Goal: Task Accomplishment & Management: Use online tool/utility

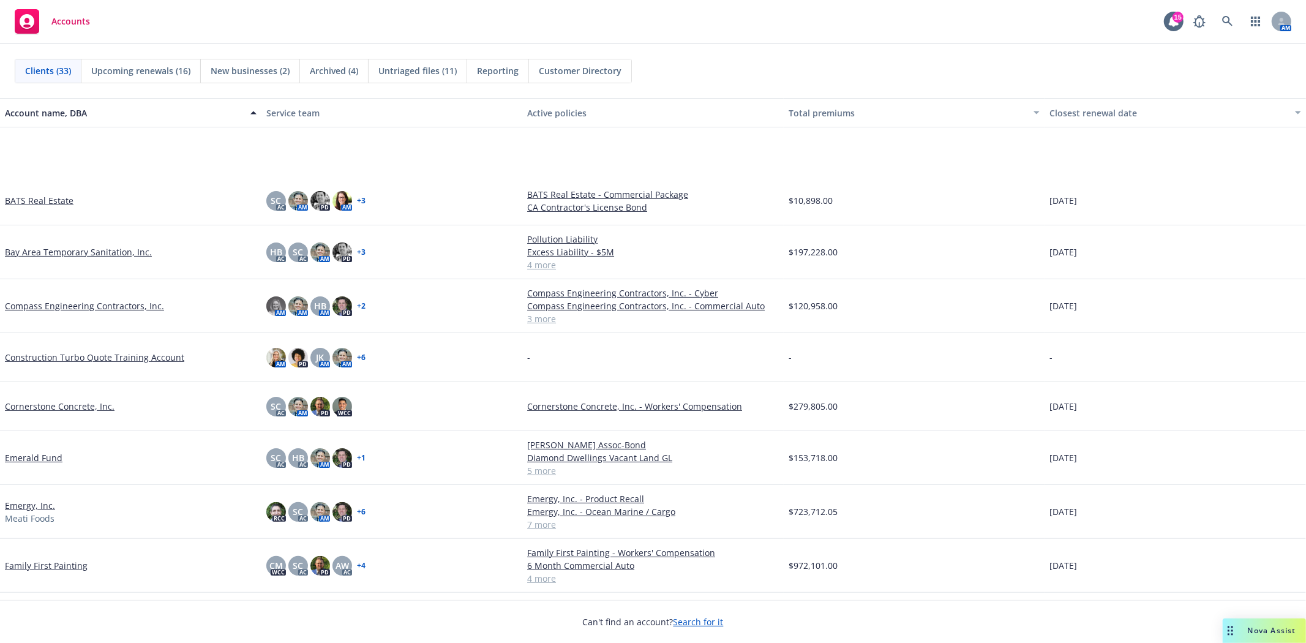
scroll to position [272, 0]
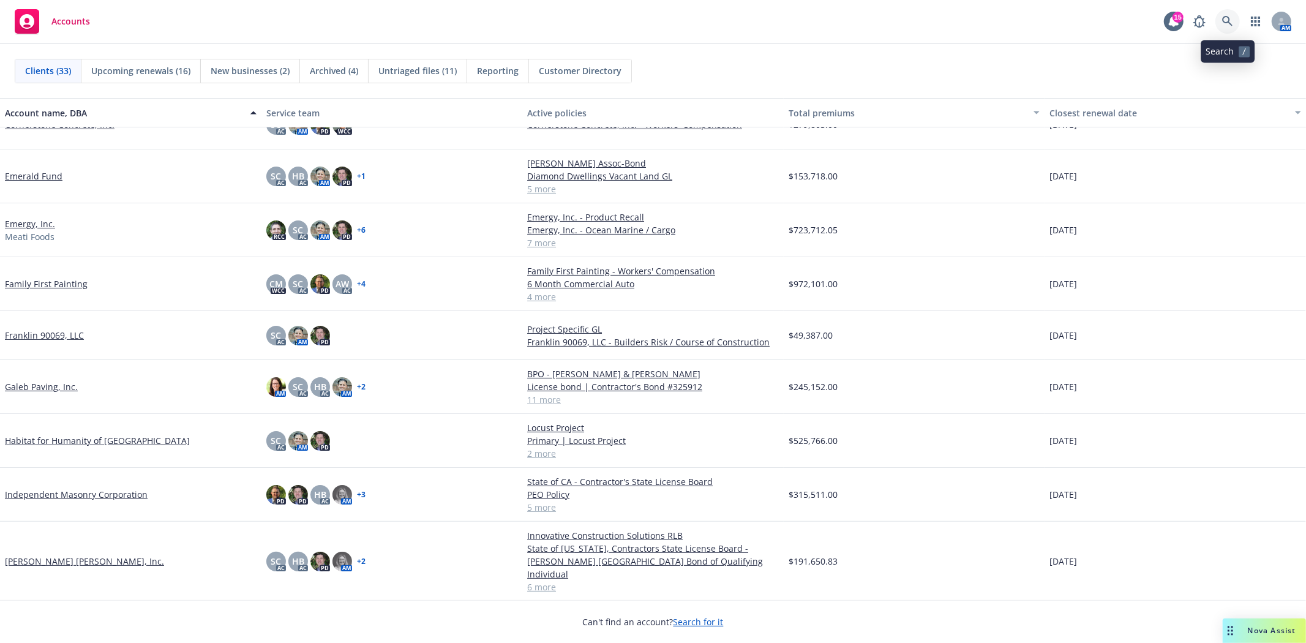
click at [1225, 14] on link at bounding box center [1228, 21] width 24 height 24
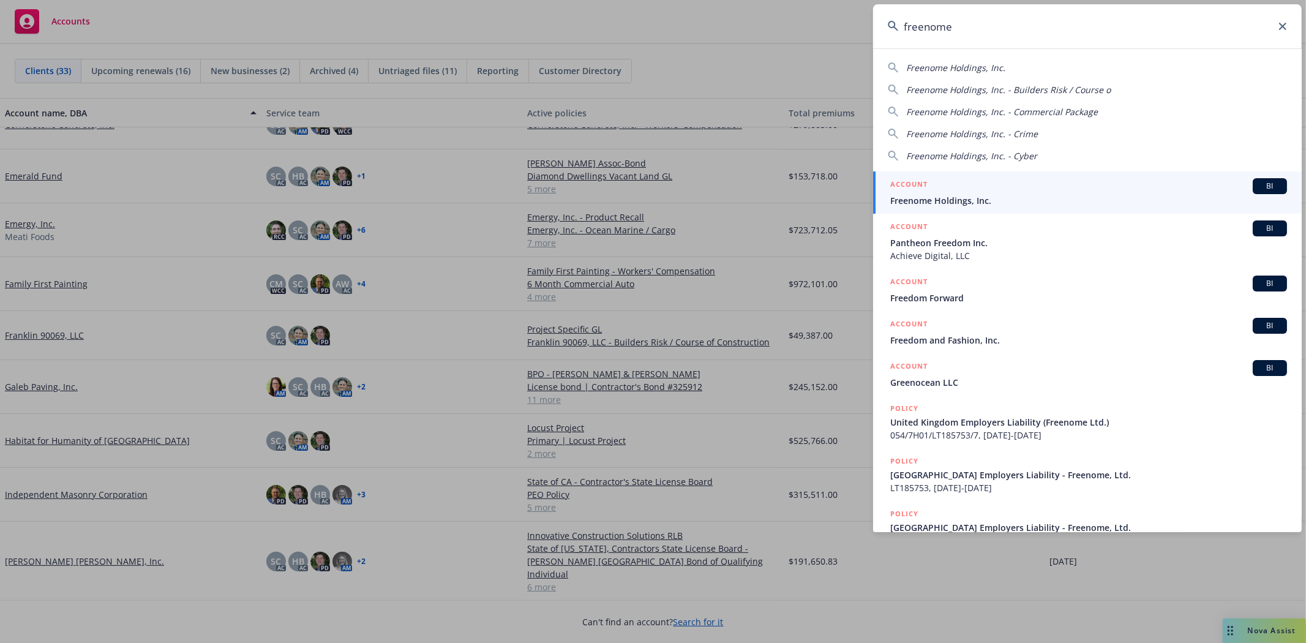
type input "freenome"
click at [961, 193] on div "ACCOUNT BI" at bounding box center [1088, 186] width 397 height 16
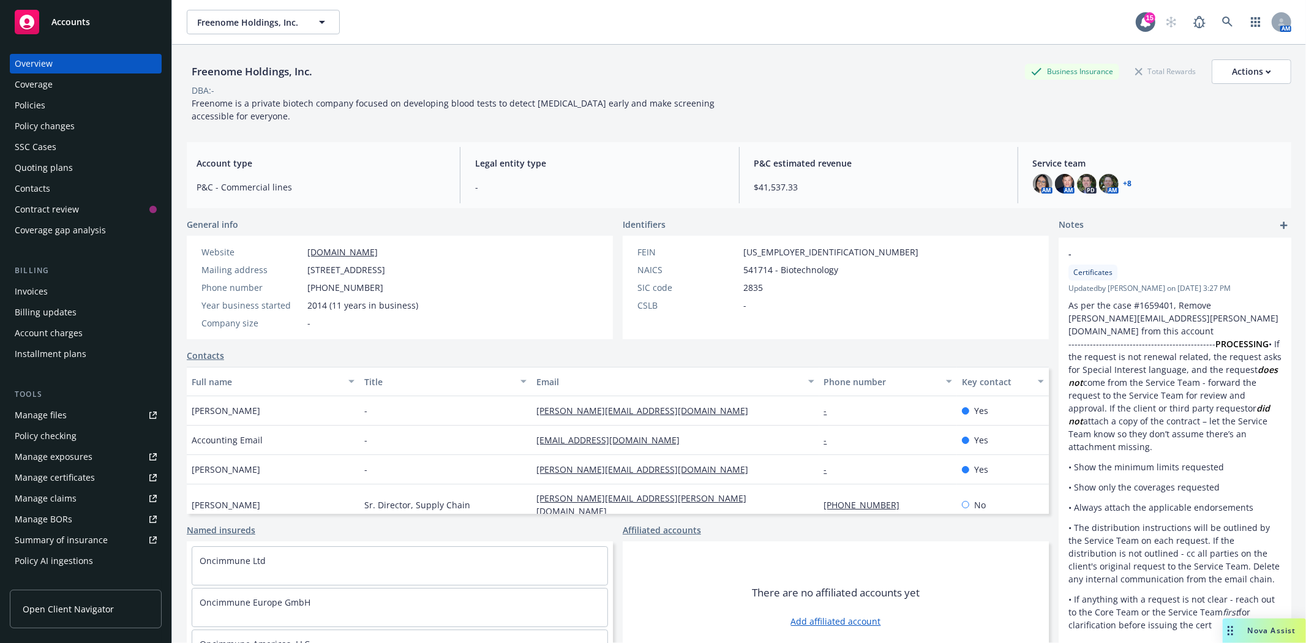
click at [1124, 182] on link "+ 8" at bounding box center [1128, 183] width 9 height 7
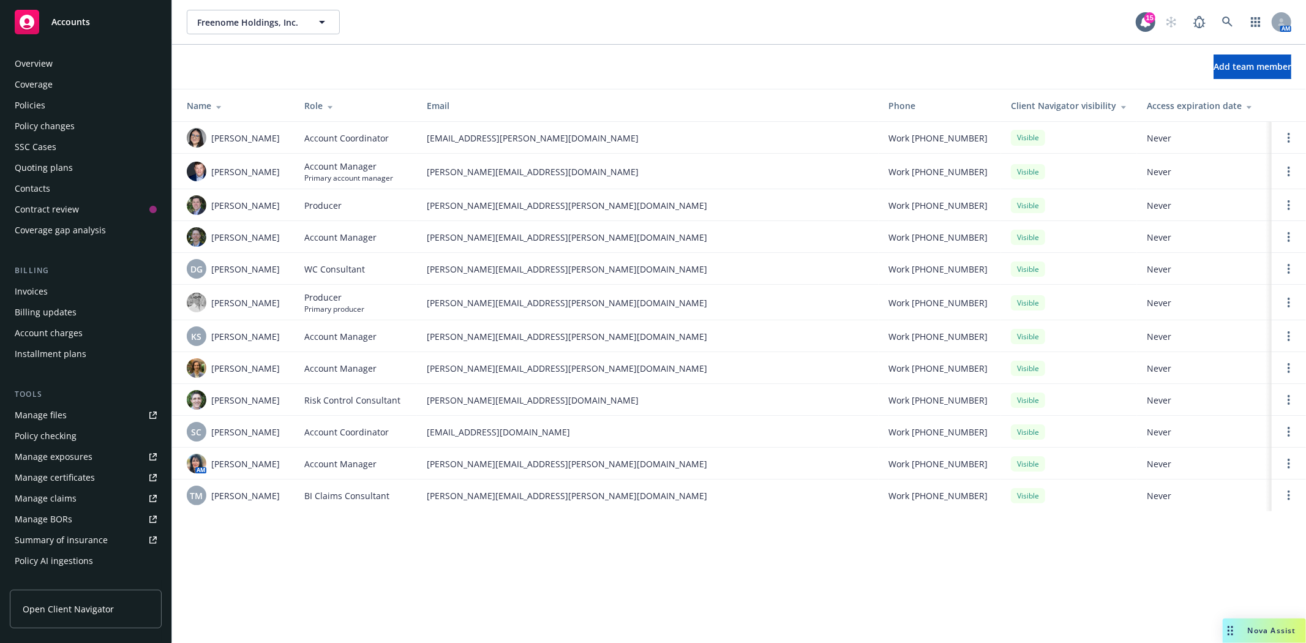
click at [26, 102] on div "Policies" at bounding box center [30, 106] width 31 height 20
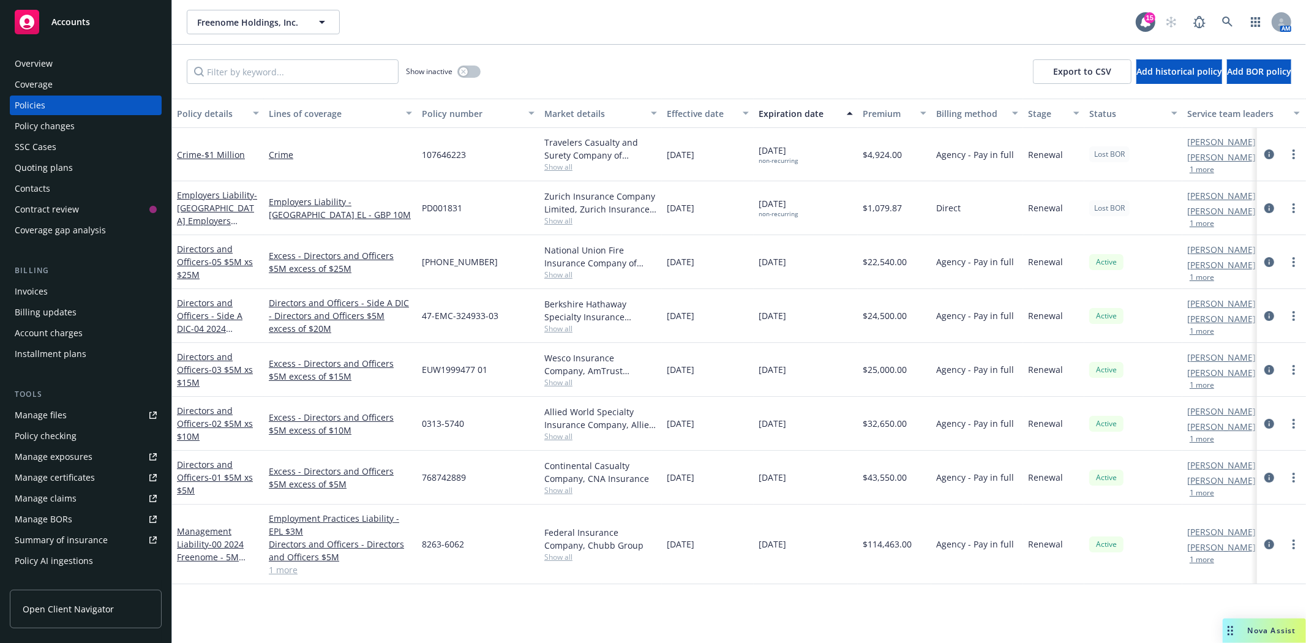
click at [78, 32] on div "Accounts" at bounding box center [86, 22] width 142 height 24
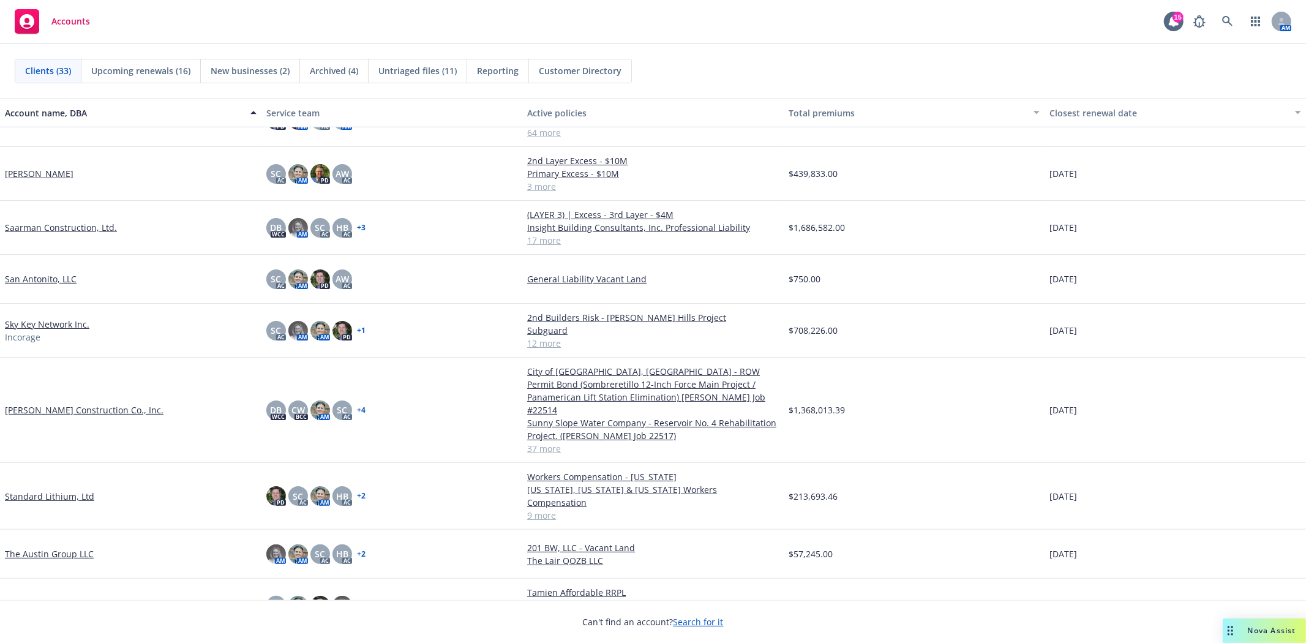
scroll to position [1020, 0]
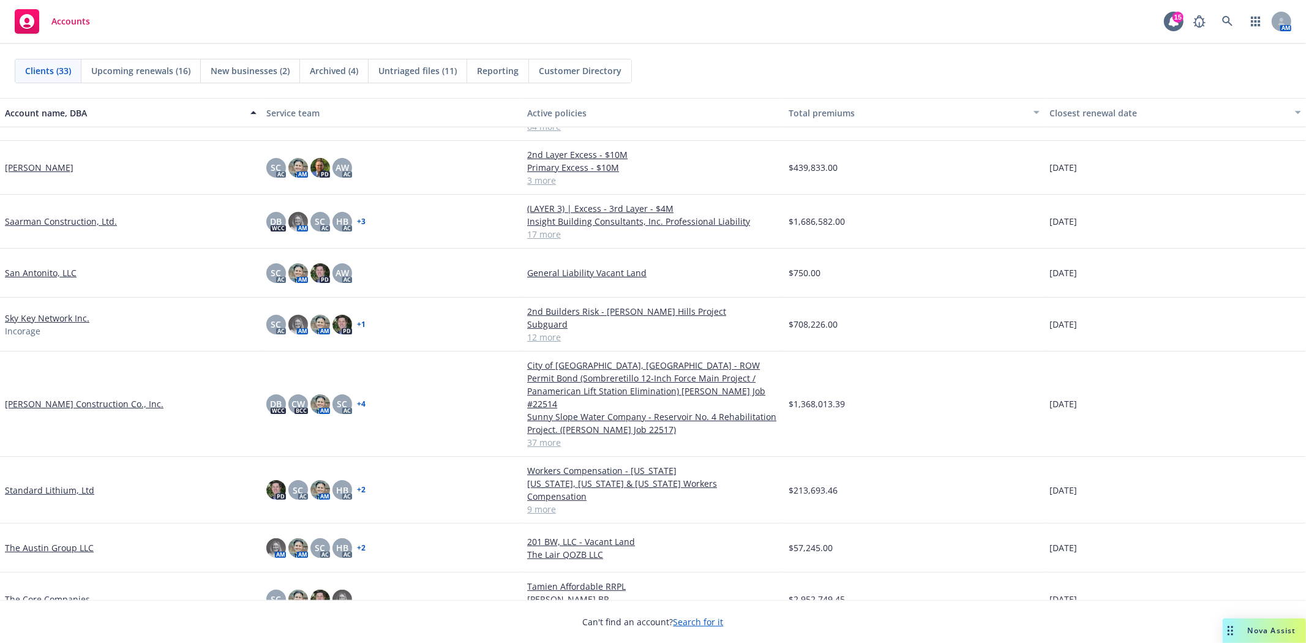
click at [56, 484] on link "Standard Lithium, Ltd" at bounding box center [49, 490] width 89 height 13
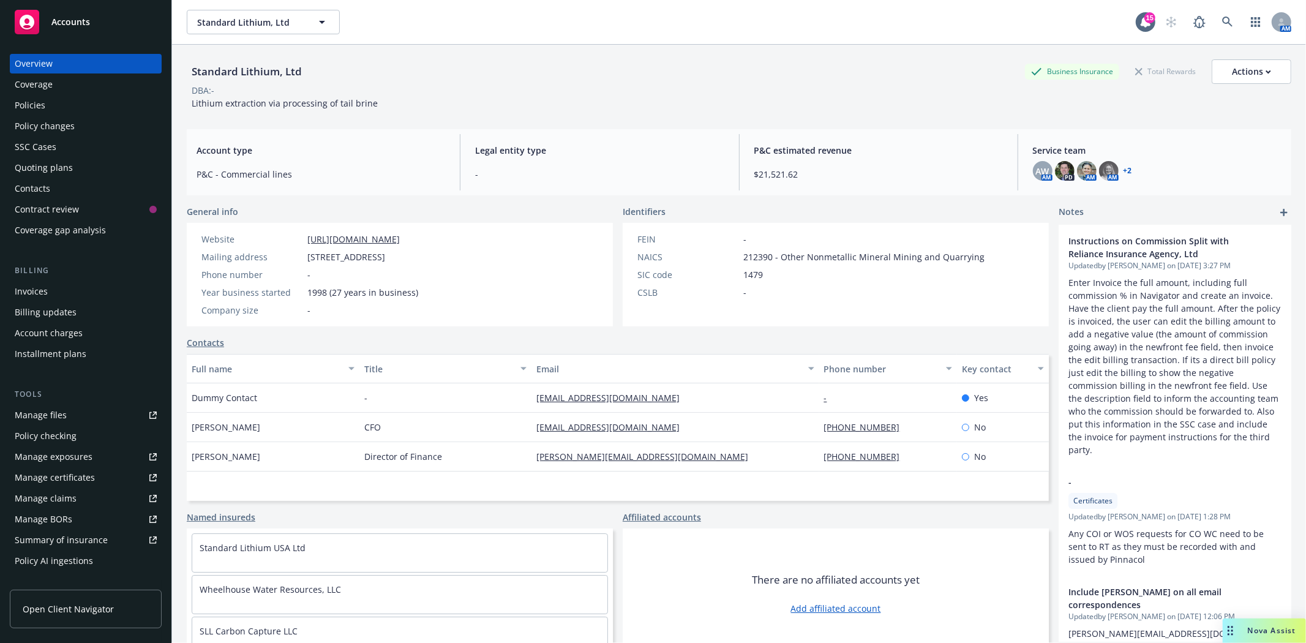
click at [38, 108] on div "Policies" at bounding box center [30, 106] width 31 height 20
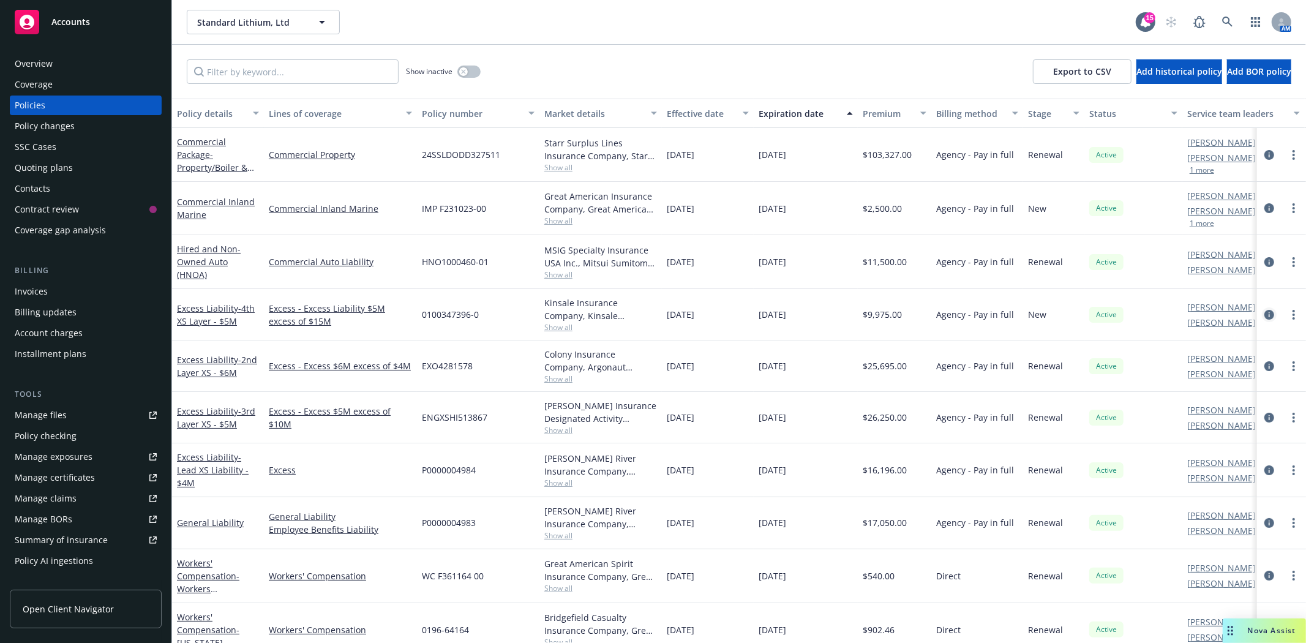
click at [1264, 311] on icon "circleInformation" at bounding box center [1269, 315] width 10 height 10
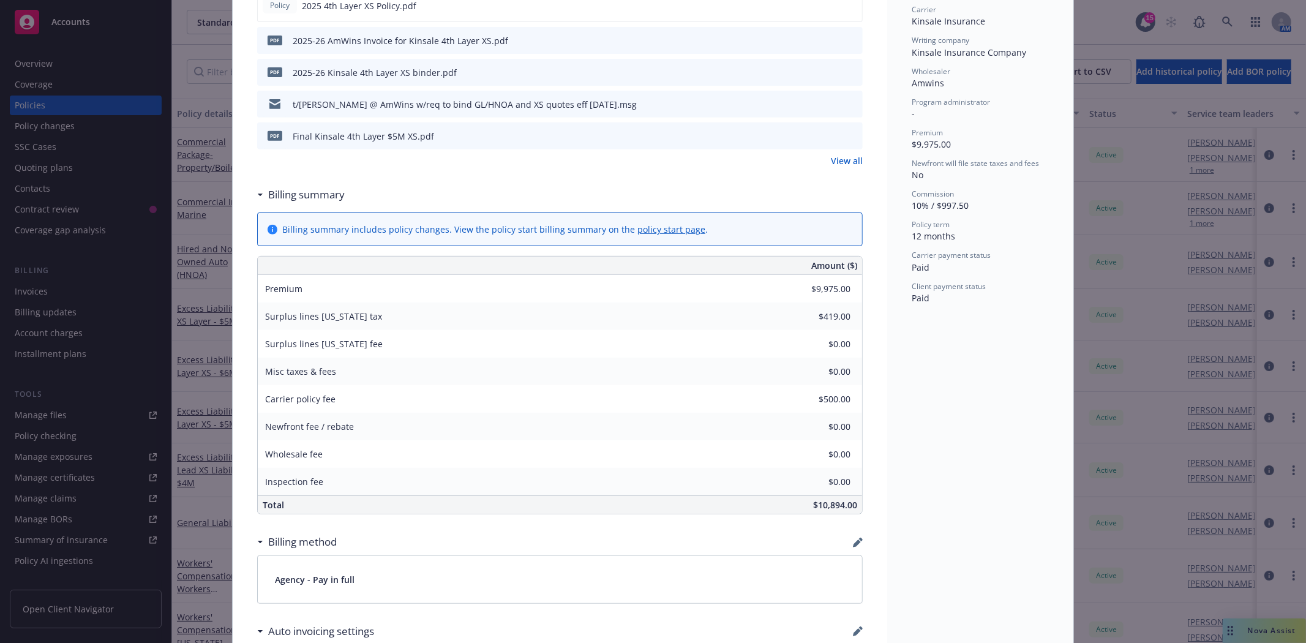
scroll to position [408, 0]
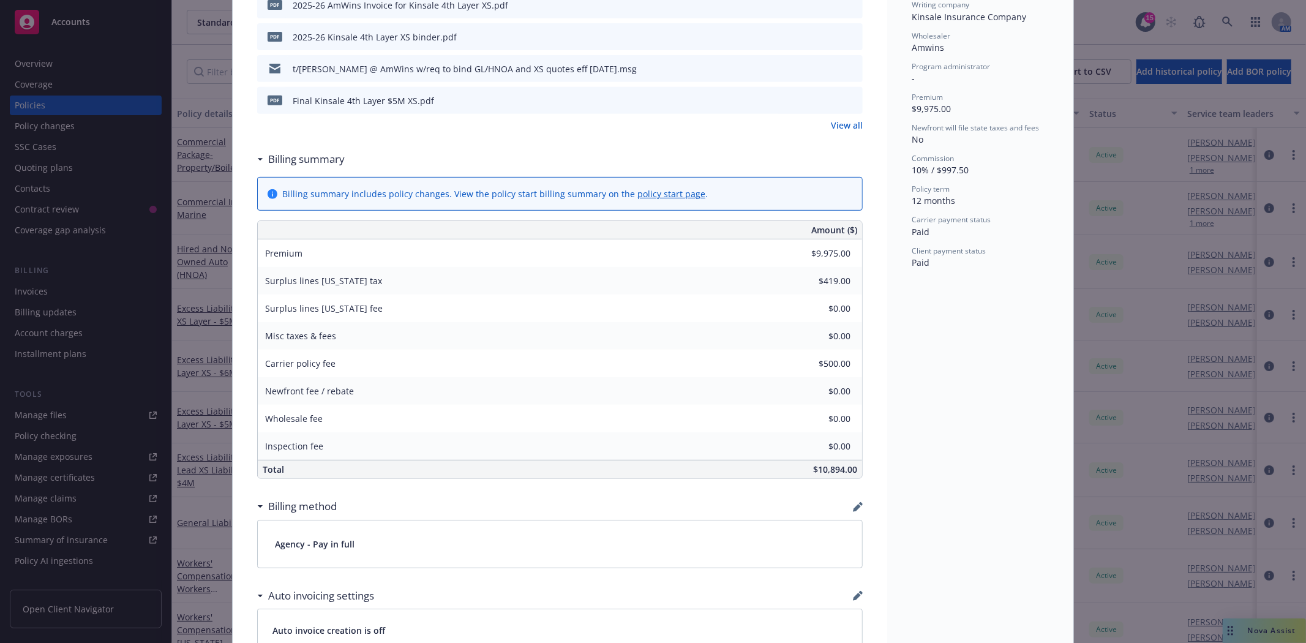
click at [637, 194] on link "policy start page" at bounding box center [671, 194] width 68 height 12
type input "-$485.88"
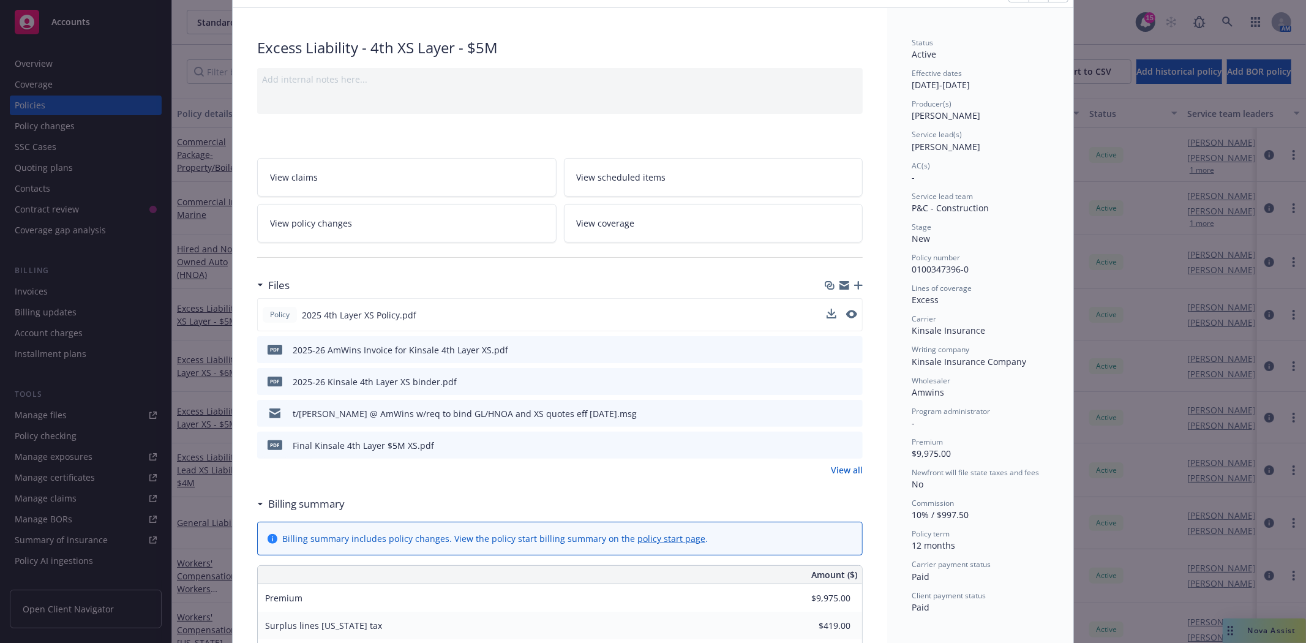
scroll to position [0, 0]
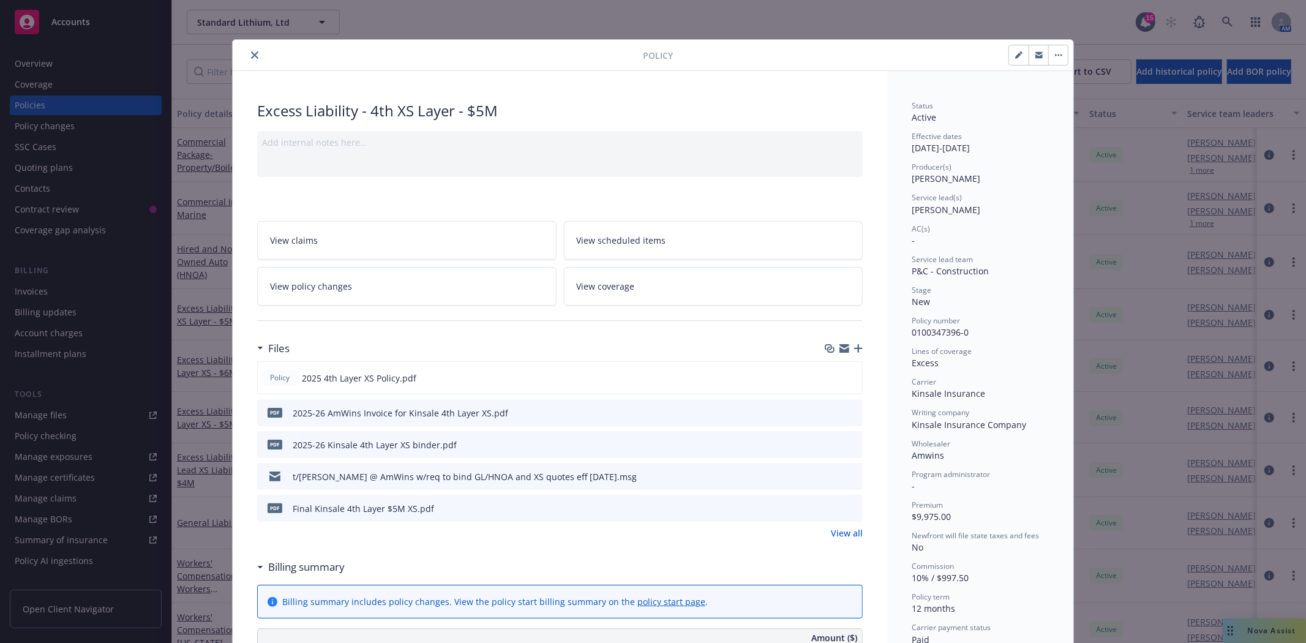
click at [251, 57] on icon "close" at bounding box center [254, 54] width 7 height 7
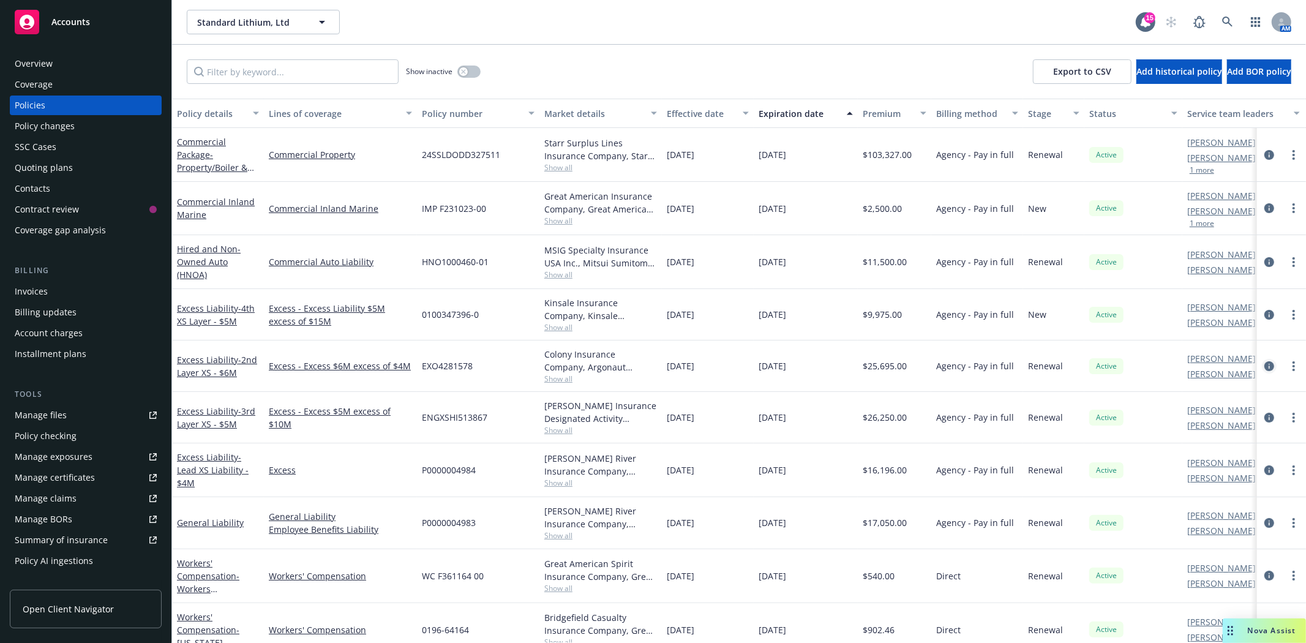
click at [1264, 365] on icon "circleInformation" at bounding box center [1269, 366] width 10 height 10
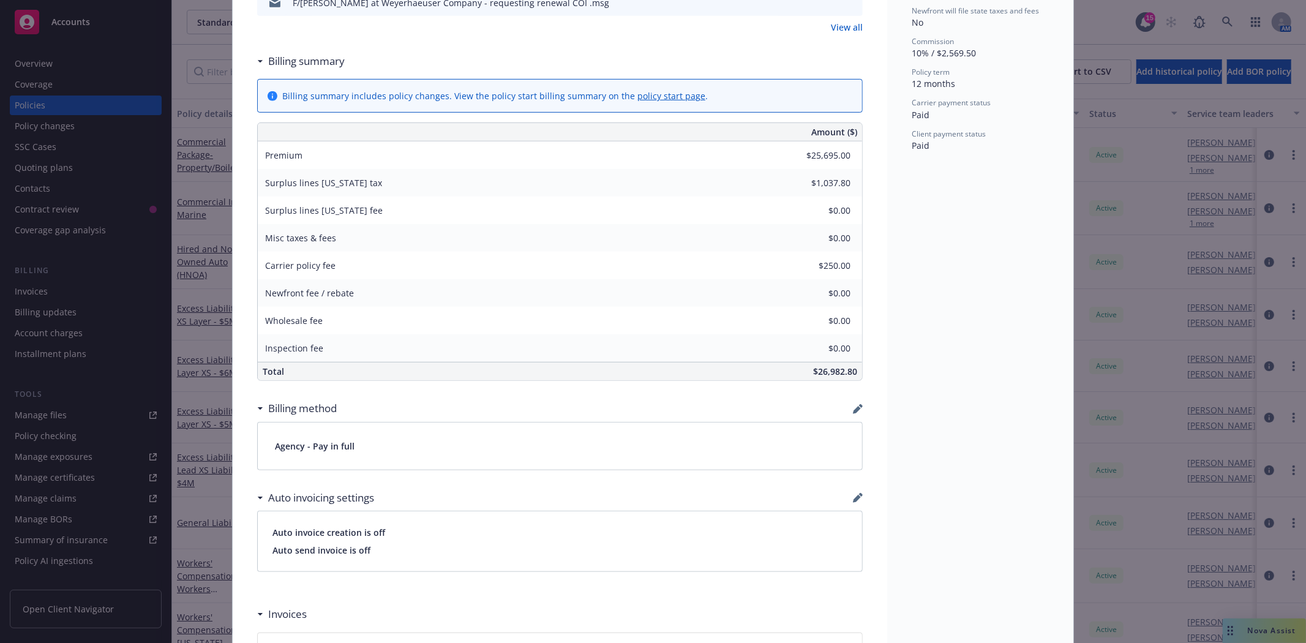
scroll to position [408, 0]
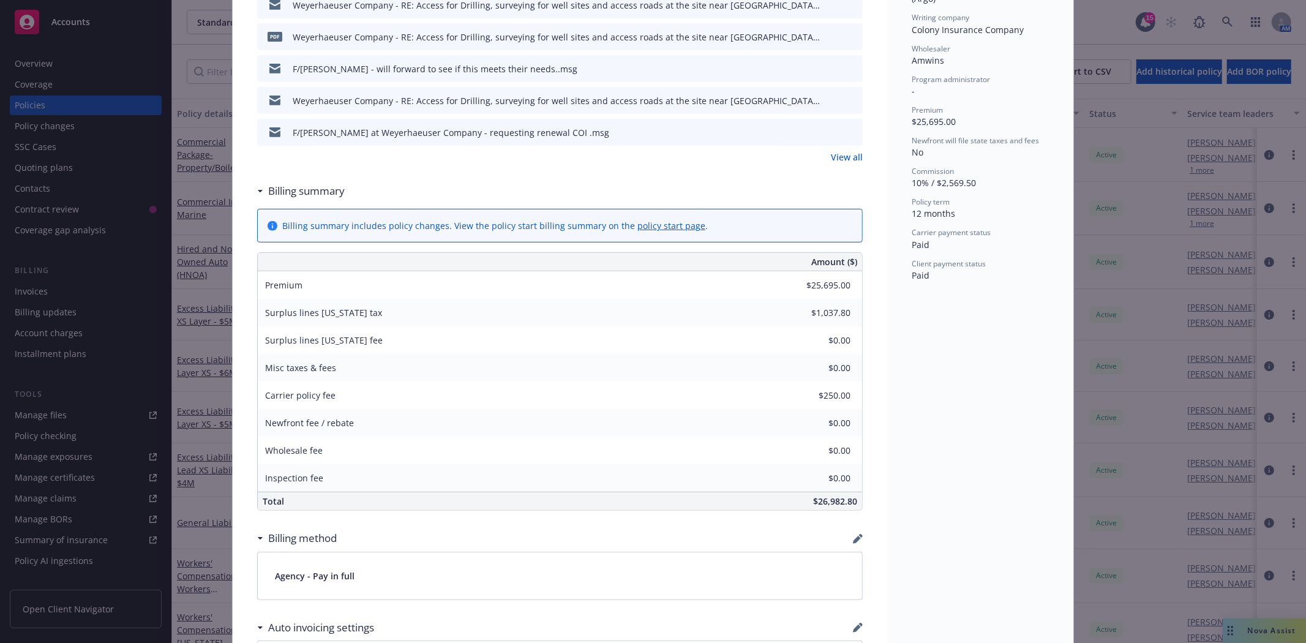
click at [643, 228] on link "policy start page" at bounding box center [671, 226] width 68 height 12
type input "-$770.85"
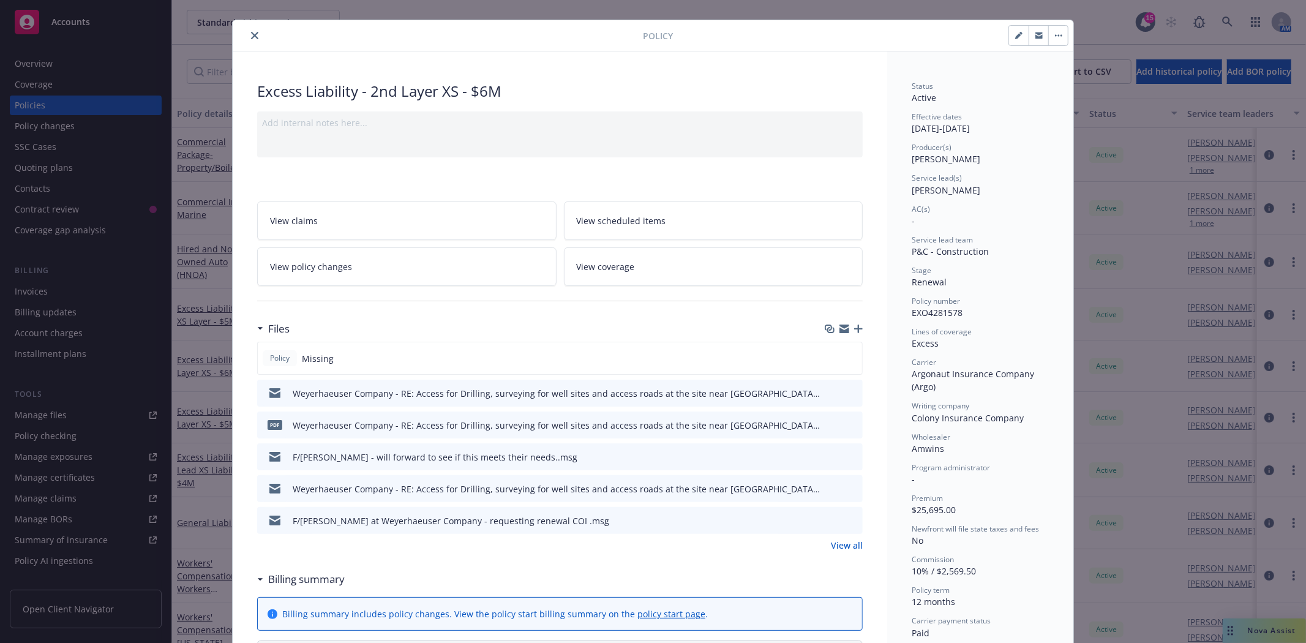
scroll to position [0, 0]
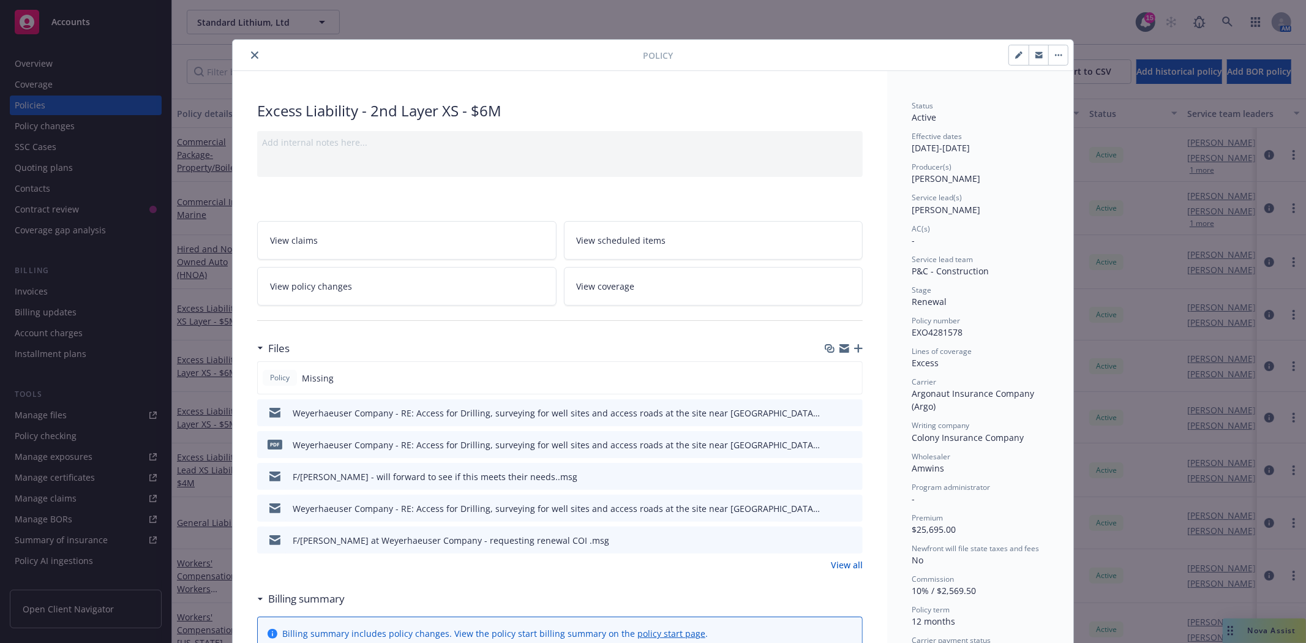
click at [251, 52] on icon "close" at bounding box center [254, 54] width 7 height 7
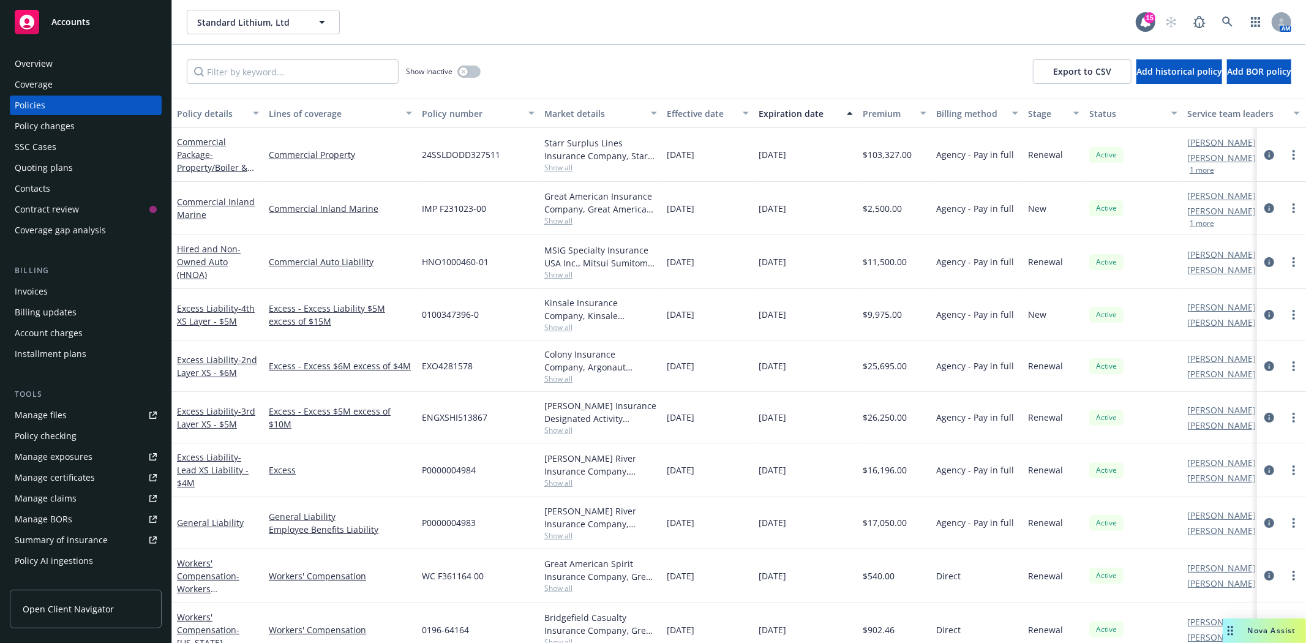
click at [40, 296] on div "Invoices" at bounding box center [31, 292] width 33 height 20
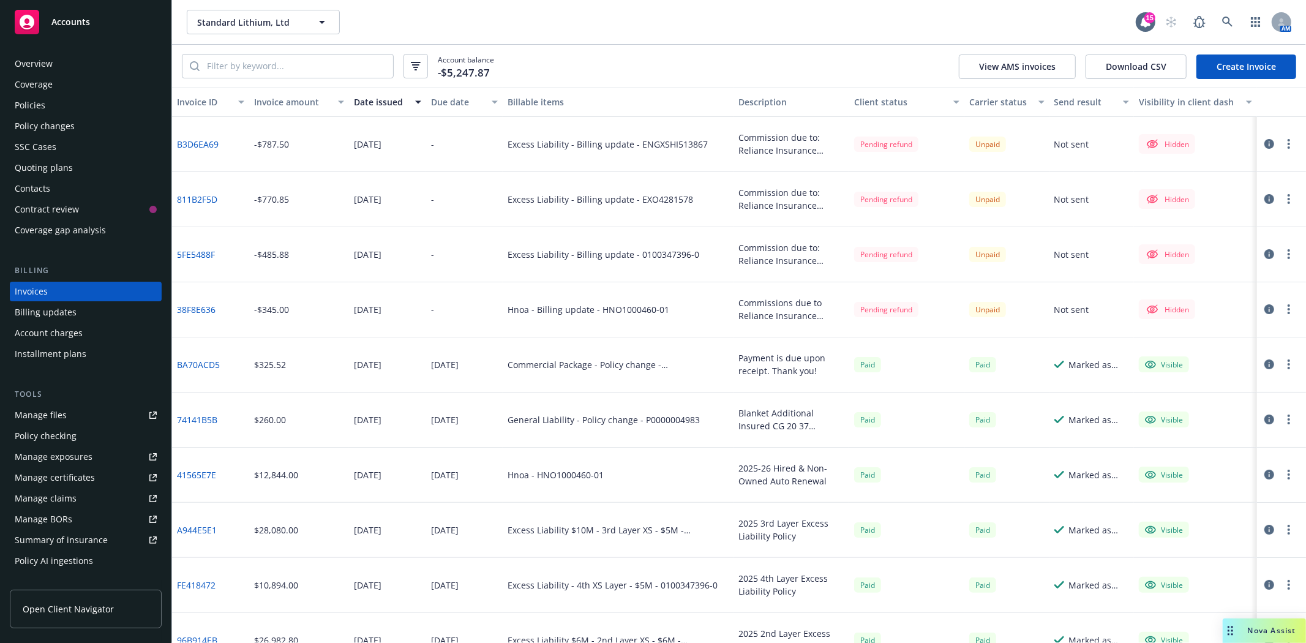
click at [1238, 66] on link "Create Invoice" at bounding box center [1247, 66] width 100 height 24
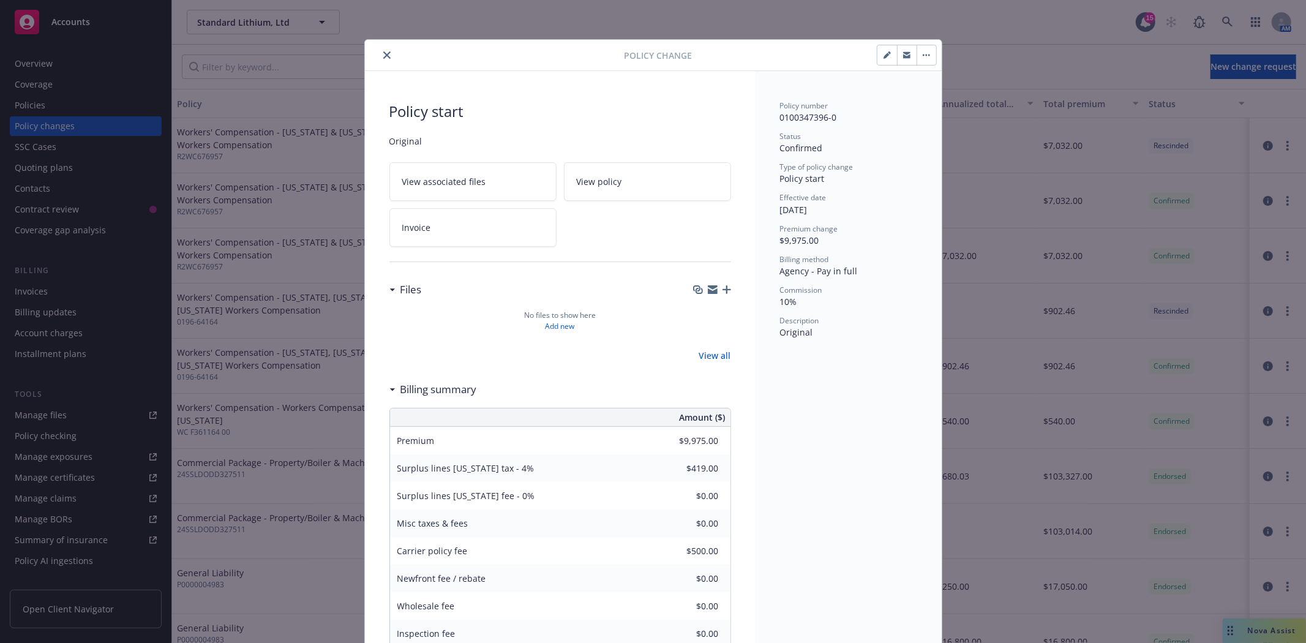
click at [385, 56] on icon "close" at bounding box center [386, 54] width 7 height 7
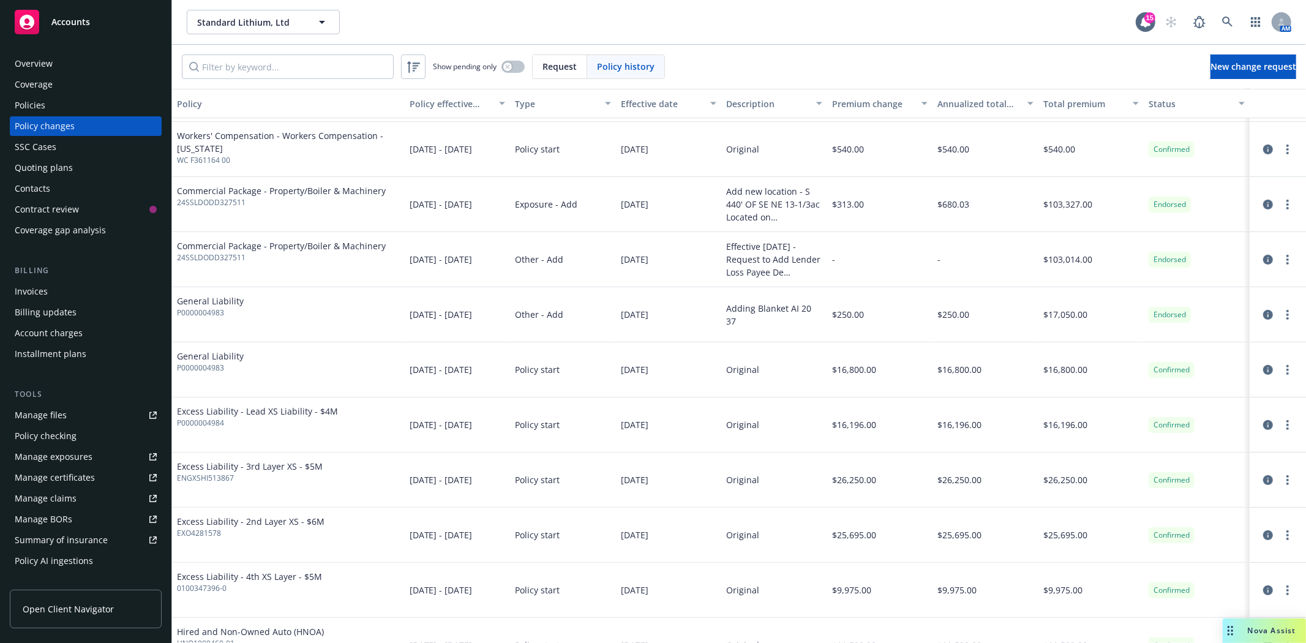
scroll to position [340, 0]
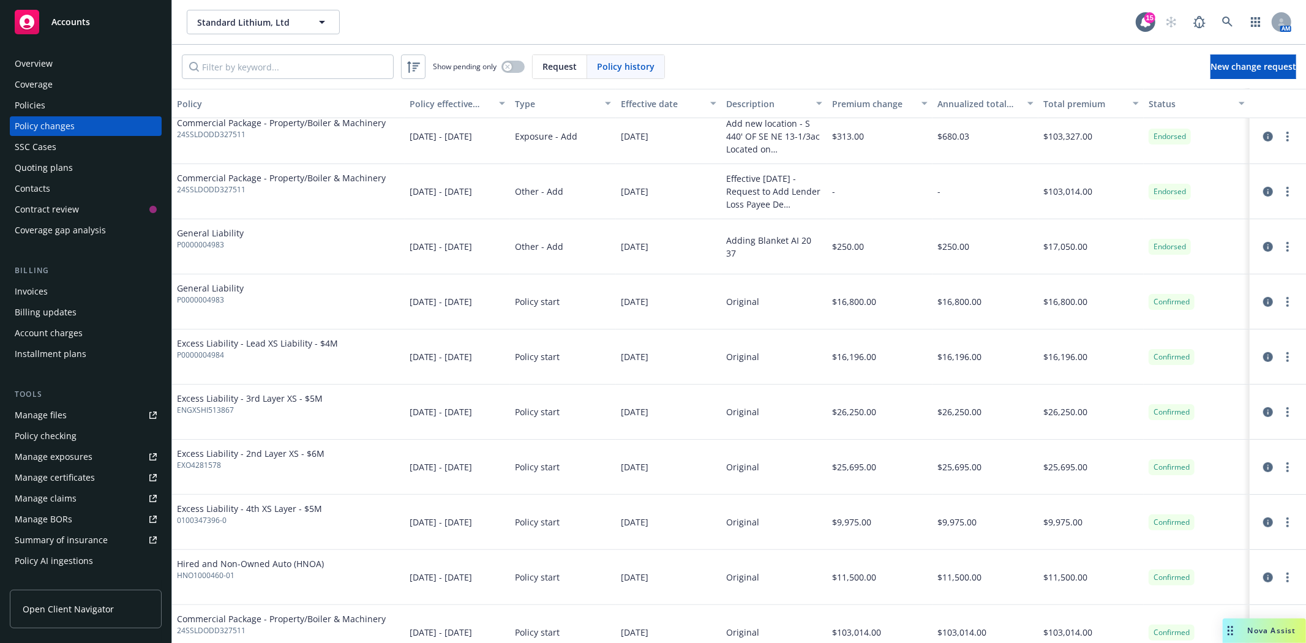
click at [46, 290] on div "Invoices" at bounding box center [31, 292] width 33 height 20
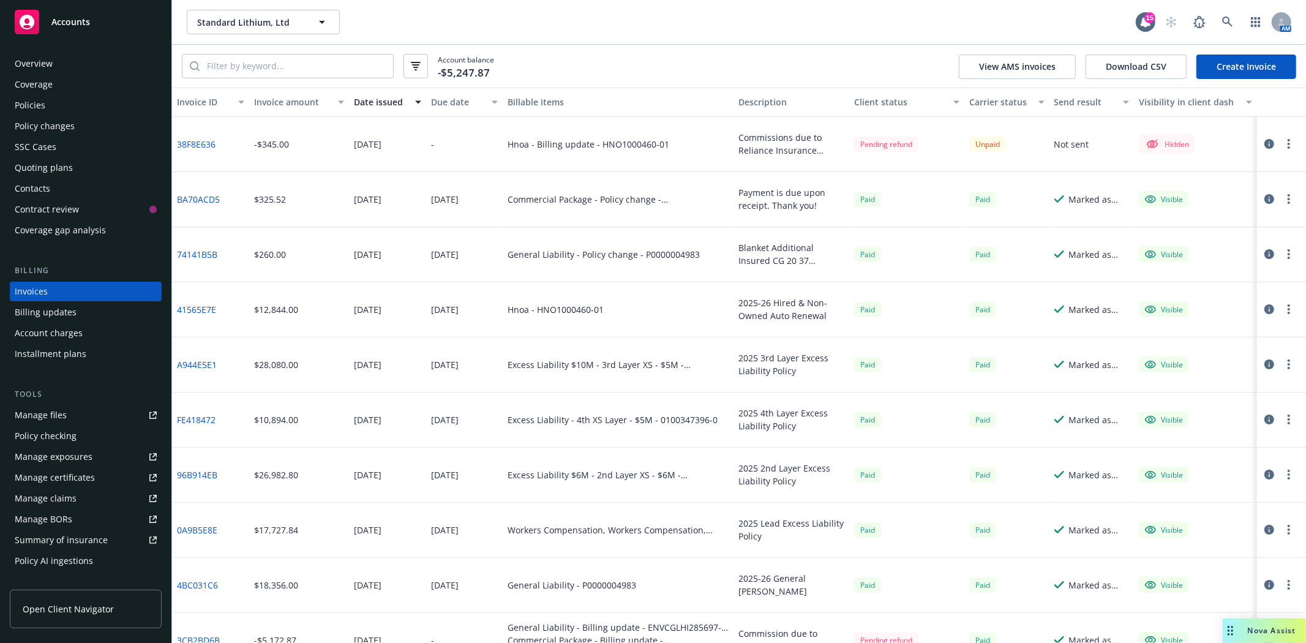
click at [734, 132] on div "Commissions due to Reliance Insurance Agencies Ltd., 4853 Hastings Street, Burn…" at bounding box center [792, 144] width 116 height 55
drag, startPoint x: 736, startPoint y: 136, endPoint x: 813, endPoint y: 155, distance: 78.9
click at [813, 155] on div "Commissions due to Reliance Insurance Agencies Ltd., [STREET_ADDRESS]" at bounding box center [791, 144] width 106 height 26
click at [1264, 142] on icon "button" at bounding box center [1269, 144] width 10 height 10
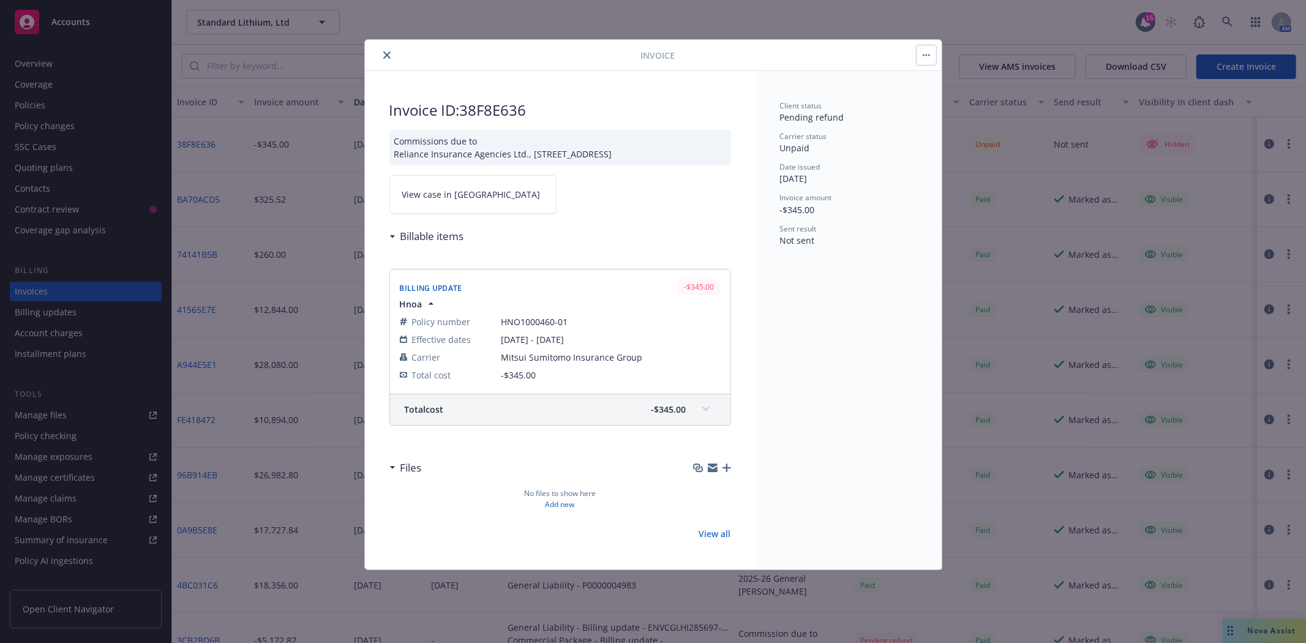
drag, startPoint x: 394, startPoint y: 151, endPoint x: 738, endPoint y: 157, distance: 344.2
click at [738, 157] on div "Invoice ID: 38F8E636 Commissions due to Reliance Insurance Agencies Ltd., 4853 …" at bounding box center [560, 320] width 391 height 498
copy div "Reliance Insurance Agencies Ltd., [STREET_ADDRESS]"
click at [388, 58] on icon "close" at bounding box center [386, 54] width 7 height 7
click at [383, 54] on icon "close" at bounding box center [386, 54] width 7 height 7
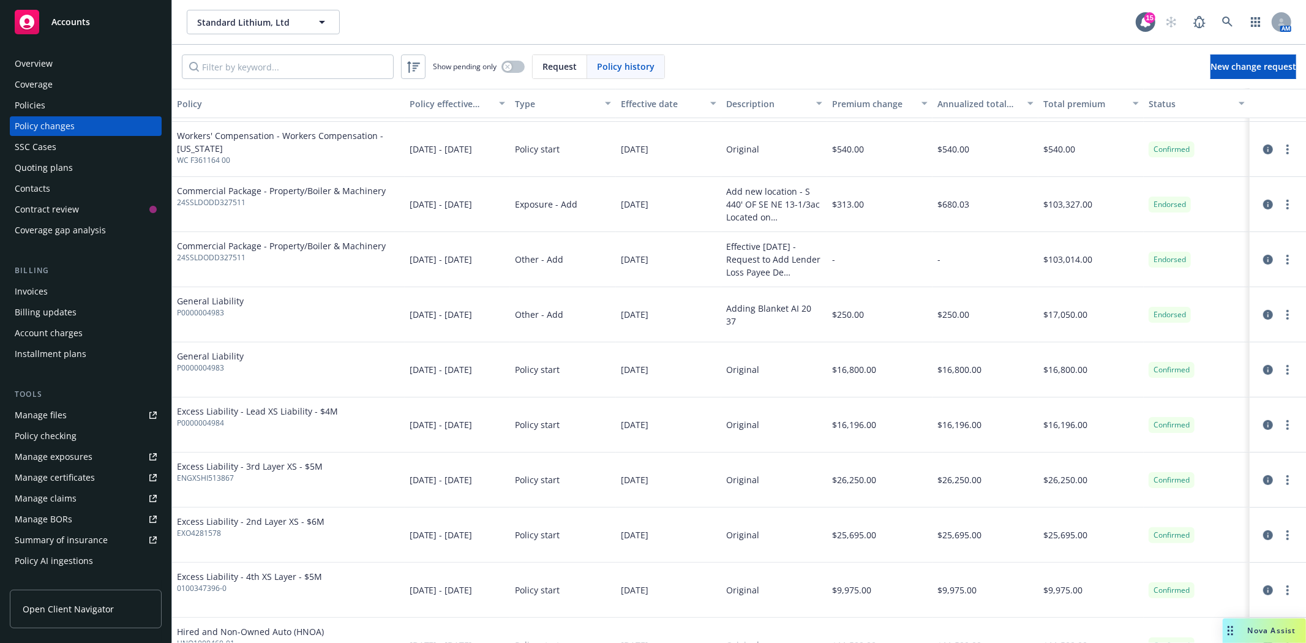
scroll to position [340, 0]
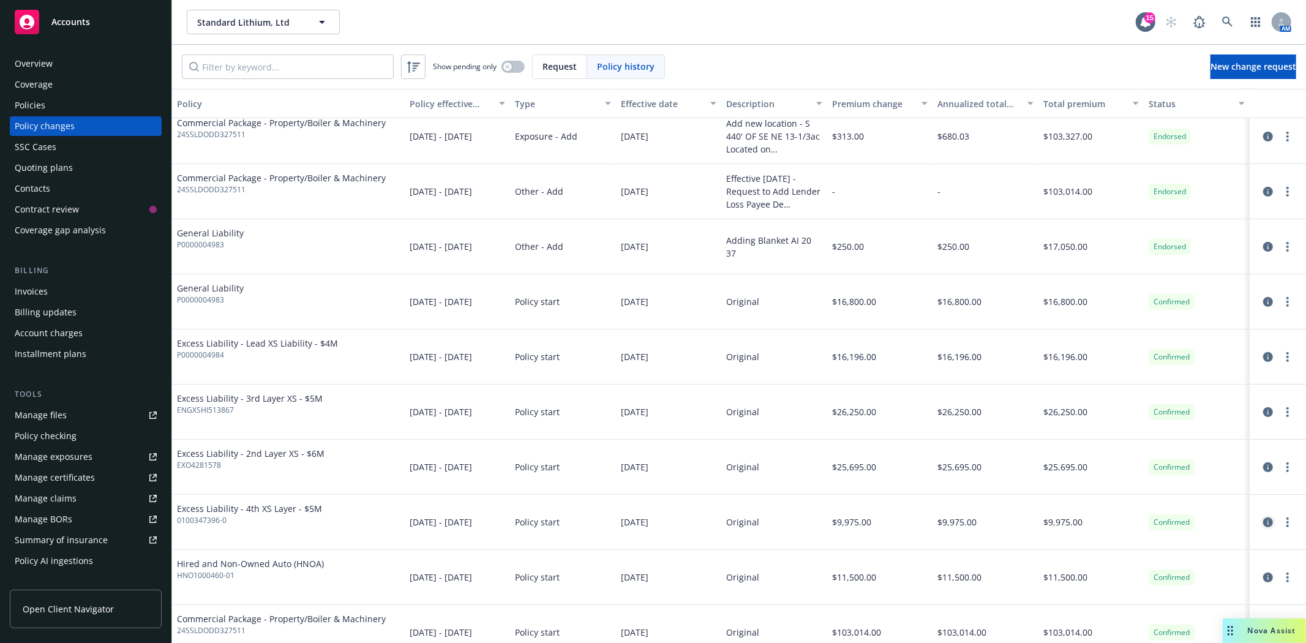
click at [1263, 524] on icon "circleInformation" at bounding box center [1268, 522] width 10 height 10
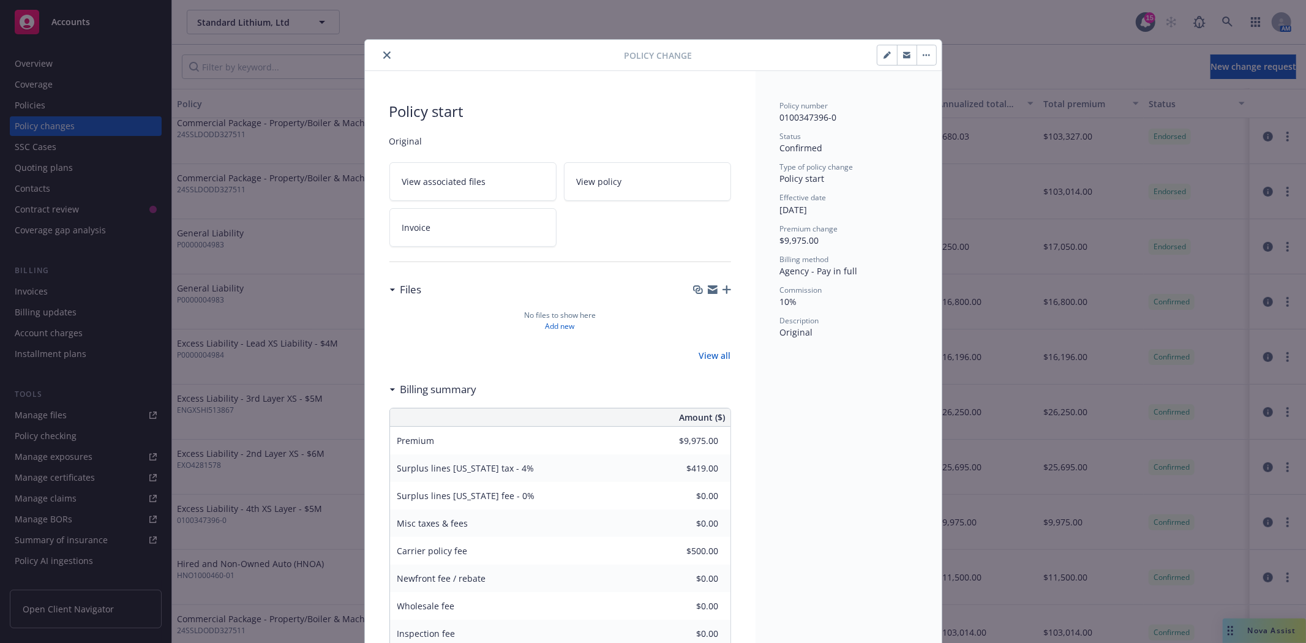
click at [928, 54] on button "button" at bounding box center [927, 55] width 20 height 20
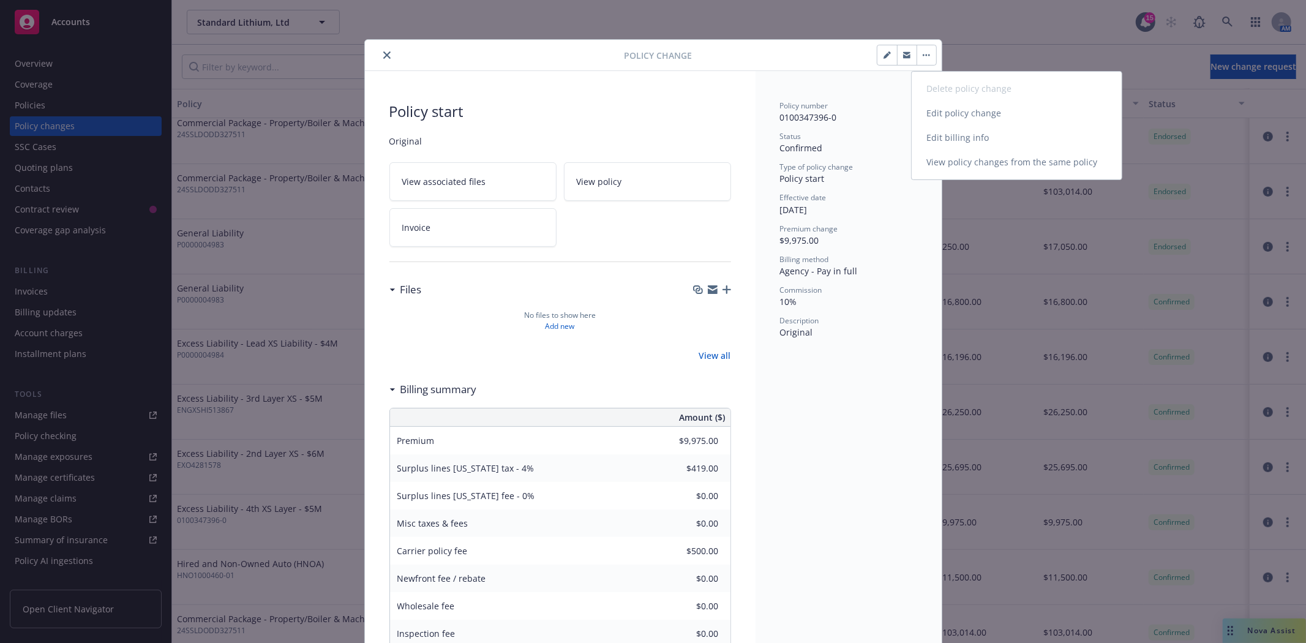
click at [941, 135] on link "Edit billing info" at bounding box center [1017, 138] width 210 height 24
select select "AR"
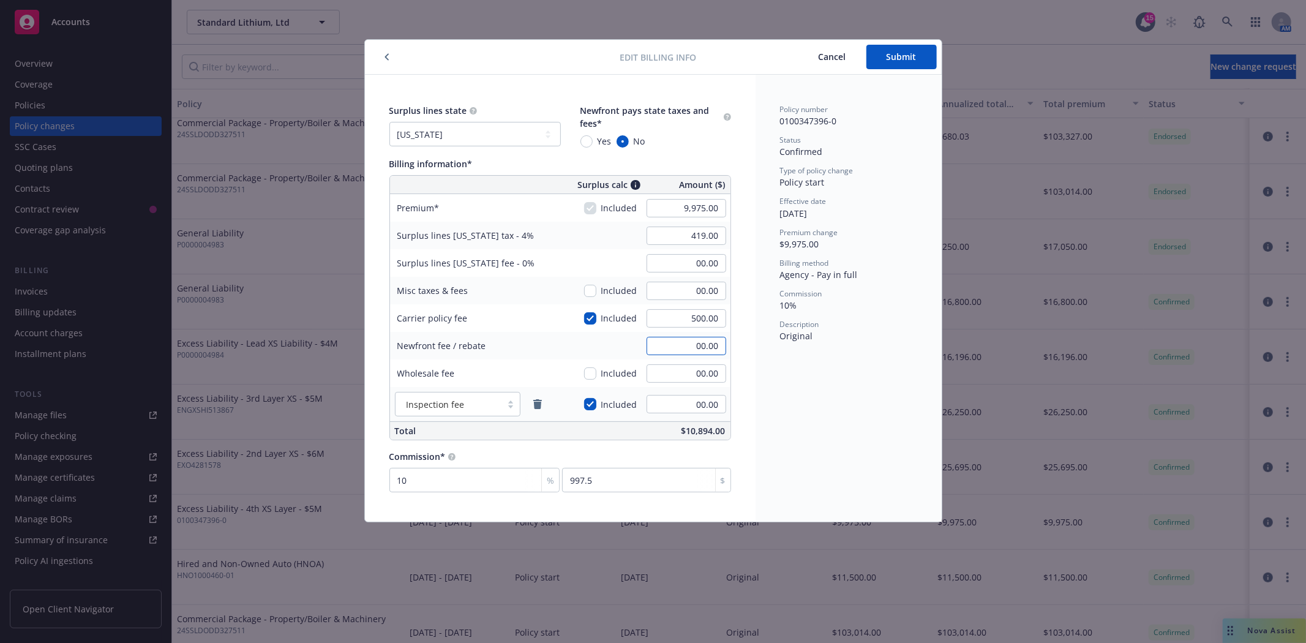
click at [699, 346] on input "00.00" at bounding box center [687, 346] width 80 height 18
click at [690, 344] on input "00.00" at bounding box center [687, 346] width 80 height 18
type input "-485.88"
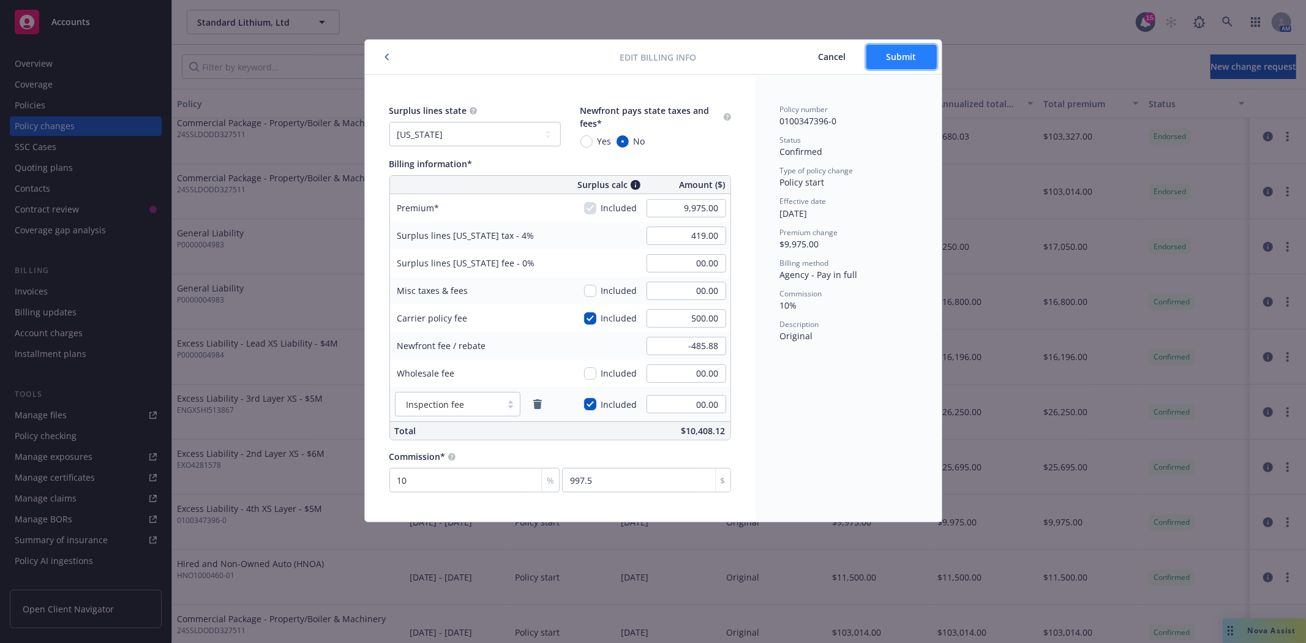
click at [891, 58] on span "Submit" at bounding box center [902, 57] width 30 height 12
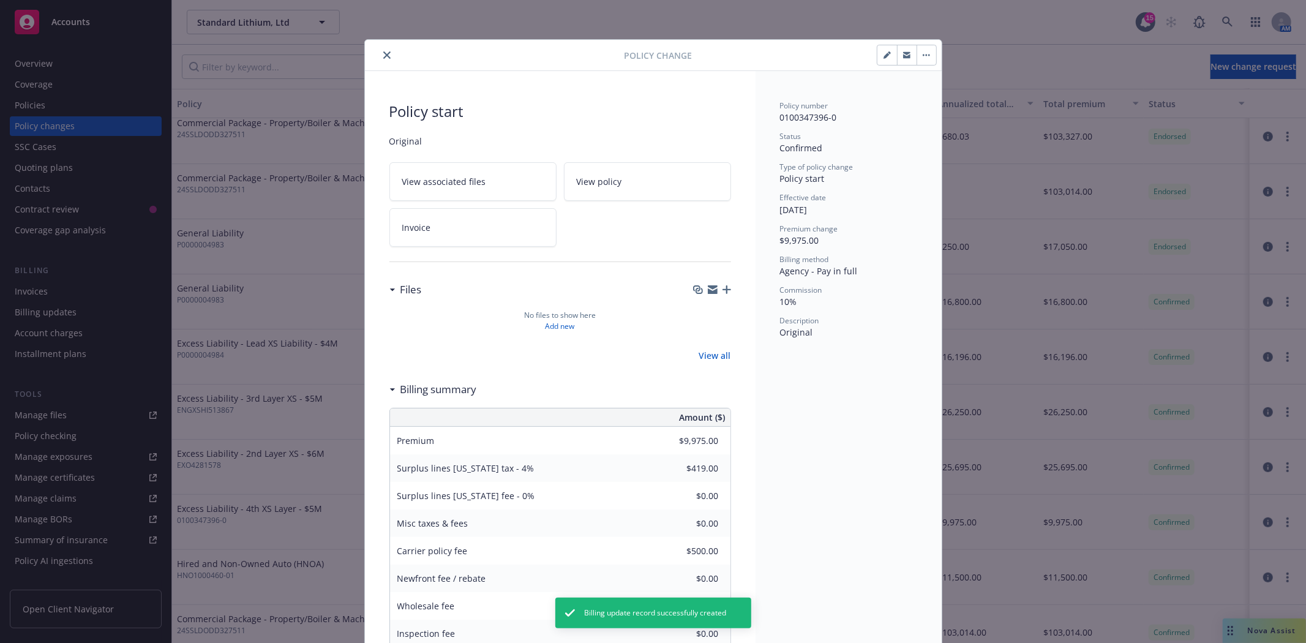
type input "-$485.88"
click at [383, 57] on icon "close" at bounding box center [386, 54] width 7 height 7
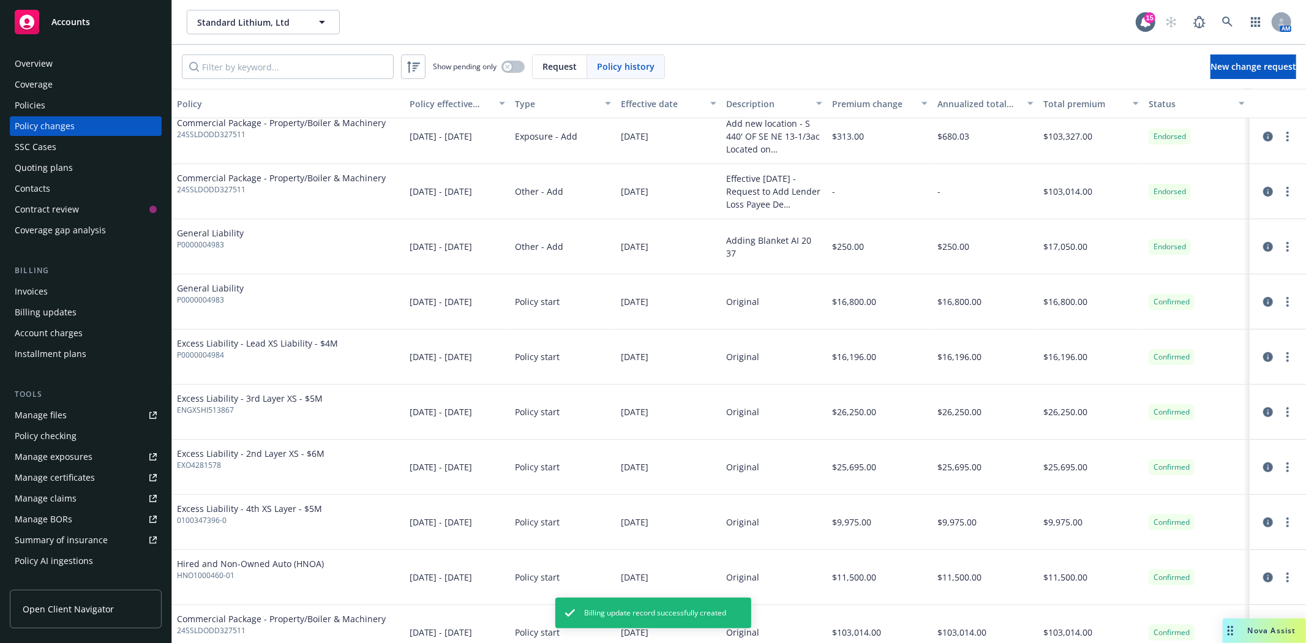
click at [39, 295] on div "Invoices" at bounding box center [31, 292] width 33 height 20
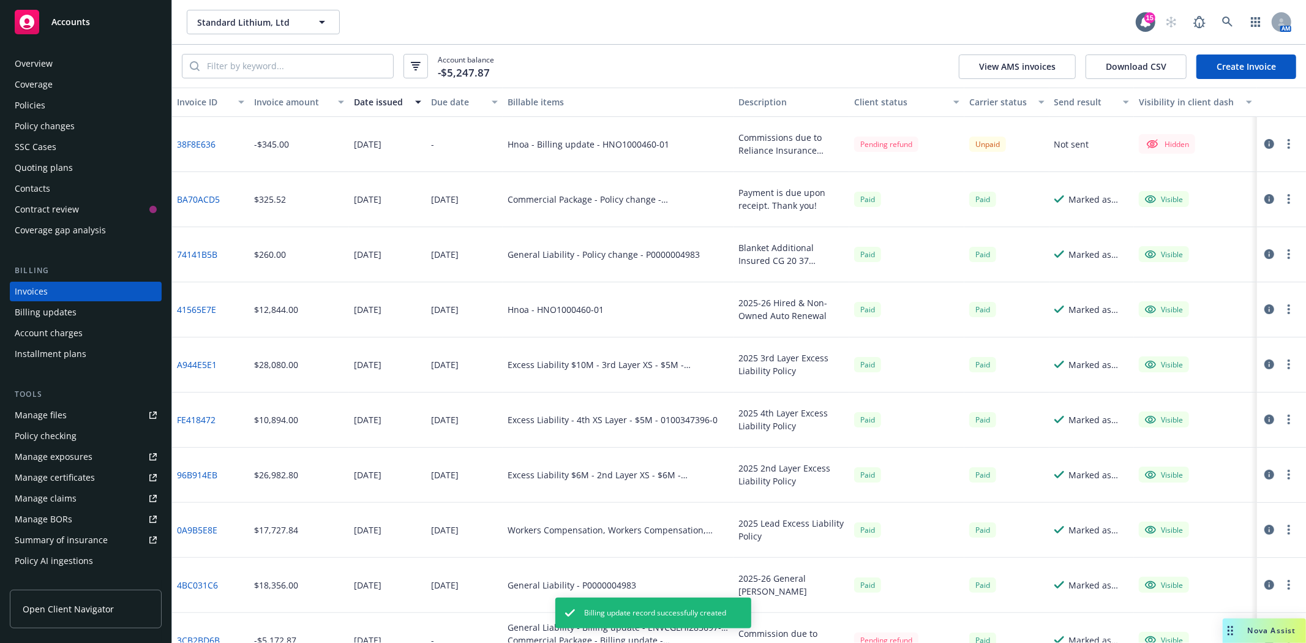
click at [1231, 64] on link "Create Invoice" at bounding box center [1247, 66] width 100 height 24
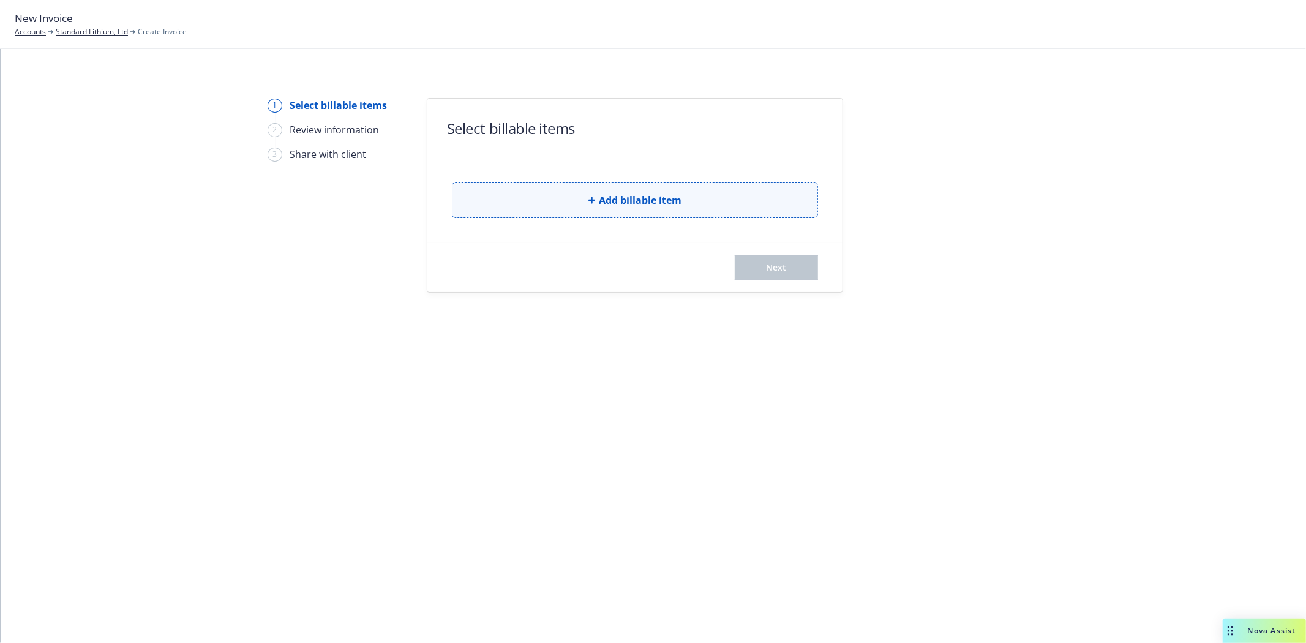
click at [642, 192] on button "Add billable item" at bounding box center [635, 200] width 366 height 36
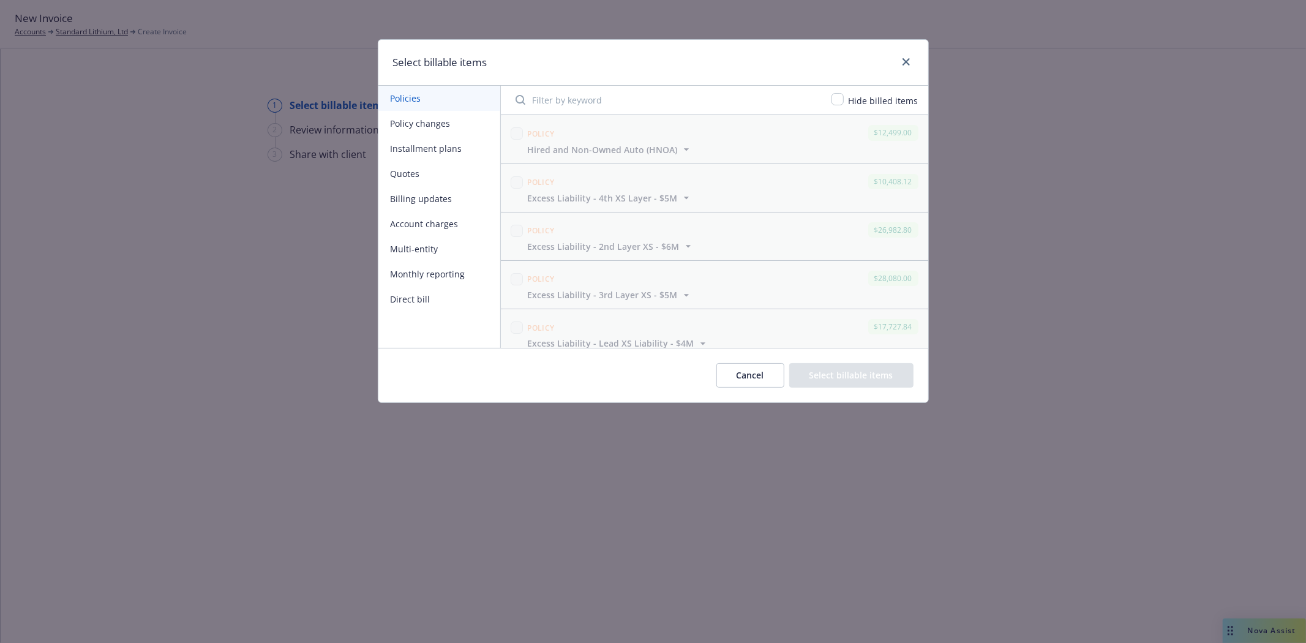
click at [434, 199] on button "Billing updates" at bounding box center [439, 198] width 122 height 25
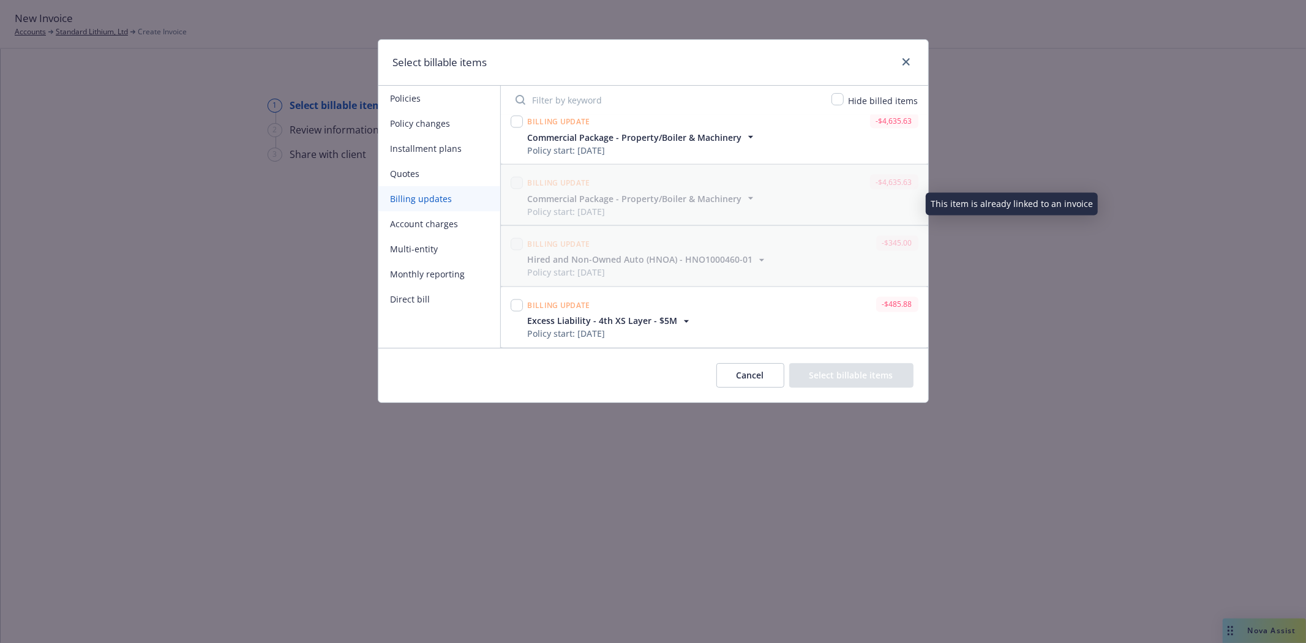
scroll to position [1853, 0]
click at [516, 304] on input "checkbox" at bounding box center [517, 305] width 12 height 12
checkbox input "true"
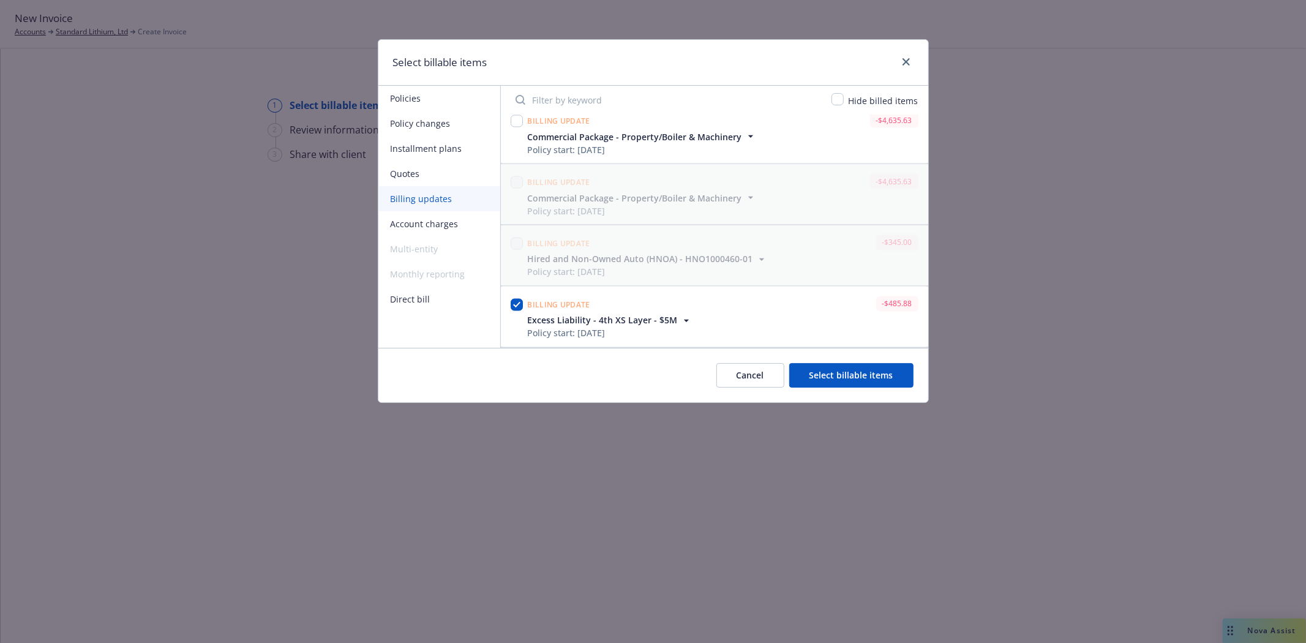
click at [825, 372] on button "Select billable items" at bounding box center [851, 375] width 124 height 24
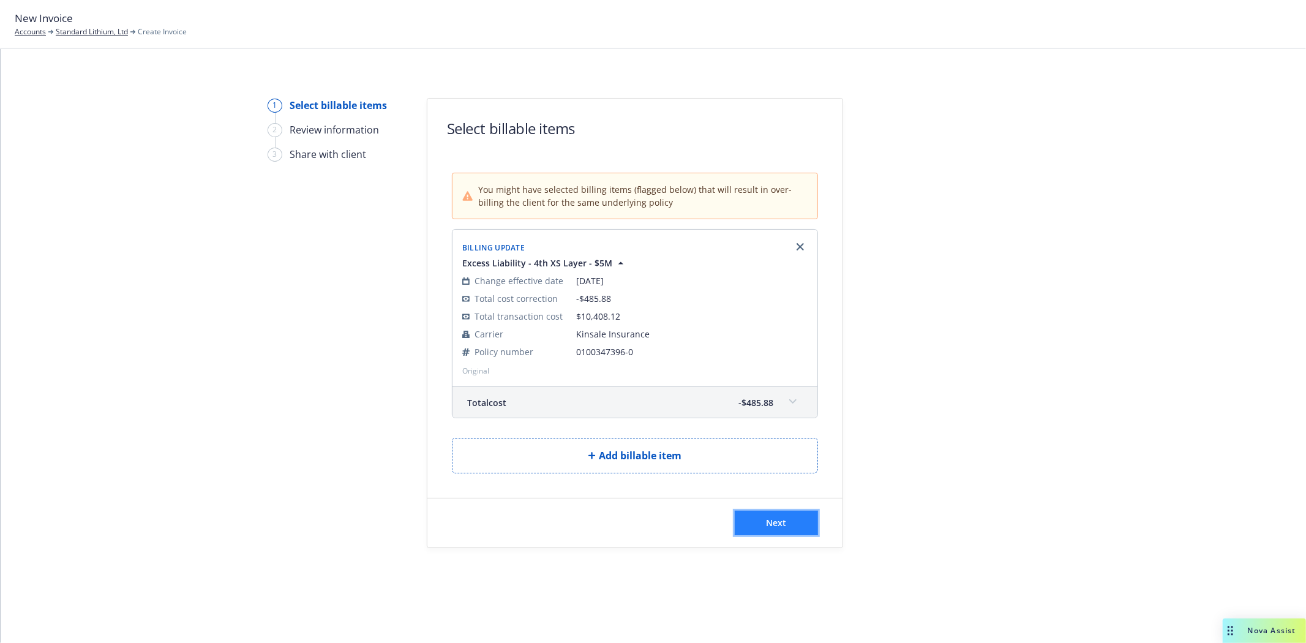
click at [756, 524] on button "Next" at bounding box center [776, 523] width 83 height 24
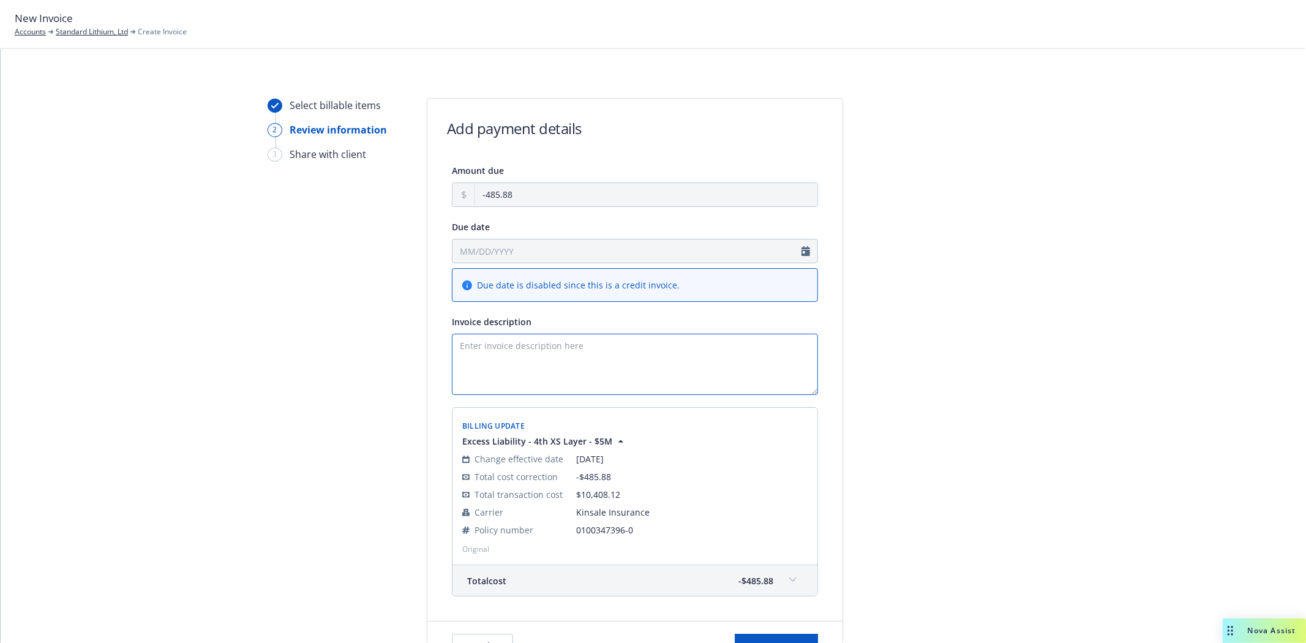
click at [558, 351] on textarea "Invoice description" at bounding box center [635, 364] width 366 height 61
paste textarea "Reliance Insurance Agencies Ltd., [STREET_ADDRESS]"
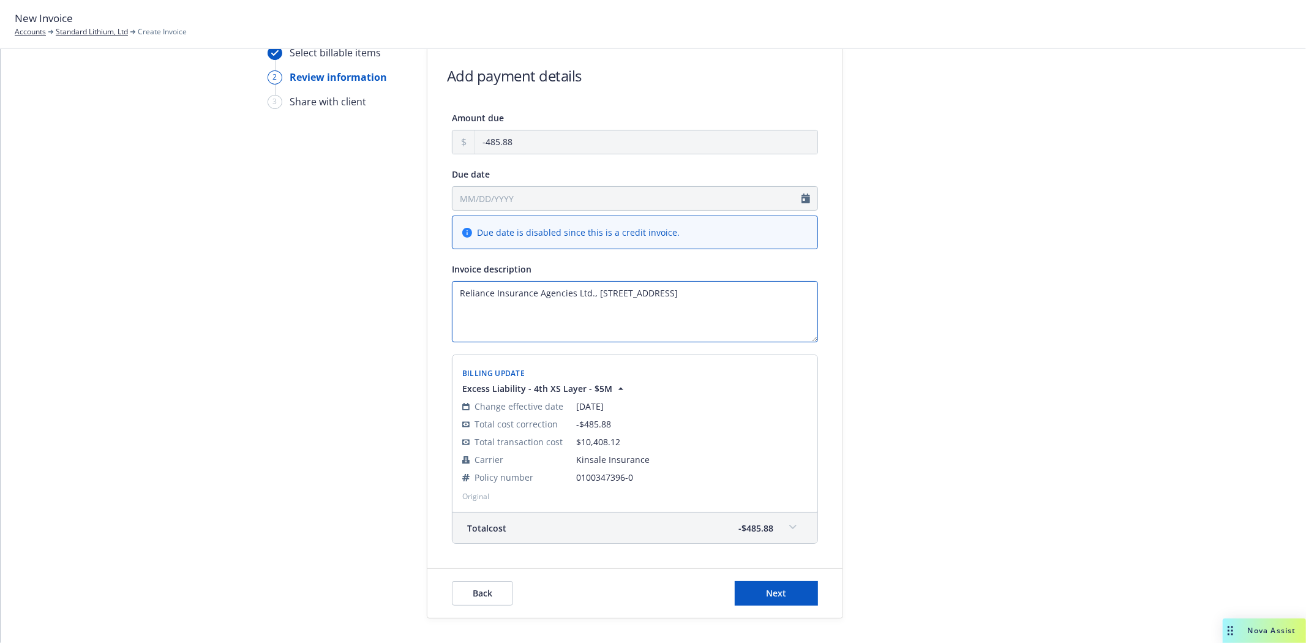
scroll to position [68, 0]
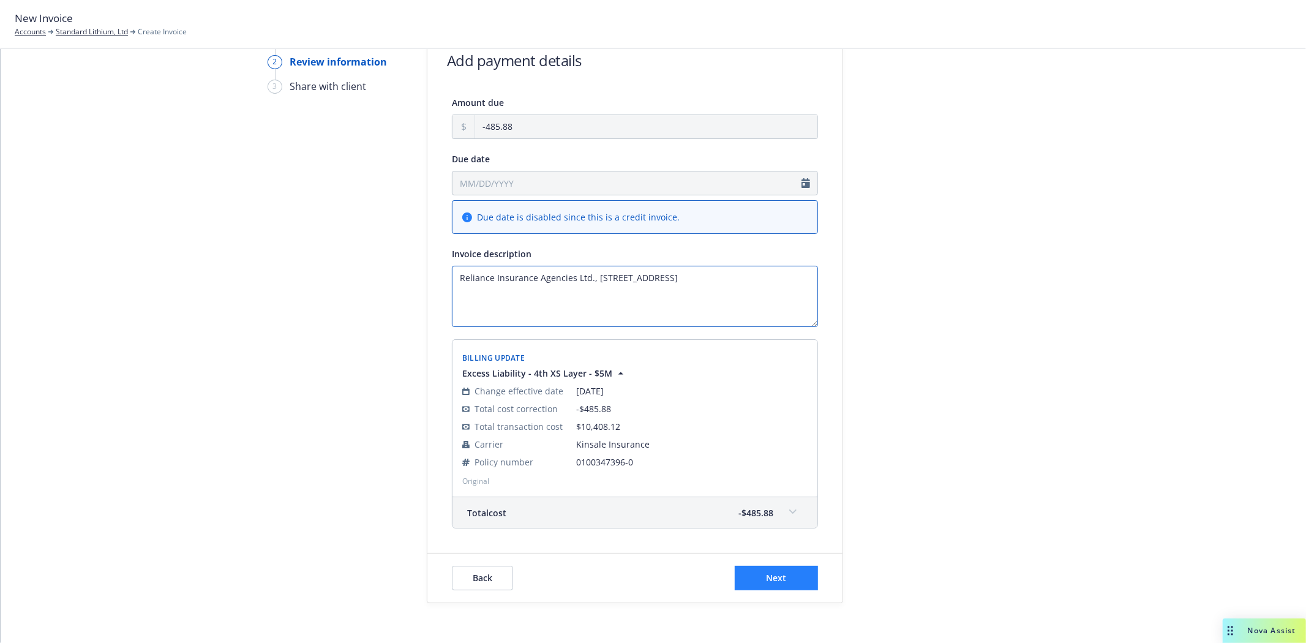
type textarea "Reliance Insurance Agencies Ltd., [STREET_ADDRESS]"
click at [767, 573] on span "Next" at bounding box center [777, 578] width 20 height 12
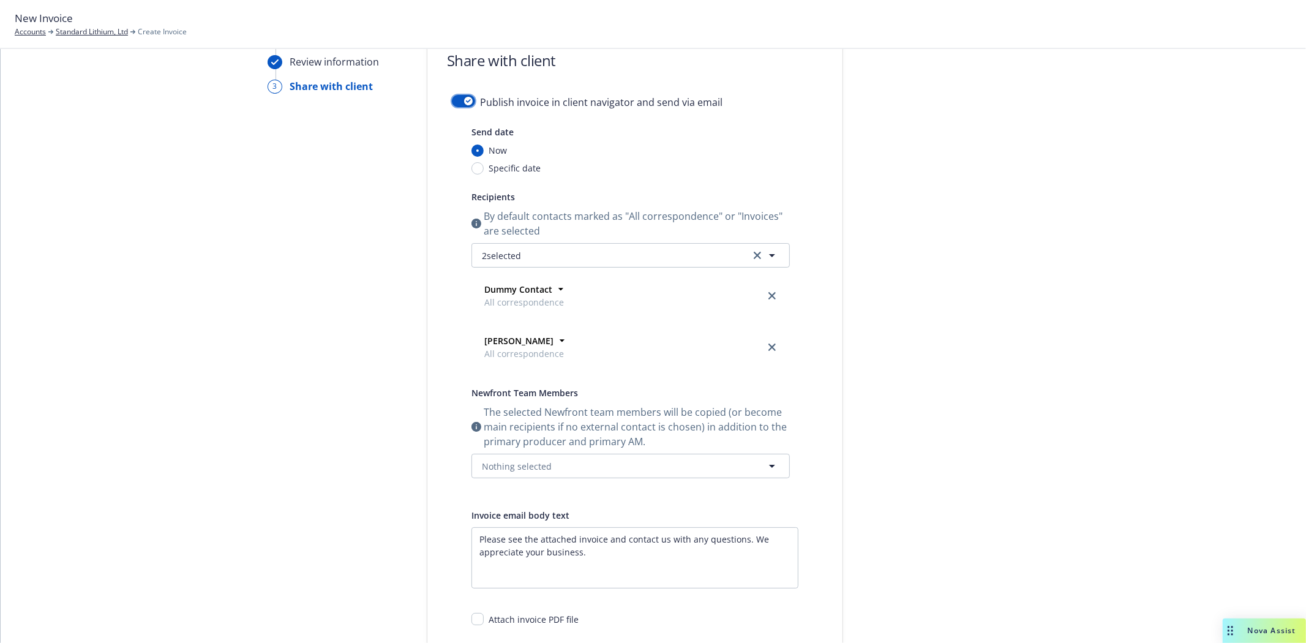
click at [452, 98] on button "button" at bounding box center [463, 101] width 23 height 12
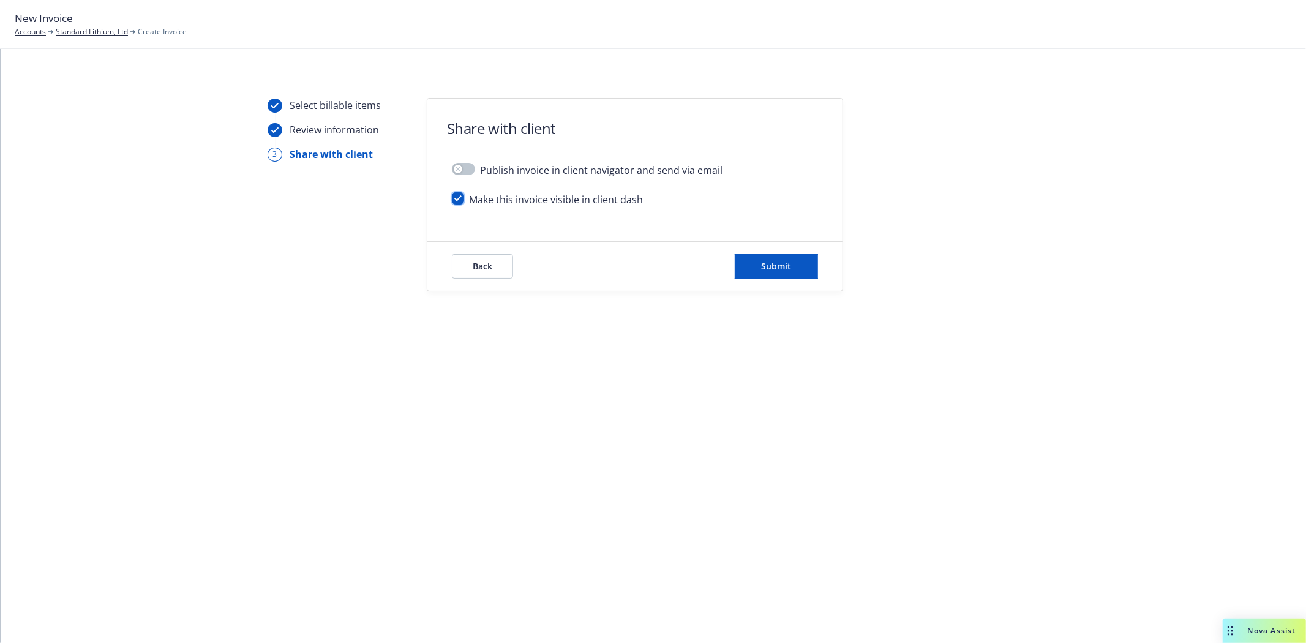
click at [456, 200] on input "checkbox" at bounding box center [458, 198] width 12 height 12
checkbox input "false"
click at [757, 268] on button "Submit" at bounding box center [776, 266] width 83 height 24
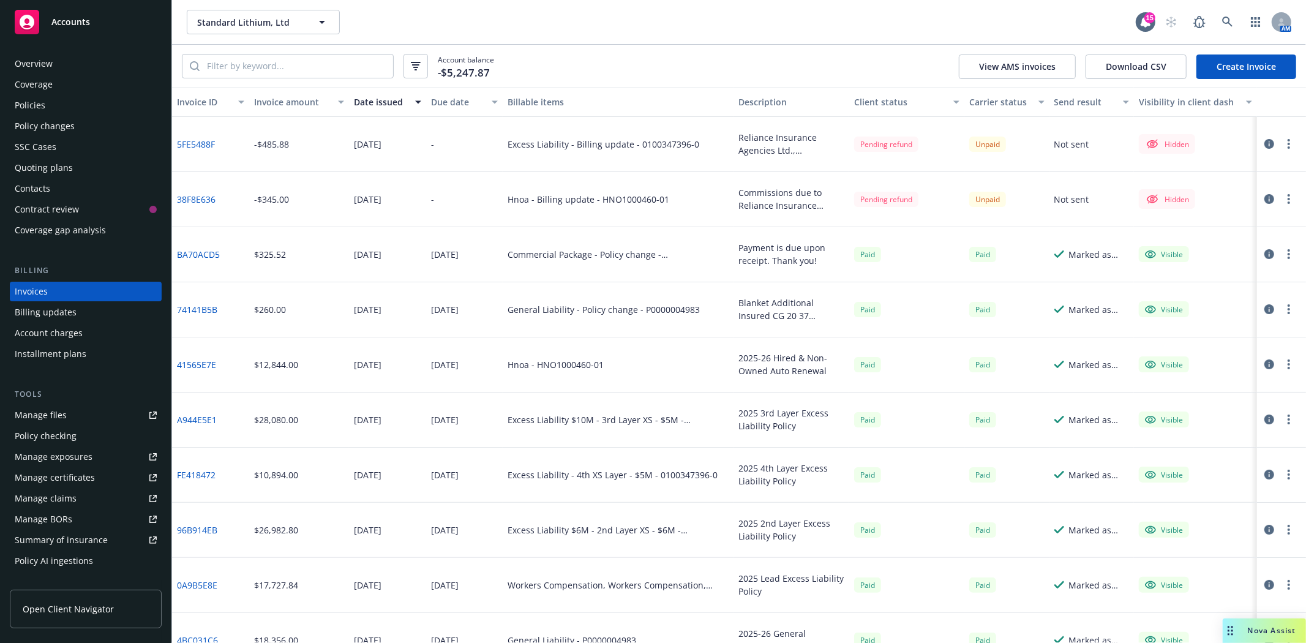
click at [1264, 142] on icon "button" at bounding box center [1269, 144] width 10 height 10
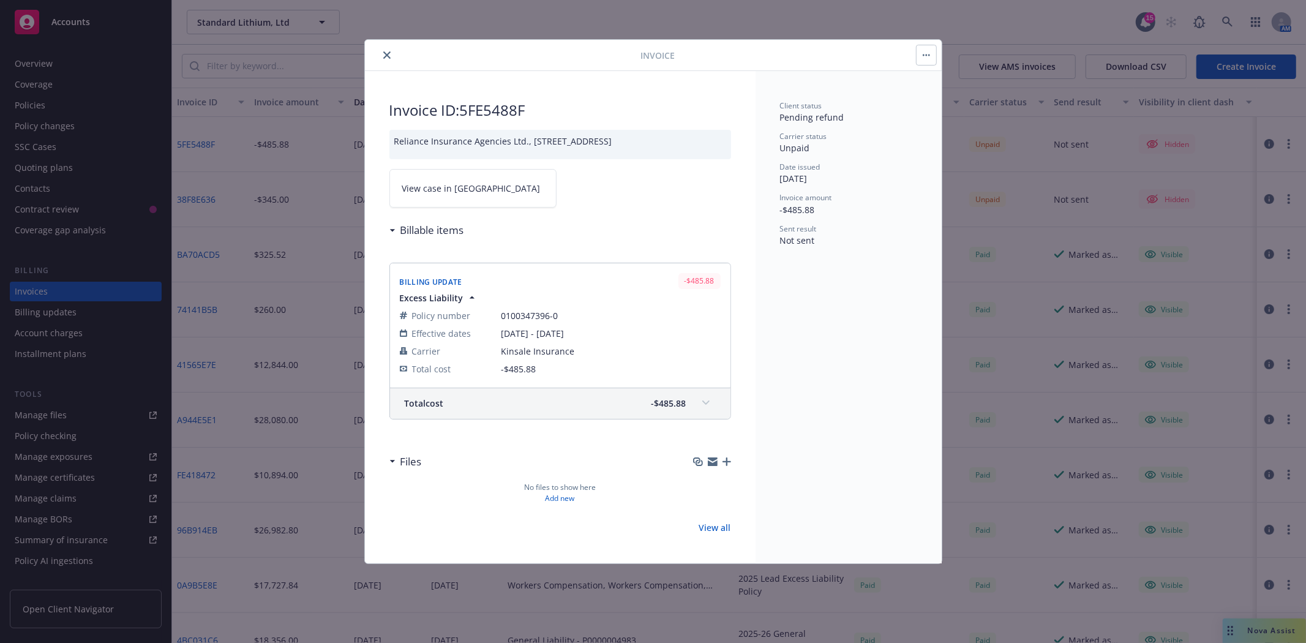
click at [442, 196] on link "View case in SSC" at bounding box center [472, 188] width 167 height 39
click at [386, 55] on icon "close" at bounding box center [386, 54] width 7 height 7
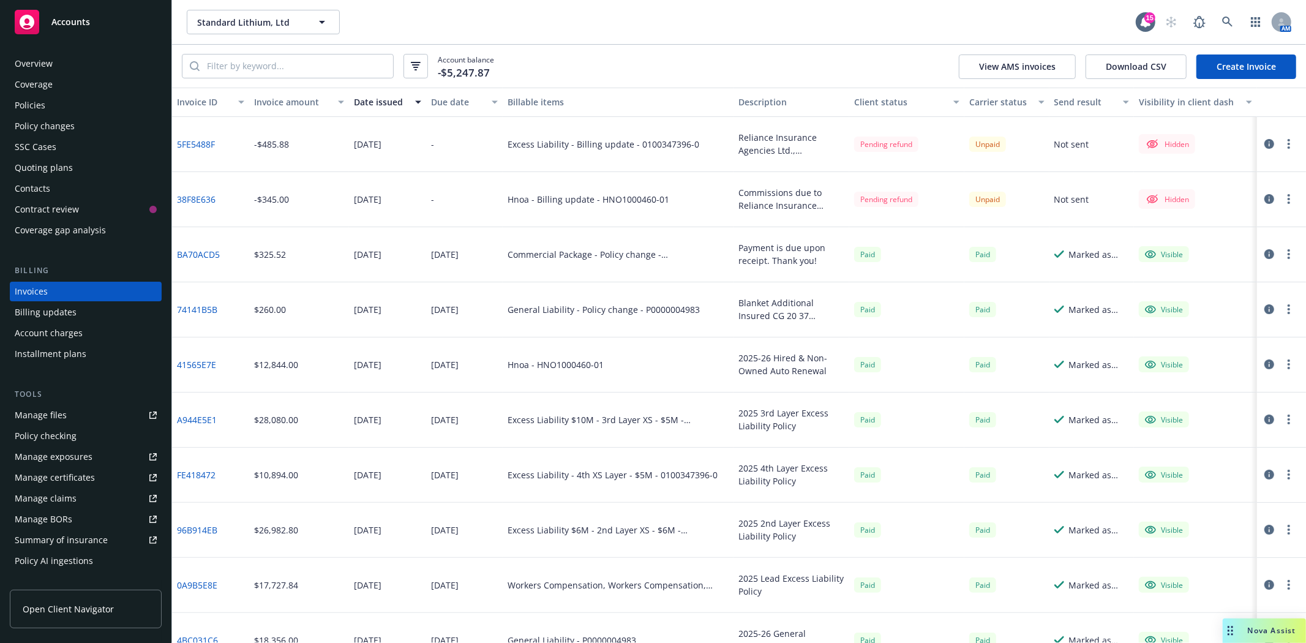
click at [67, 111] on div "Policies" at bounding box center [86, 106] width 142 height 20
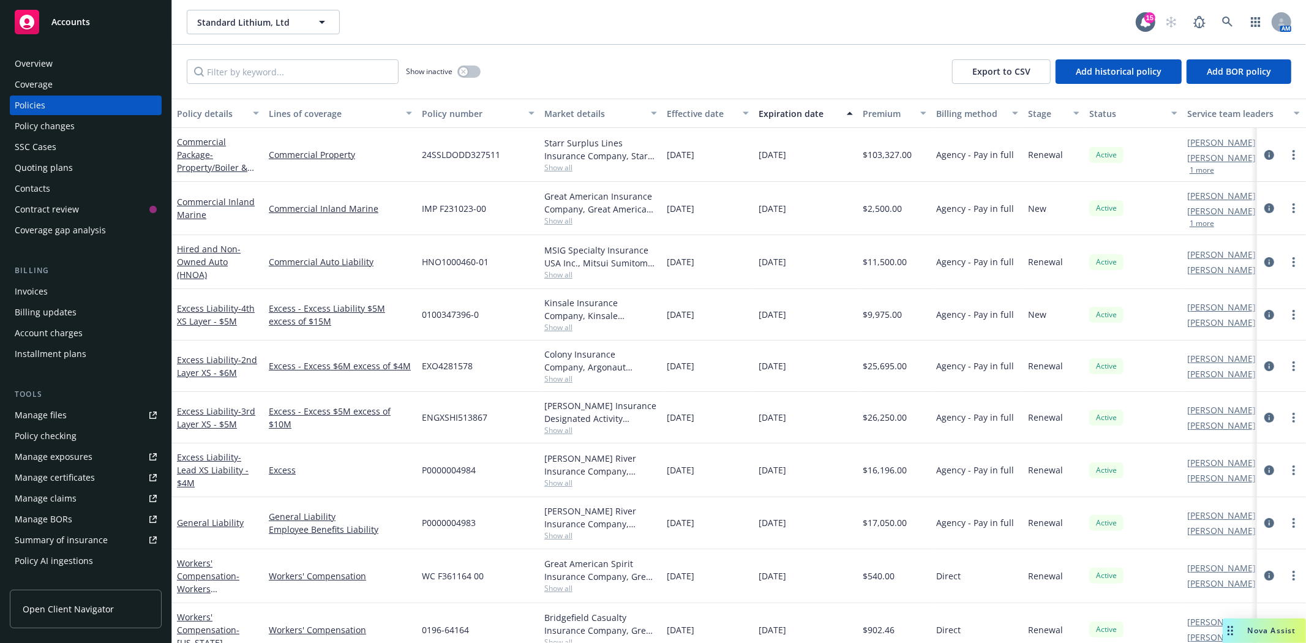
click at [23, 295] on div "Invoices" at bounding box center [31, 292] width 33 height 20
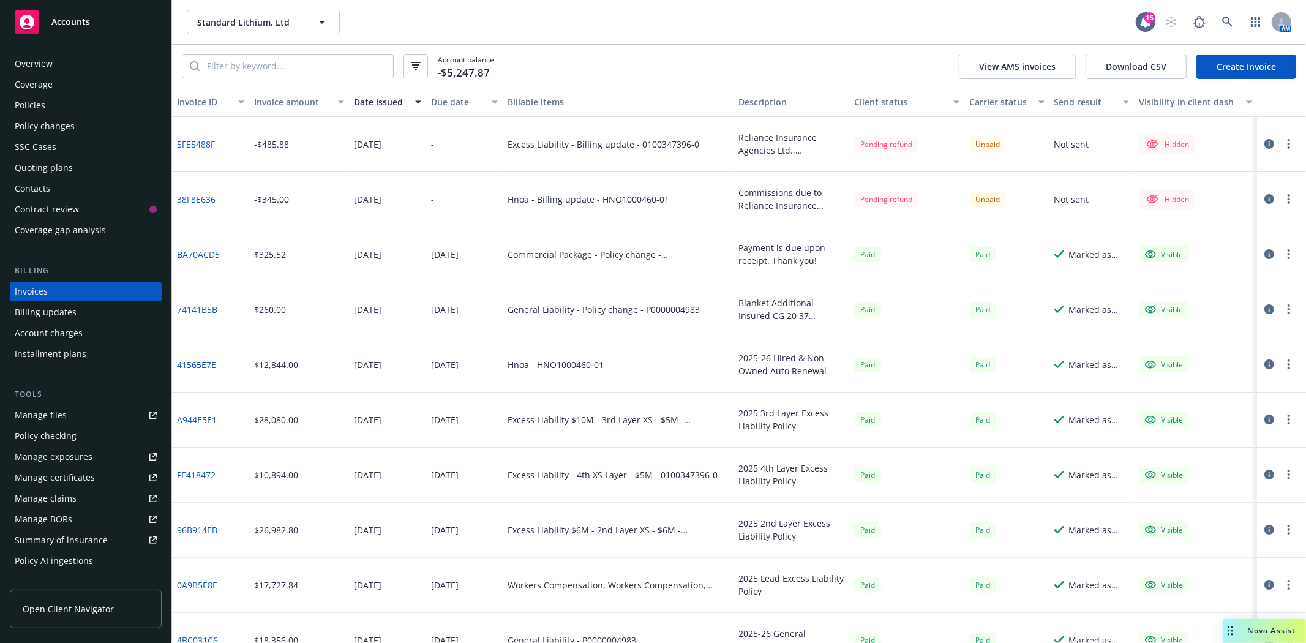
click at [524, 140] on div "Excess Liability - Billing update - 0100347396-0" at bounding box center [604, 144] width 192 height 13
drag, startPoint x: 505, startPoint y: 145, endPoint x: 694, endPoint y: 153, distance: 190.0
click at [694, 153] on div "Excess Liability - Billing update - 0100347396-0" at bounding box center [618, 144] width 231 height 55
click at [721, 140] on div "Excess Liability - Billing update - 0100347396-0" at bounding box center [618, 144] width 231 height 55
click at [738, 137] on div "Reliance Insurance Agencies Ltd., 4853 Hastings Street, Burnaby, BC, V5C 2L1" at bounding box center [791, 144] width 106 height 26
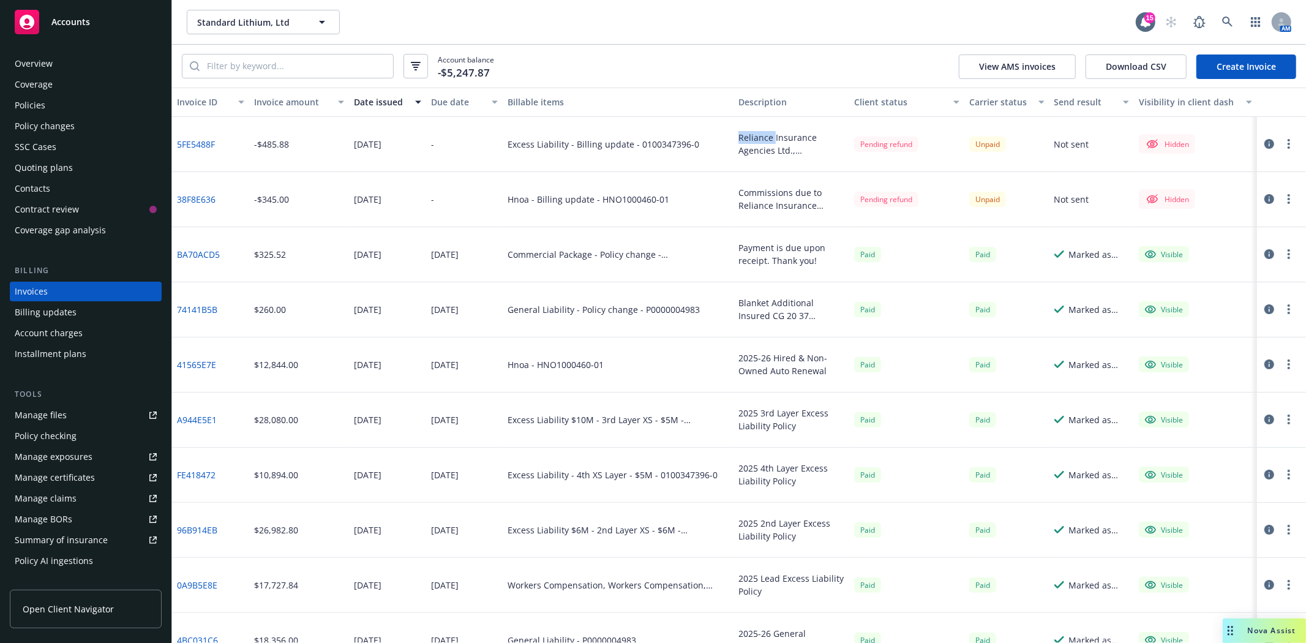
click at [738, 137] on div "Reliance Insurance Agencies Ltd., 4853 Hastings Street, Burnaby, BC, V5C 2L1" at bounding box center [791, 144] width 106 height 26
click at [192, 141] on link "5FE5488F" at bounding box center [196, 144] width 38 height 13
click at [1264, 143] on icon "button" at bounding box center [1269, 144] width 10 height 10
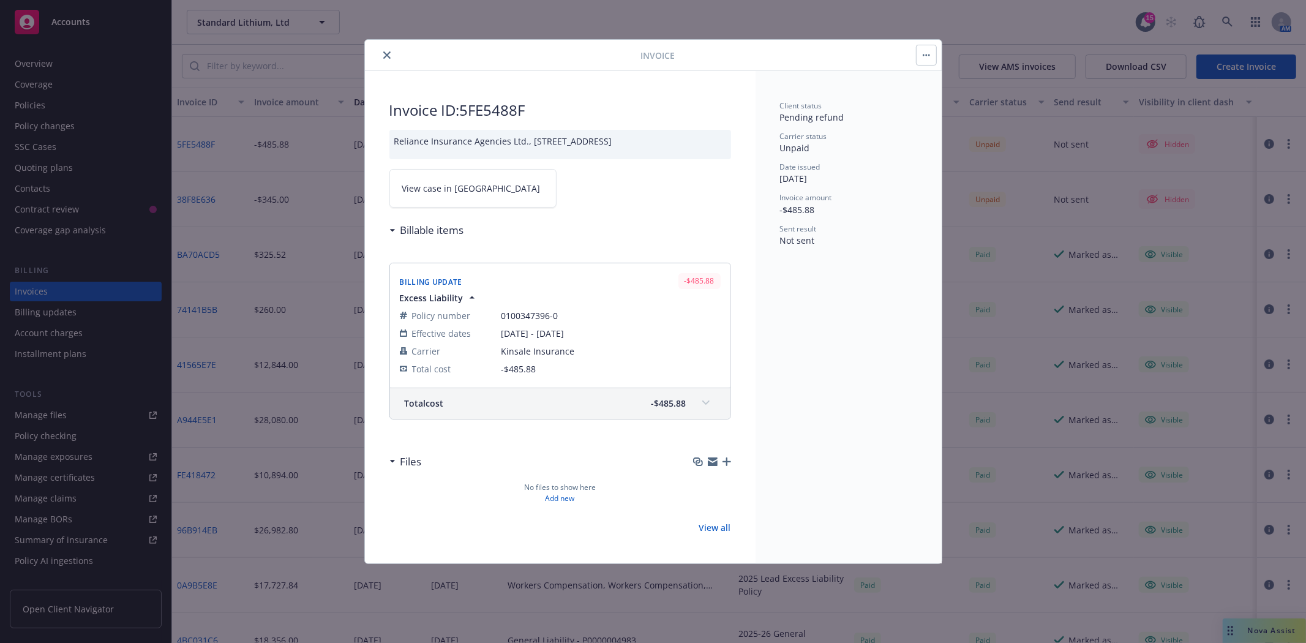
click at [930, 59] on button "button" at bounding box center [927, 55] width 20 height 20
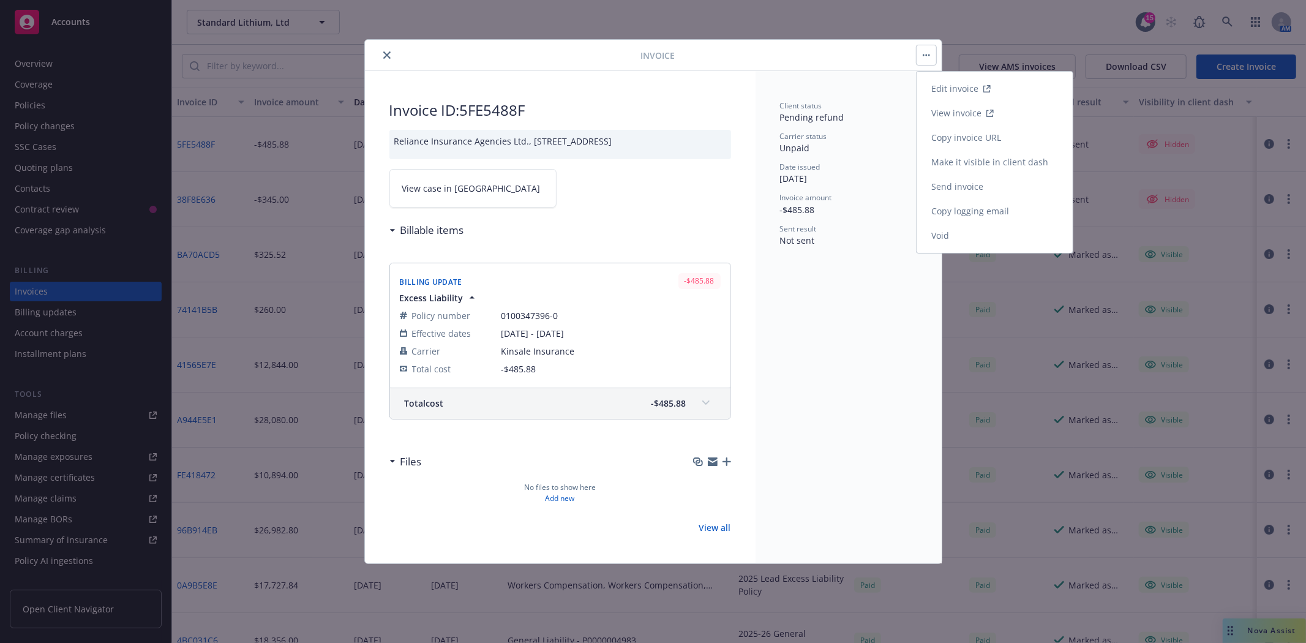
click at [943, 89] on link "Edit invoice" at bounding box center [995, 89] width 156 height 24
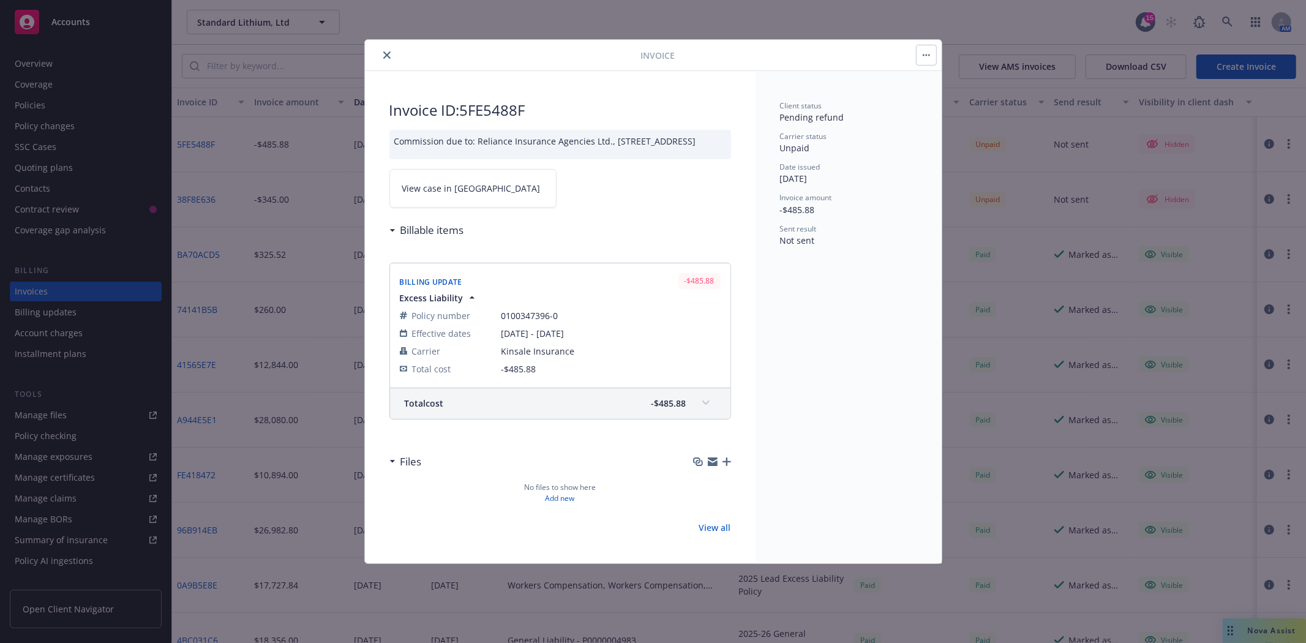
click at [383, 54] on icon "close" at bounding box center [386, 54] width 7 height 7
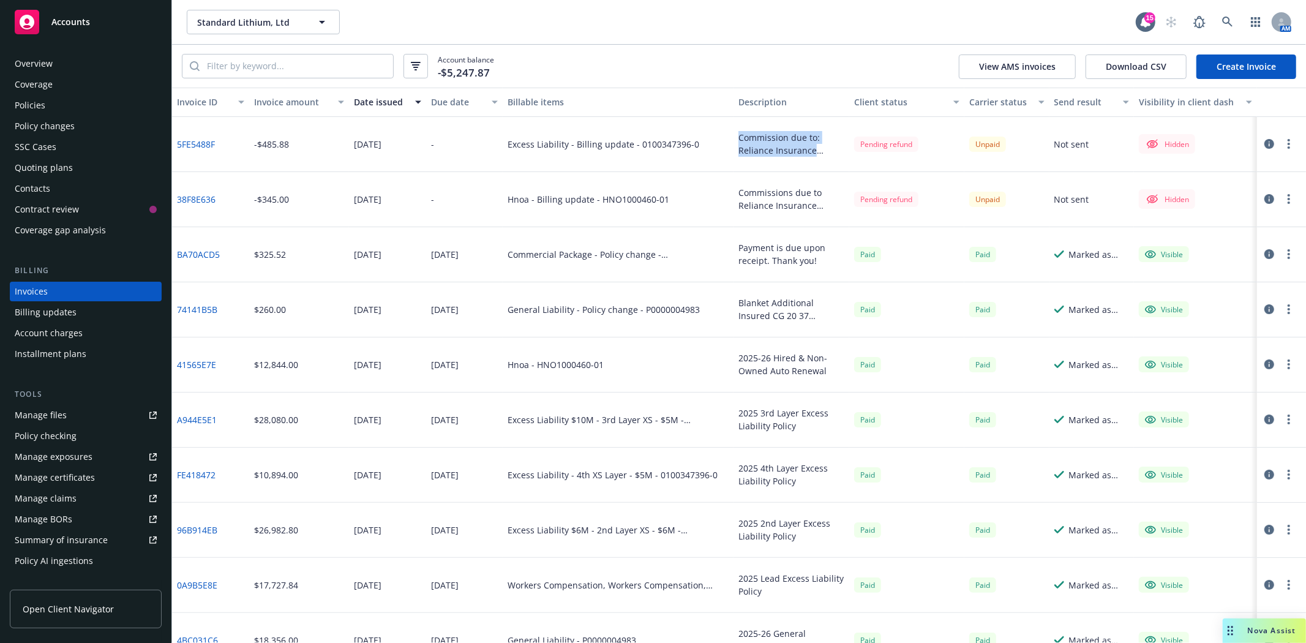
click at [1226, 71] on link "Create Invoice" at bounding box center [1247, 66] width 100 height 24
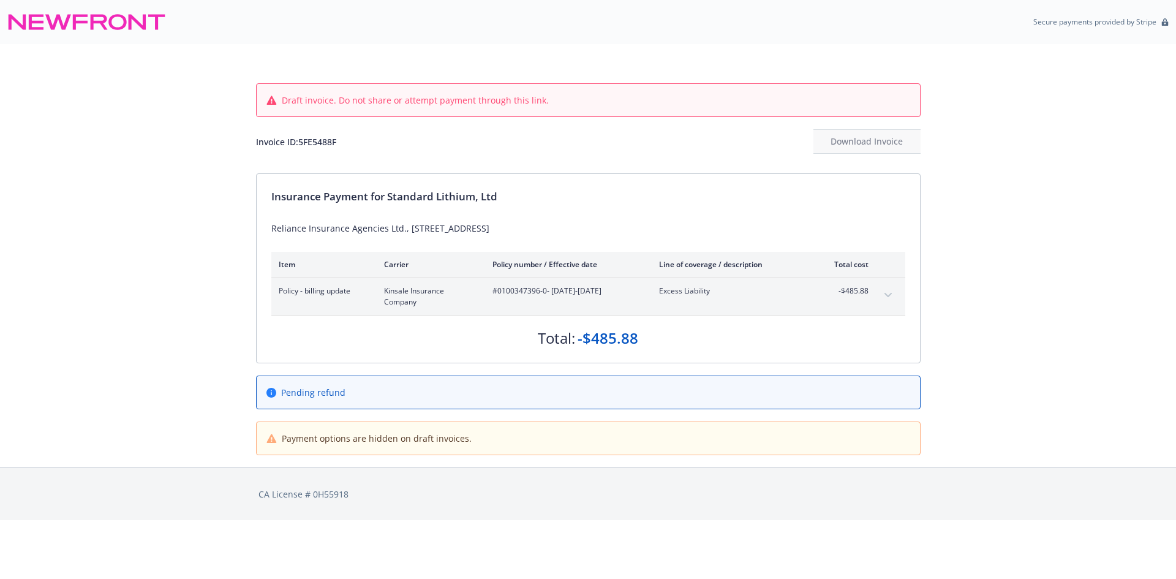
drag, startPoint x: 272, startPoint y: 230, endPoint x: 590, endPoint y: 225, distance: 317.8
click at [590, 225] on div "Reliance Insurance Agencies Ltd., [STREET_ADDRESS]" at bounding box center [588, 228] width 634 height 13
copy div "Reliance Insurance Agencies Ltd., [STREET_ADDRESS]"
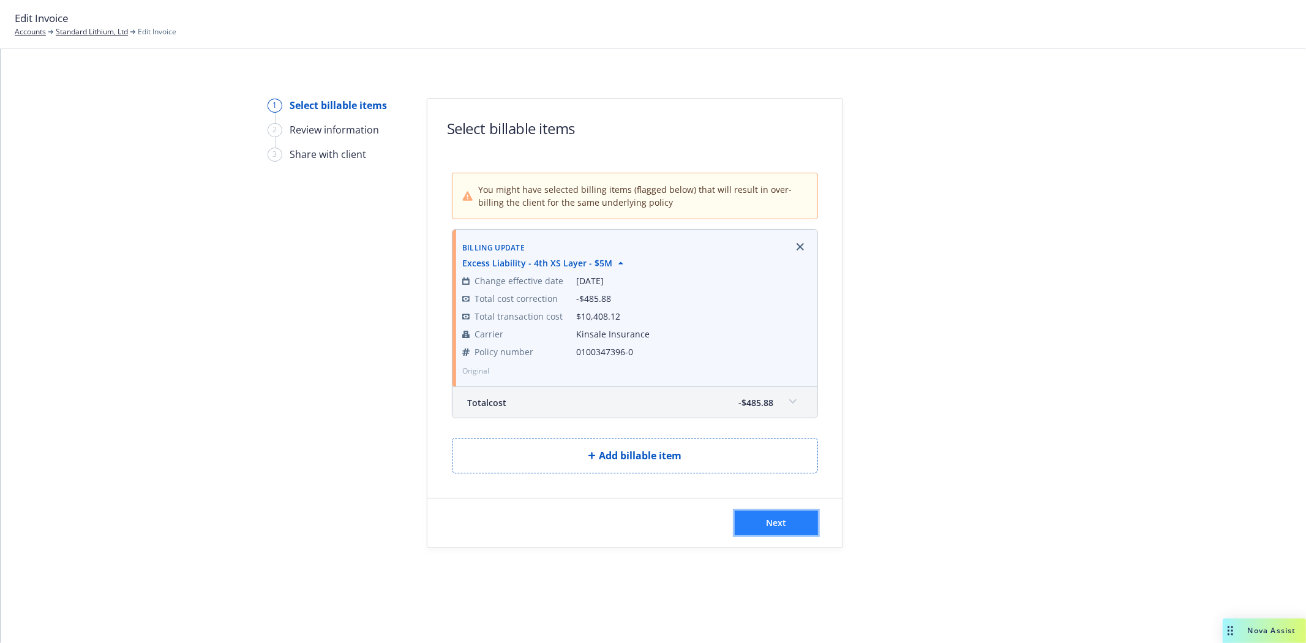
click at [781, 533] on button "Next" at bounding box center [776, 523] width 83 height 24
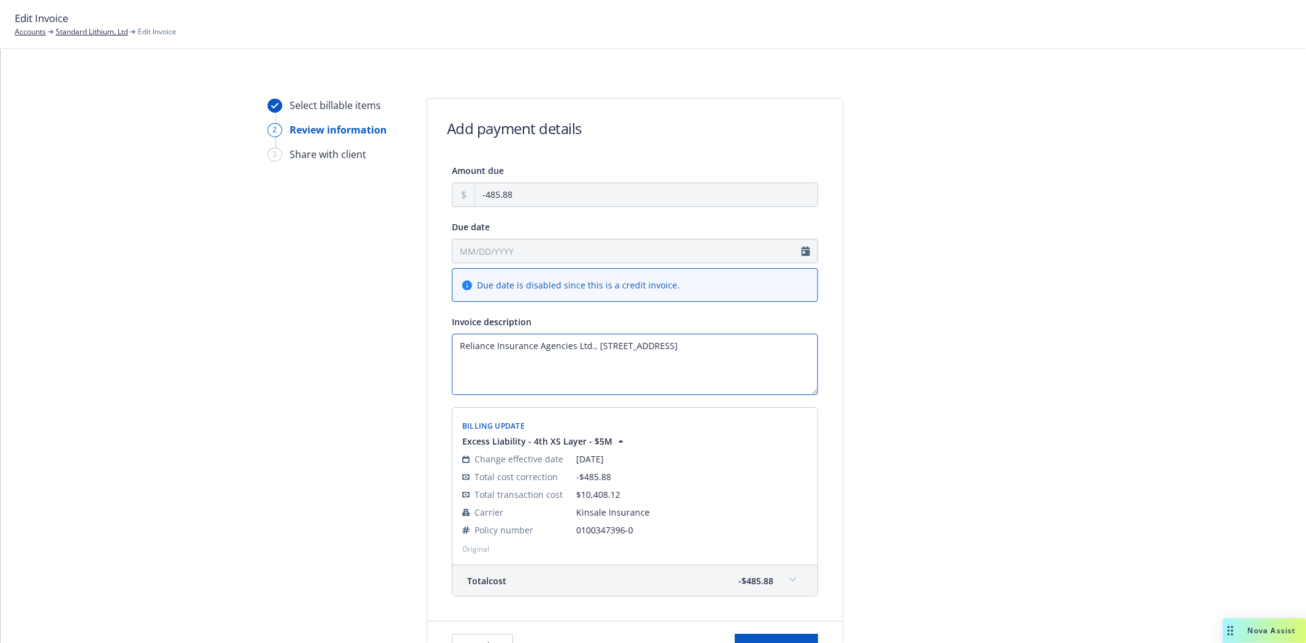
click at [452, 344] on textarea "Reliance Insurance Agencies Ltd., [STREET_ADDRESS]" at bounding box center [635, 364] width 366 height 61
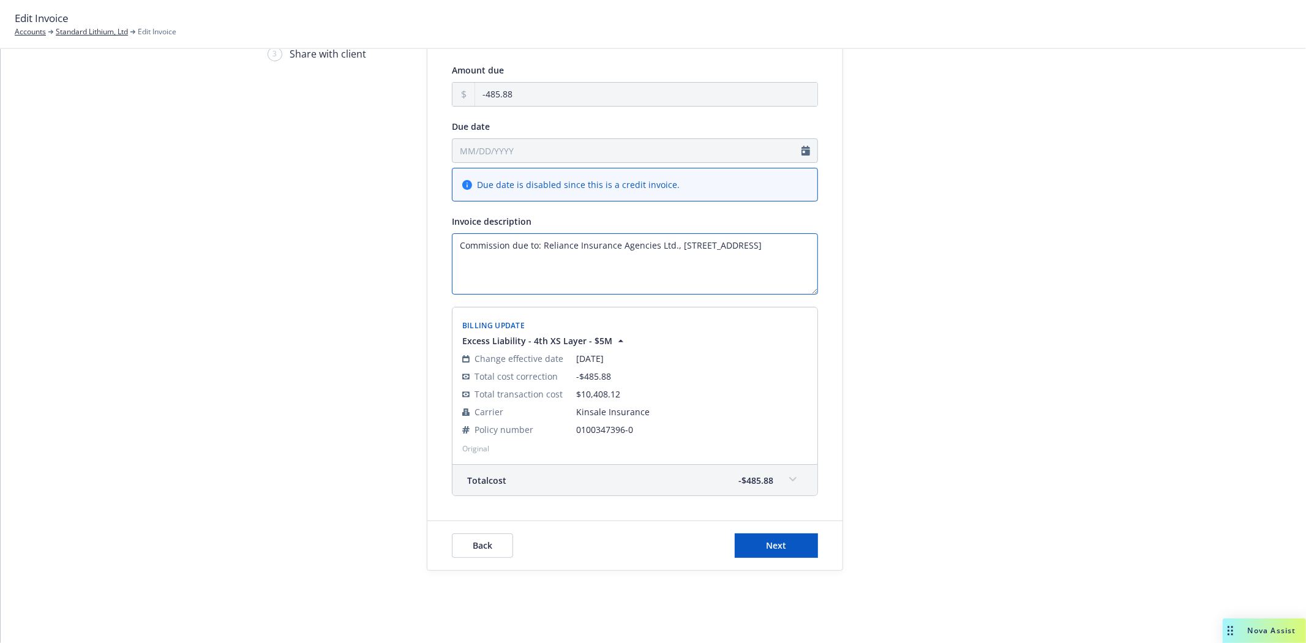
scroll to position [107, 0]
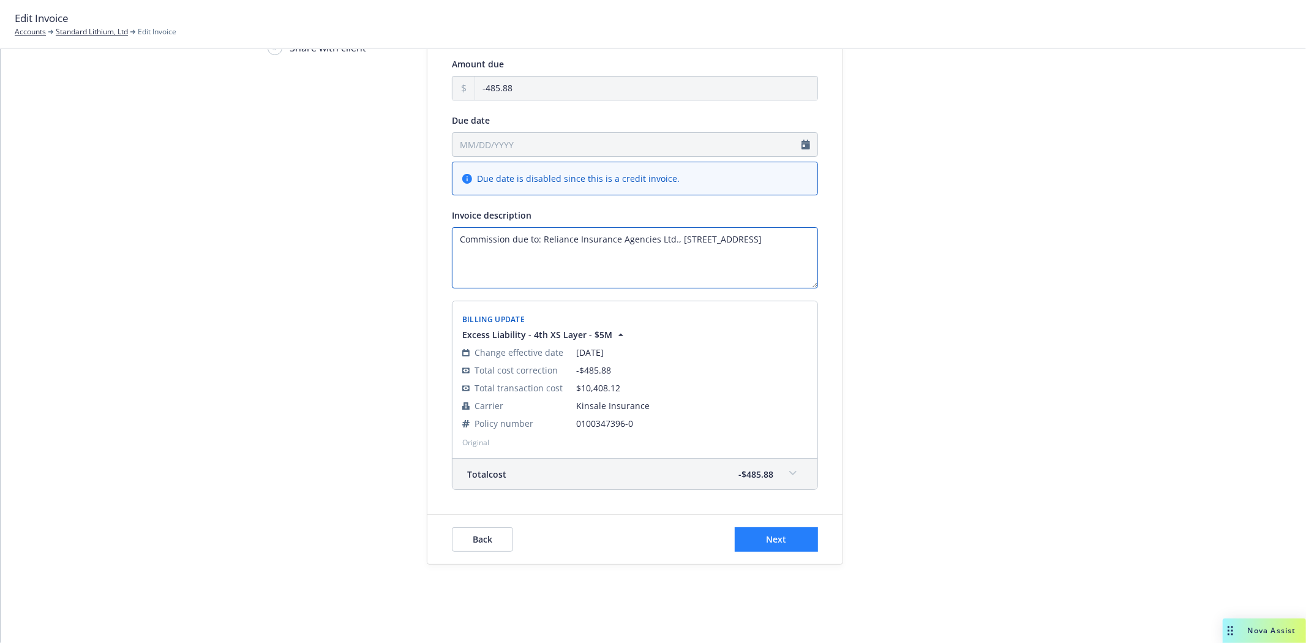
type textarea "Commission due to: Reliance Insurance Agencies Ltd., [STREET_ADDRESS]"
click at [767, 538] on span "Next" at bounding box center [777, 539] width 20 height 12
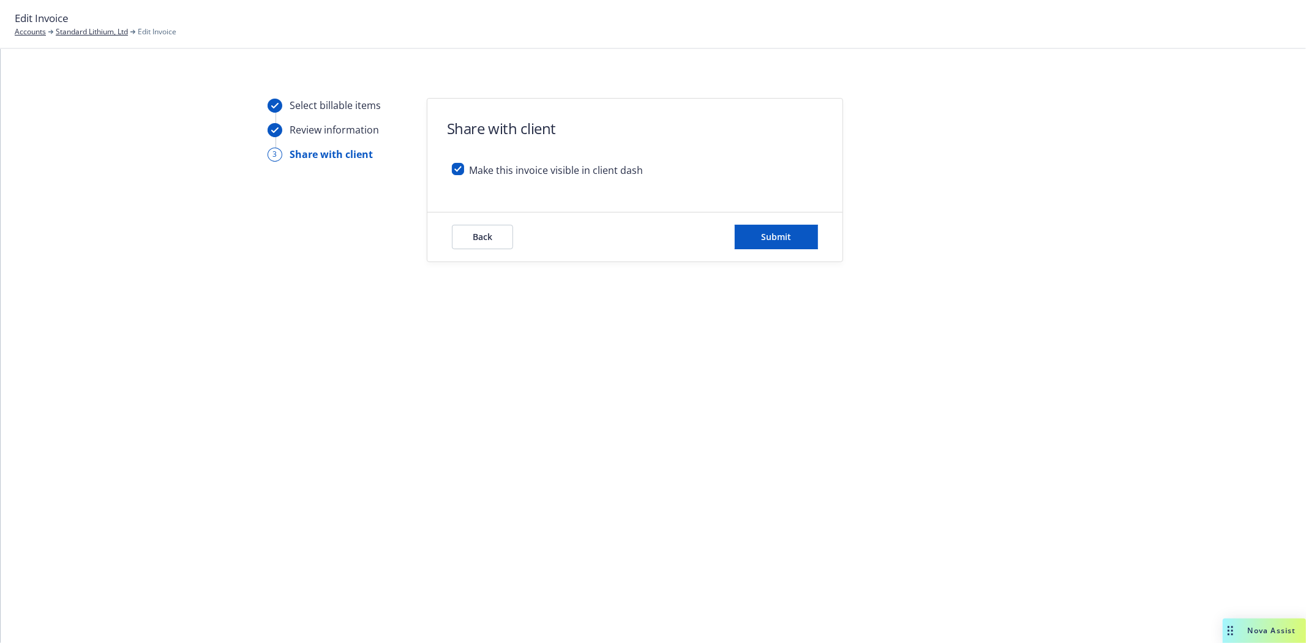
scroll to position [0, 0]
click at [460, 170] on input "checkbox" at bounding box center [458, 169] width 12 height 12
checkbox input "false"
click at [768, 243] on button "Submit" at bounding box center [776, 237] width 83 height 24
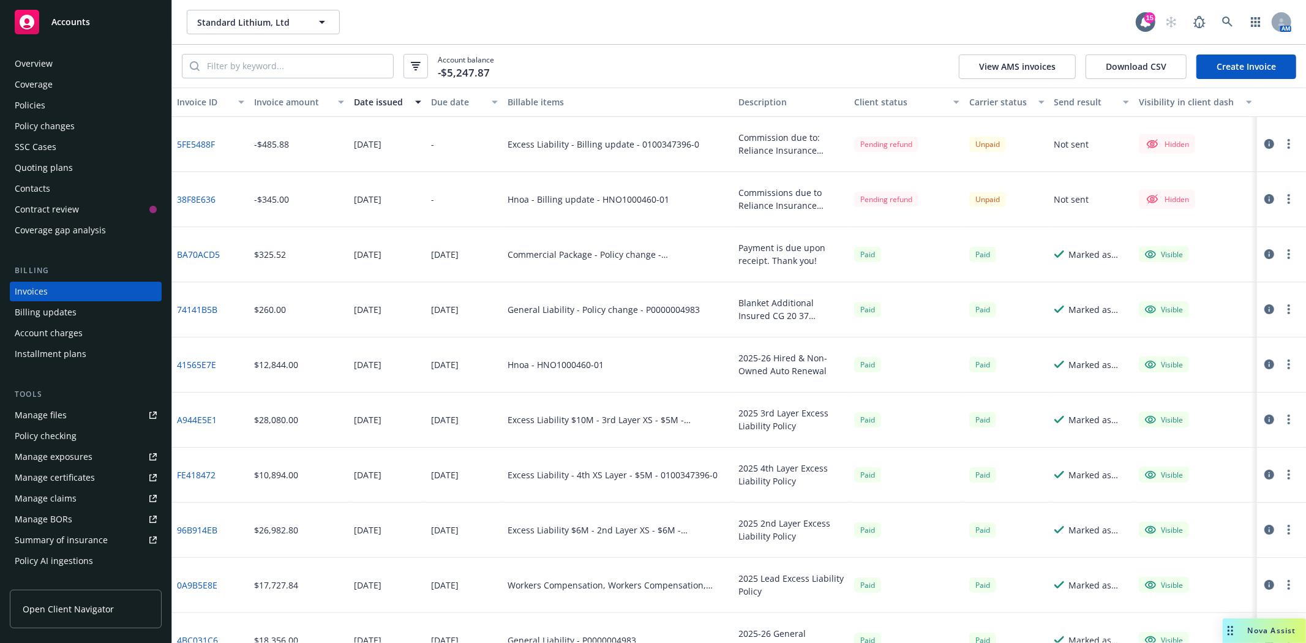
click at [51, 101] on div "Policies" at bounding box center [86, 106] width 142 height 20
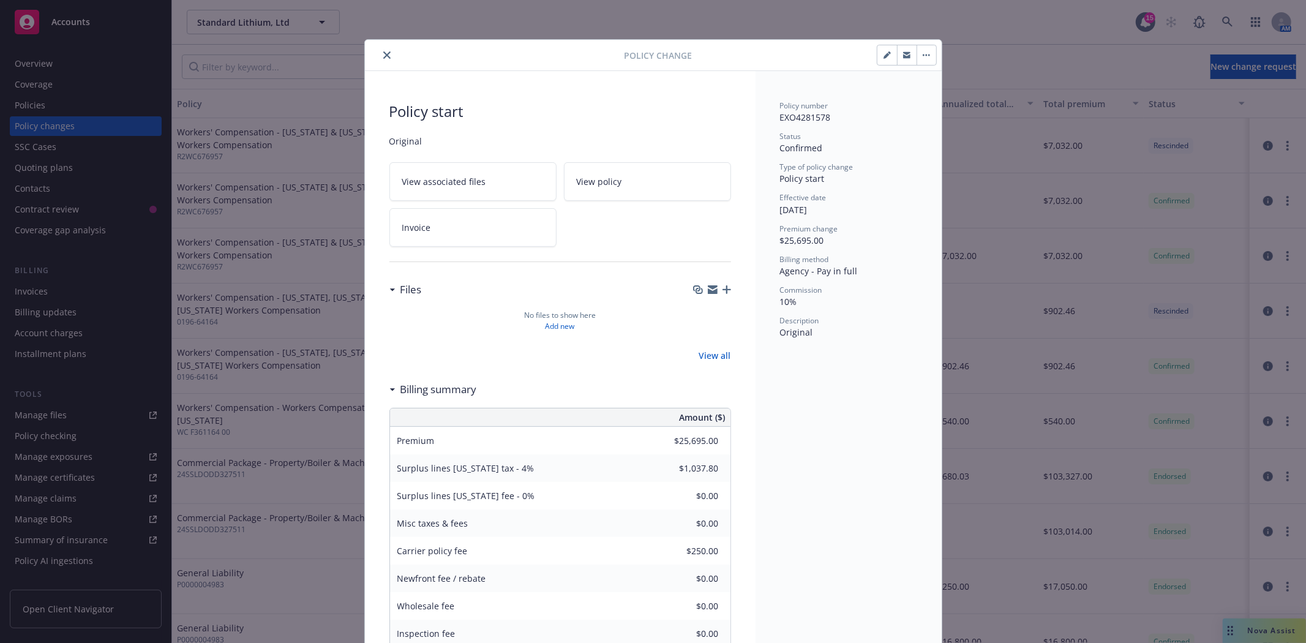
click at [383, 56] on icon "close" at bounding box center [386, 54] width 7 height 7
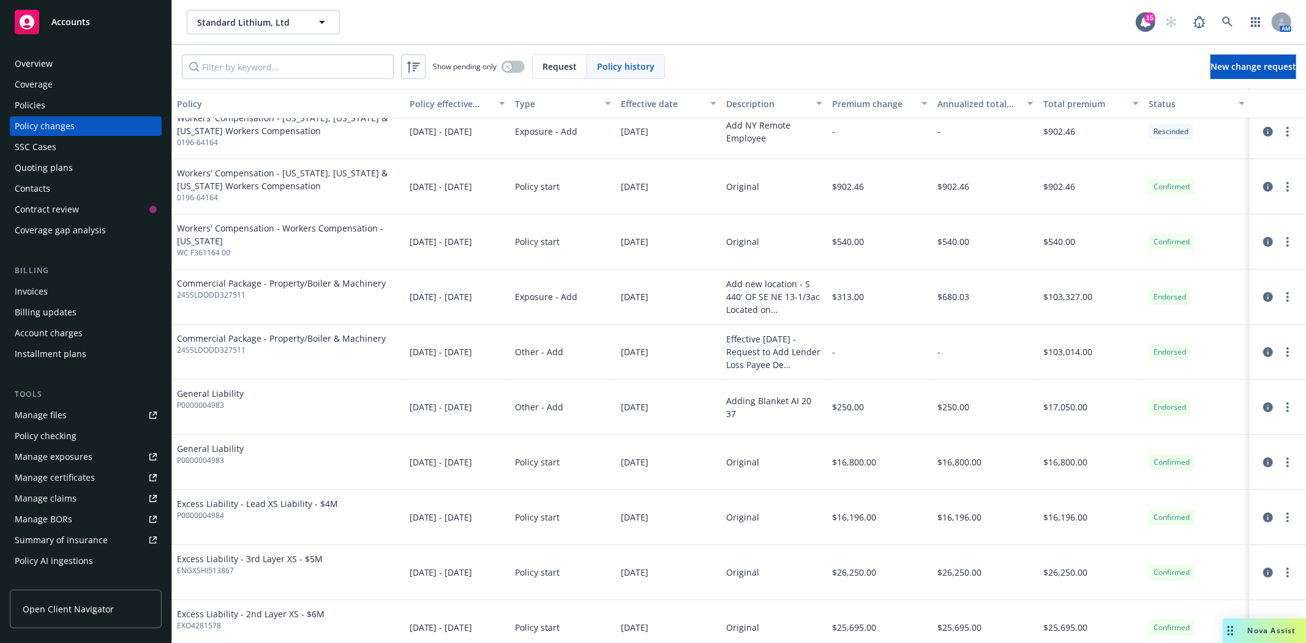
scroll to position [204, 0]
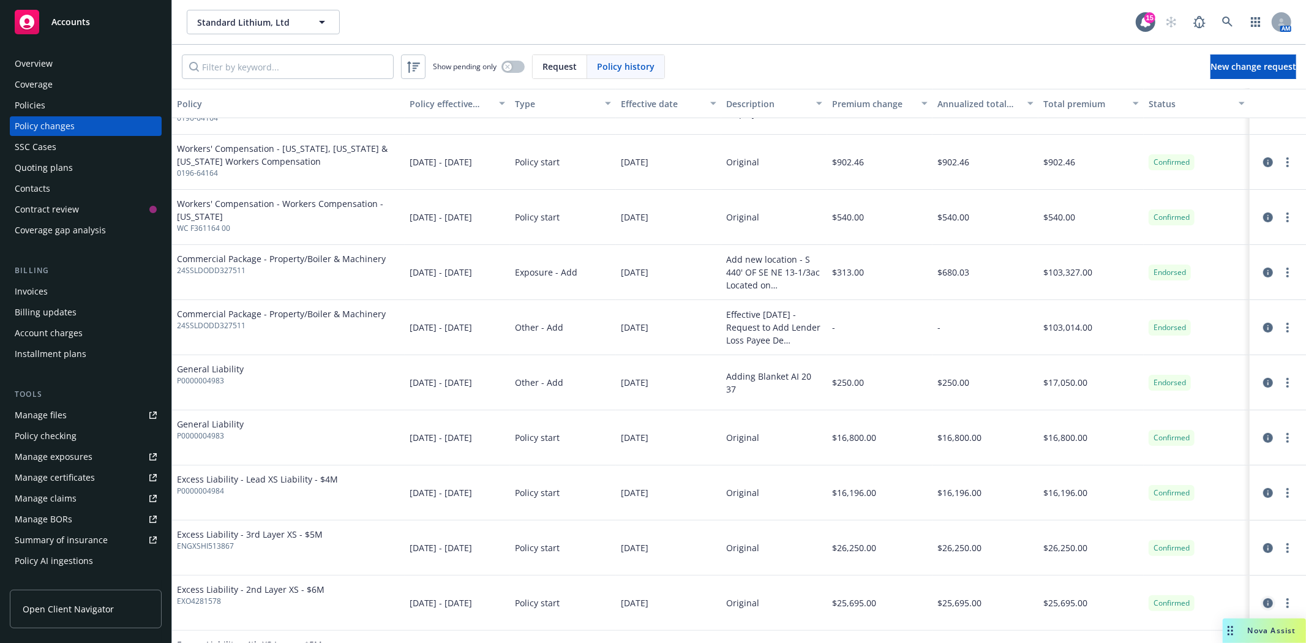
click at [1263, 600] on icon "circleInformation" at bounding box center [1268, 603] width 10 height 10
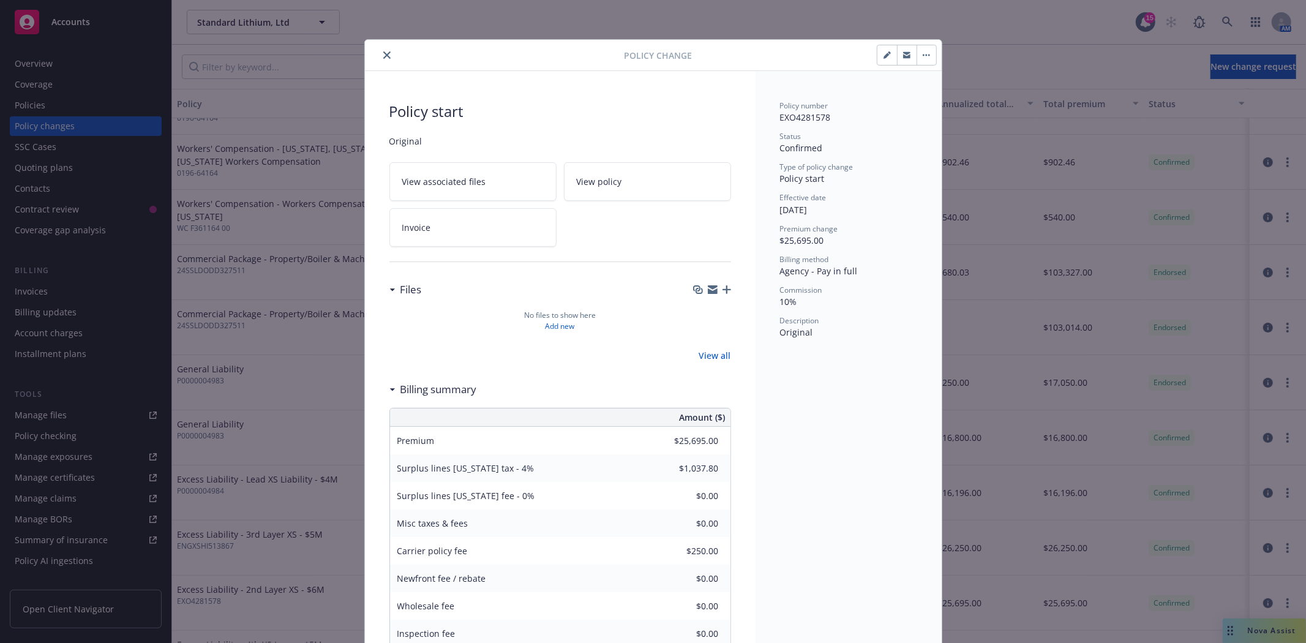
scroll to position [37, 0]
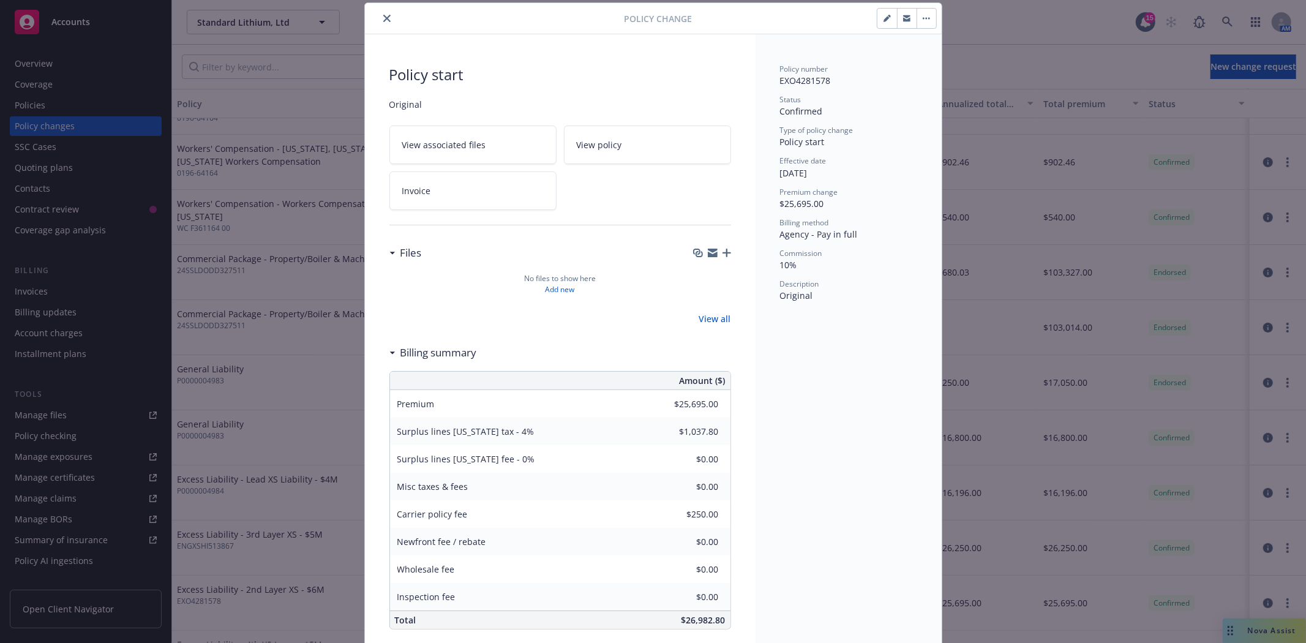
click at [923, 17] on icon "button" at bounding box center [926, 18] width 7 height 2
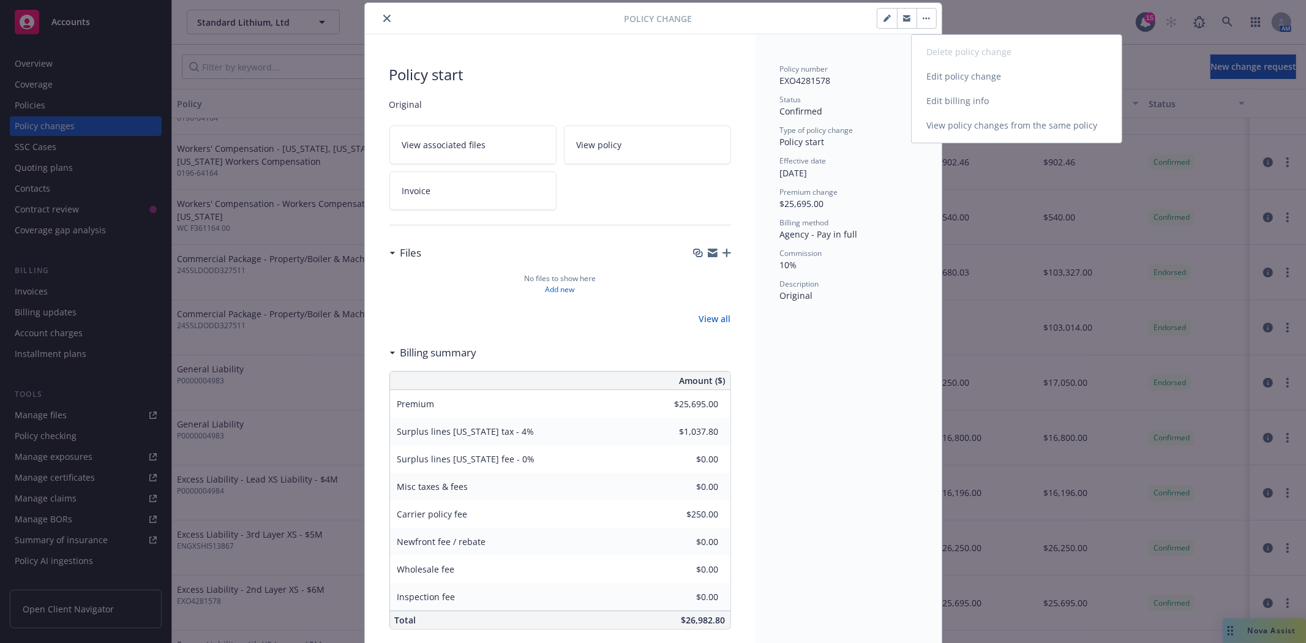
click at [947, 101] on link "Edit billing info" at bounding box center [1017, 101] width 210 height 24
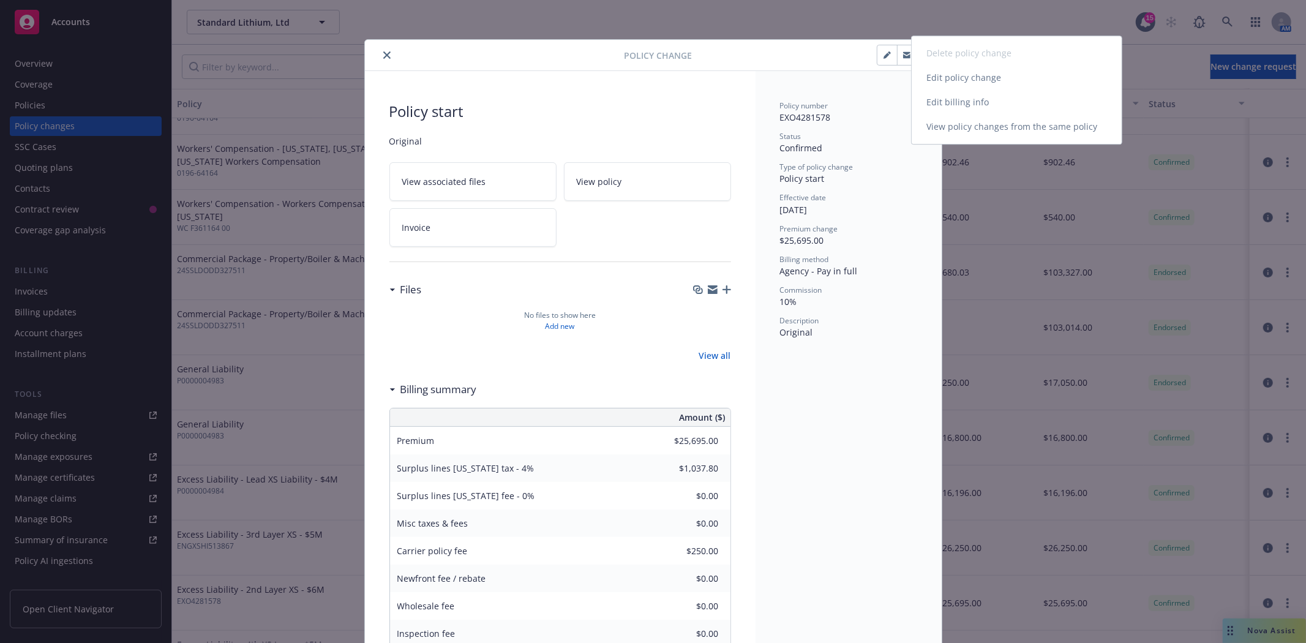
select select "AR"
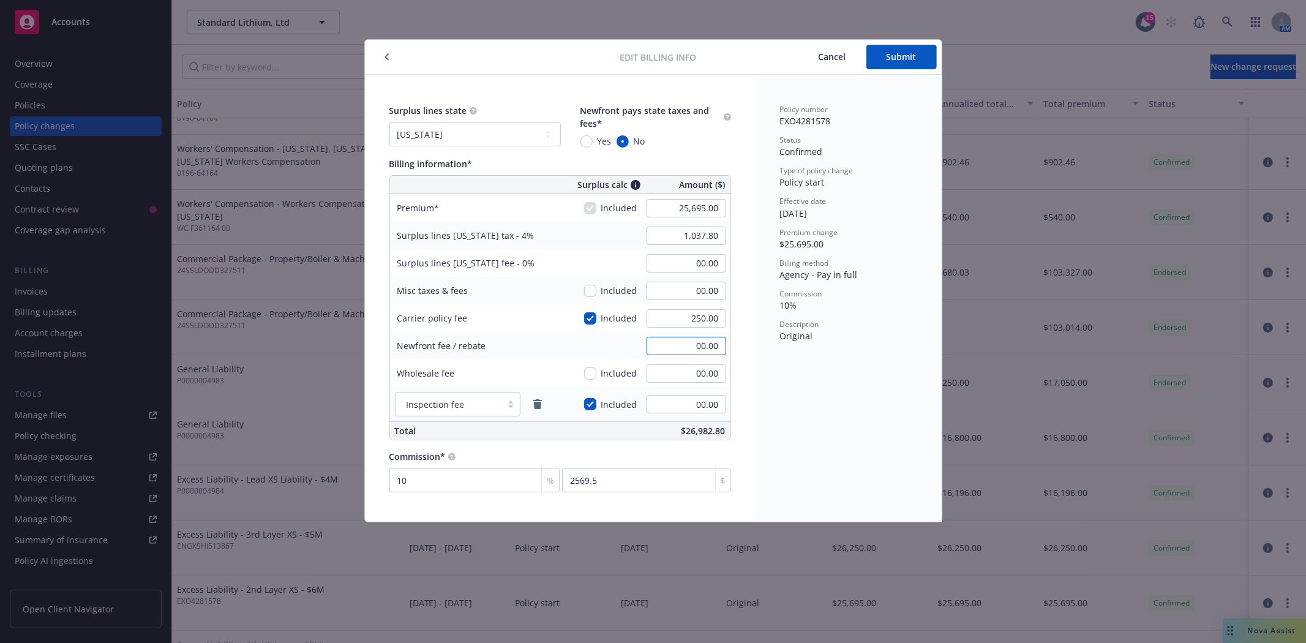
click at [706, 345] on input "00.00" at bounding box center [687, 346] width 80 height 18
type input "-770.85"
click at [909, 59] on span "Submit" at bounding box center [902, 57] width 30 height 12
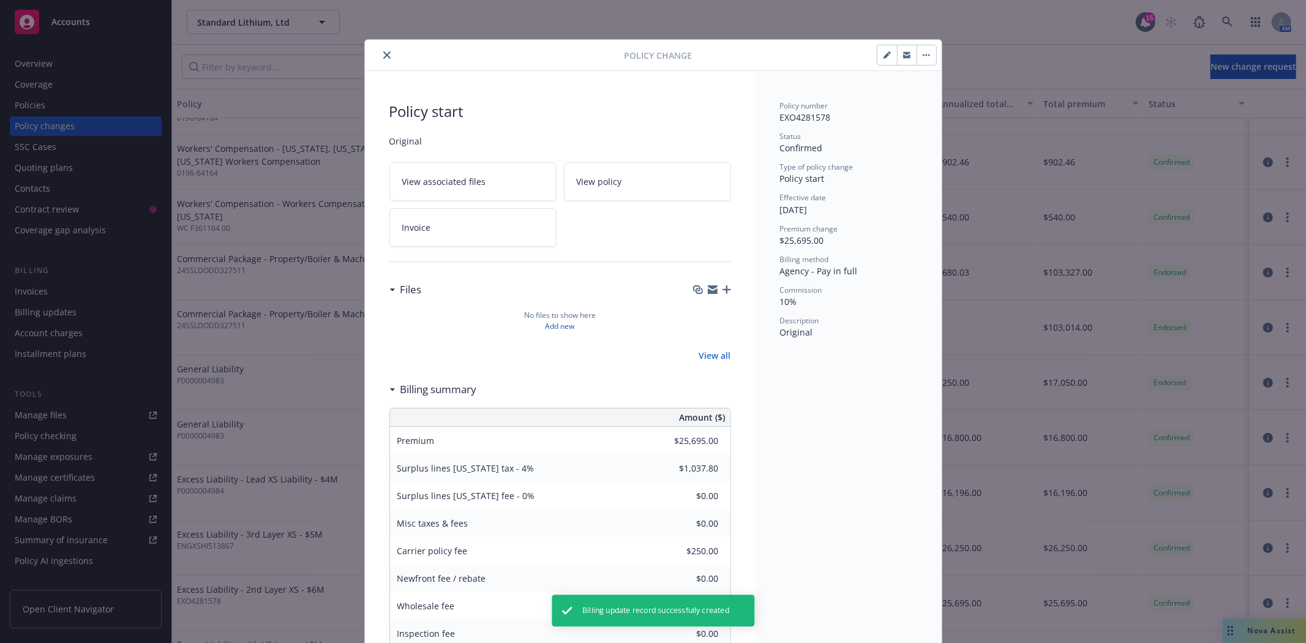
type input "-$770.85"
click at [383, 54] on icon "close" at bounding box center [386, 54] width 7 height 7
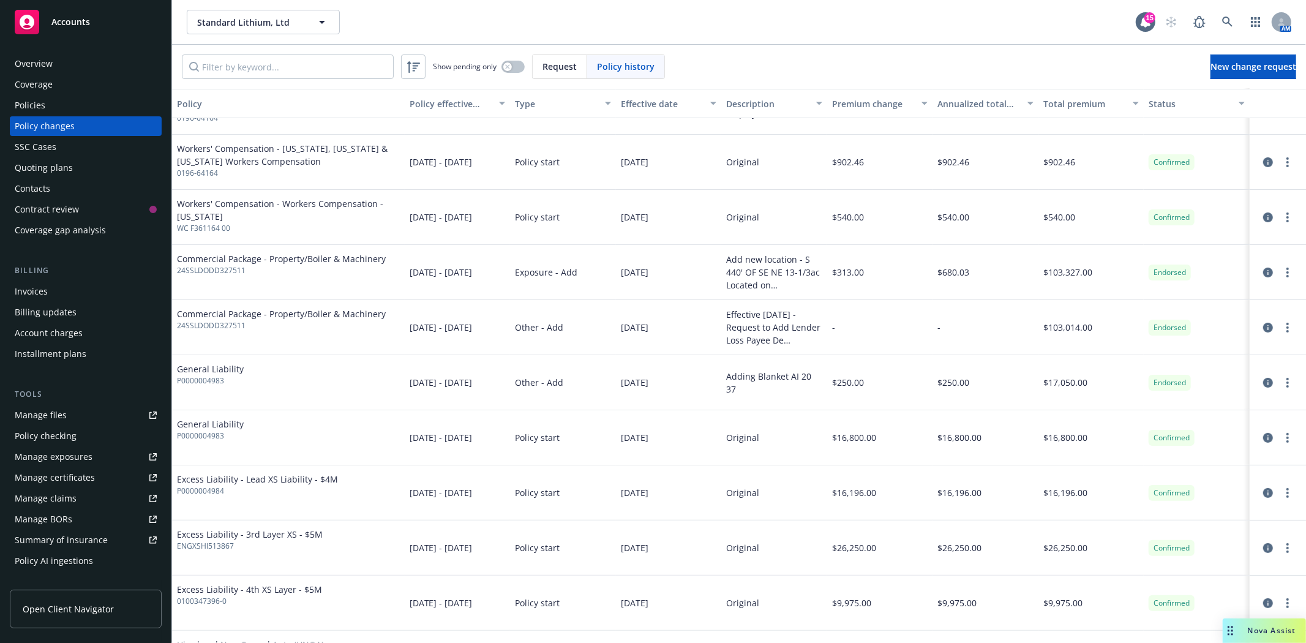
click at [63, 102] on div "Policies" at bounding box center [86, 106] width 142 height 20
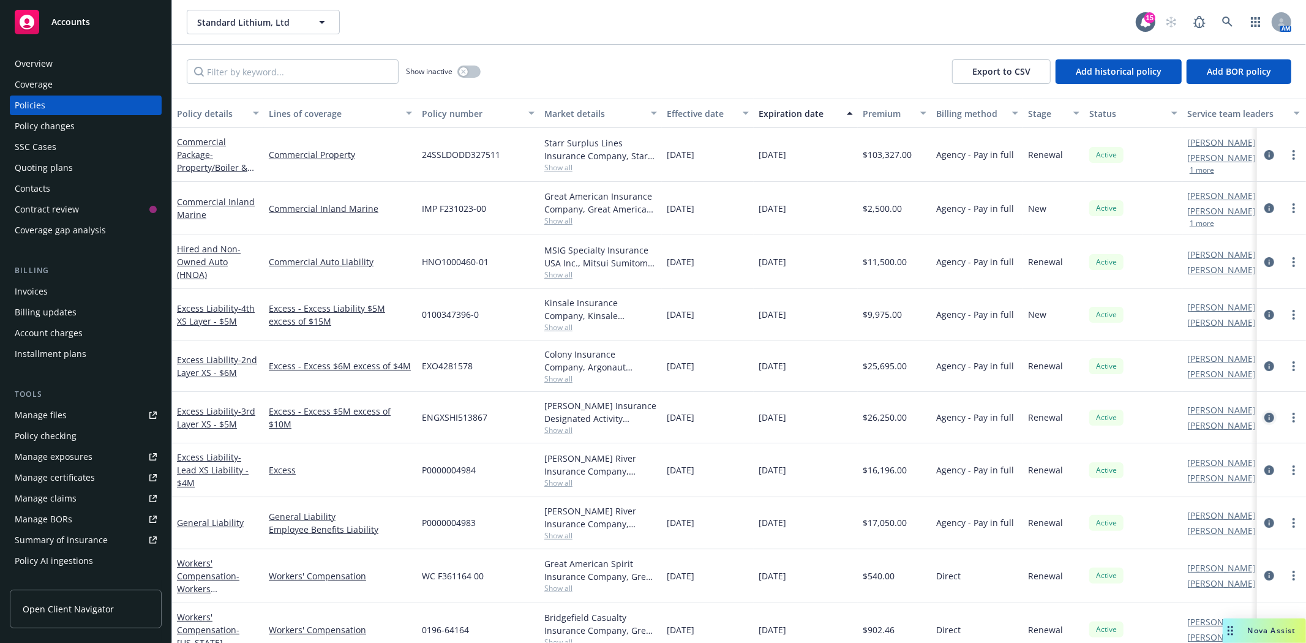
click at [1264, 416] on icon "circleInformation" at bounding box center [1269, 418] width 10 height 10
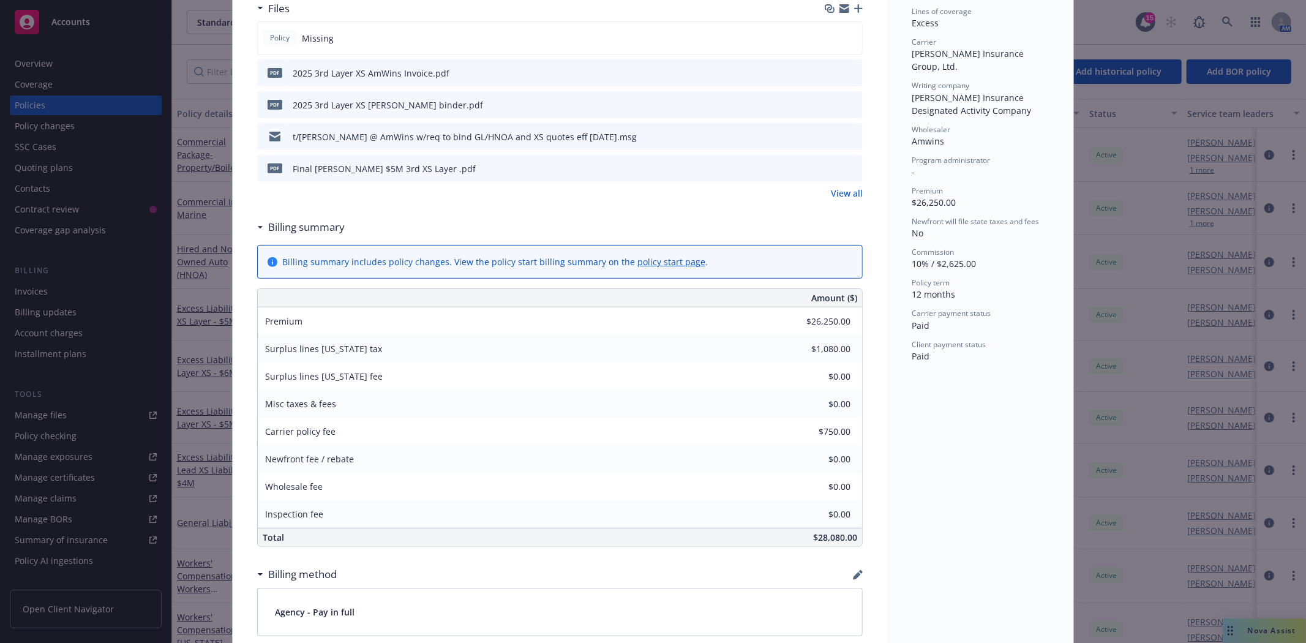
scroll to position [408, 0]
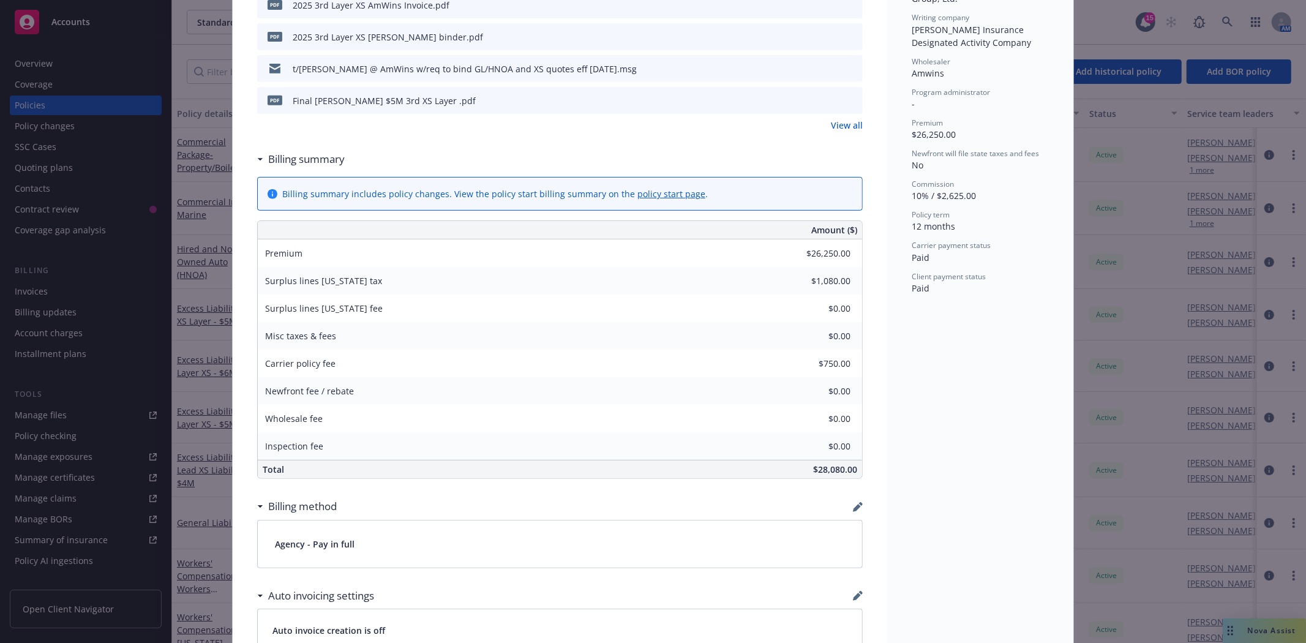
click at [656, 197] on link "policy start page" at bounding box center [671, 194] width 68 height 12
type input "-$787.50"
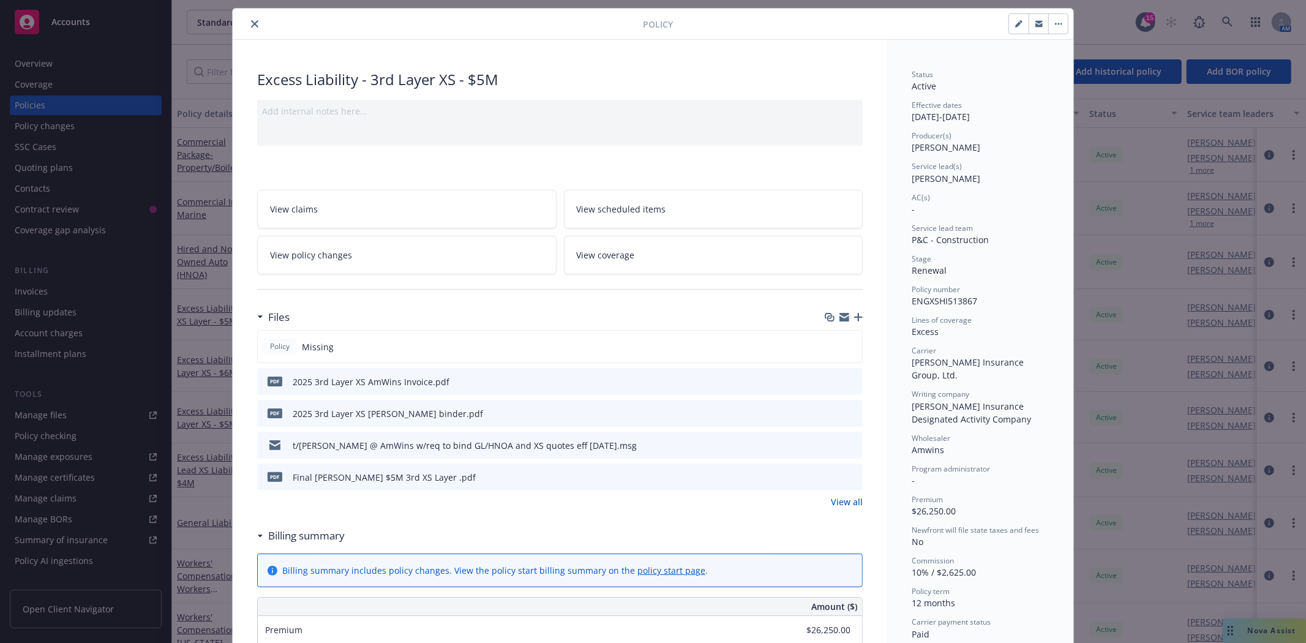
scroll to position [0, 0]
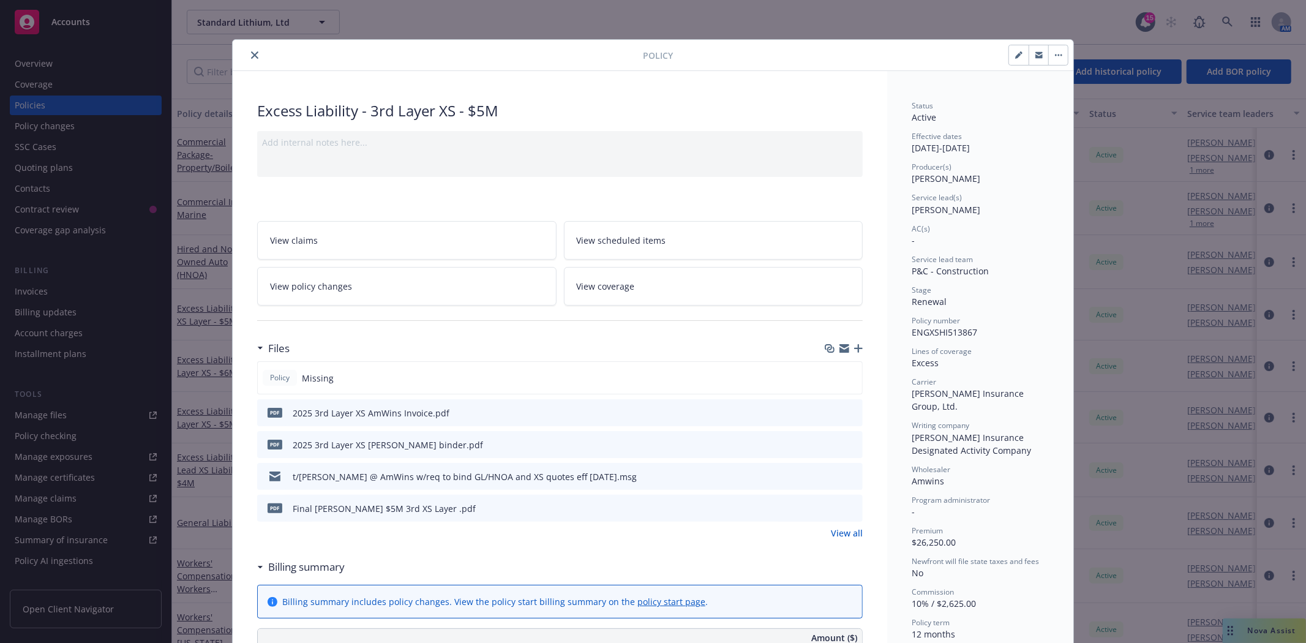
click at [251, 53] on icon "close" at bounding box center [254, 54] width 7 height 7
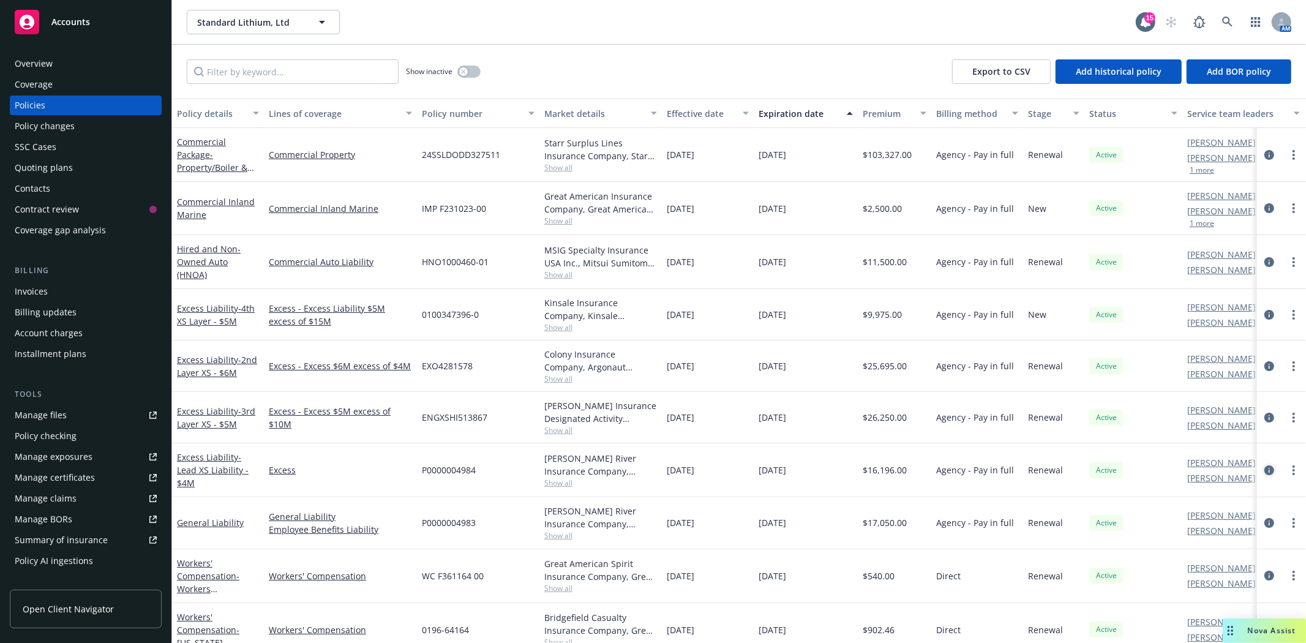
click at [1264, 469] on icon "circleInformation" at bounding box center [1269, 470] width 10 height 10
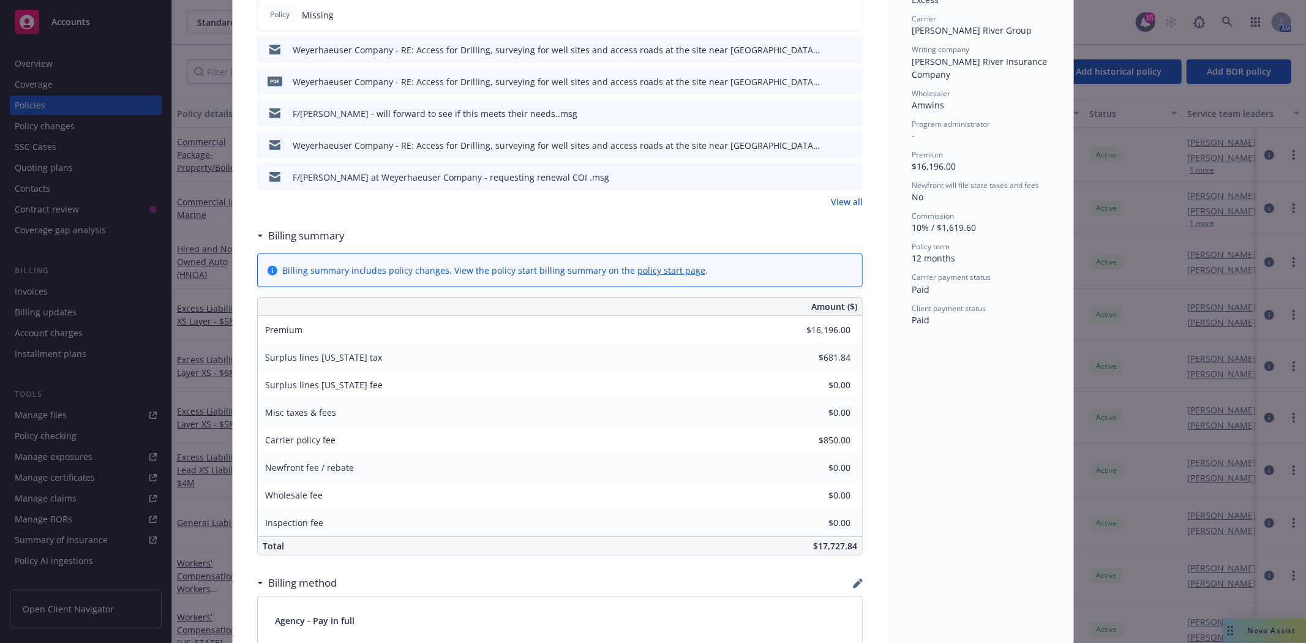
scroll to position [408, 0]
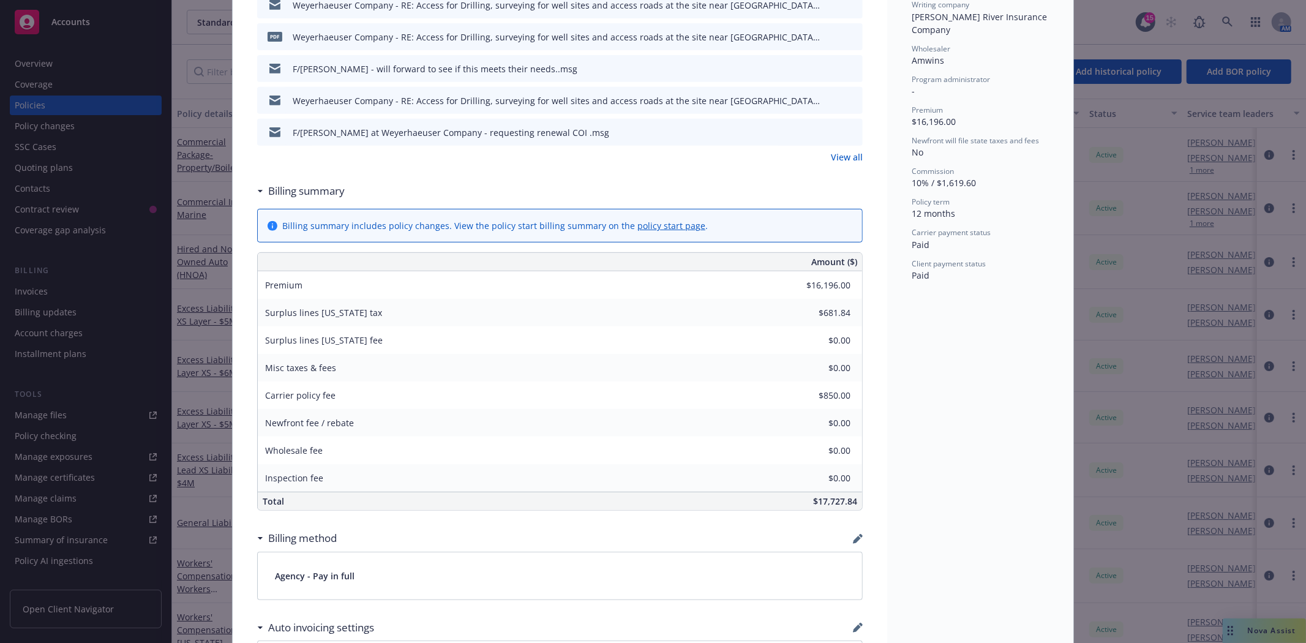
click at [658, 227] on link "policy start page" at bounding box center [671, 226] width 68 height 12
type input "-$485.88"
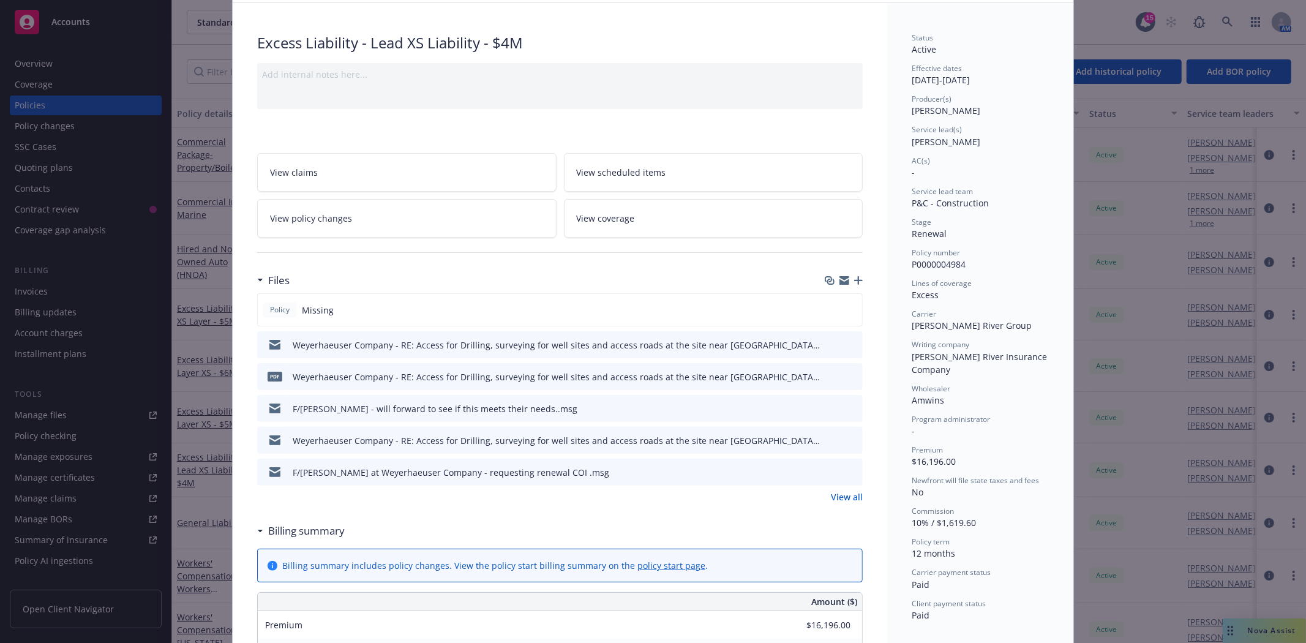
scroll to position [0, 0]
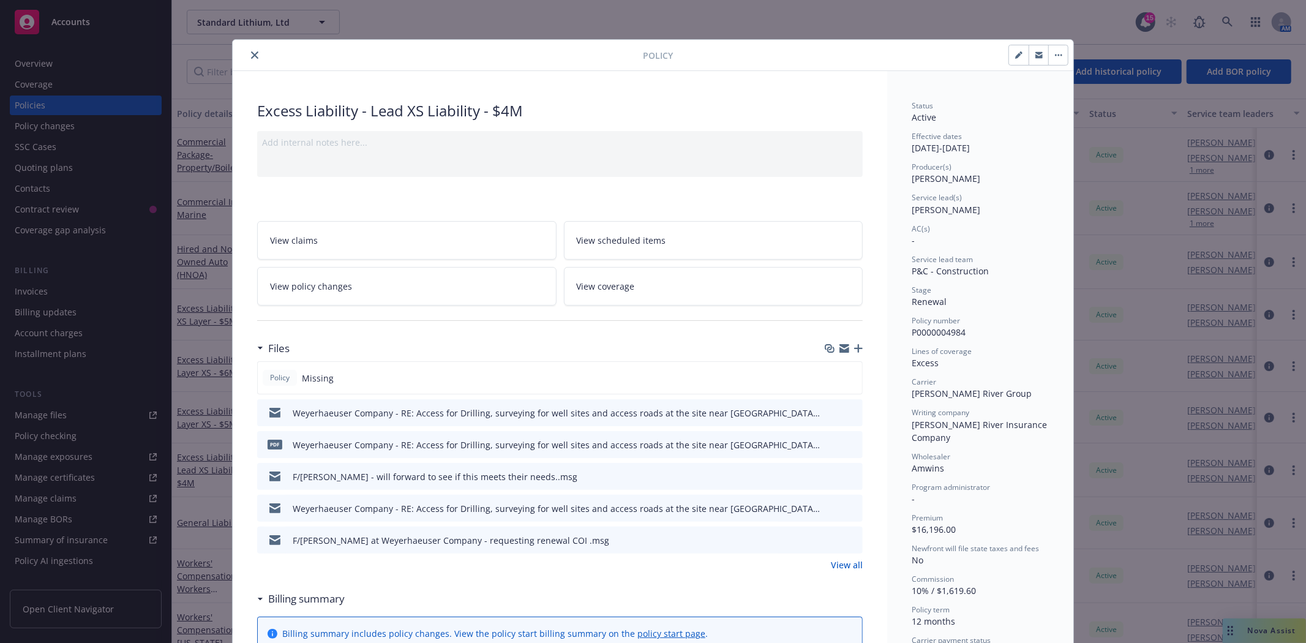
click at [251, 53] on icon "close" at bounding box center [254, 54] width 7 height 7
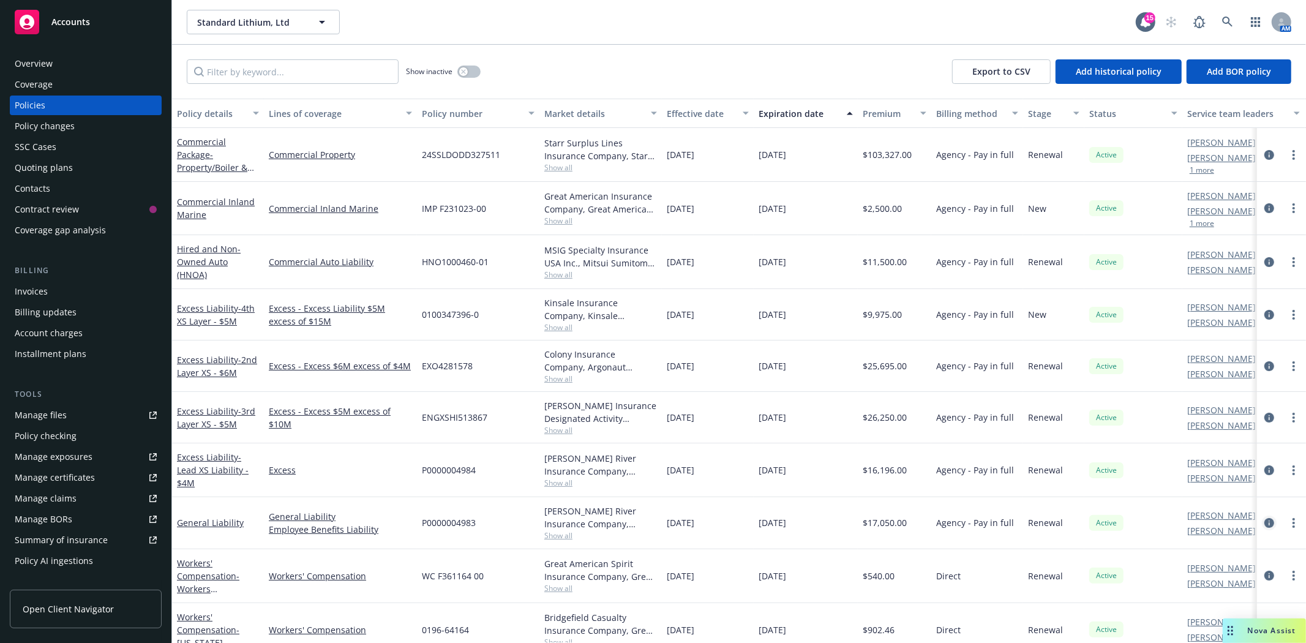
click at [1264, 523] on icon "circleInformation" at bounding box center [1269, 523] width 10 height 10
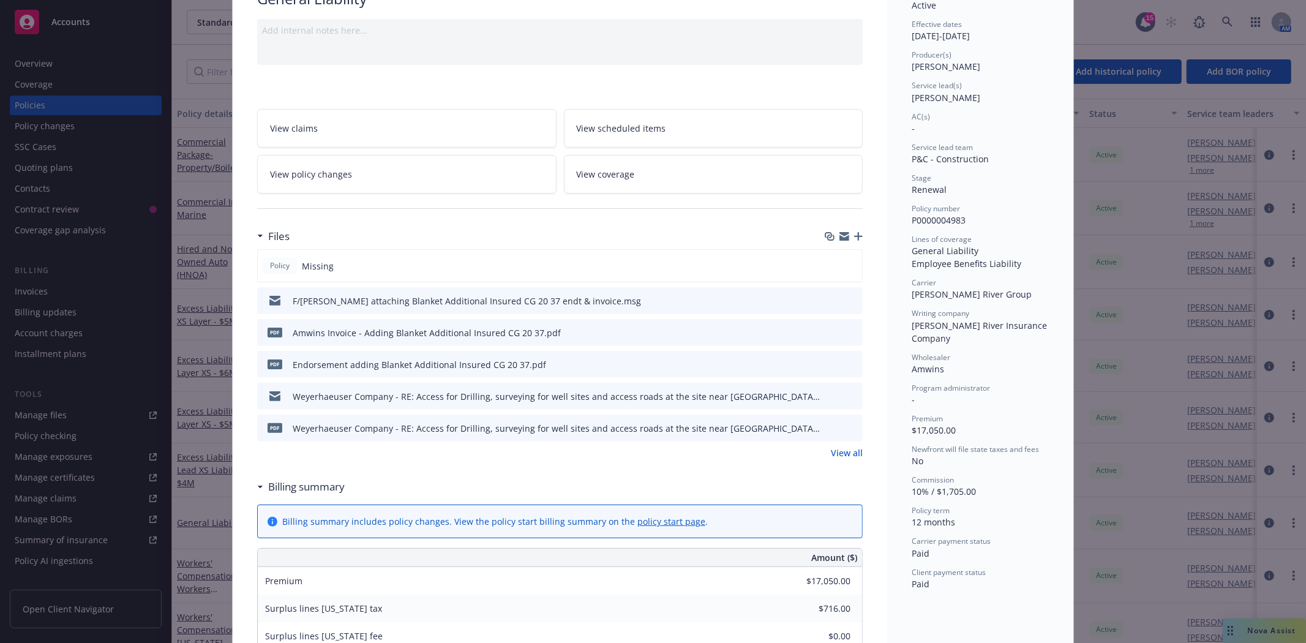
scroll to position [136, 0]
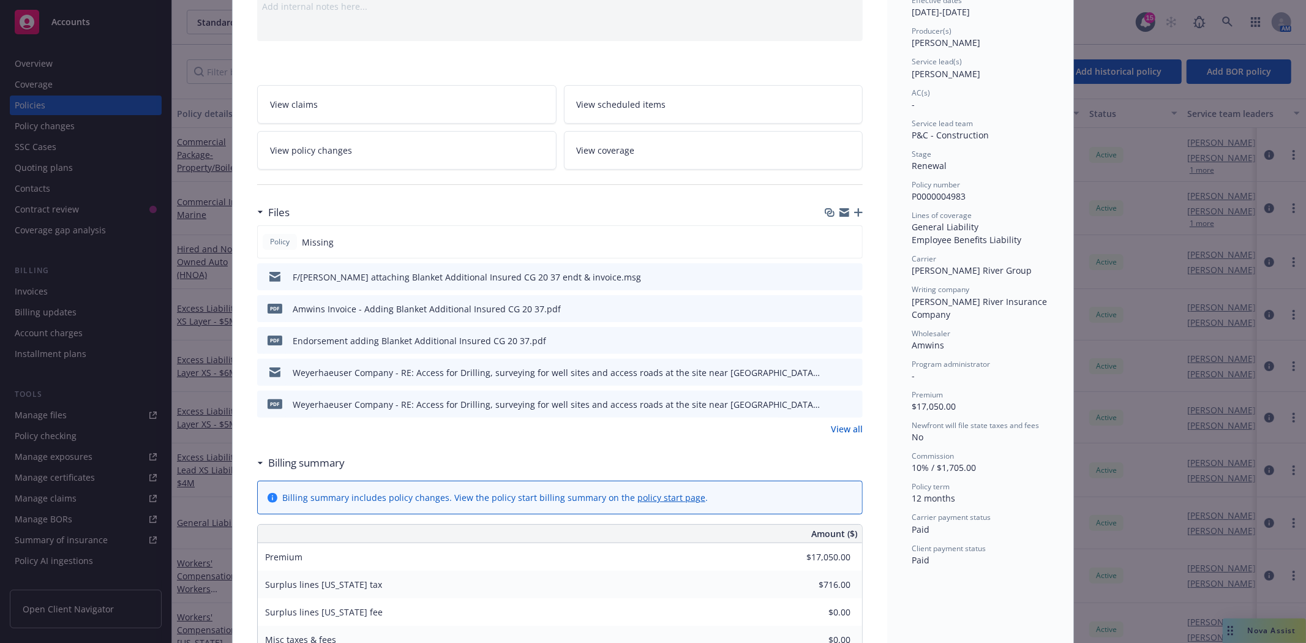
click at [638, 499] on link "policy start page" at bounding box center [671, 498] width 68 height 12
type input "-$504.00"
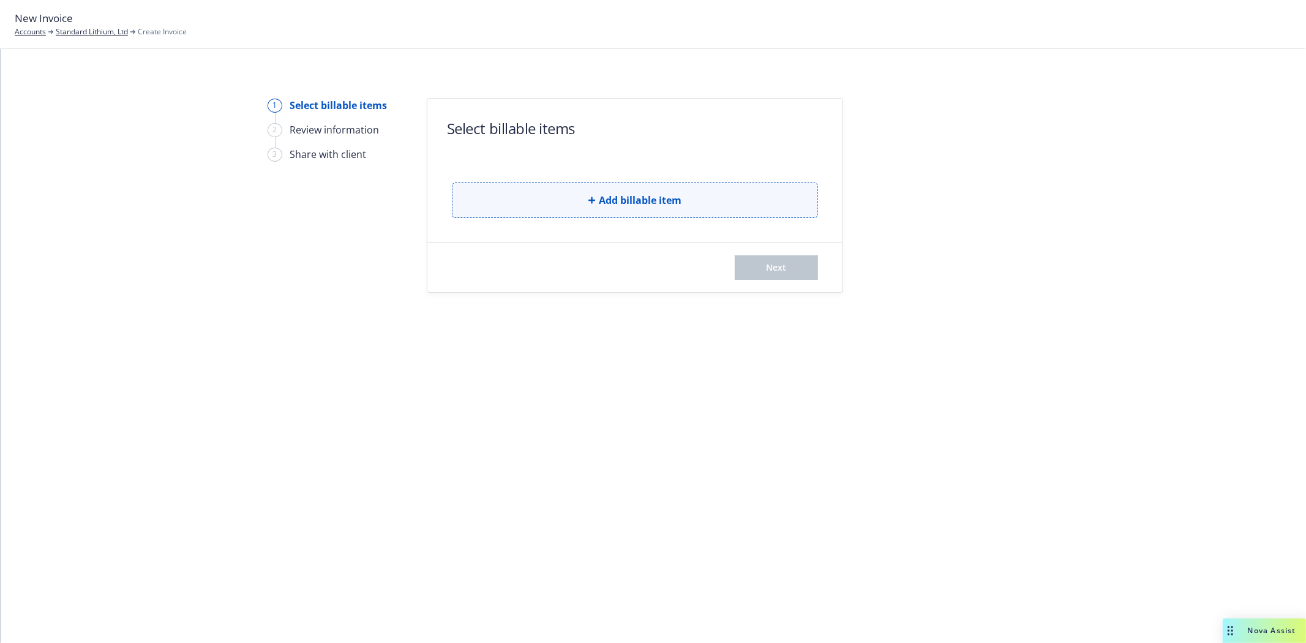
click at [642, 201] on span "Add billable item" at bounding box center [640, 200] width 83 height 15
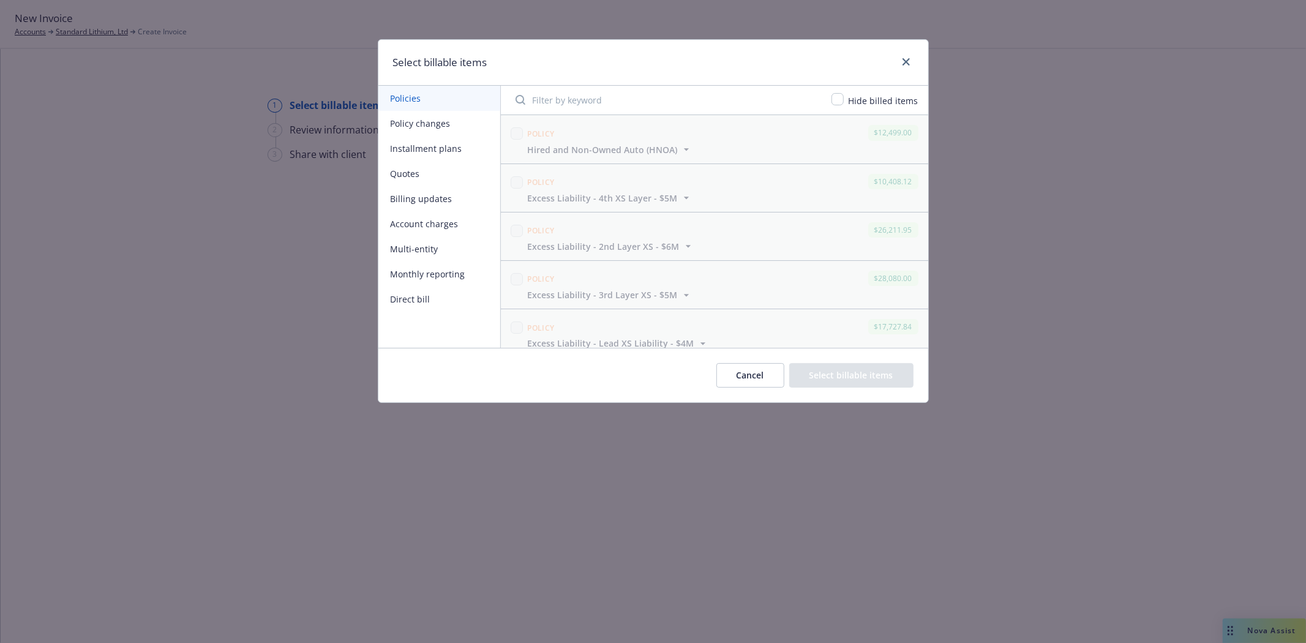
click at [424, 196] on button "Billing updates" at bounding box center [439, 198] width 122 height 25
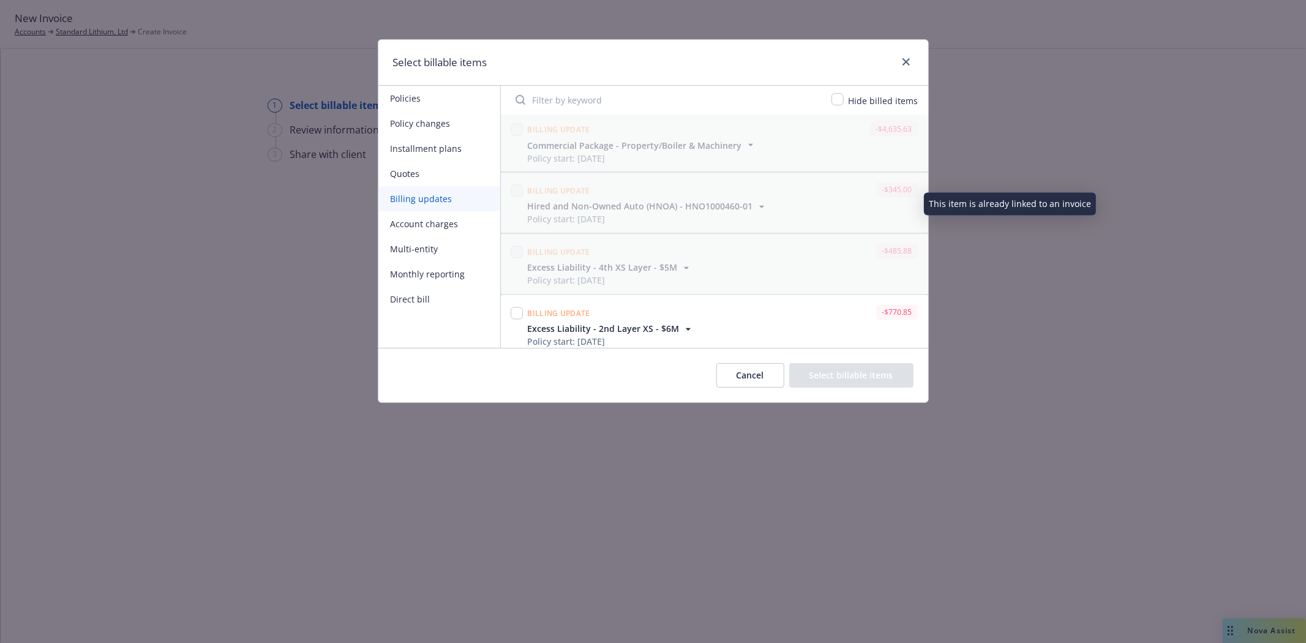
scroll to position [1914, 0]
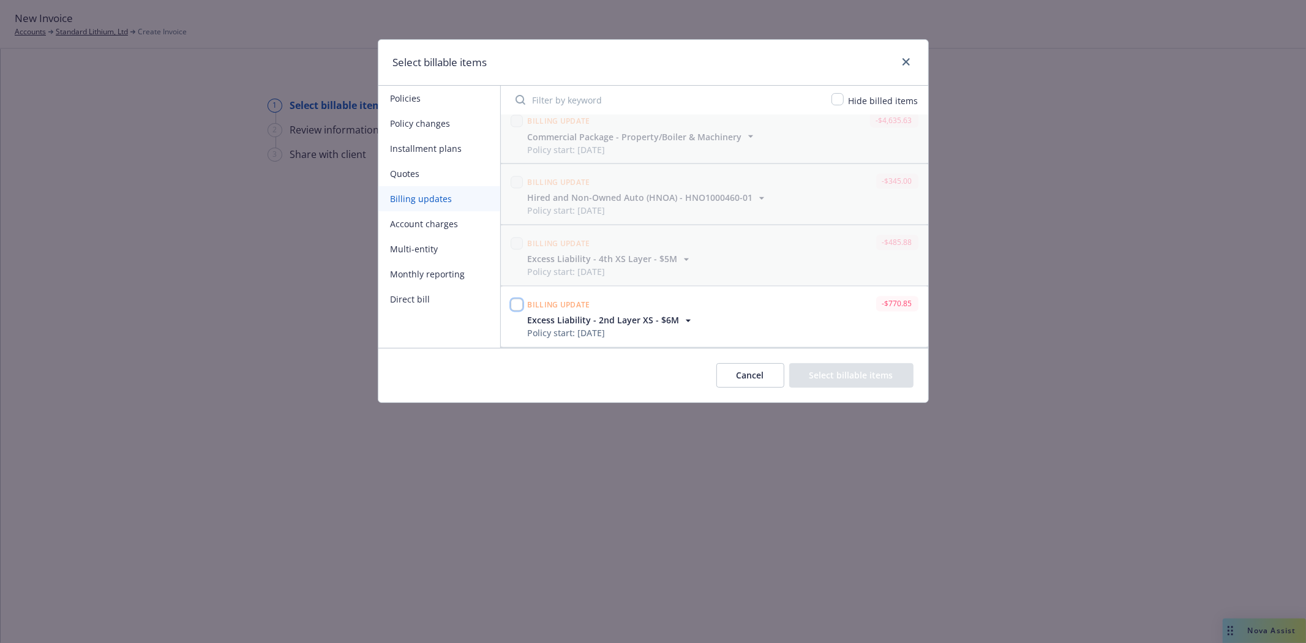
click at [514, 304] on input "checkbox" at bounding box center [517, 305] width 12 height 12
checkbox input "true"
click at [866, 368] on button "Select billable items" at bounding box center [851, 375] width 124 height 24
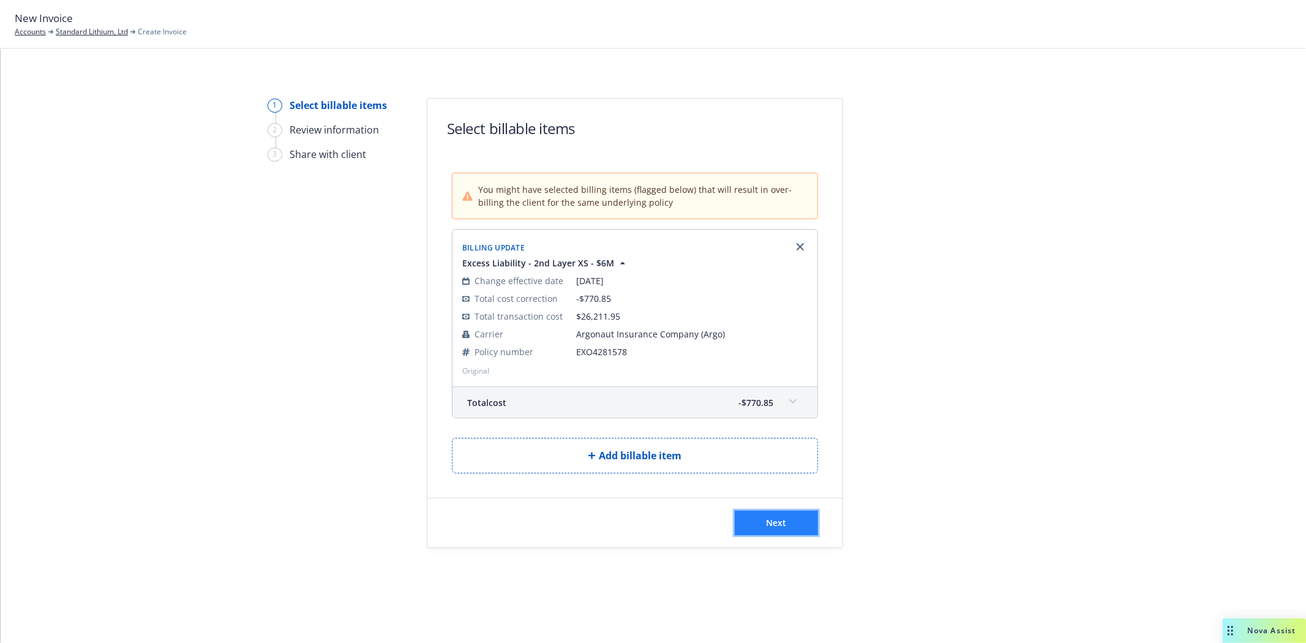
click at [787, 521] on button "Next" at bounding box center [776, 523] width 83 height 24
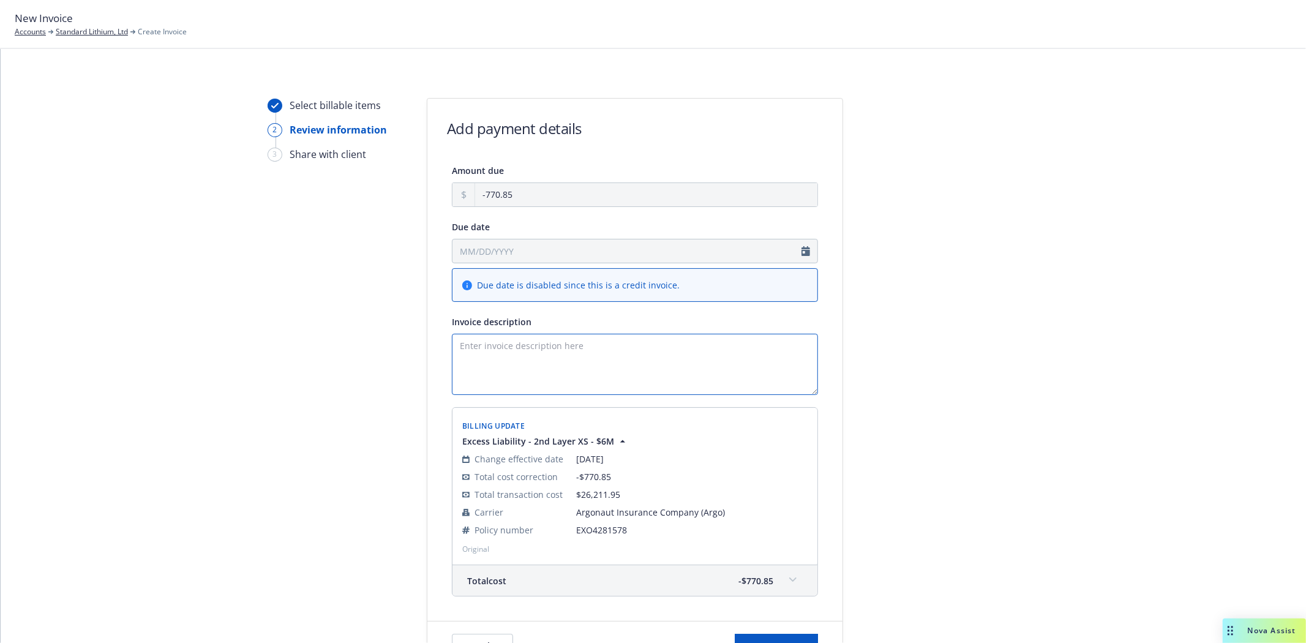
click at [554, 357] on textarea "Invoice description" at bounding box center [635, 364] width 366 height 61
paste textarea "Commission due to: Reliance Insurance Agencies Ltd., [STREET_ADDRESS]"
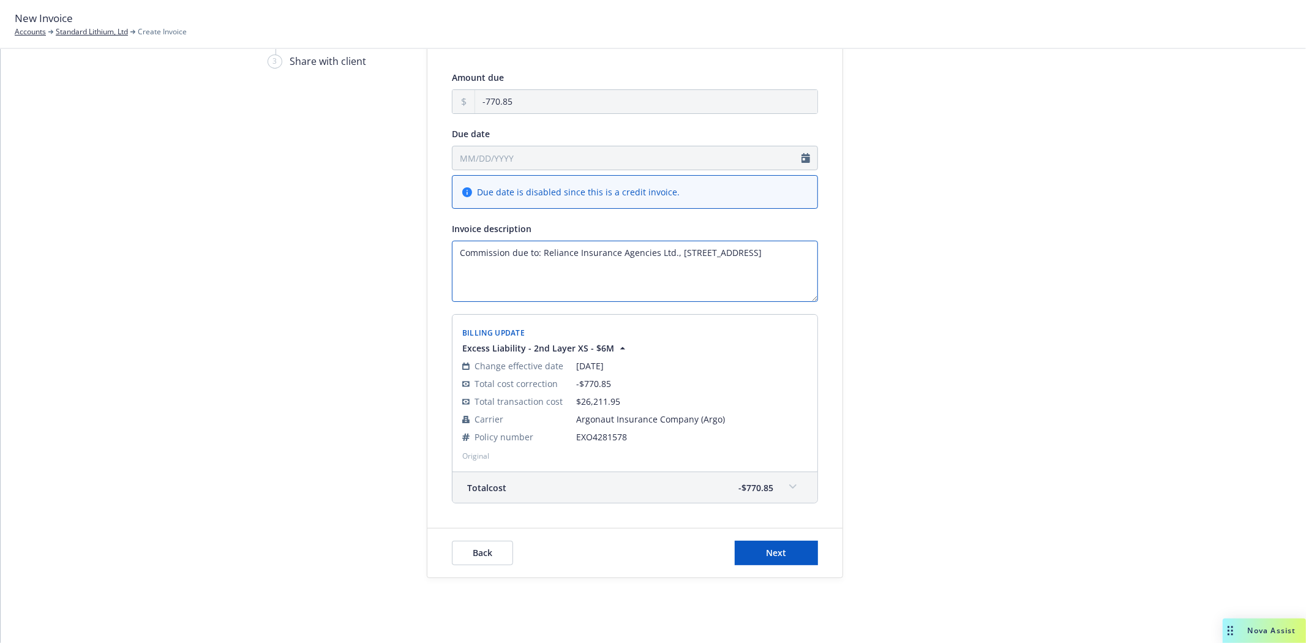
scroll to position [107, 0]
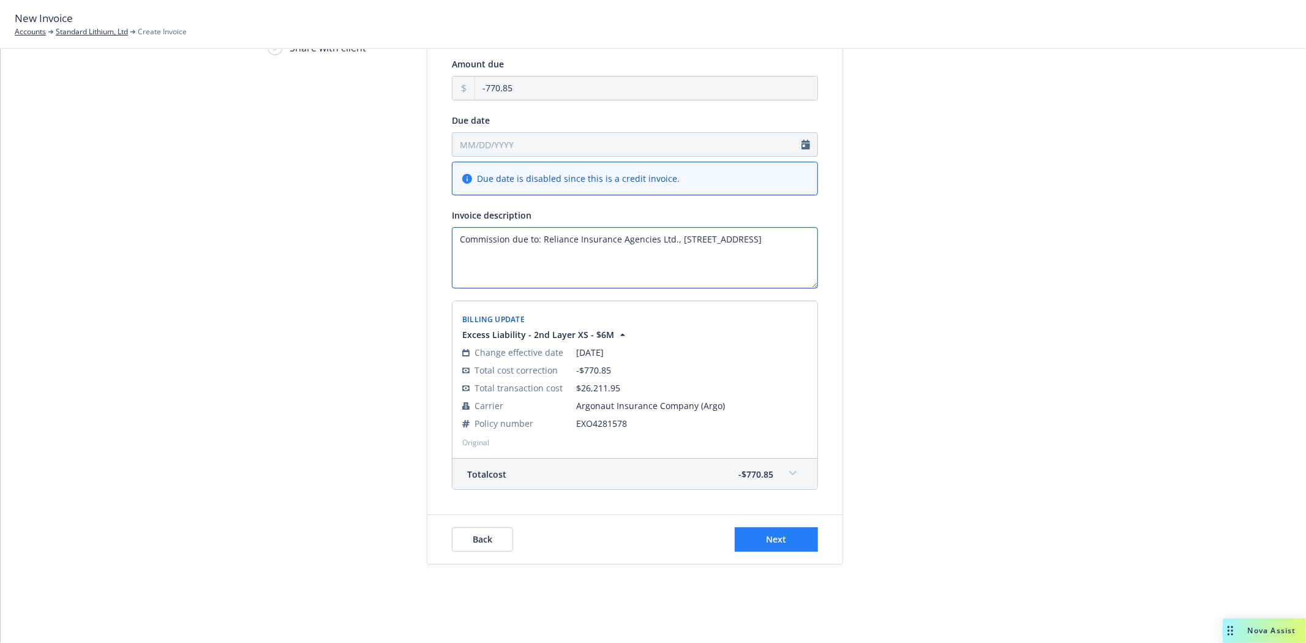
type textarea "Commission due to: Reliance Insurance Agencies Ltd., [STREET_ADDRESS]"
click at [788, 532] on button "Next" at bounding box center [776, 539] width 83 height 24
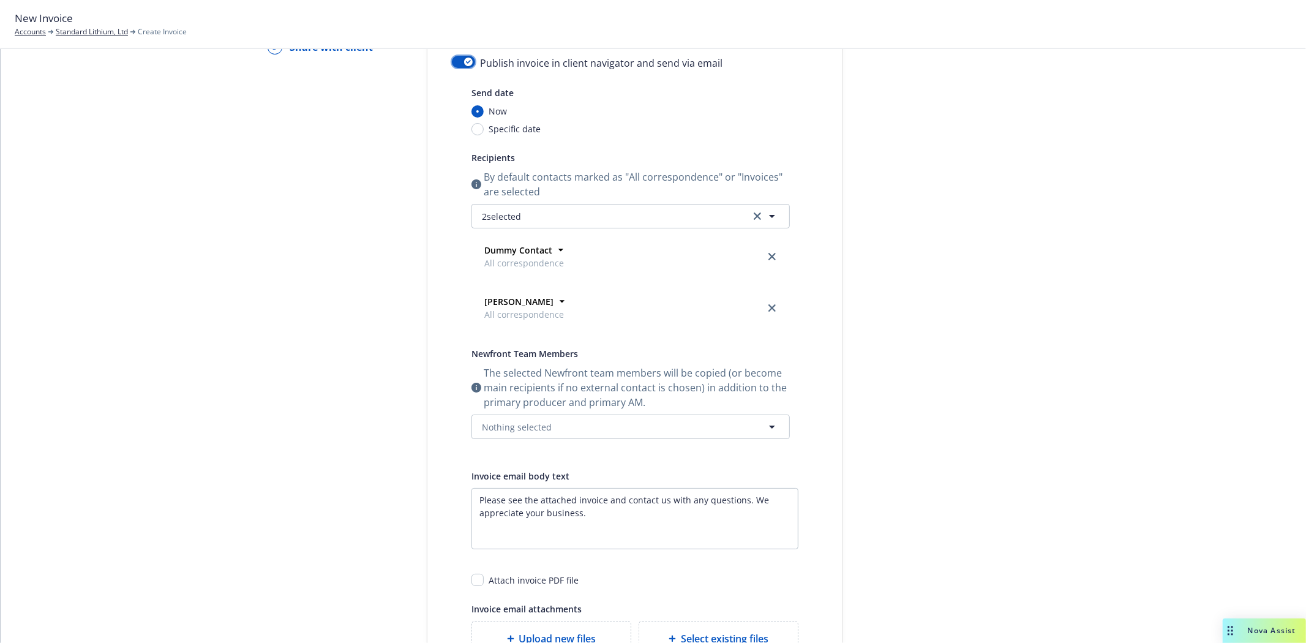
click at [457, 56] on button "button" at bounding box center [463, 62] width 23 height 12
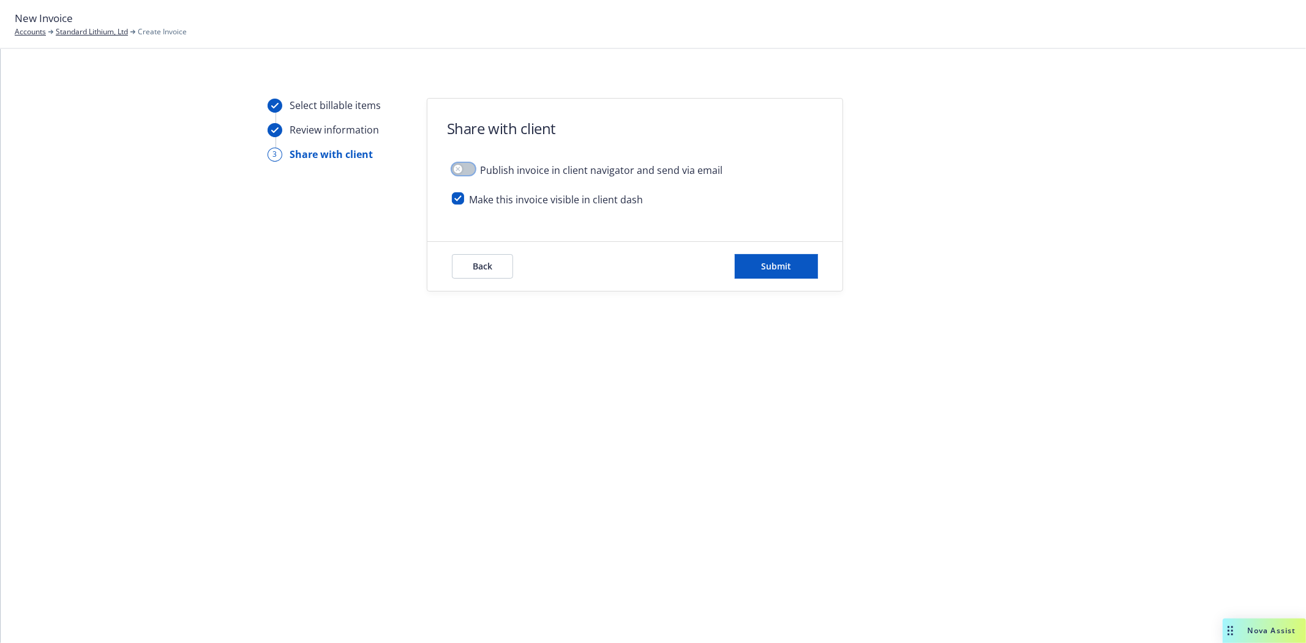
scroll to position [0, 0]
click at [458, 198] on input "checkbox" at bounding box center [458, 198] width 12 height 12
checkbox input "false"
click at [779, 271] on span "Submit" at bounding box center [777, 266] width 30 height 12
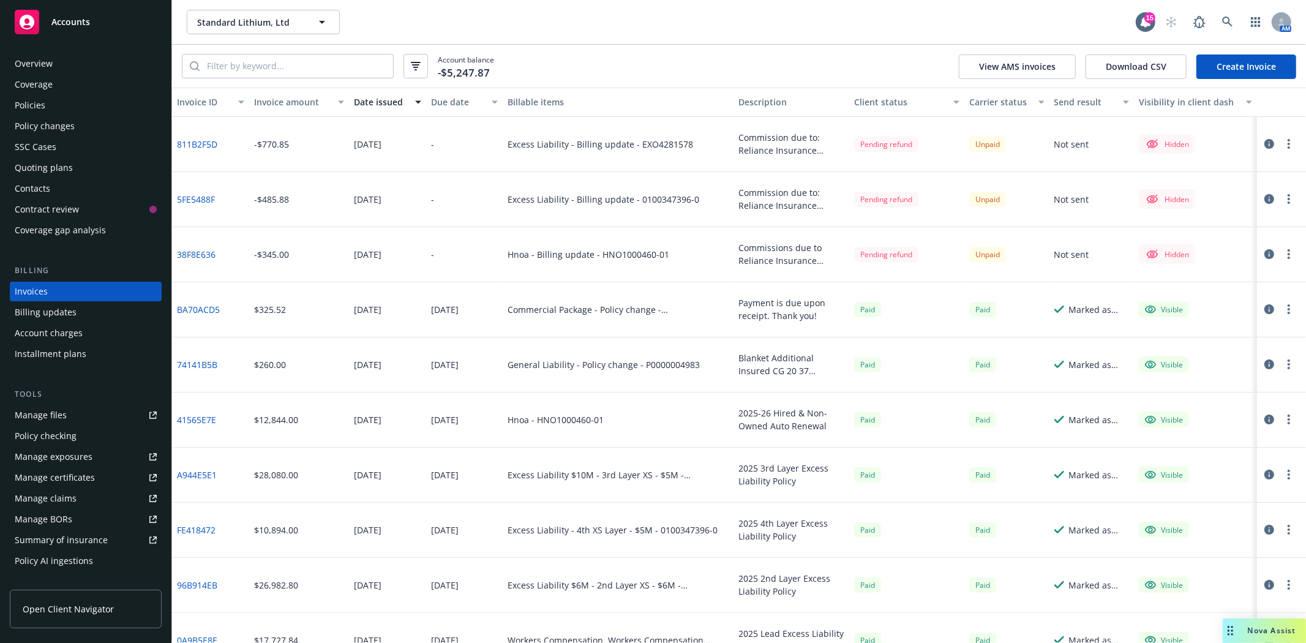
click at [1288, 139] on icon "button" at bounding box center [1289, 144] width 2 height 10
click at [1264, 143] on icon "button" at bounding box center [1269, 144] width 10 height 10
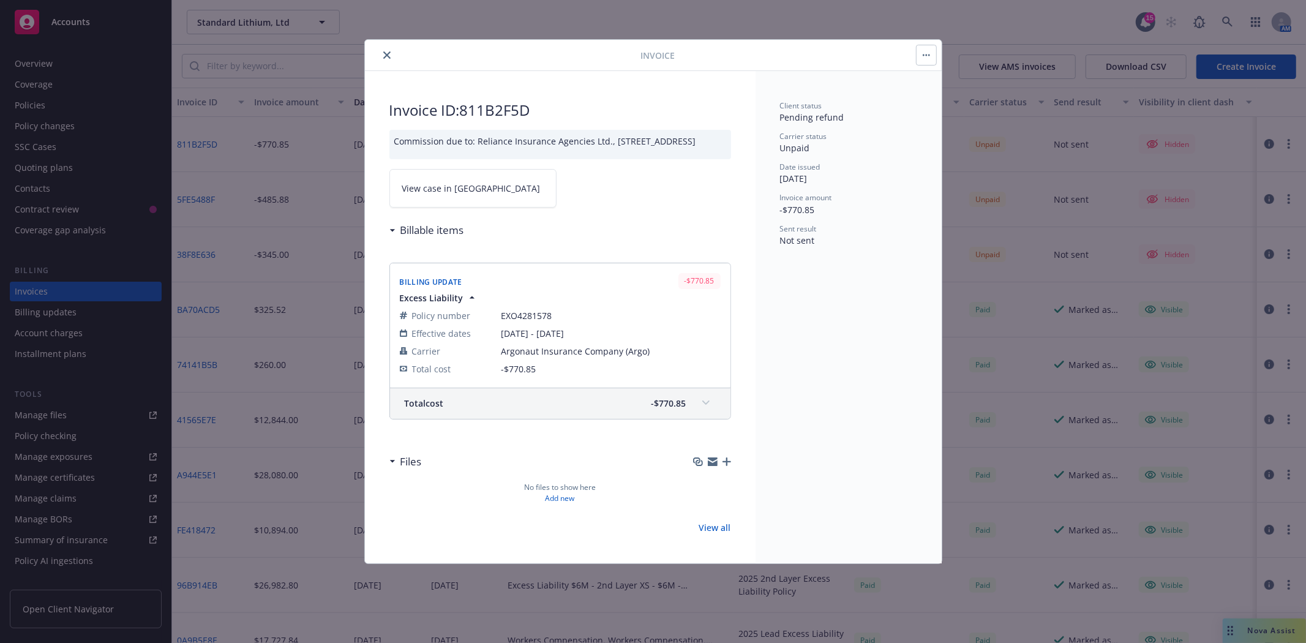
click at [482, 203] on link "View case in [GEOGRAPHIC_DATA]" at bounding box center [472, 188] width 167 height 39
click at [387, 54] on icon "close" at bounding box center [386, 54] width 7 height 7
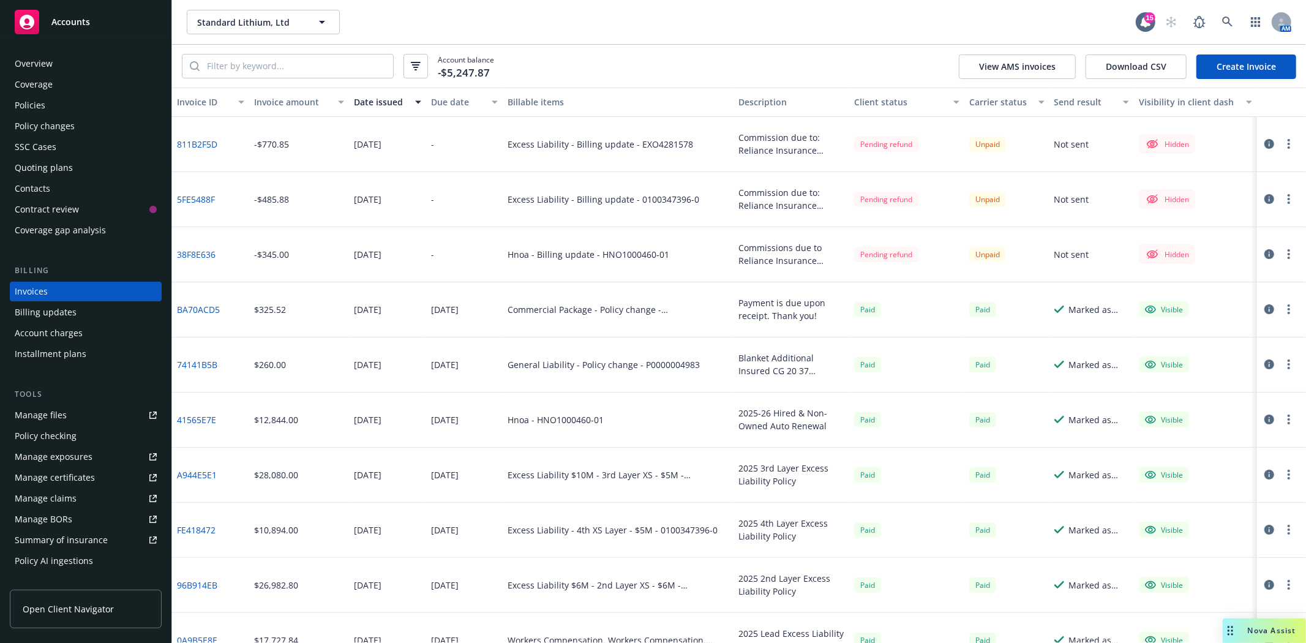
click at [1233, 63] on link "Create Invoice" at bounding box center [1247, 66] width 100 height 24
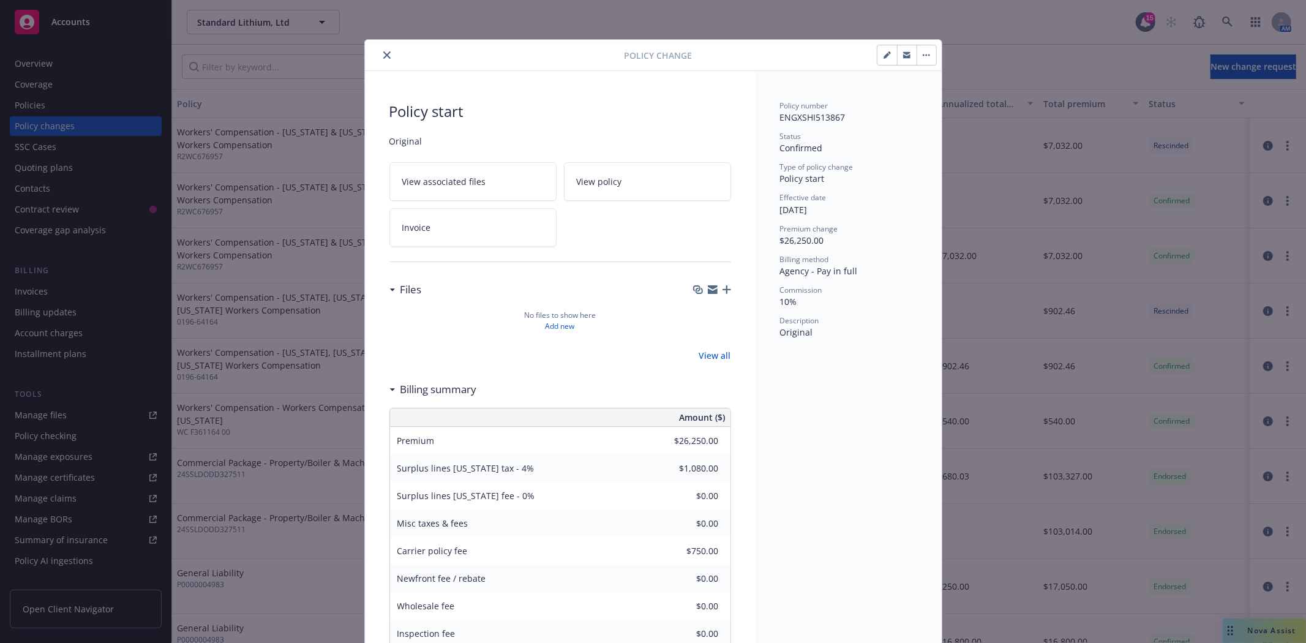
click at [919, 57] on button "button" at bounding box center [927, 55] width 20 height 20
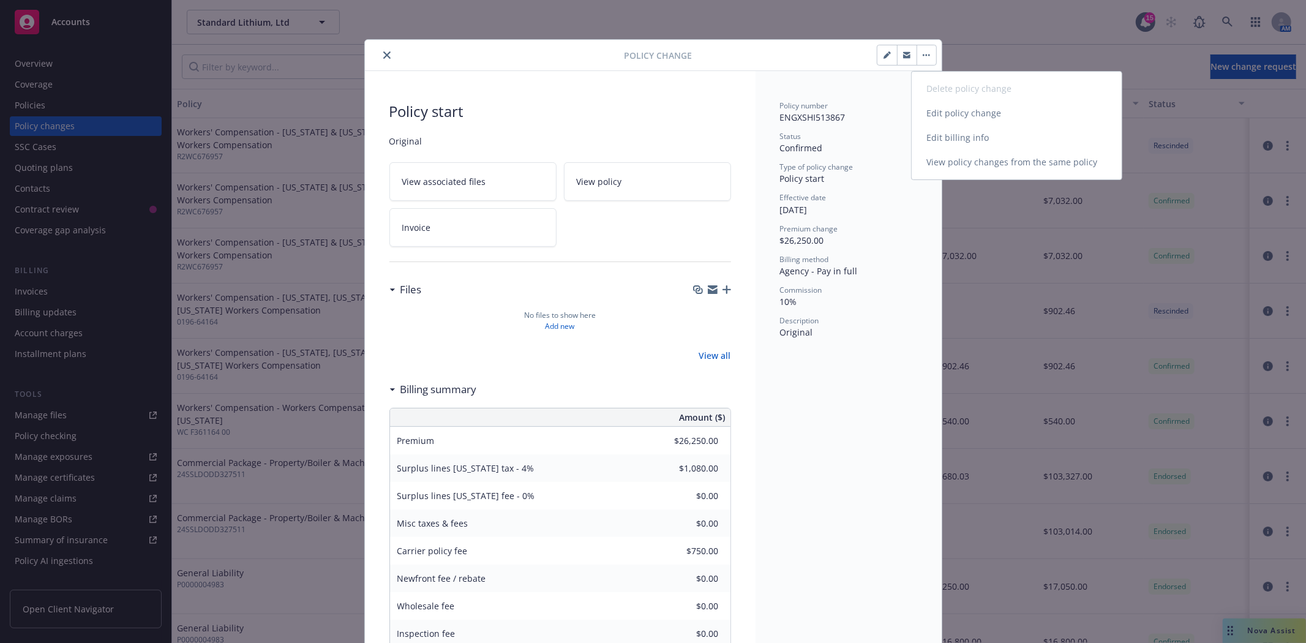
click at [934, 143] on link "Edit billing info" at bounding box center [1017, 138] width 210 height 24
select select "AR"
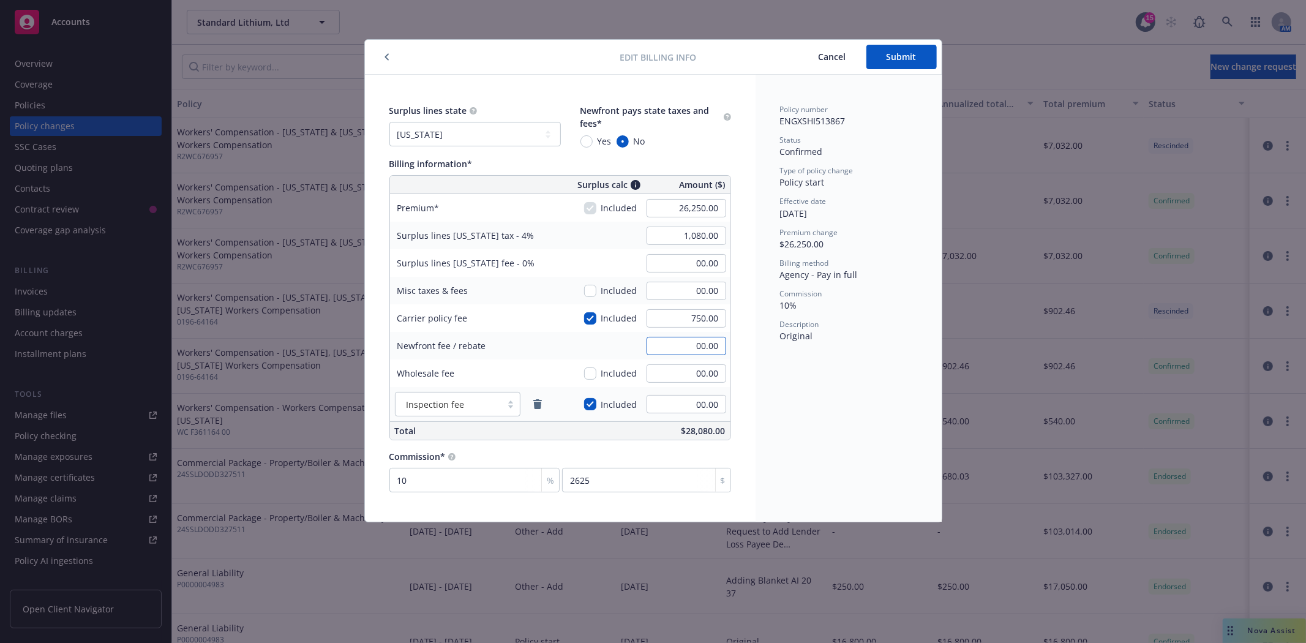
click at [704, 351] on input "00.00" at bounding box center [687, 346] width 80 height 18
type input "-787.50"
click at [906, 53] on span "Submit" at bounding box center [902, 57] width 30 height 12
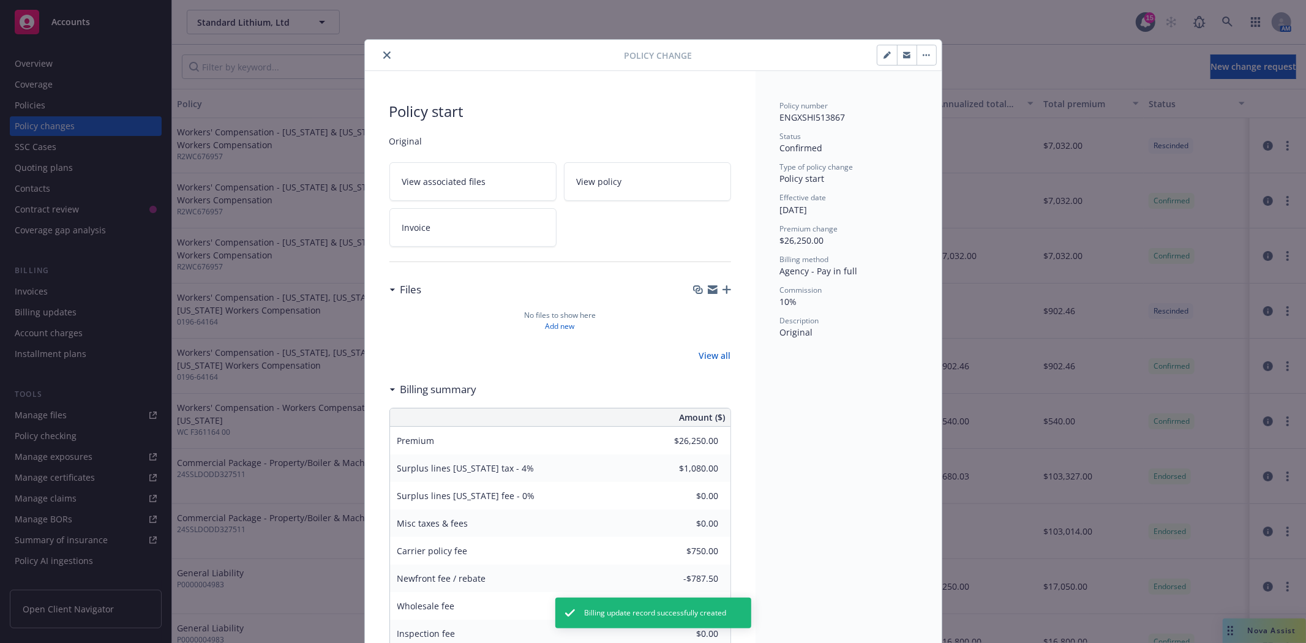
click at [383, 53] on icon "close" at bounding box center [386, 54] width 7 height 7
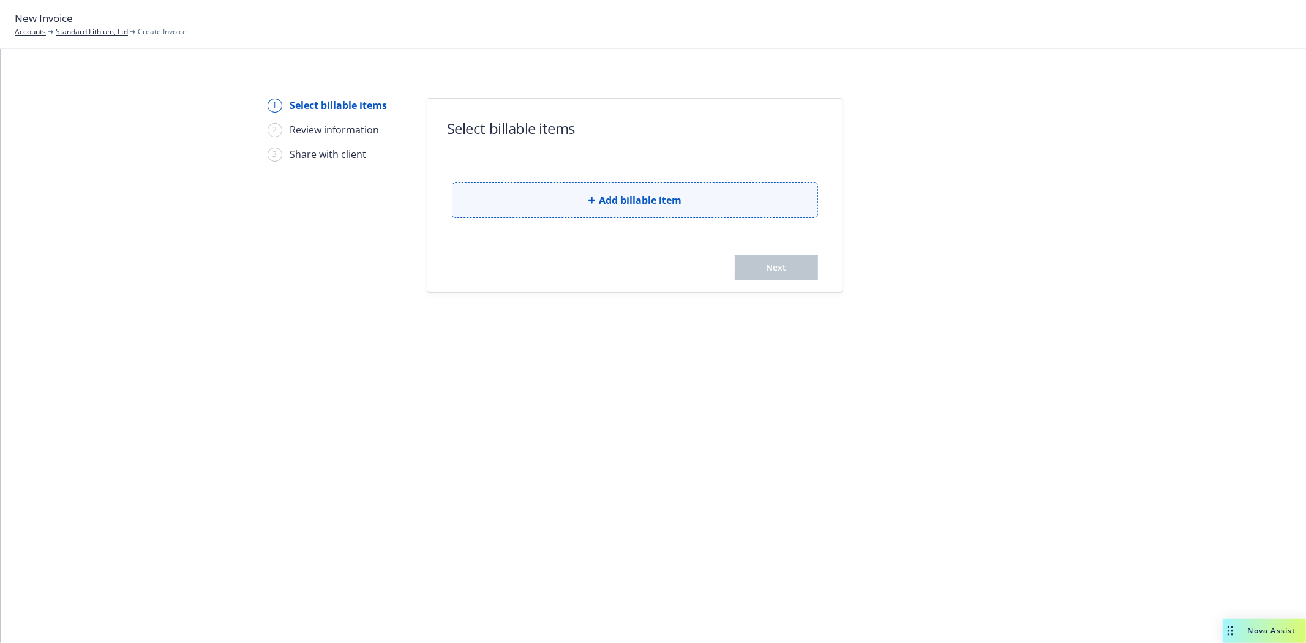
click at [667, 212] on button "Add billable item" at bounding box center [635, 200] width 366 height 36
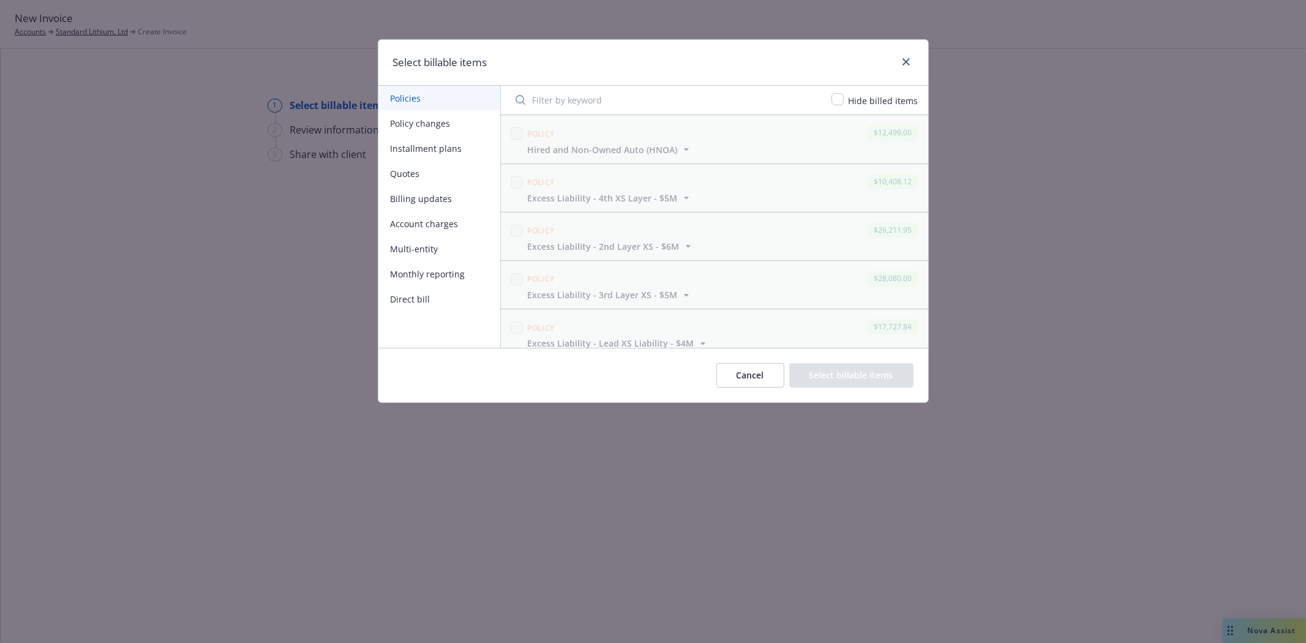
click at [430, 205] on button "Billing updates" at bounding box center [439, 198] width 122 height 25
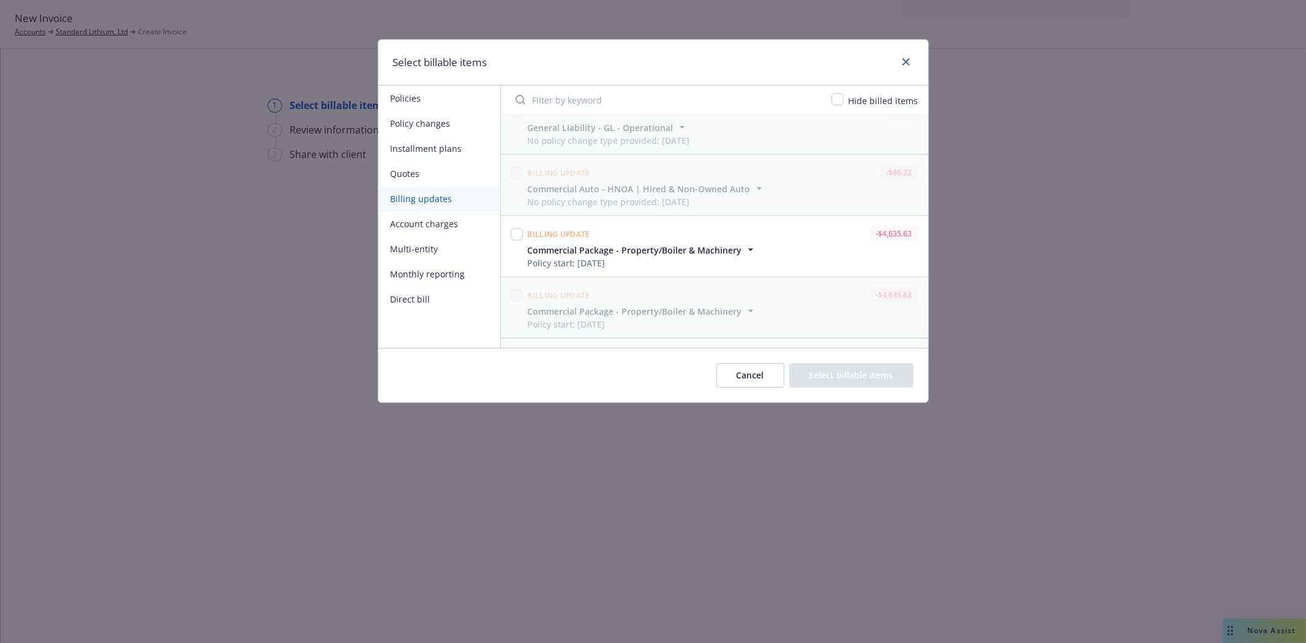
scroll to position [1975, 0]
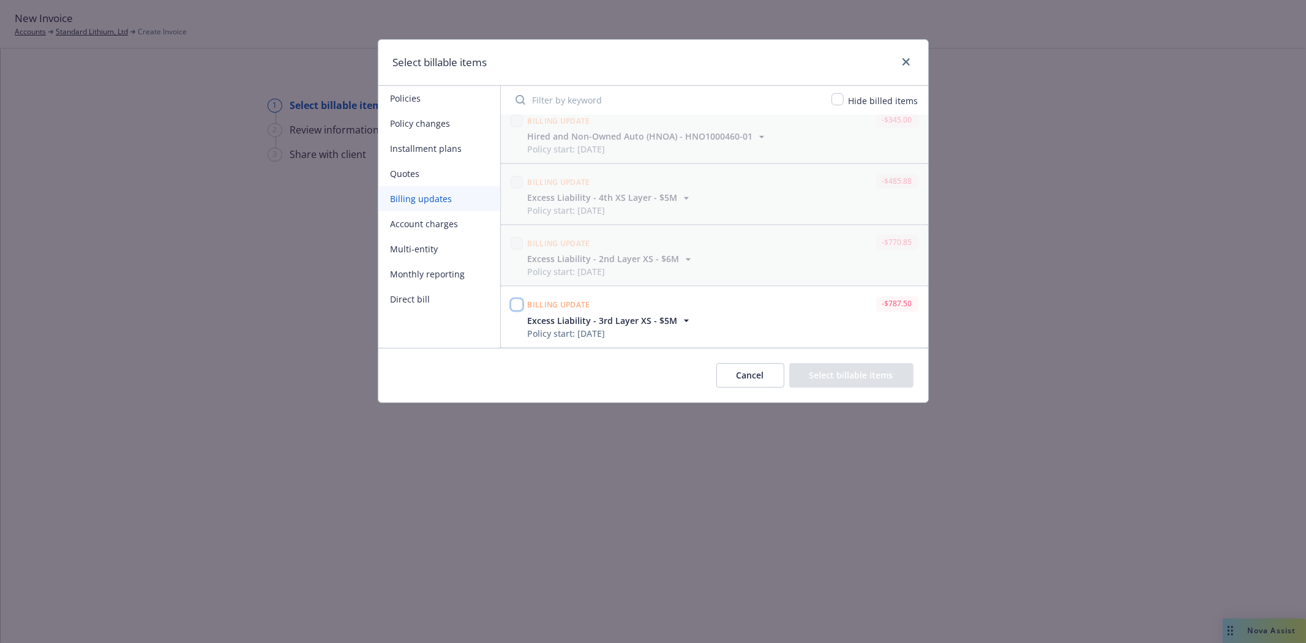
click at [515, 307] on input "checkbox" at bounding box center [517, 305] width 12 height 12
checkbox input "true"
click at [806, 380] on button "Select billable items" at bounding box center [851, 375] width 124 height 24
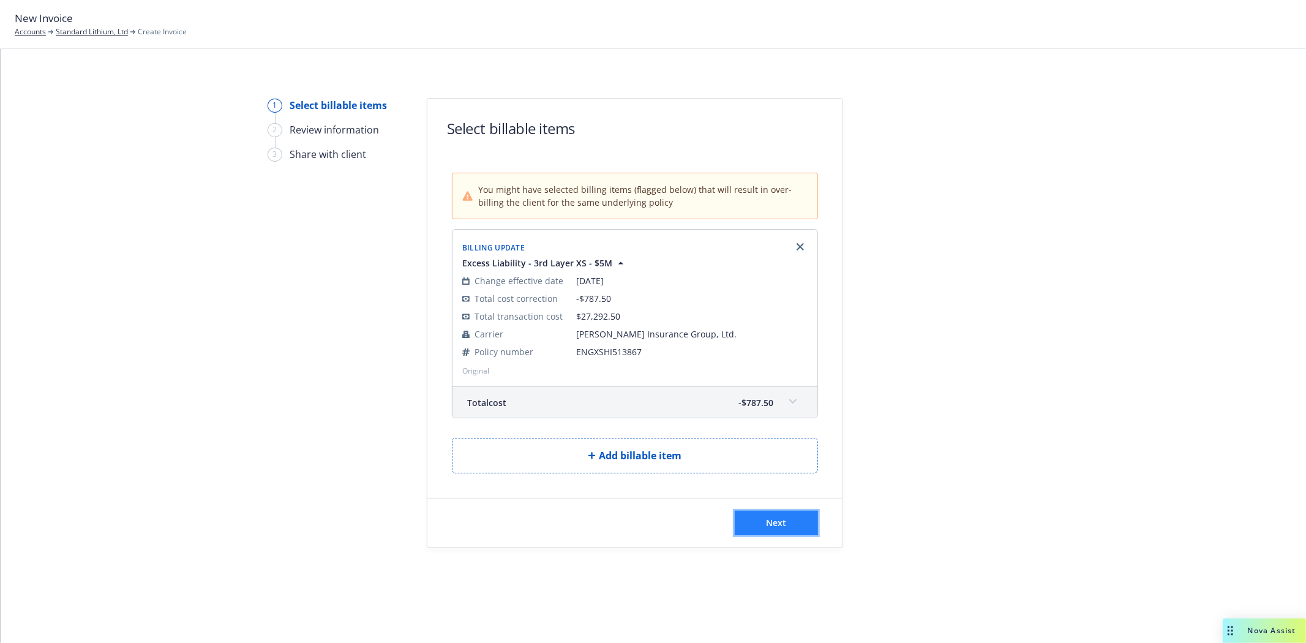
click at [772, 522] on span "Next" at bounding box center [777, 523] width 20 height 12
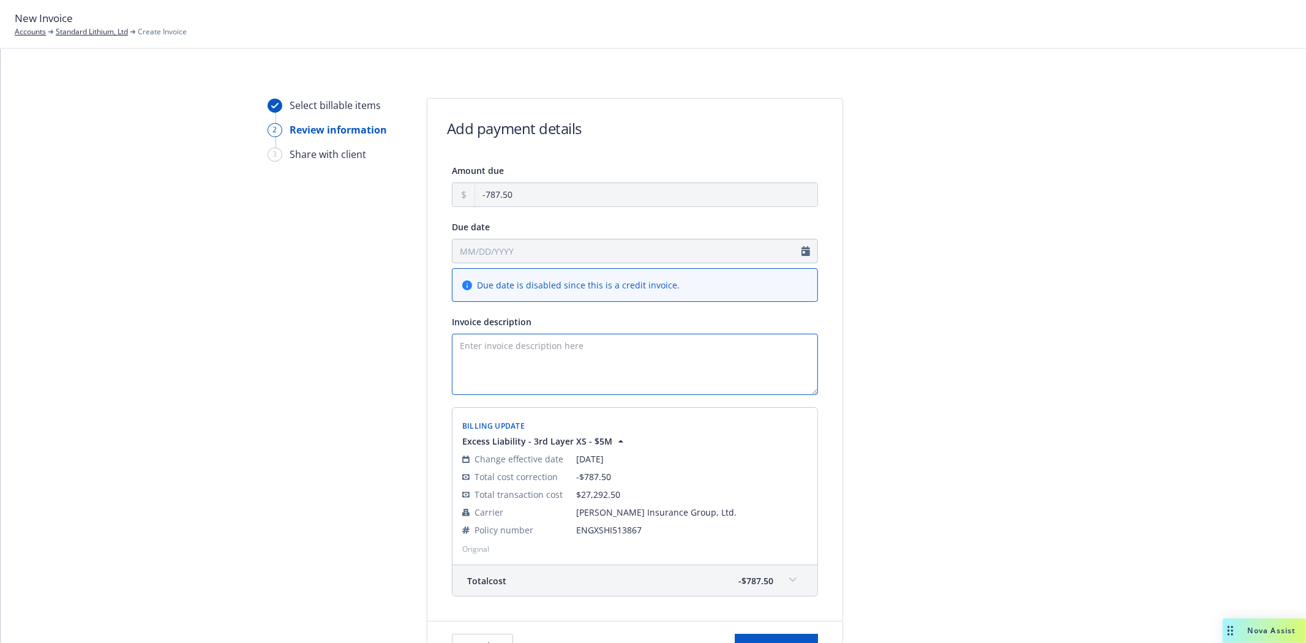
click at [527, 352] on textarea "Invoice description" at bounding box center [635, 364] width 366 height 61
paste textarea "Commission due to: Reliance Insurance Agencies Ltd., [STREET_ADDRESS]"
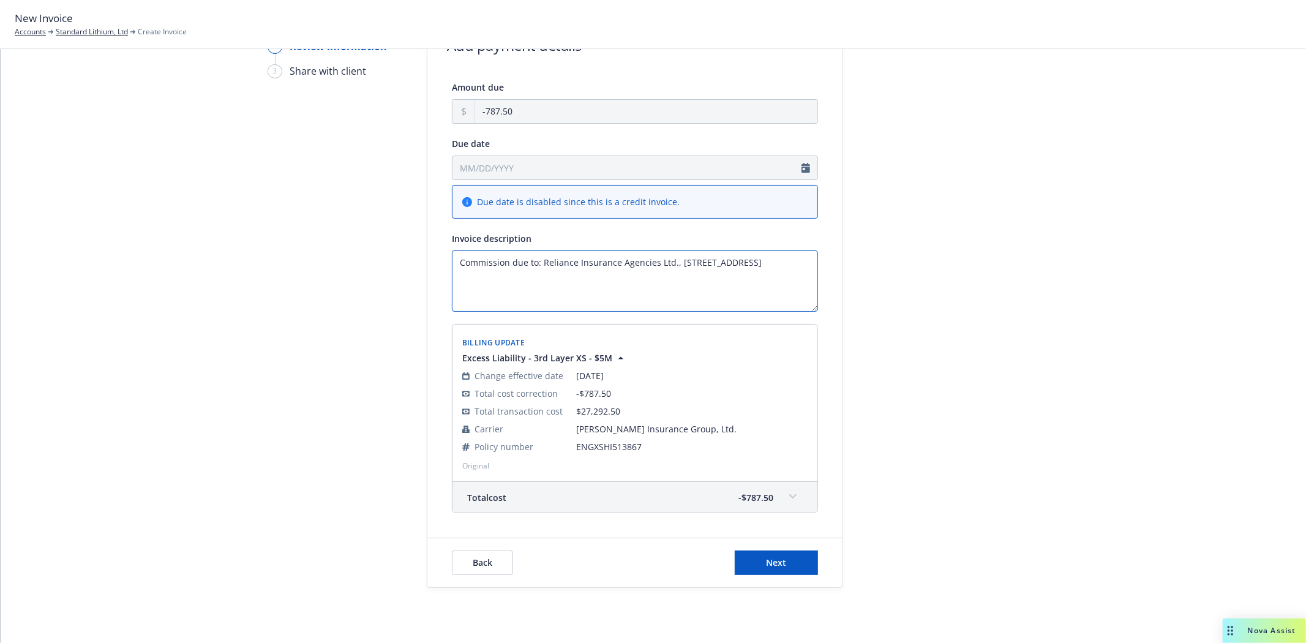
scroll to position [107, 0]
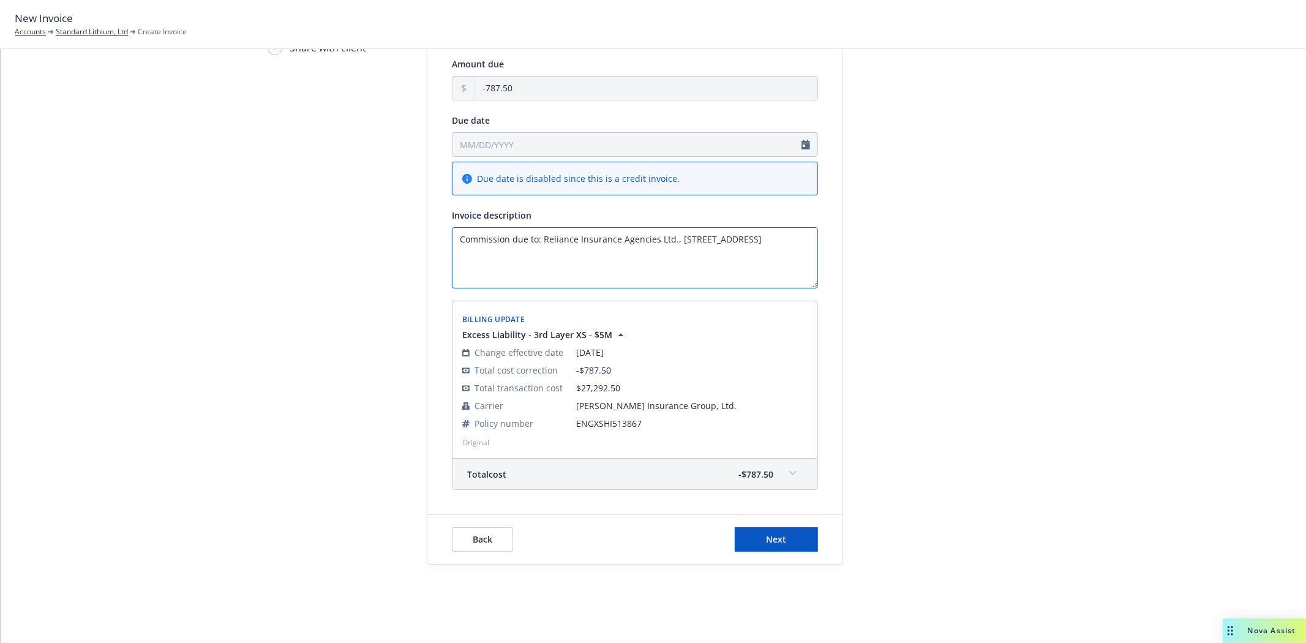
type textarea "Commission due to: Reliance Insurance Agencies Ltd., [STREET_ADDRESS]"
click at [789, 552] on div "Back Next" at bounding box center [634, 539] width 415 height 49
click at [790, 542] on button "Next" at bounding box center [776, 539] width 83 height 24
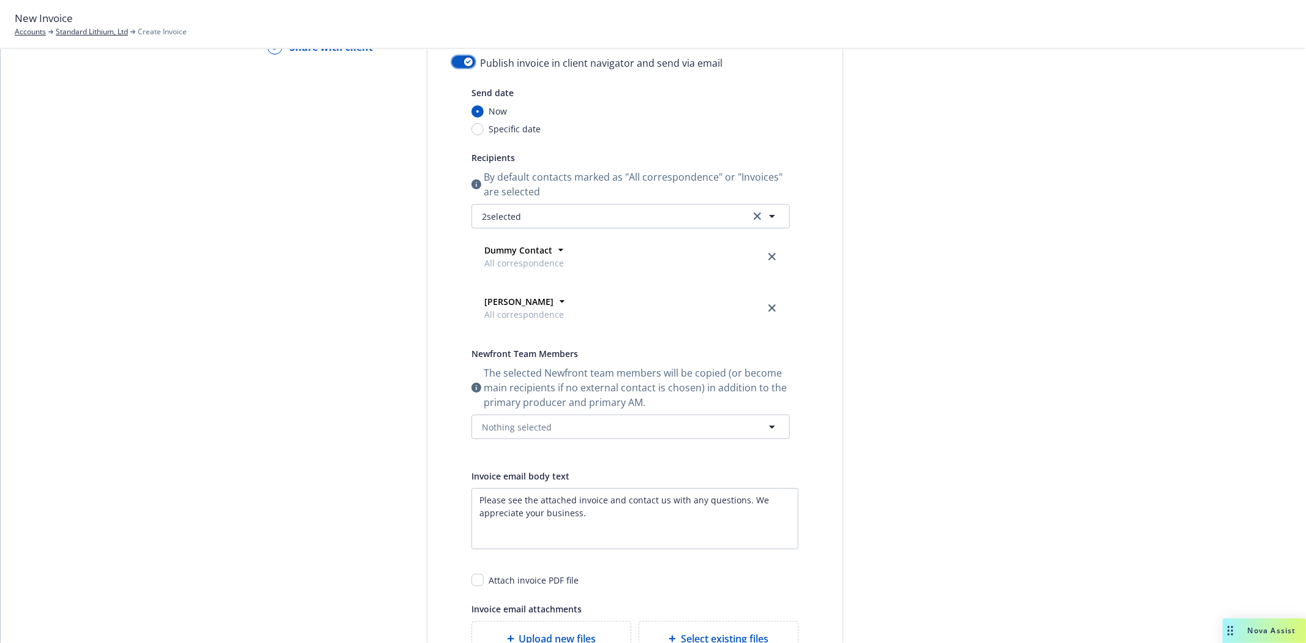
click at [452, 61] on button "button" at bounding box center [463, 62] width 23 height 12
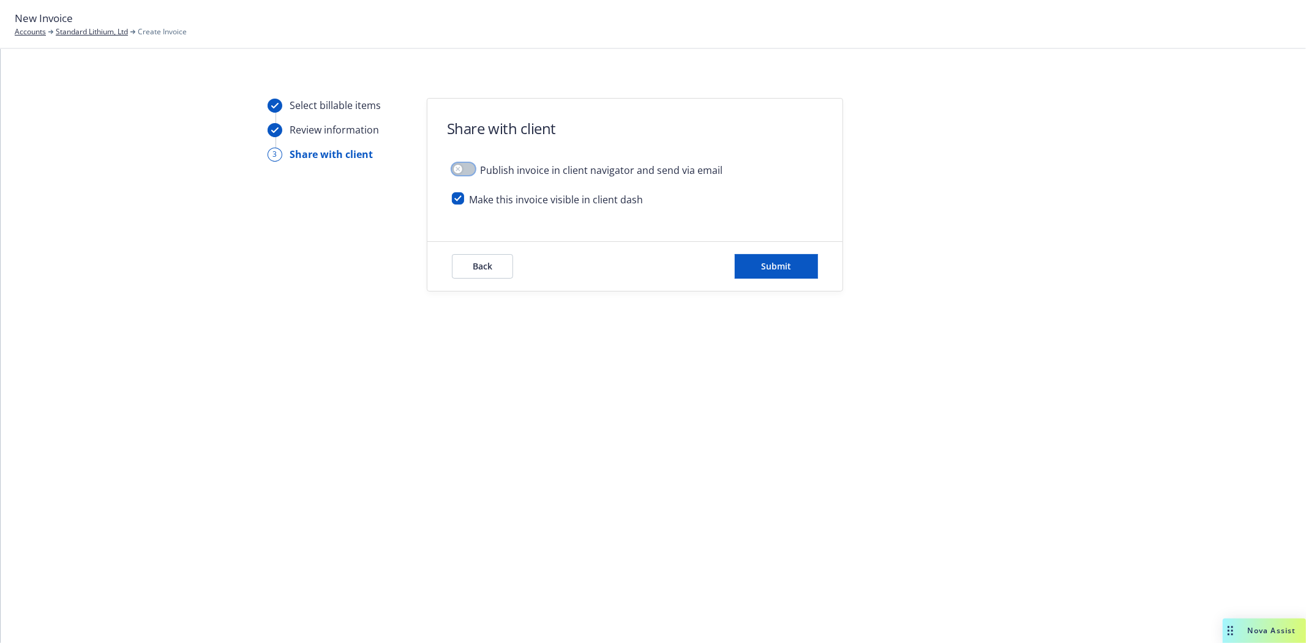
scroll to position [0, 0]
click at [460, 198] on input "checkbox" at bounding box center [458, 198] width 12 height 12
checkbox input "false"
click at [768, 273] on button "Submit" at bounding box center [776, 266] width 83 height 24
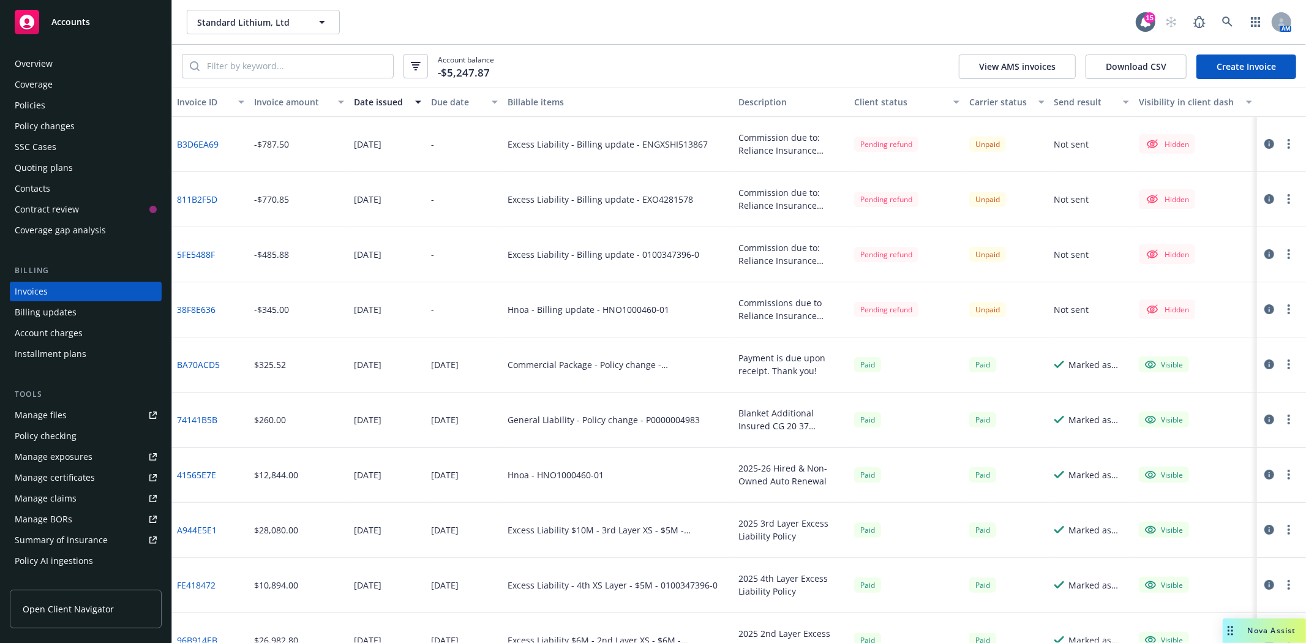
click at [1288, 145] on circle "button" at bounding box center [1289, 144] width 2 height 2
click at [1264, 145] on icon "button" at bounding box center [1269, 144] width 10 height 10
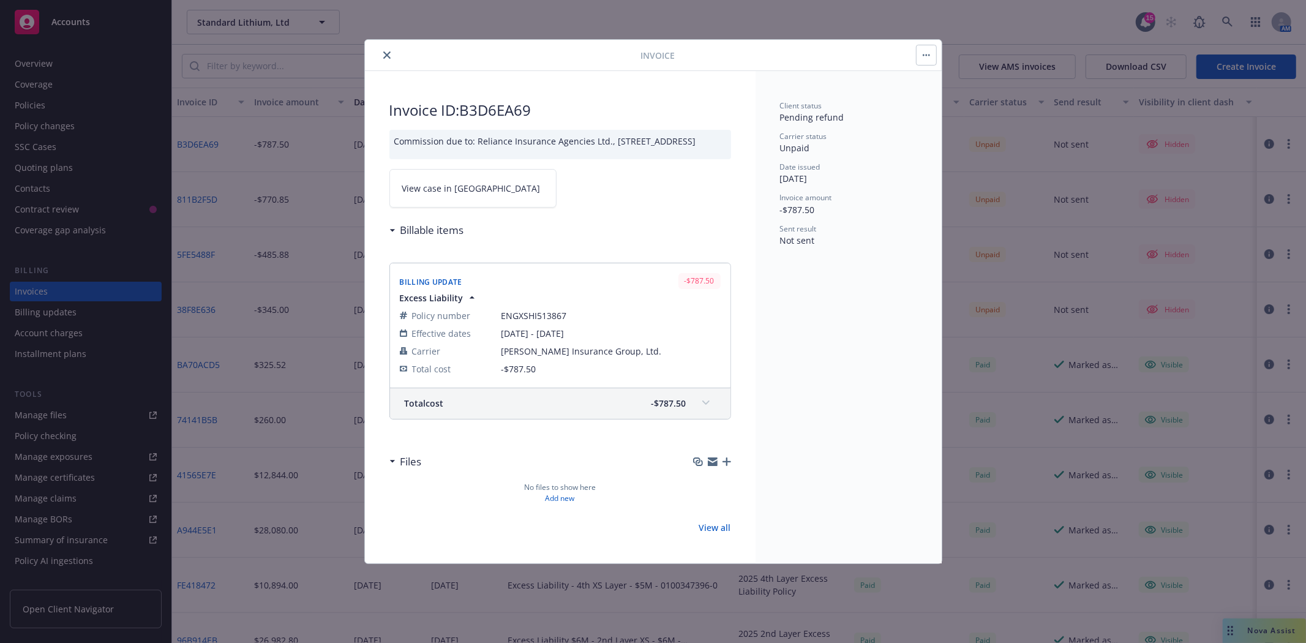
click at [463, 195] on span "View case in [GEOGRAPHIC_DATA]" at bounding box center [471, 188] width 138 height 13
click at [385, 53] on icon "close" at bounding box center [386, 54] width 7 height 7
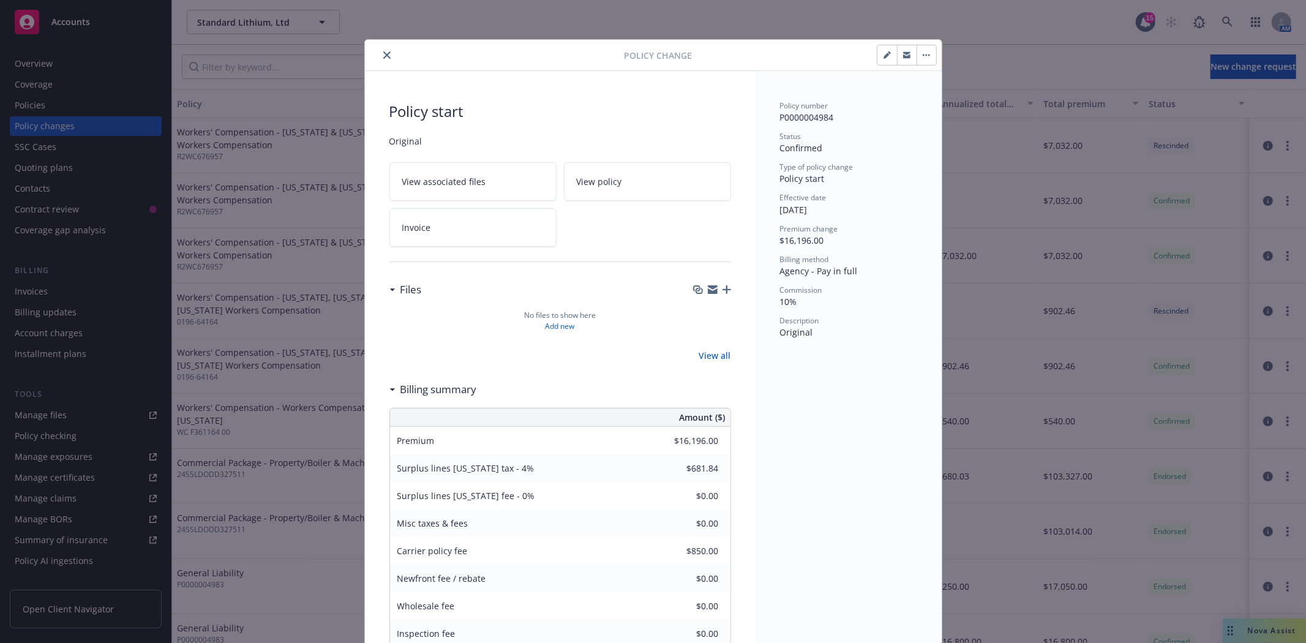
click at [928, 55] on icon "button" at bounding box center [929, 55] width 2 height 2
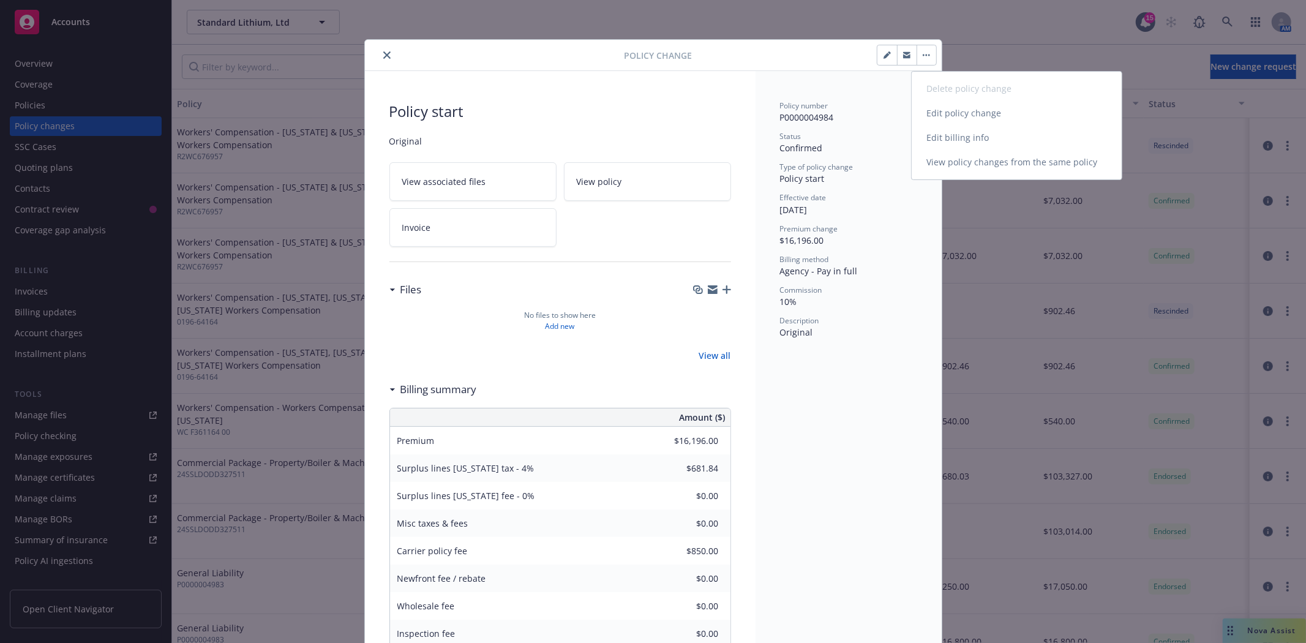
click at [941, 133] on link "Edit billing info" at bounding box center [1017, 138] width 210 height 24
select select "AR"
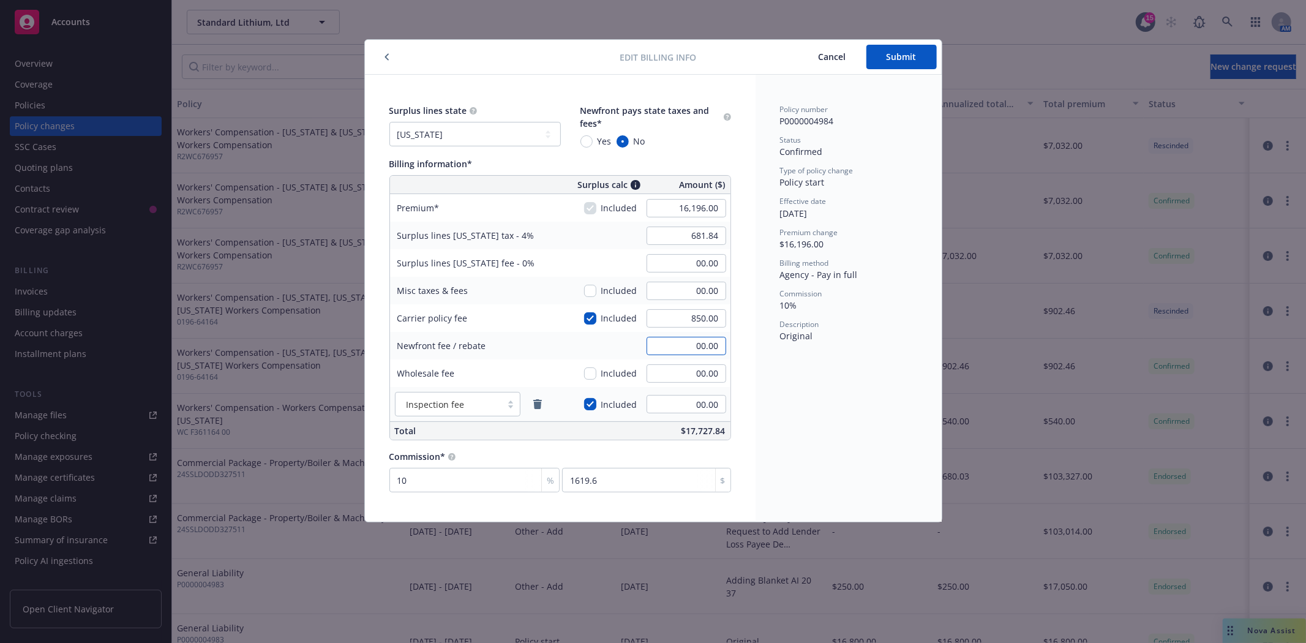
click at [672, 346] on input "00.00" at bounding box center [687, 346] width 80 height 18
type input "-485.88"
click at [911, 51] on span "Submit" at bounding box center [902, 57] width 30 height 12
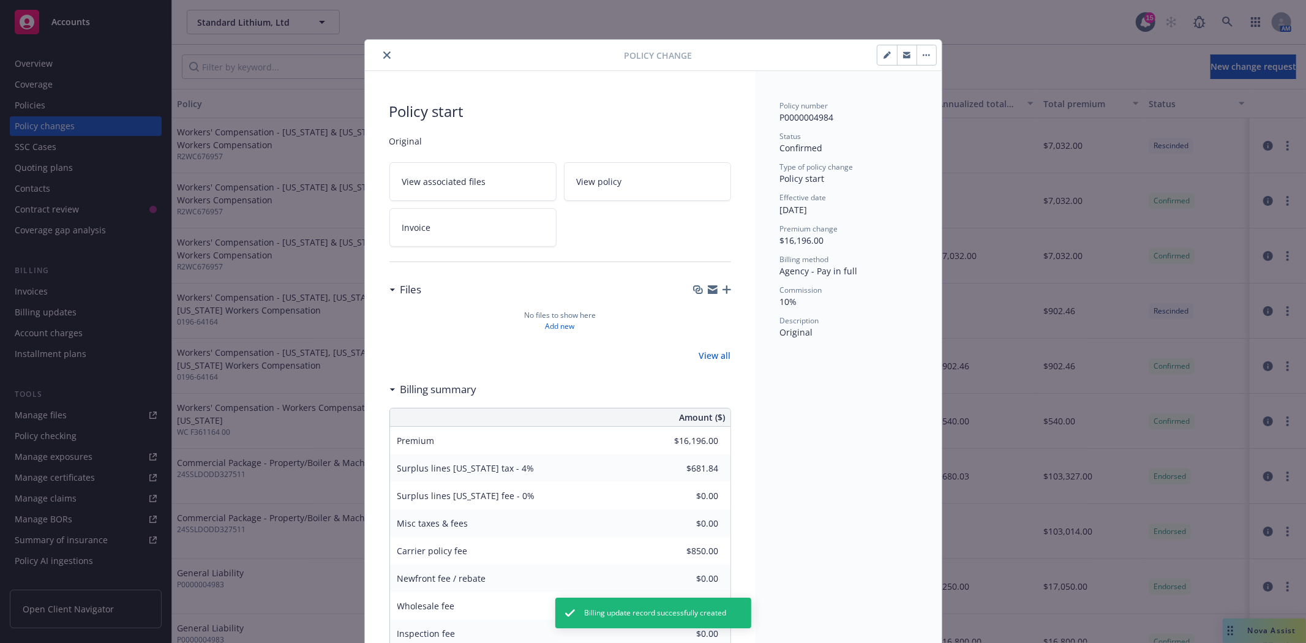
type input "-$485.88"
click at [385, 56] on icon "close" at bounding box center [386, 54] width 7 height 7
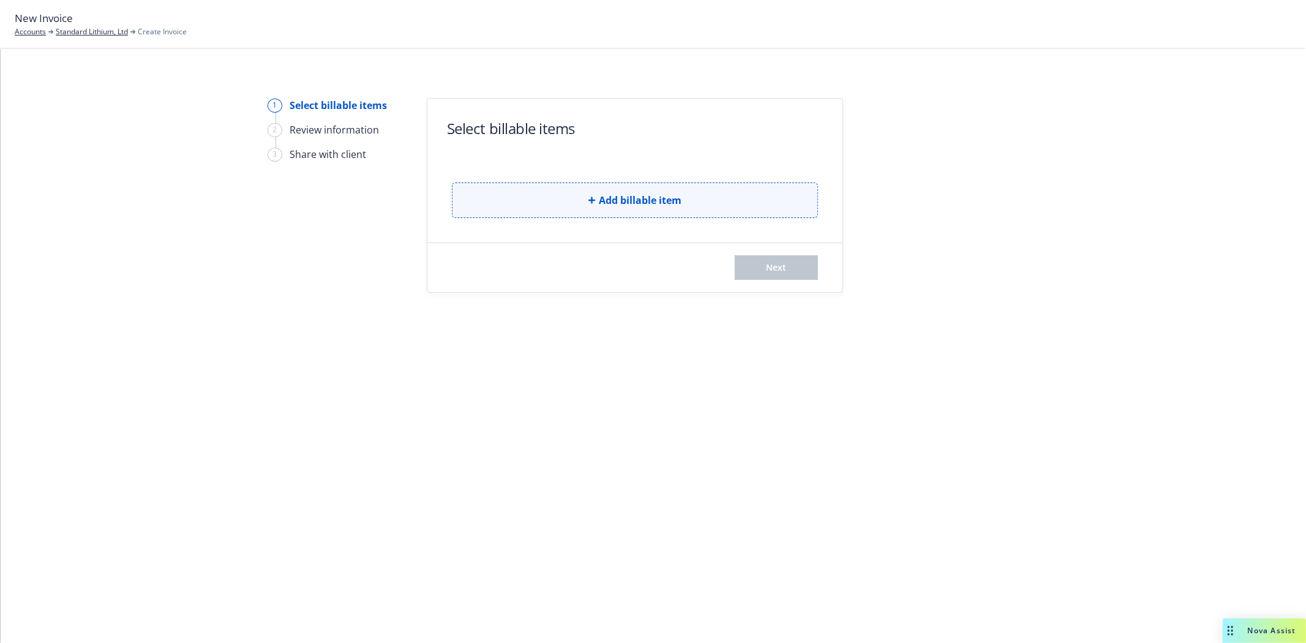
click at [657, 205] on span "Add billable item" at bounding box center [640, 200] width 83 height 15
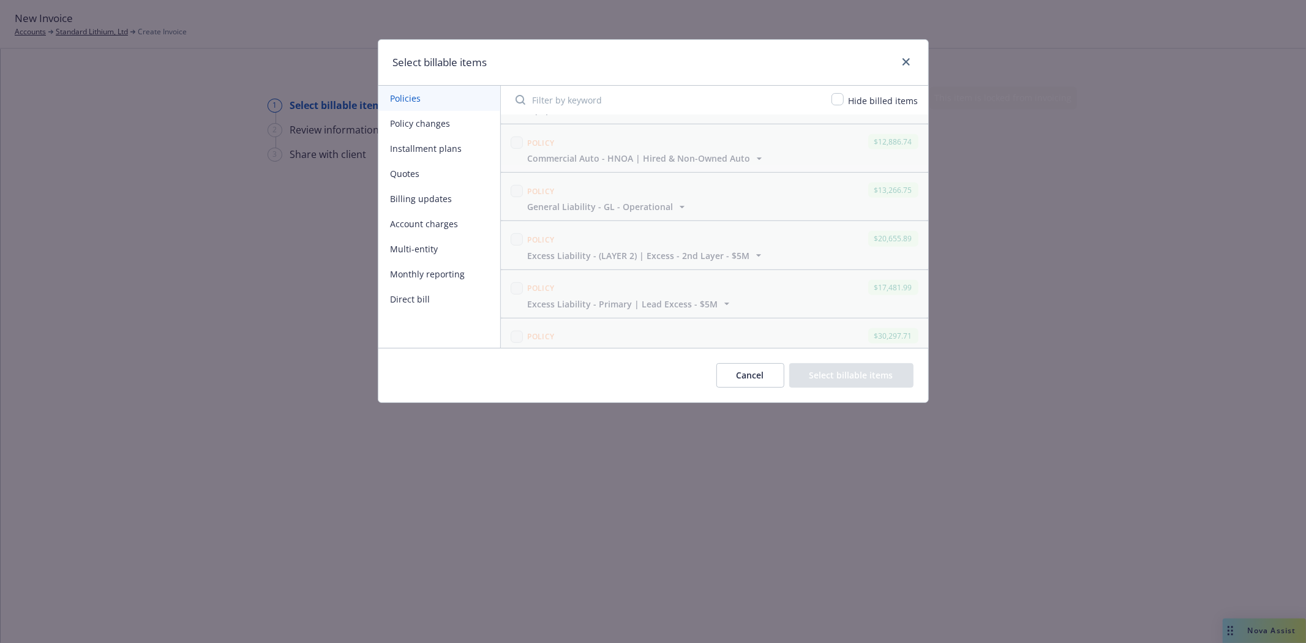
scroll to position [1319, 0]
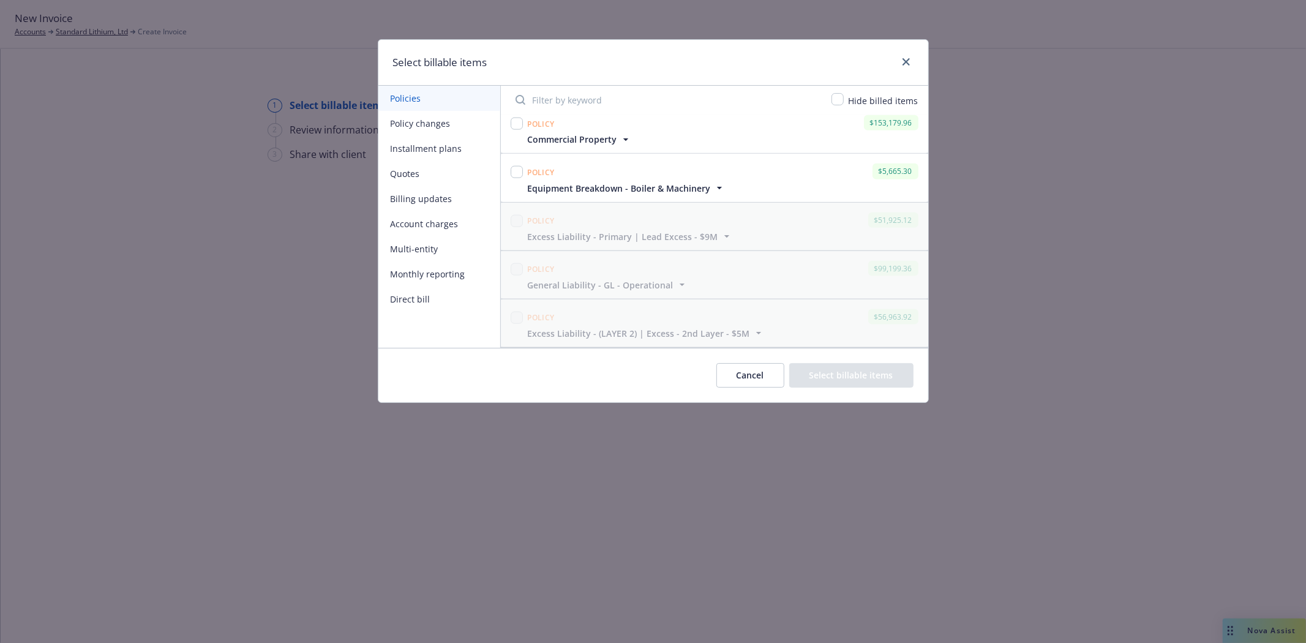
click at [409, 198] on button "Billing updates" at bounding box center [439, 198] width 122 height 25
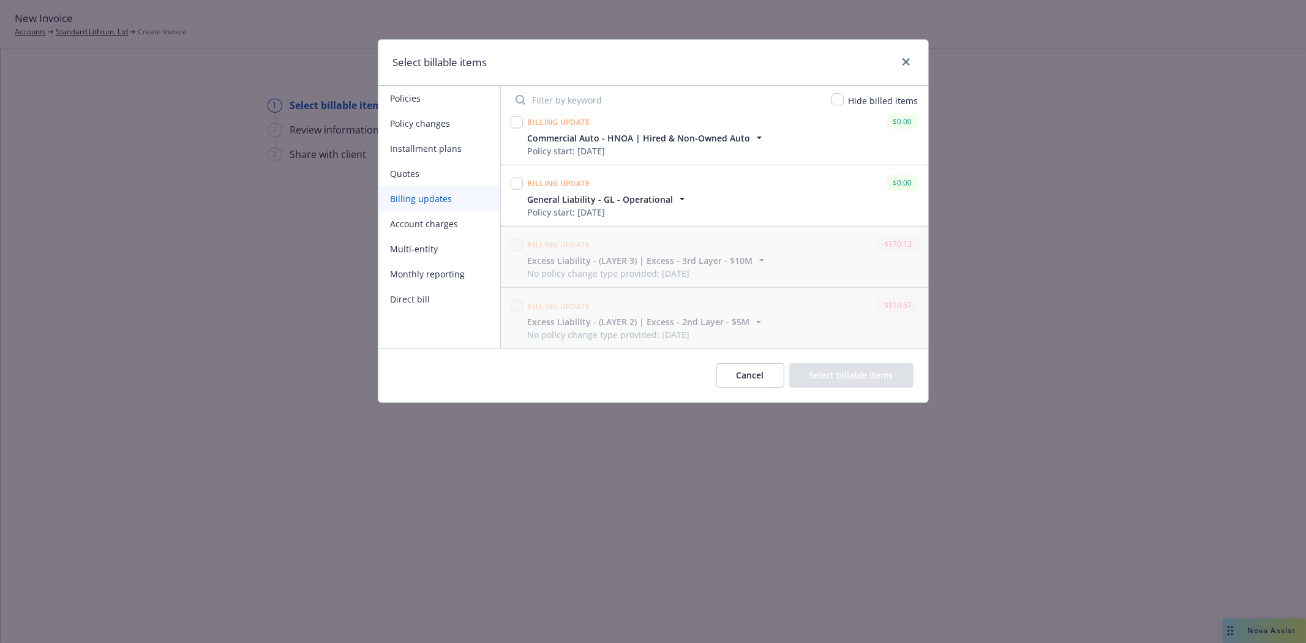
scroll to position [2037, 0]
click at [514, 308] on input "checkbox" at bounding box center [517, 305] width 12 height 12
checkbox input "true"
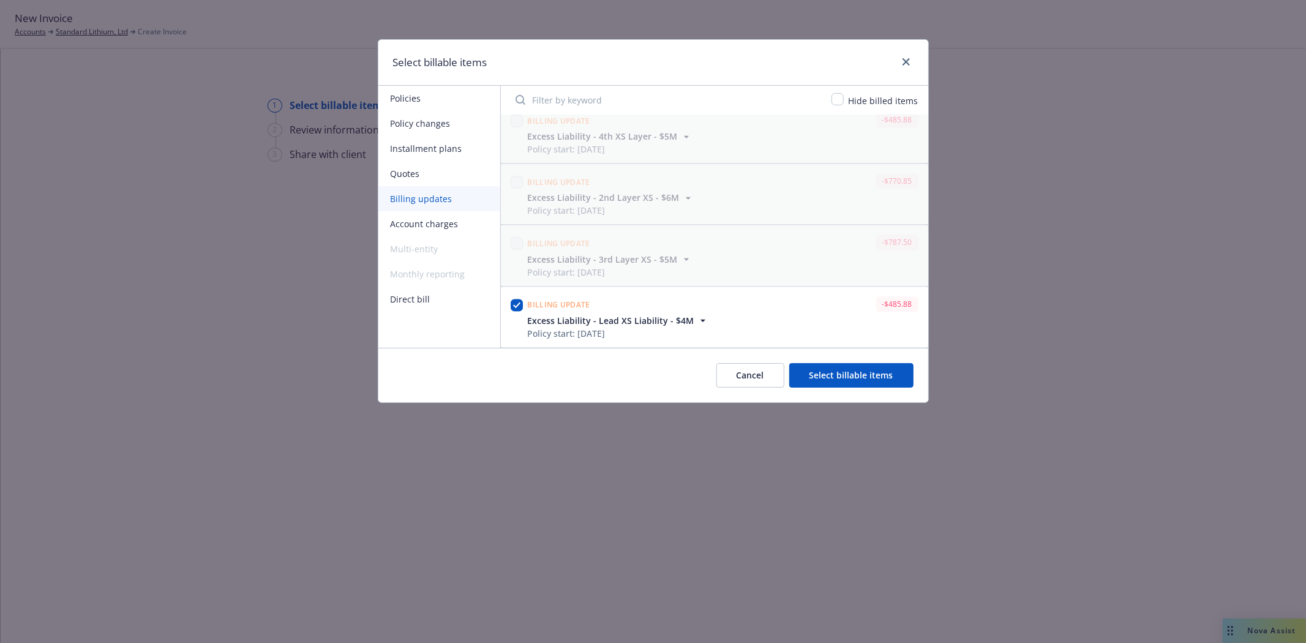
click at [811, 370] on button "Select billable items" at bounding box center [851, 375] width 124 height 24
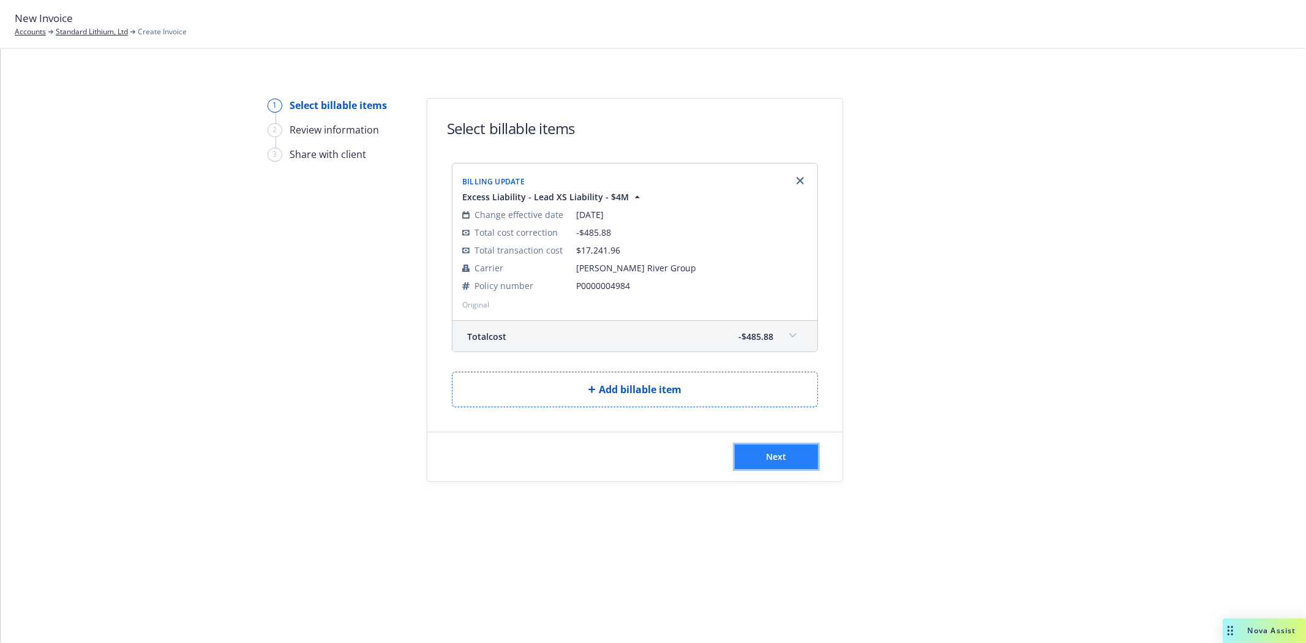
click at [780, 467] on button "Next" at bounding box center [776, 457] width 83 height 24
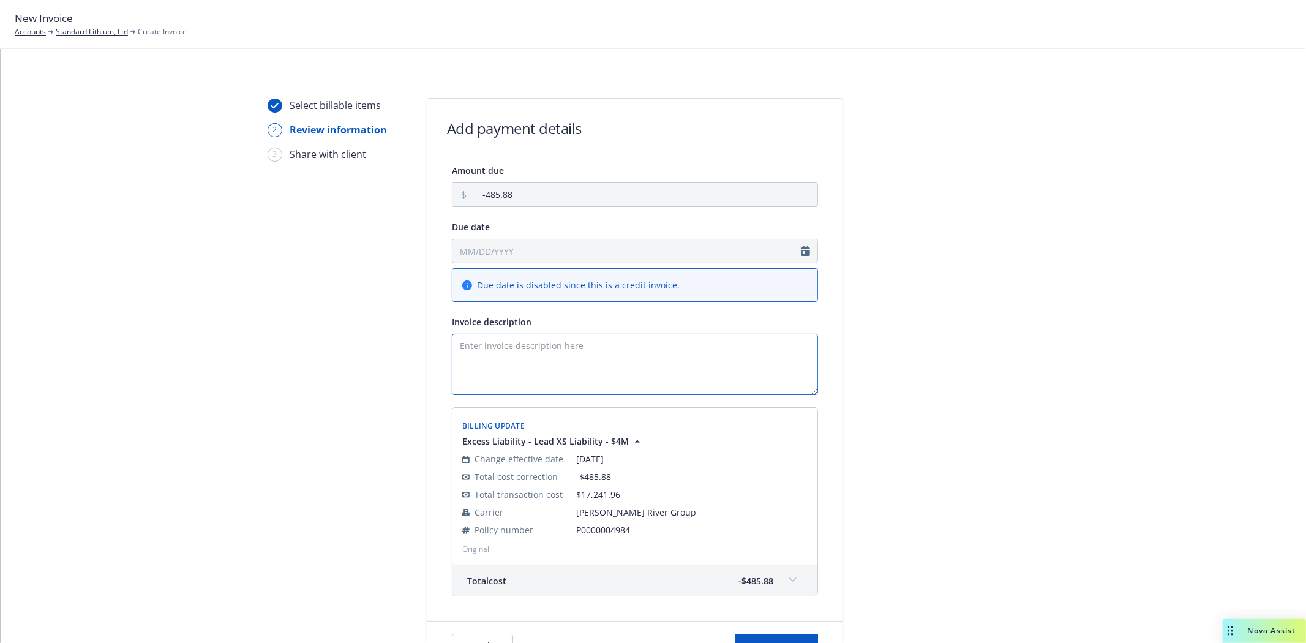
click at [536, 358] on textarea "Invoice description" at bounding box center [635, 364] width 366 height 61
paste textarea "Commission due to: Reliance Insurance Agencies Ltd., [STREET_ADDRESS]"
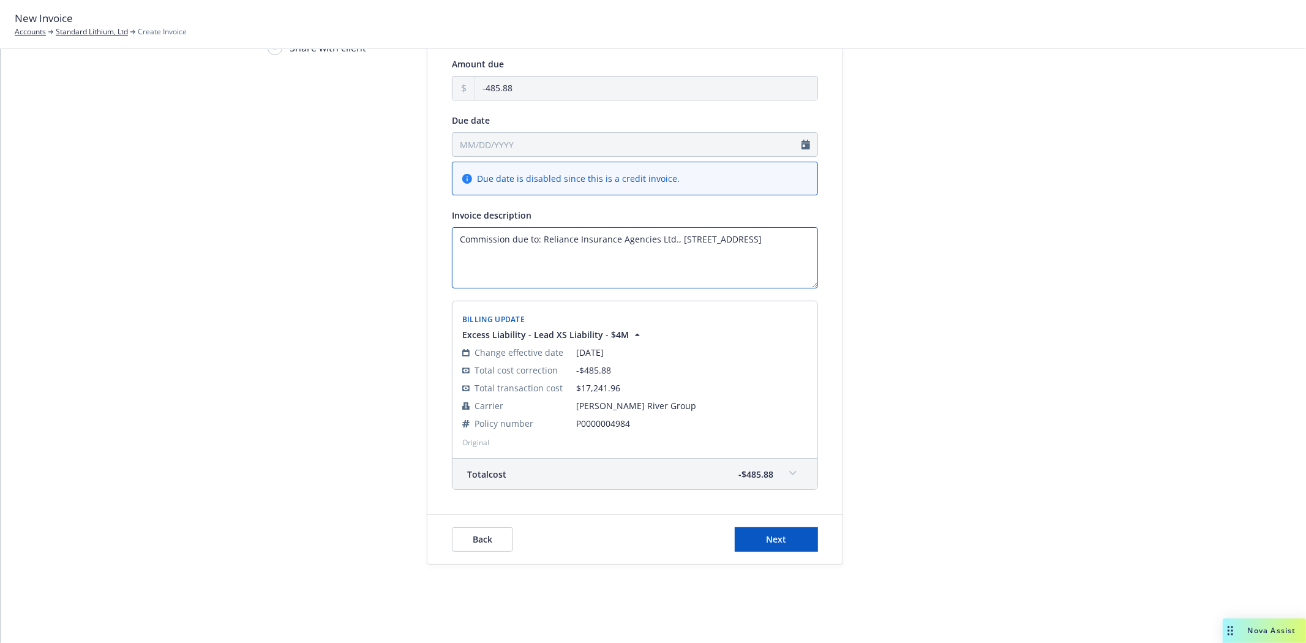
scroll to position [107, 0]
type textarea "Commission due to: Reliance Insurance Agencies Ltd., [STREET_ADDRESS]"
click at [757, 541] on button "Next" at bounding box center [776, 539] width 83 height 24
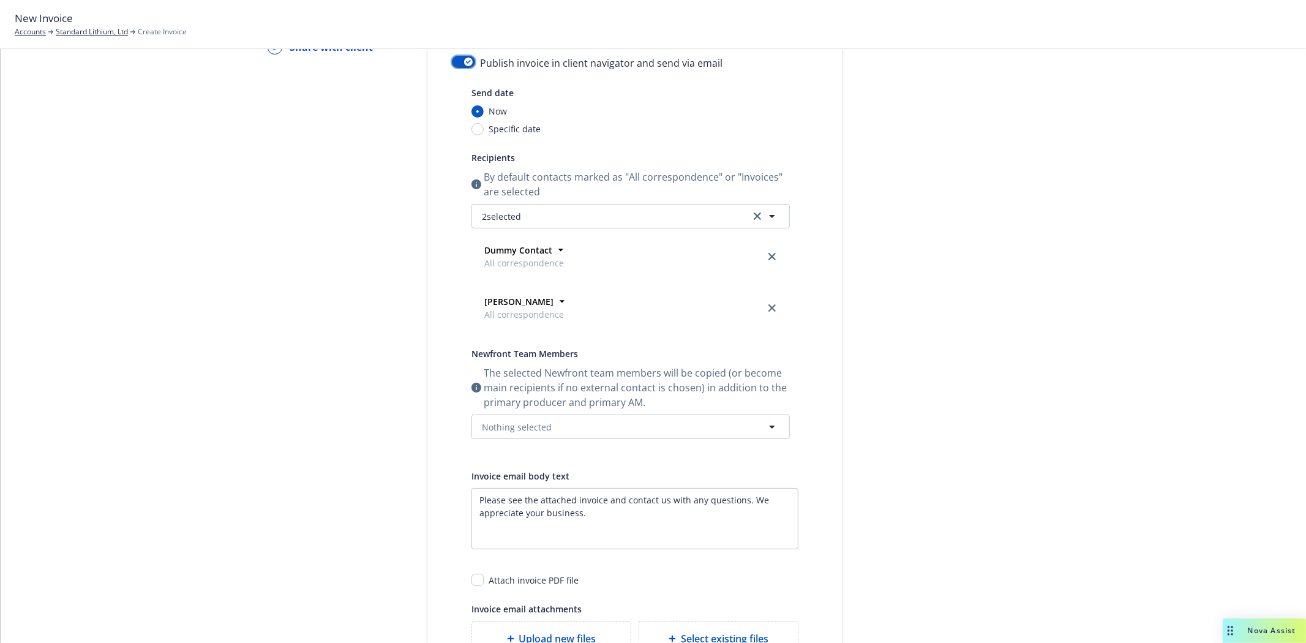
click at [457, 63] on button "button" at bounding box center [463, 62] width 23 height 12
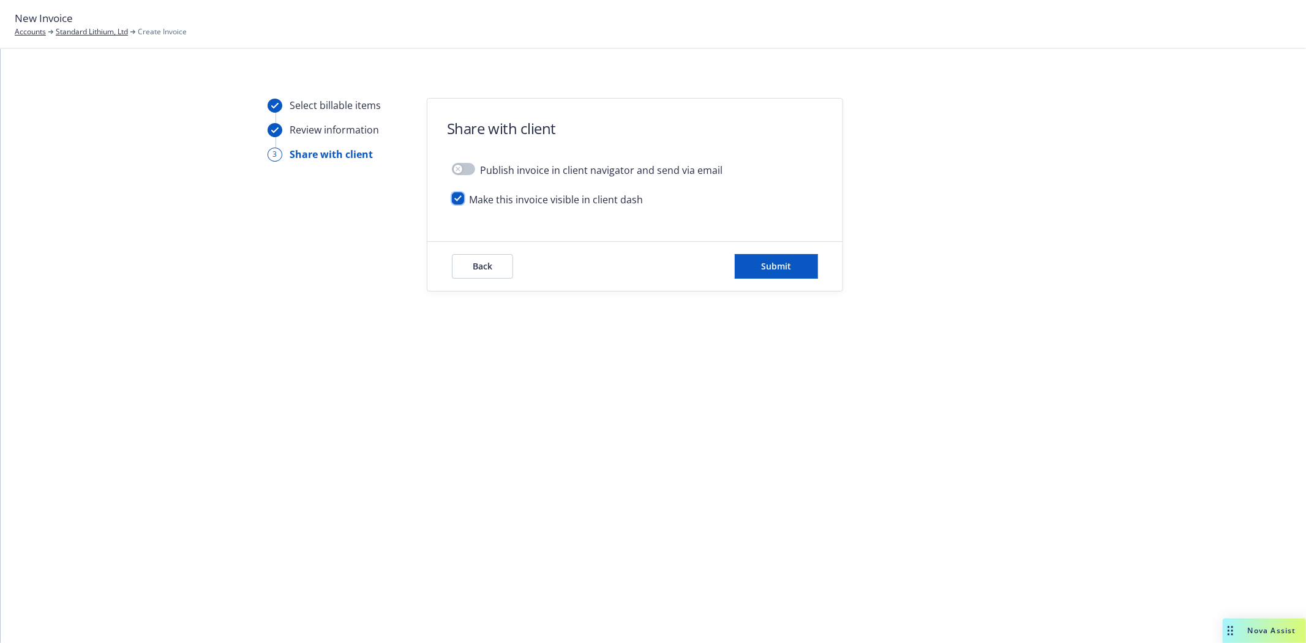
click at [462, 201] on input "checkbox" at bounding box center [458, 198] width 12 height 12
checkbox input "false"
click at [756, 262] on button "Submit" at bounding box center [776, 266] width 83 height 24
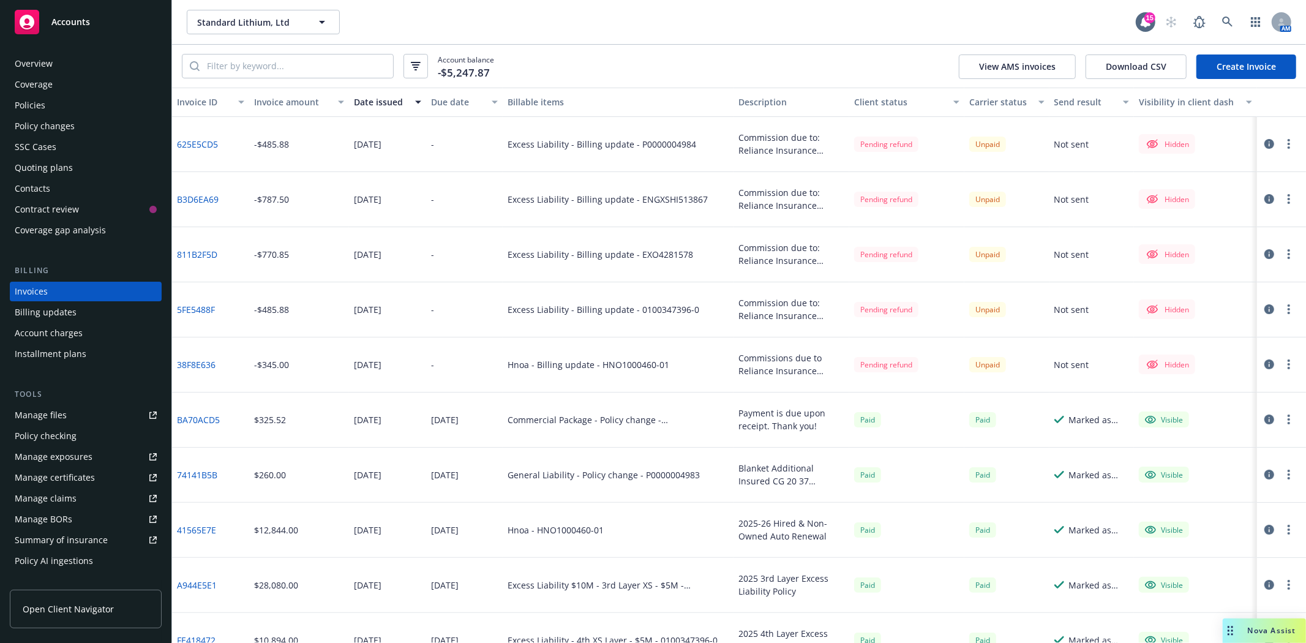
click at [1264, 143] on icon "button" at bounding box center [1269, 144] width 10 height 10
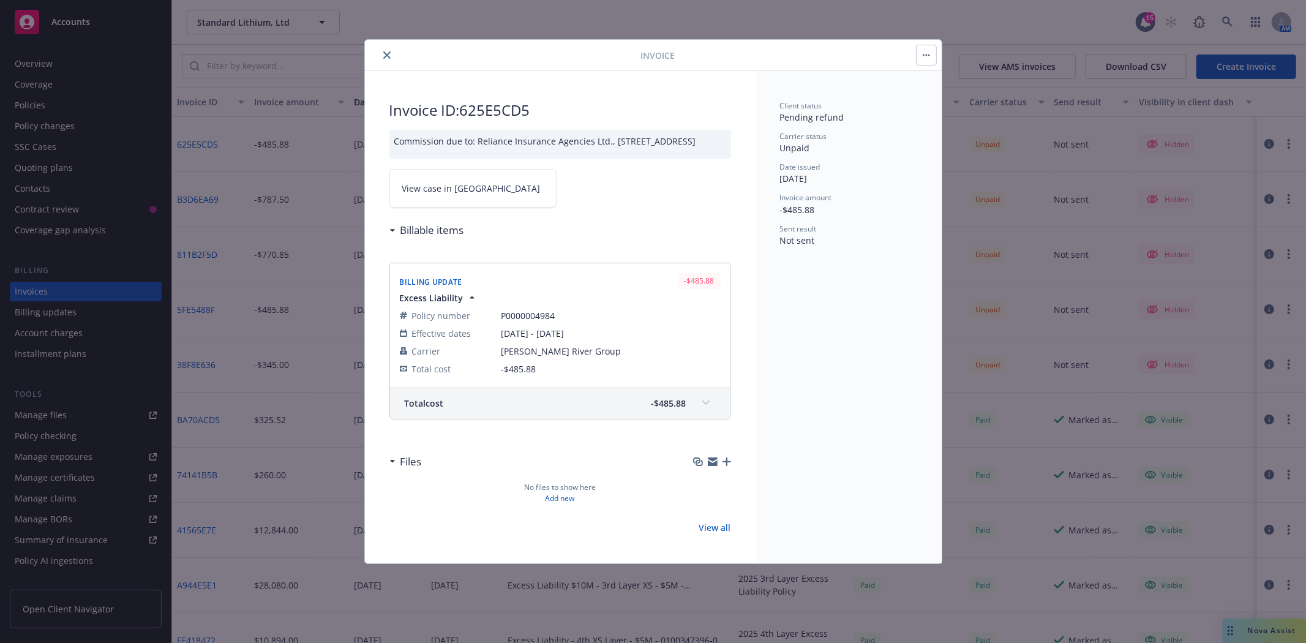
click at [386, 58] on icon "close" at bounding box center [386, 54] width 7 height 7
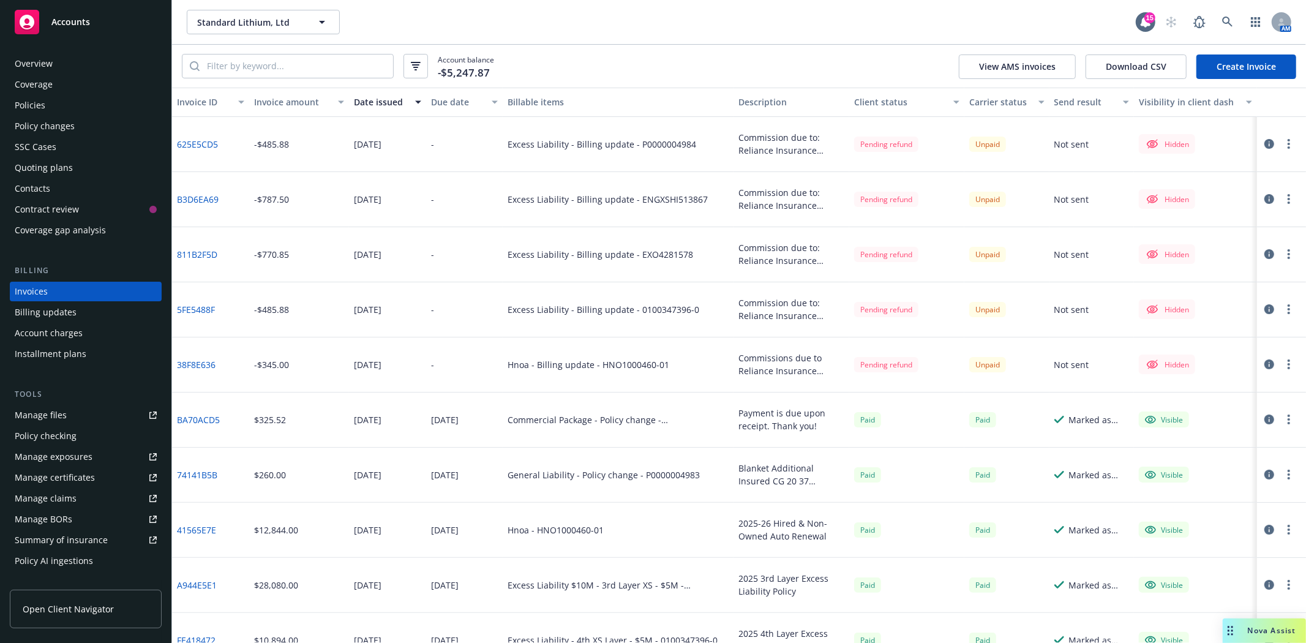
click at [1282, 146] on button "button" at bounding box center [1289, 144] width 15 height 15
click at [1282, 148] on button "button" at bounding box center [1289, 144] width 15 height 15
click at [1264, 147] on icon "button" at bounding box center [1269, 144] width 10 height 10
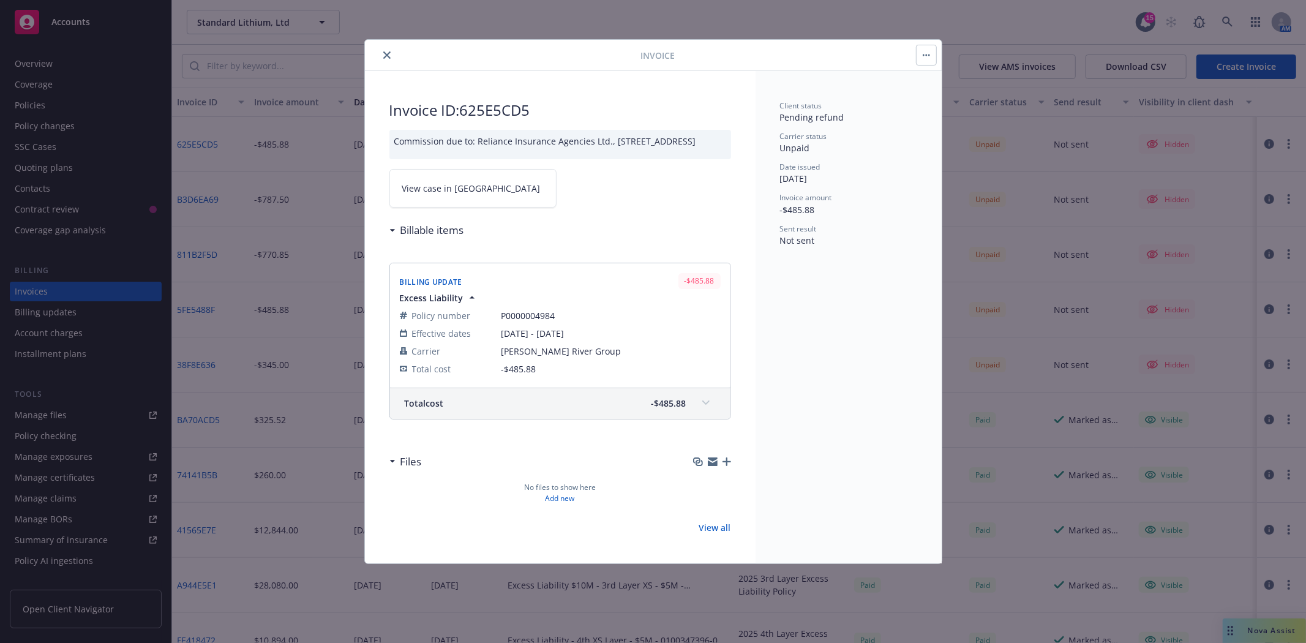
click at [923, 60] on button "button" at bounding box center [927, 55] width 20 height 20
drag, startPoint x: 943, startPoint y: 192, endPoint x: 855, endPoint y: 271, distance: 117.5
click at [855, 271] on div "Client status Pending refund Carrier status Unpaid Date issued 09/19/2025 Invoi…" at bounding box center [849, 317] width 186 height 492
click at [384, 58] on icon "close" at bounding box center [386, 54] width 7 height 7
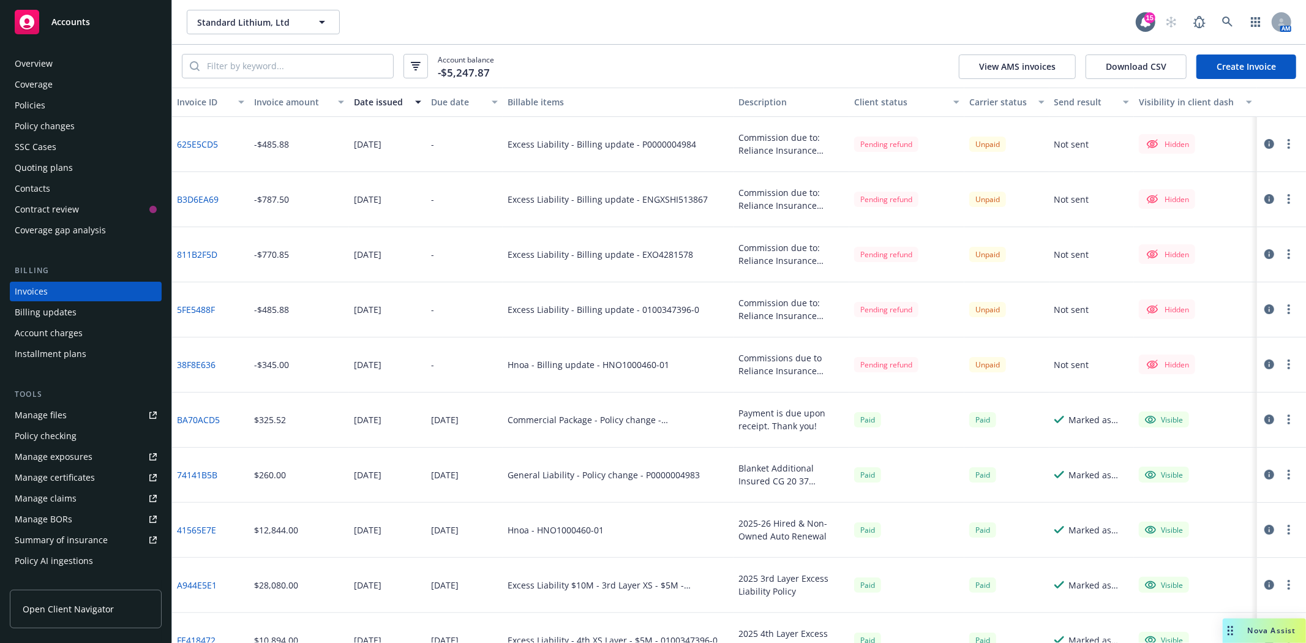
click at [188, 144] on link "625E5CD5" at bounding box center [197, 144] width 41 height 13
click at [1282, 149] on button "button" at bounding box center [1289, 144] width 15 height 15
click at [1264, 143] on icon "button" at bounding box center [1269, 144] width 10 height 10
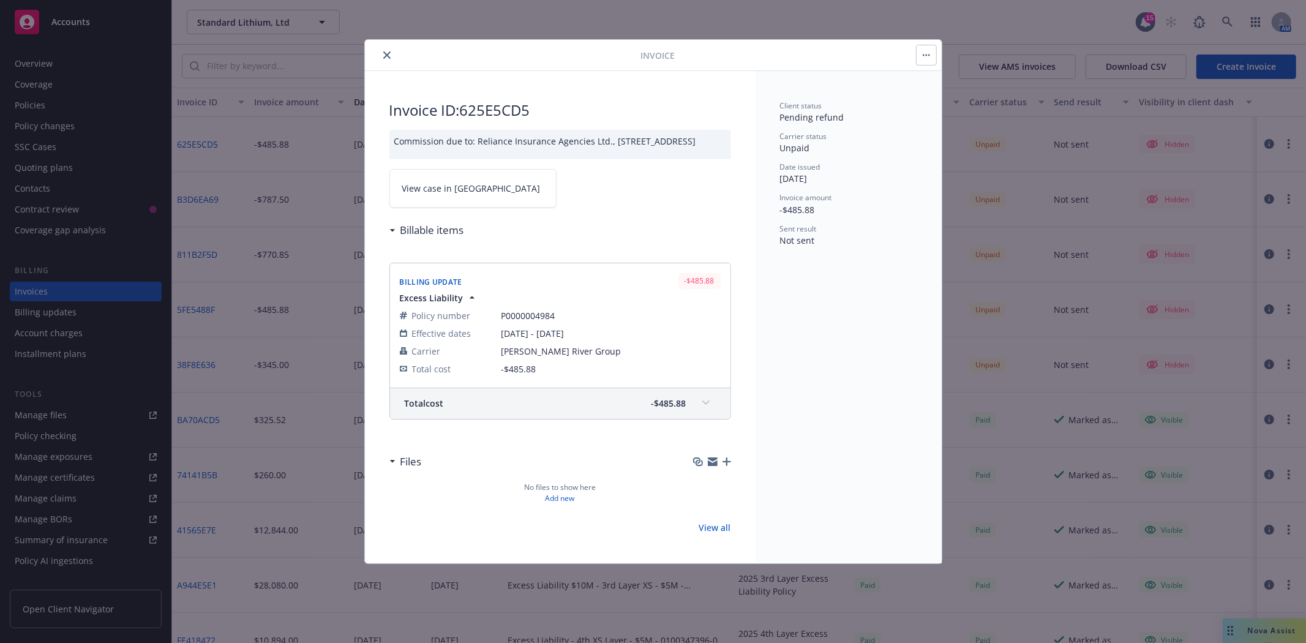
click at [930, 62] on button "button" at bounding box center [927, 55] width 20 height 20
click at [386, 59] on button "close" at bounding box center [387, 55] width 15 height 15
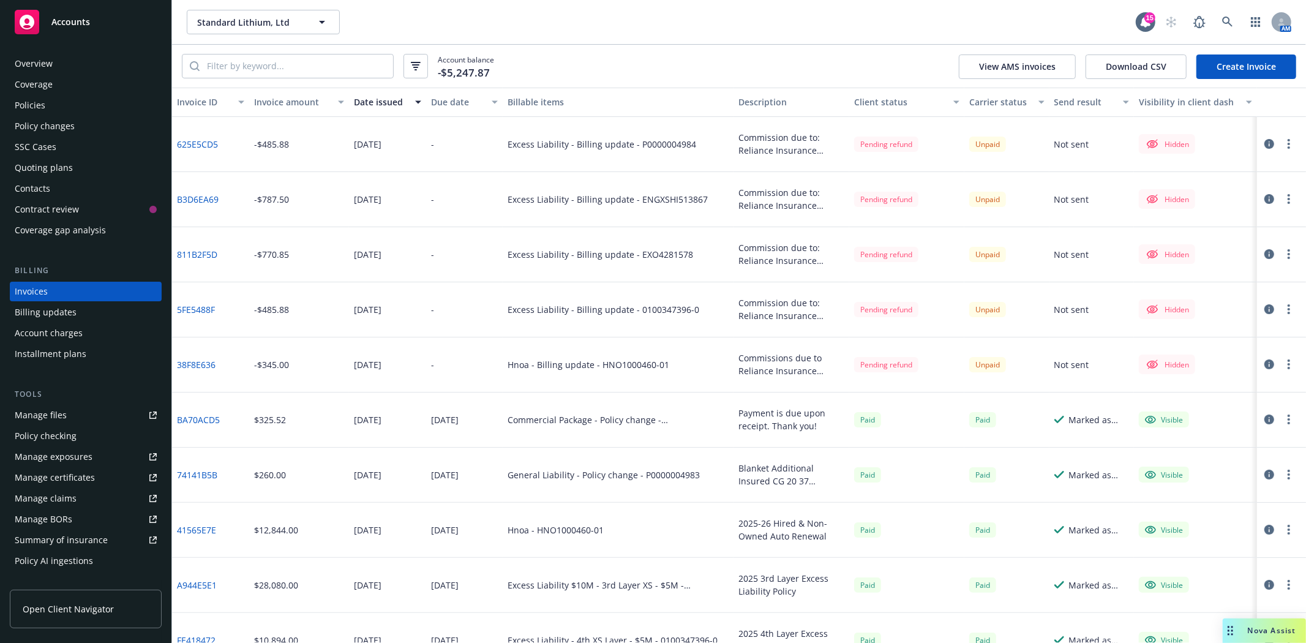
click at [1262, 362] on button "button" at bounding box center [1269, 364] width 15 height 15
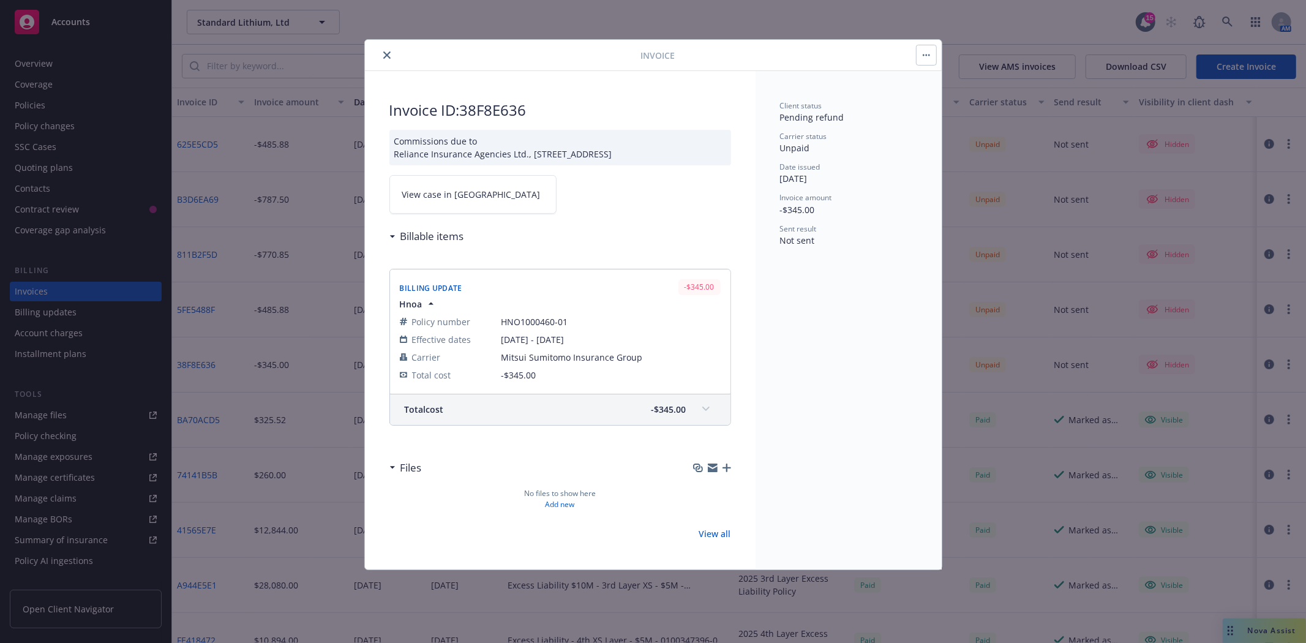
click at [930, 58] on button "button" at bounding box center [927, 55] width 20 height 20
click at [385, 60] on button "close" at bounding box center [387, 55] width 15 height 15
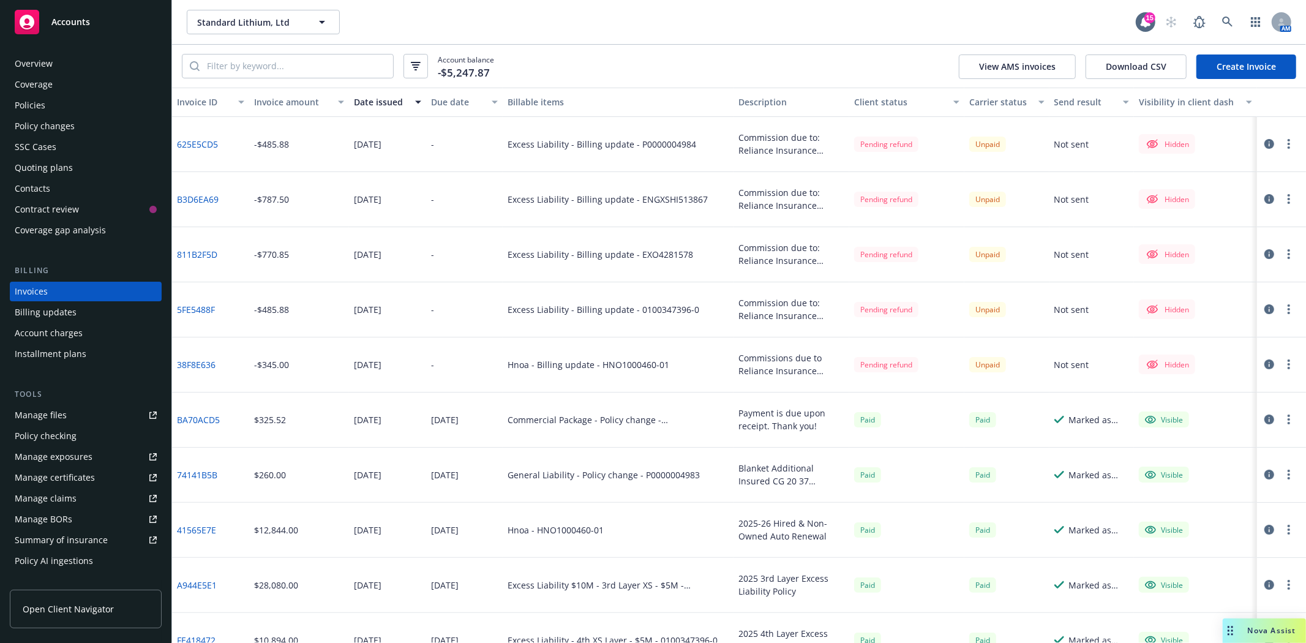
click at [1264, 365] on icon "button" at bounding box center [1269, 364] width 10 height 10
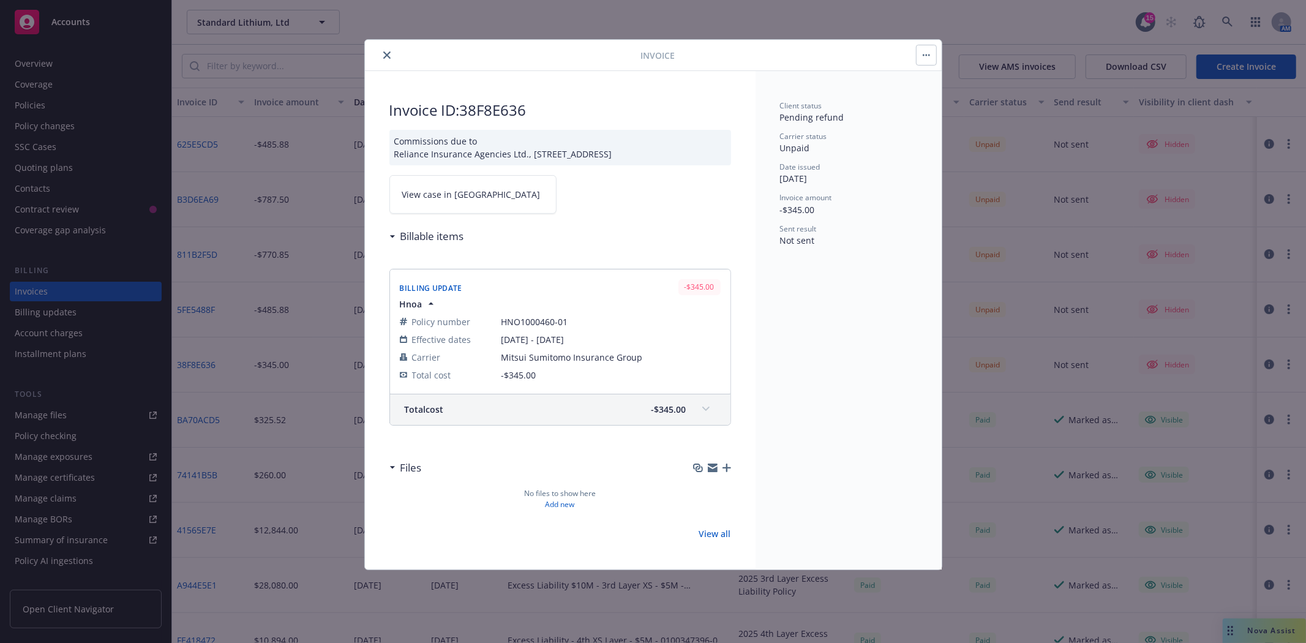
click at [929, 58] on button "button" at bounding box center [927, 55] width 20 height 20
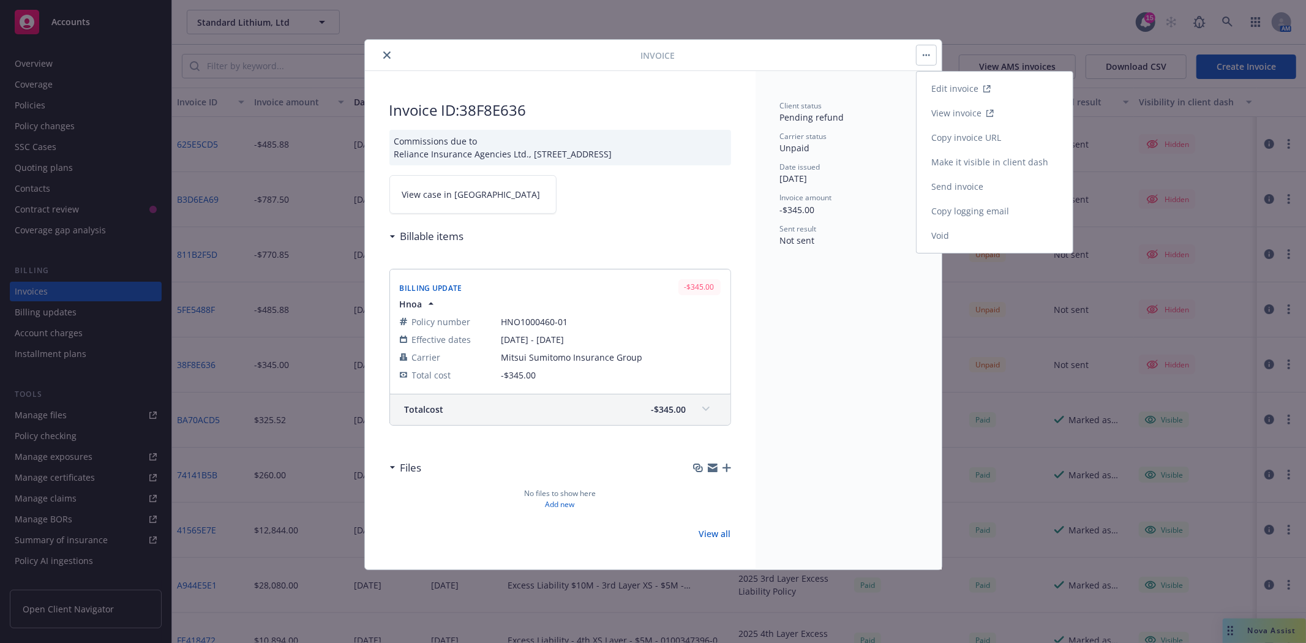
click at [989, 188] on link "Send invoice" at bounding box center [995, 187] width 156 height 24
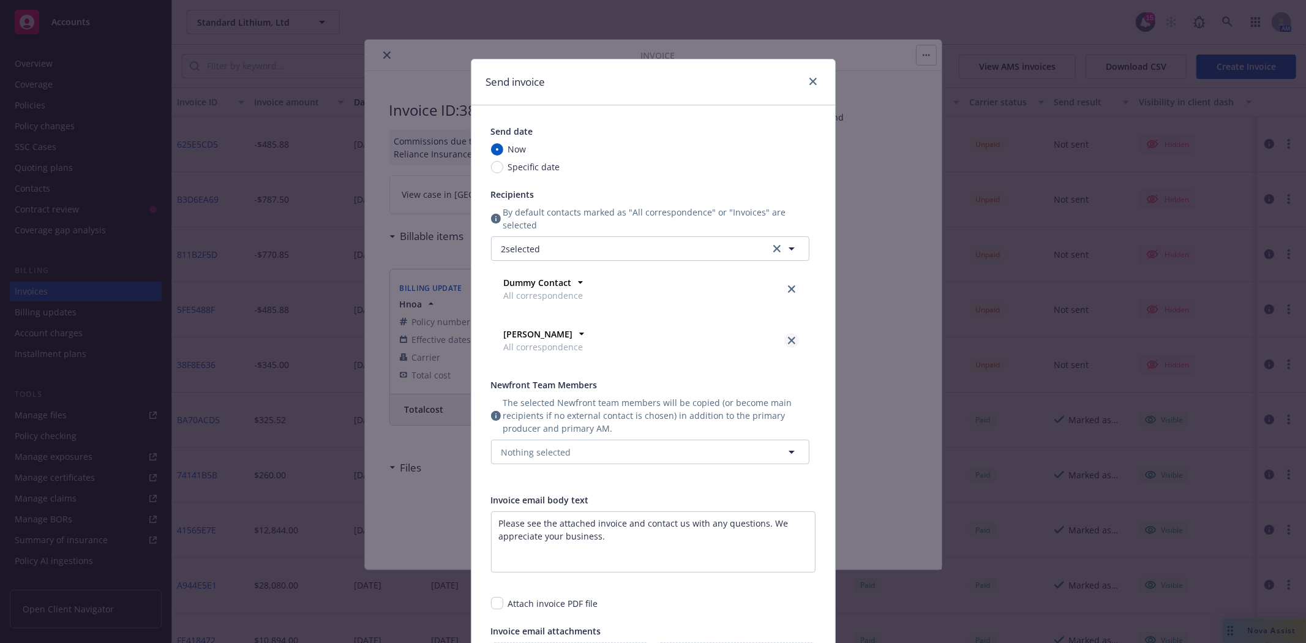
click at [788, 340] on icon "close" at bounding box center [791, 340] width 7 height 7
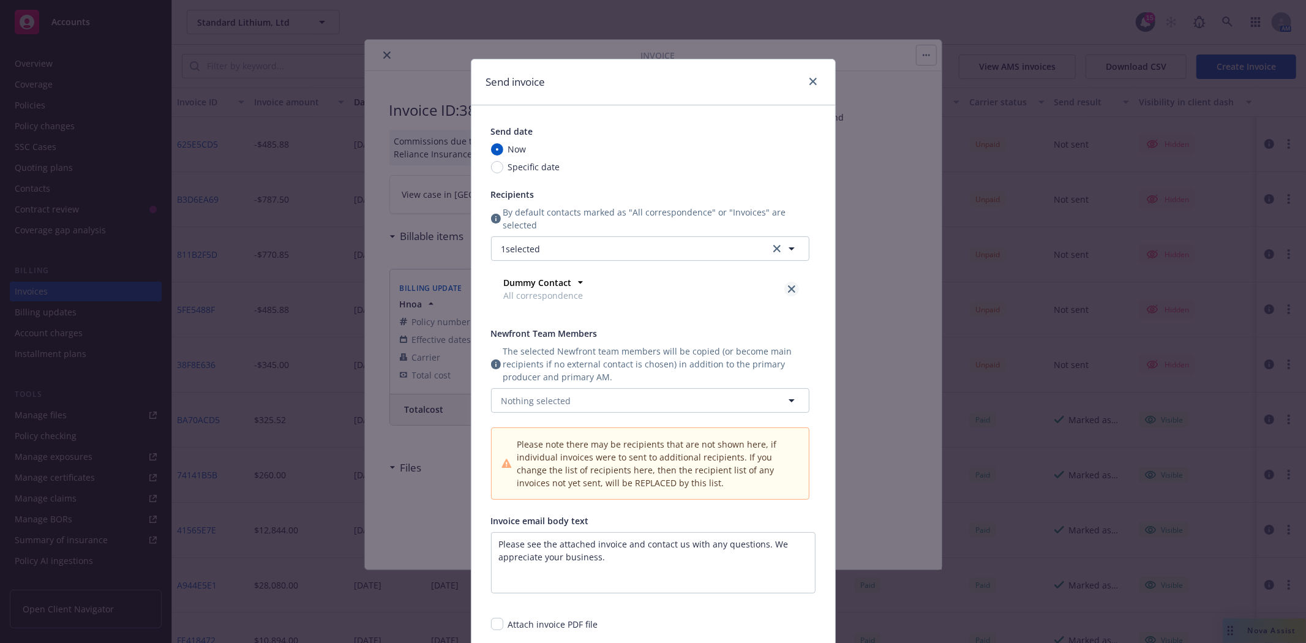
click at [788, 288] on icon "close" at bounding box center [791, 288] width 7 height 7
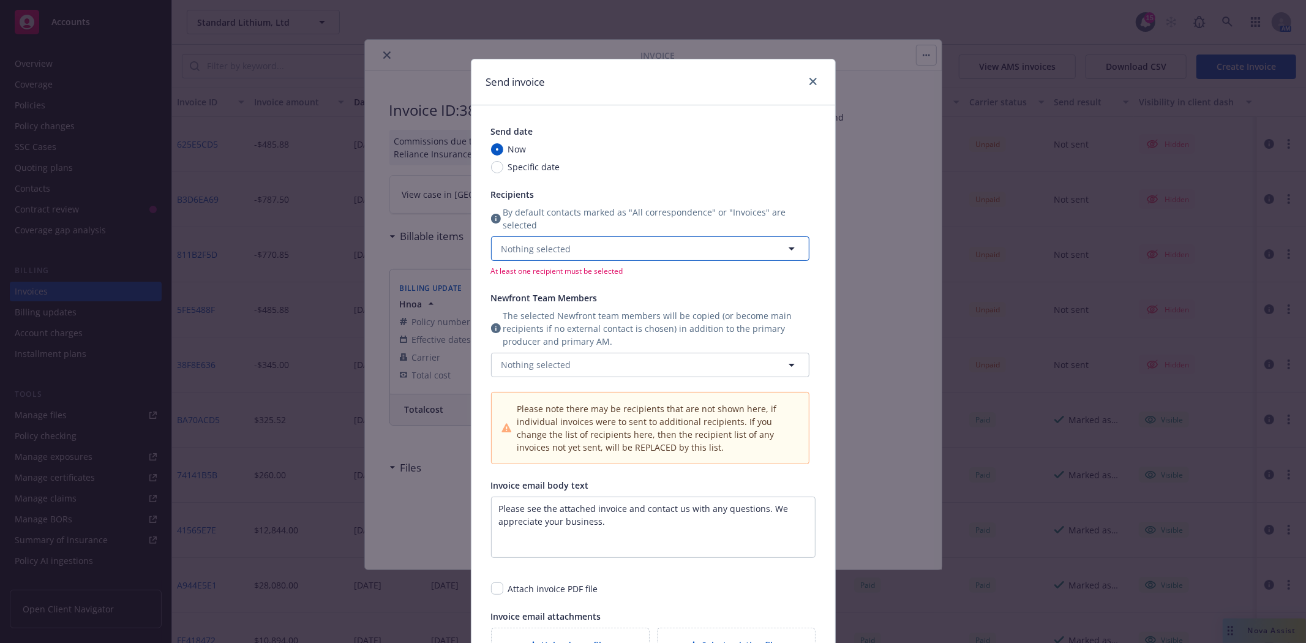
click at [787, 247] on icon "button" at bounding box center [791, 248] width 15 height 15
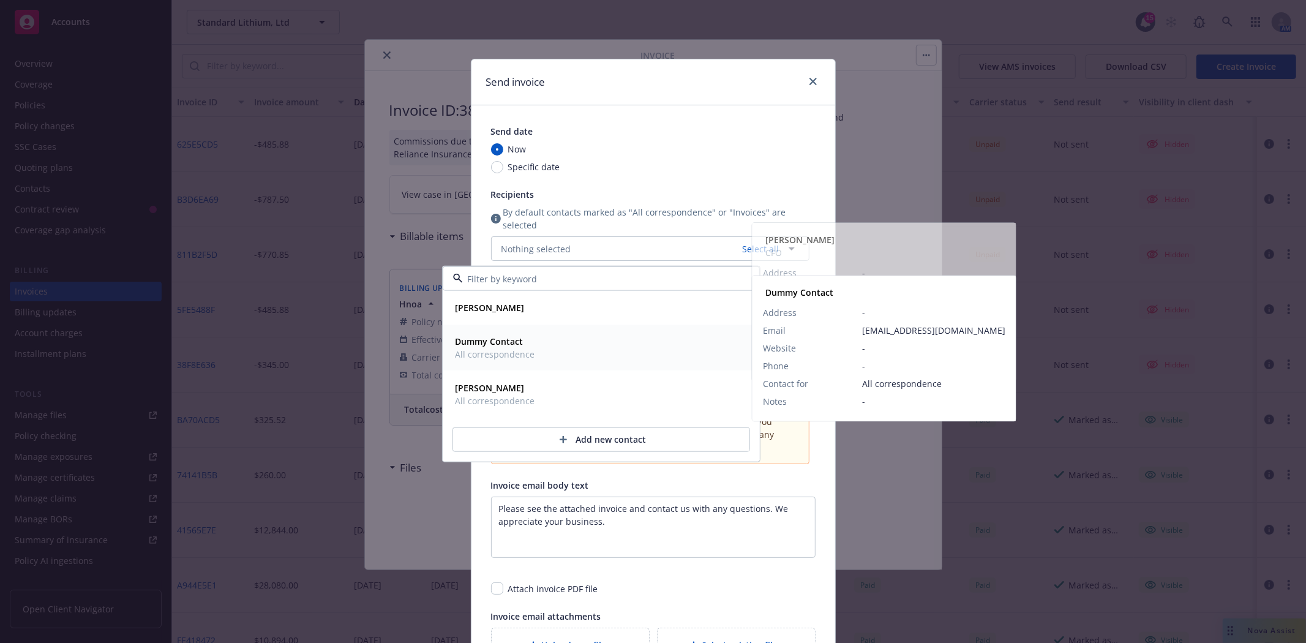
click at [517, 346] on strong "Dummy Contact" at bounding box center [490, 342] width 68 height 12
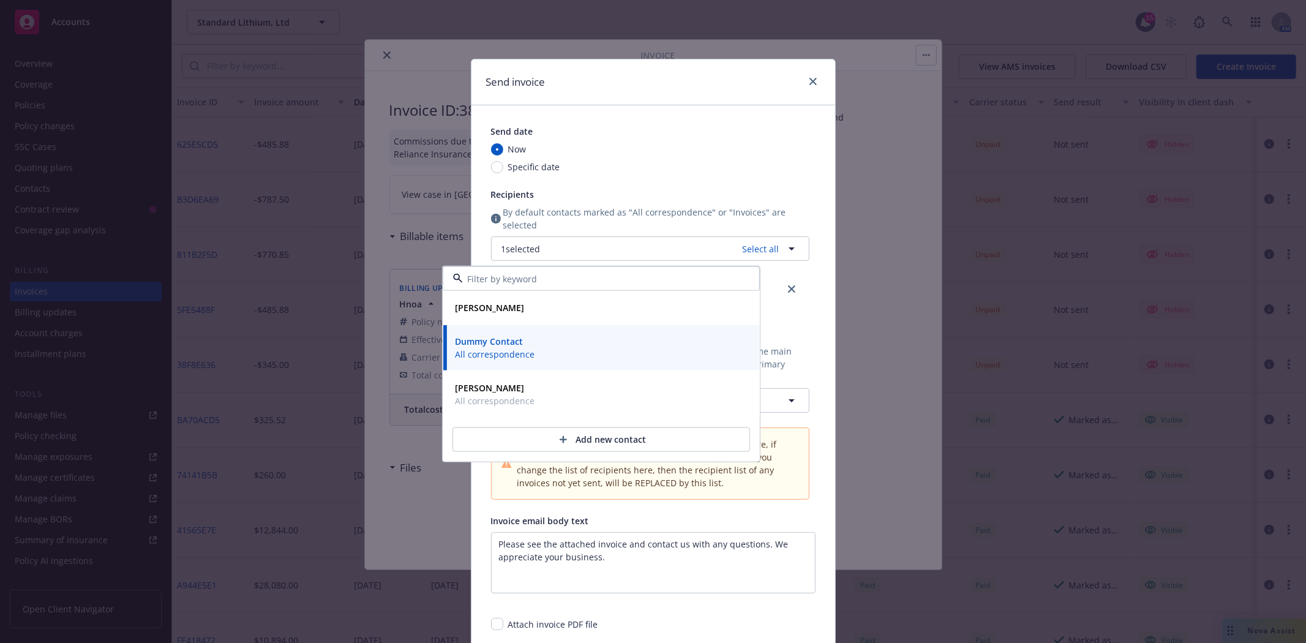
click at [755, 169] on div "Specific date" at bounding box center [650, 166] width 318 height 13
click at [503, 169] on input "Specific date" at bounding box center [497, 167] width 12 height 12
radio input "true"
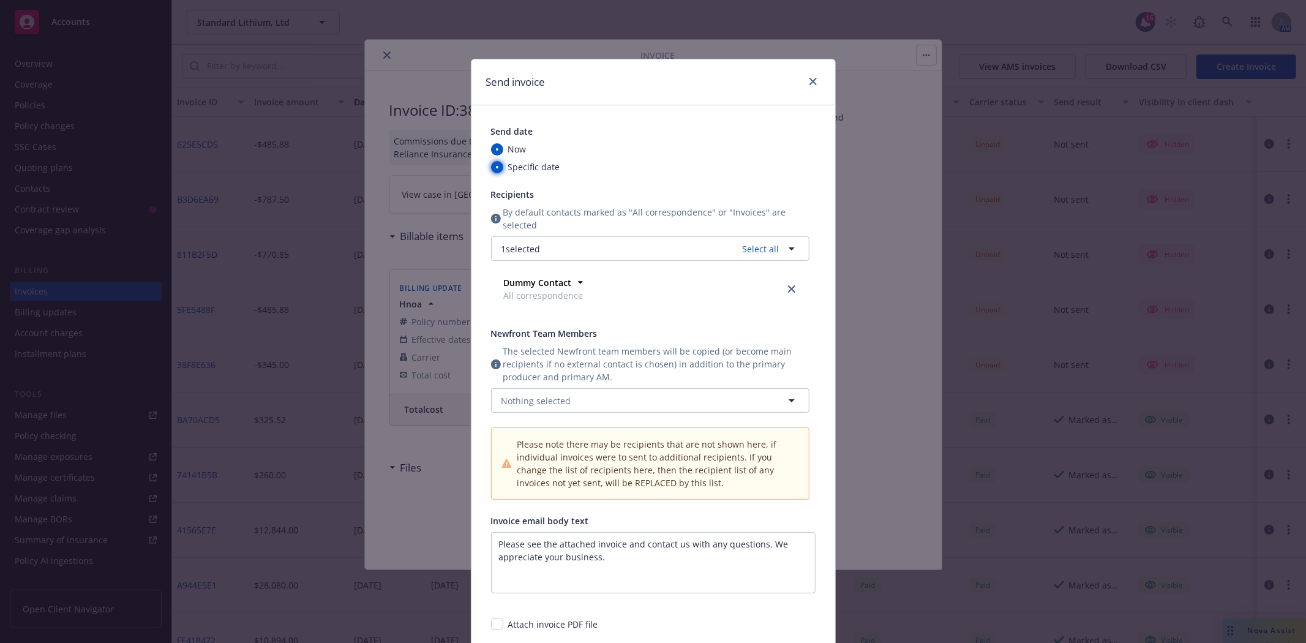
radio input "false"
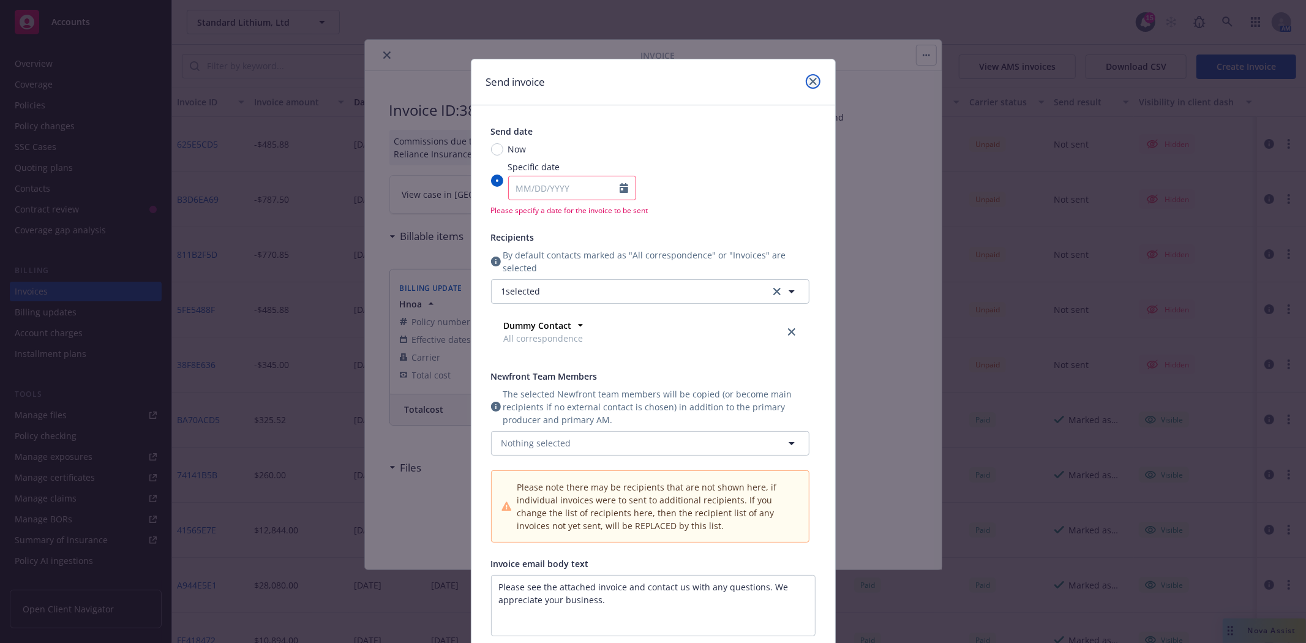
click at [810, 81] on icon "close" at bounding box center [813, 81] width 7 height 7
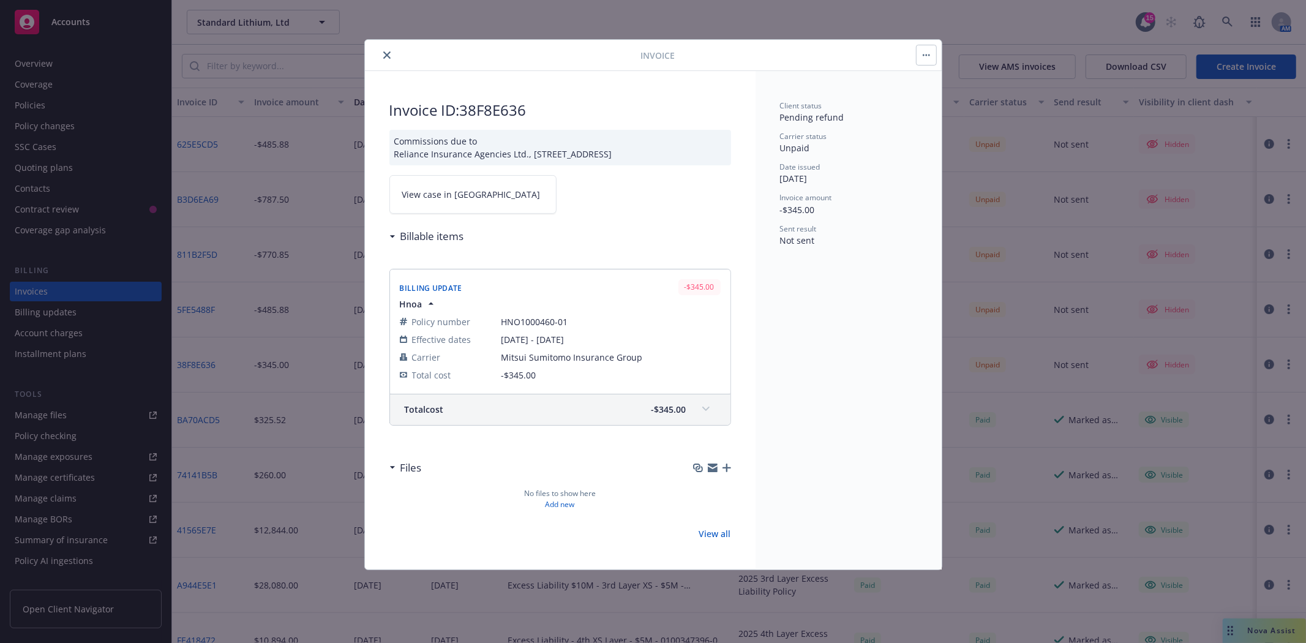
click at [920, 59] on button "button" at bounding box center [927, 55] width 20 height 20
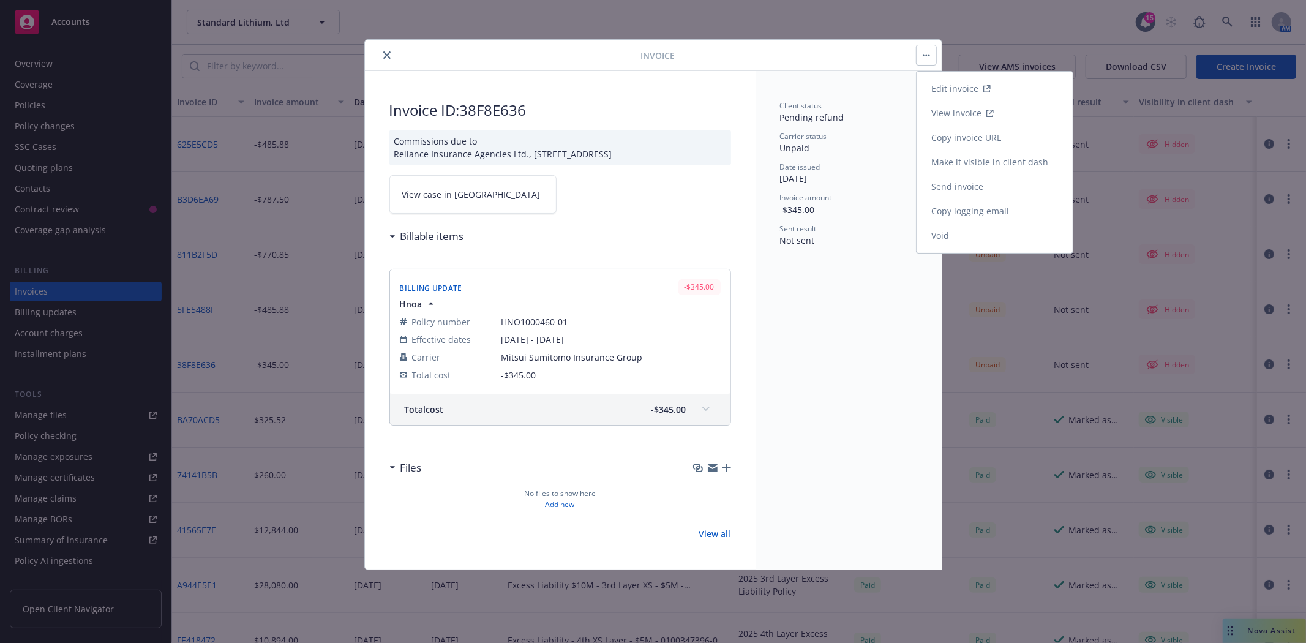
click at [920, 59] on button "Edit invoice View invoice Copy invoice URL Make it visible in client dash Send …" at bounding box center [927, 55] width 20 height 20
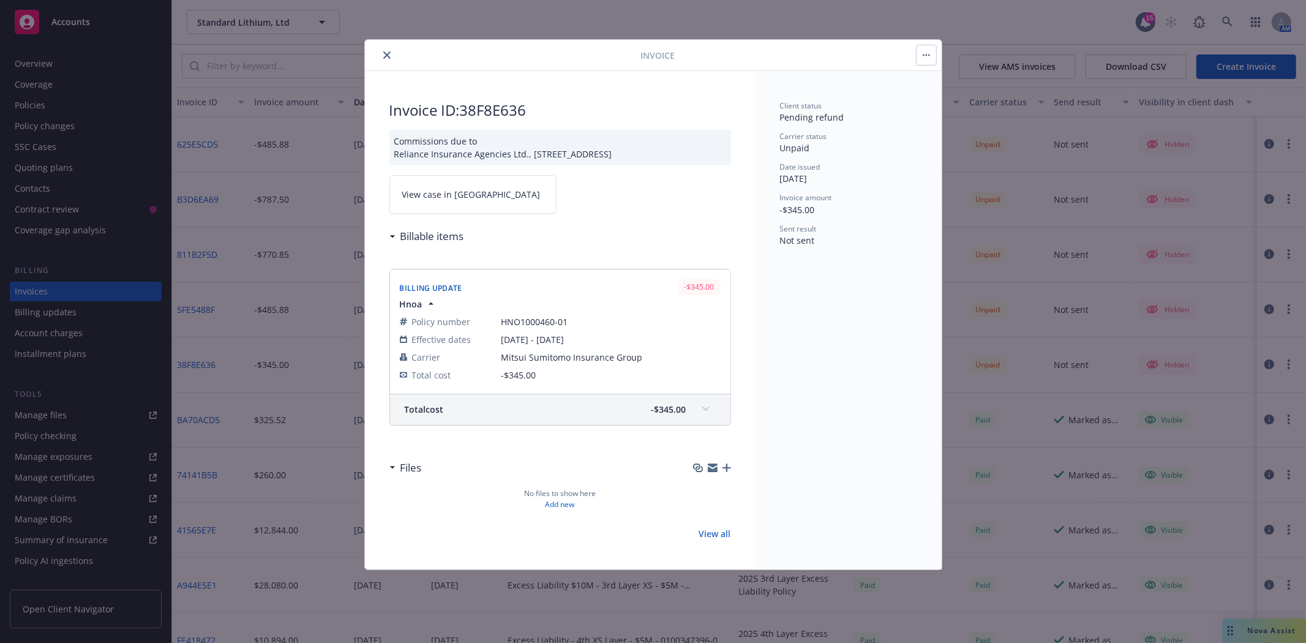
click at [387, 56] on icon "close" at bounding box center [386, 54] width 7 height 7
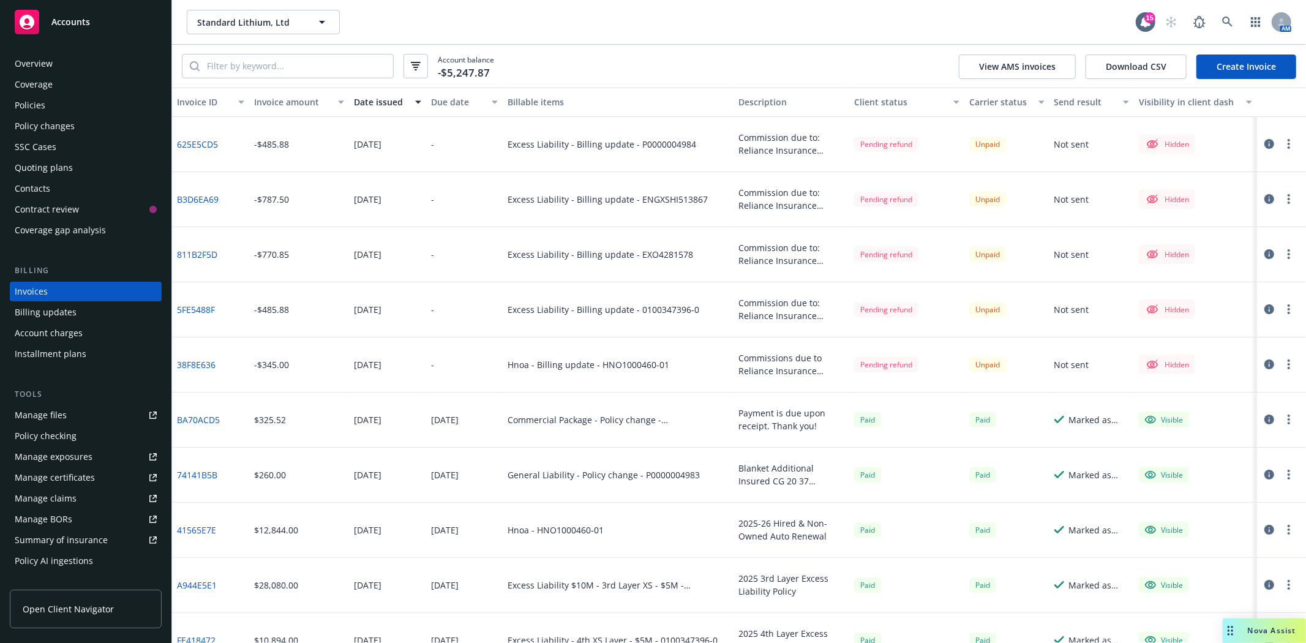
click at [1264, 361] on icon "button" at bounding box center [1269, 364] width 10 height 10
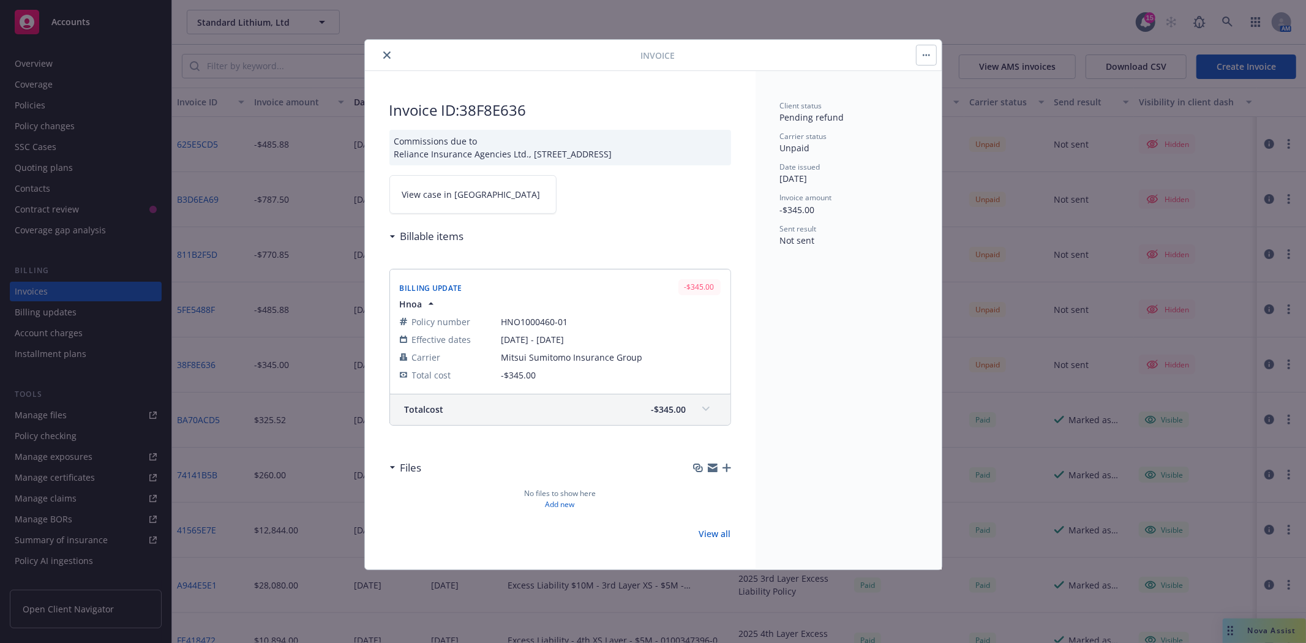
click at [927, 55] on icon "button" at bounding box center [926, 55] width 7 height 2
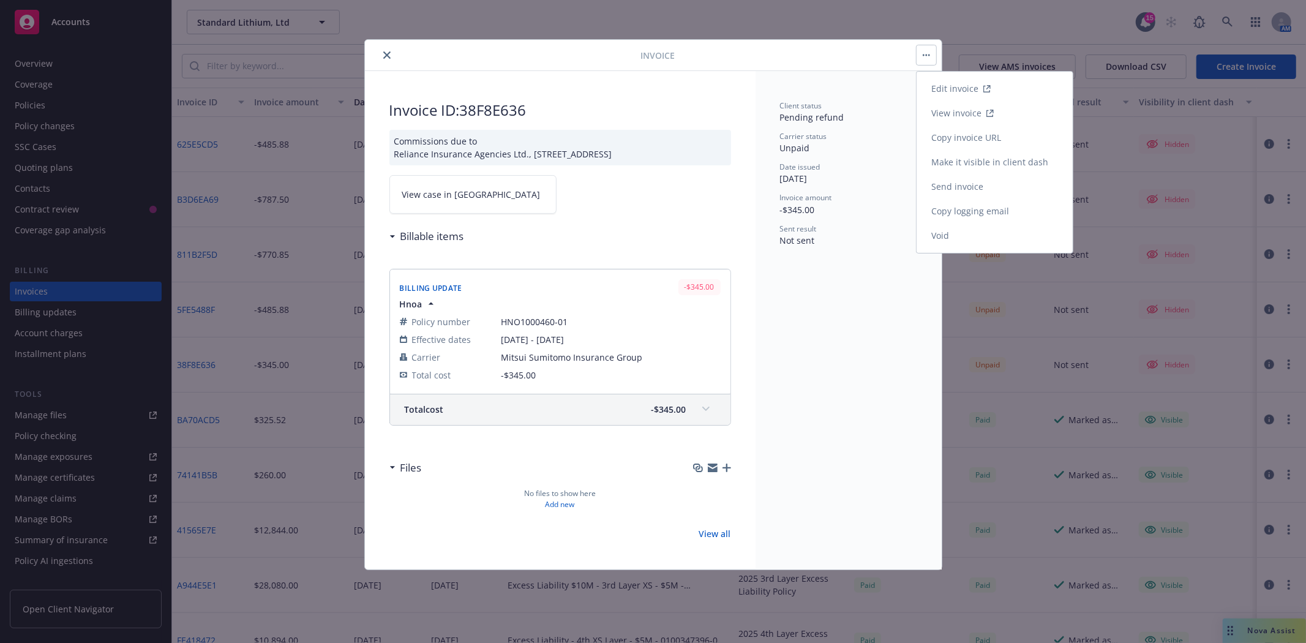
click at [961, 156] on link "Make it visible in client dash" at bounding box center [995, 162] width 156 height 24
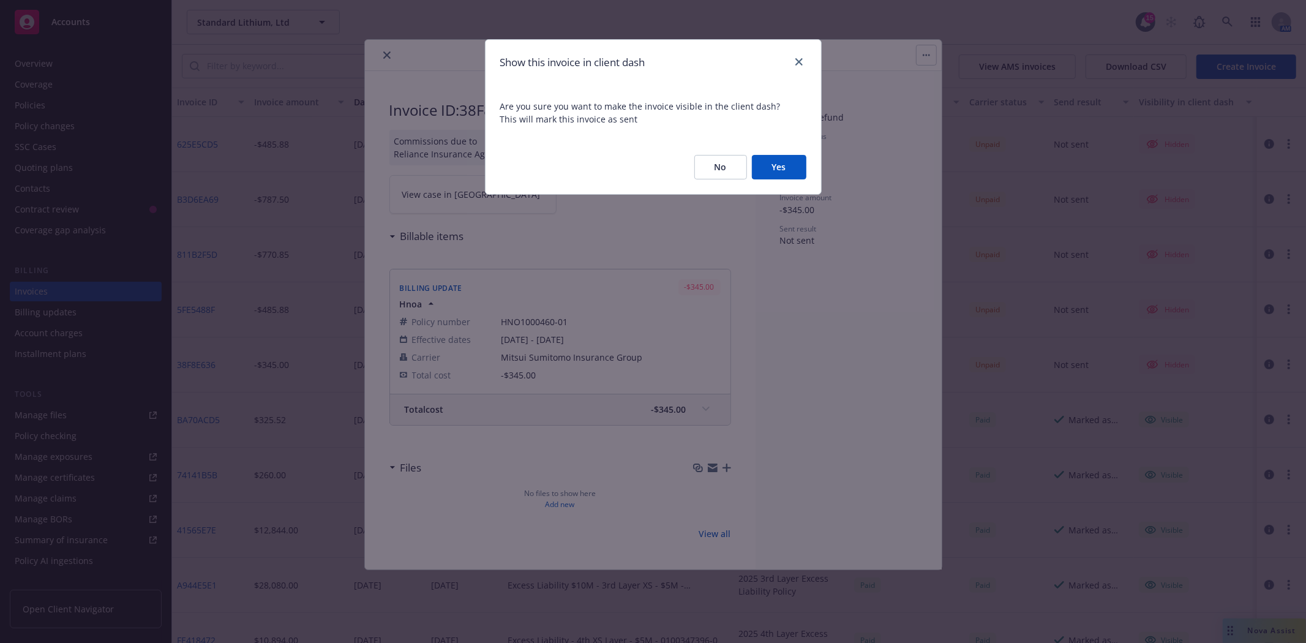
click at [780, 170] on button "Yes" at bounding box center [779, 167] width 54 height 24
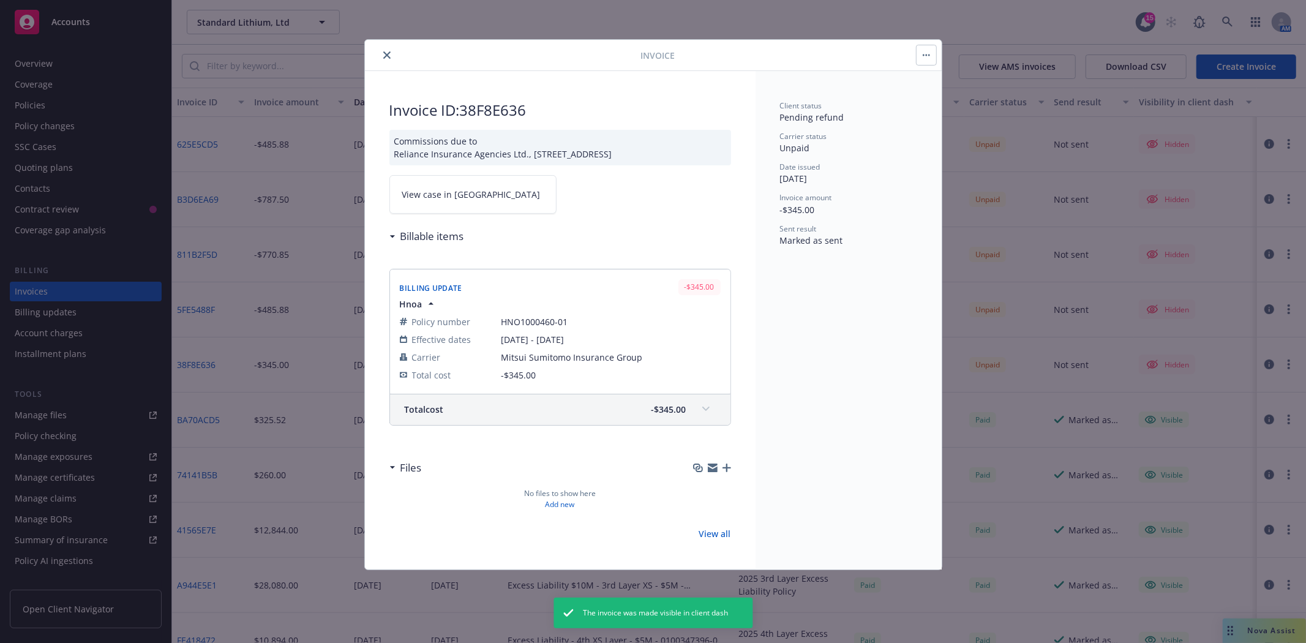
click at [386, 59] on button "close" at bounding box center [387, 55] width 15 height 15
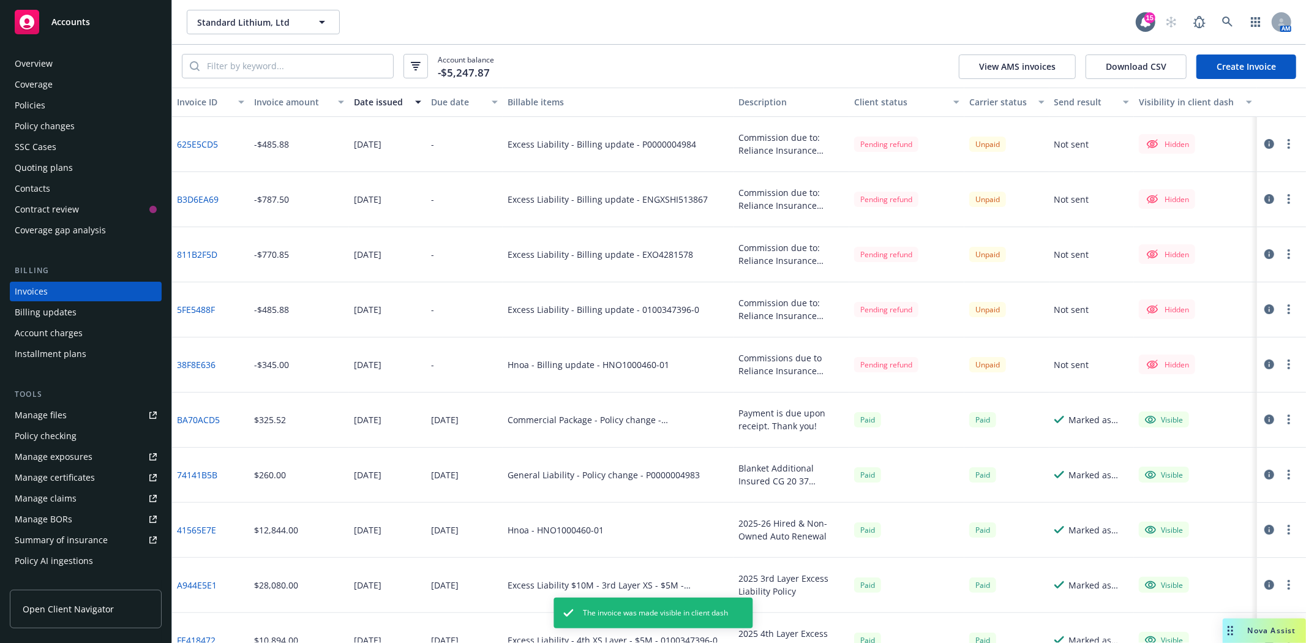
click at [1288, 310] on icon "button" at bounding box center [1289, 309] width 2 height 10
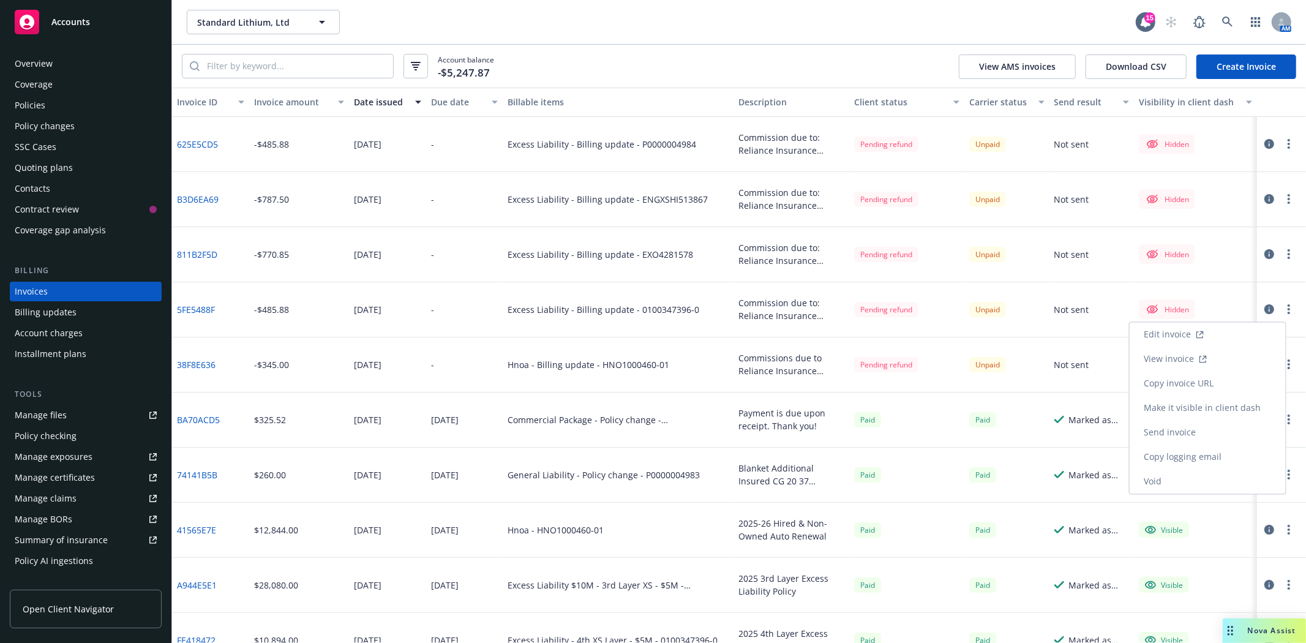
click at [1233, 407] on div "Visible" at bounding box center [1195, 420] width 123 height 55
click at [1283, 306] on button "button" at bounding box center [1289, 309] width 15 height 15
click at [1222, 415] on link "Make it visible in client dash" at bounding box center [1208, 408] width 156 height 24
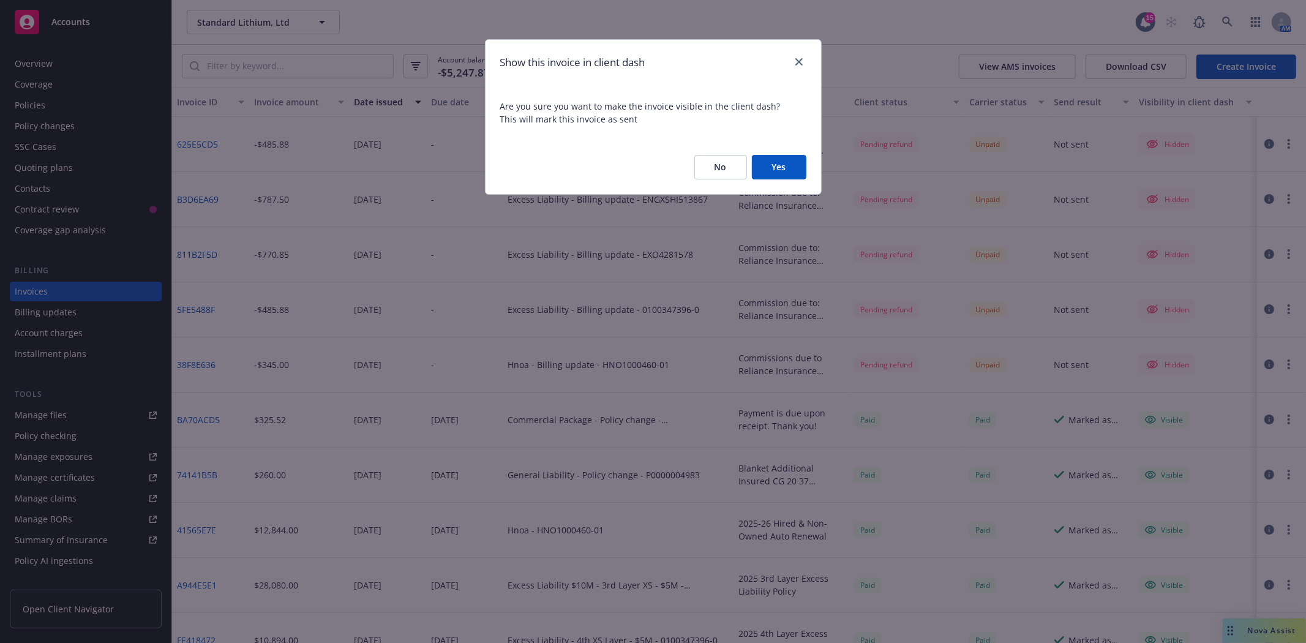
click at [776, 165] on button "Yes" at bounding box center [779, 167] width 54 height 24
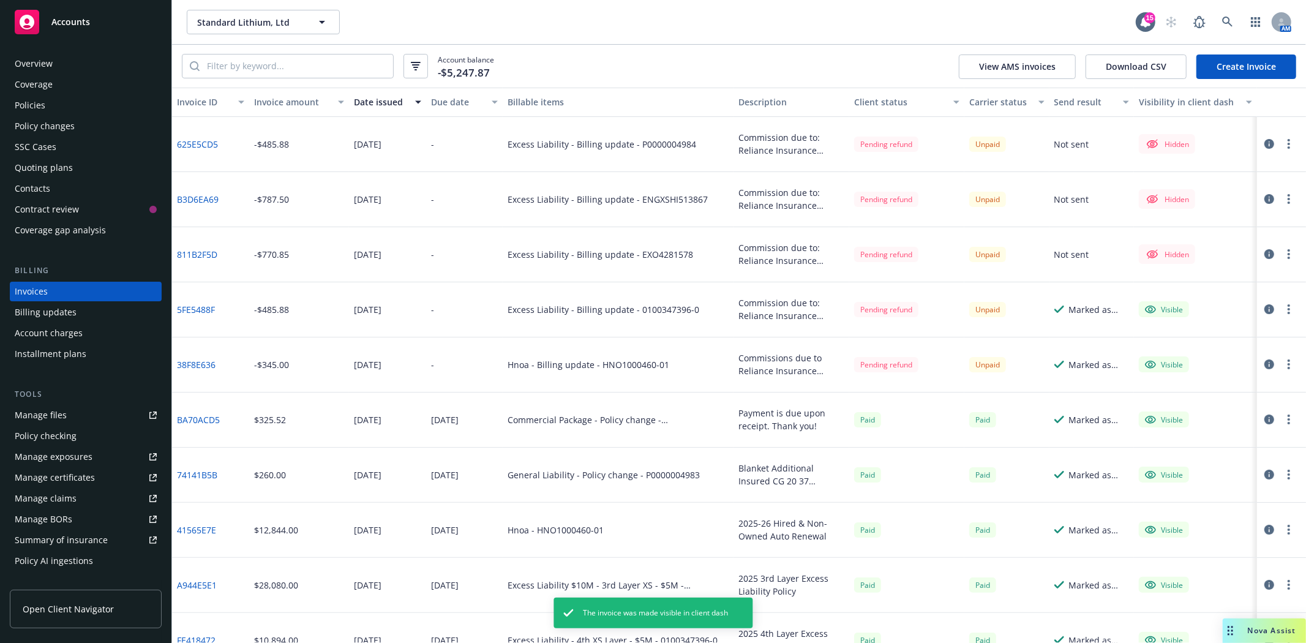
click at [1283, 254] on button "button" at bounding box center [1289, 254] width 15 height 15
click at [1288, 255] on icon "button" at bounding box center [1289, 254] width 2 height 10
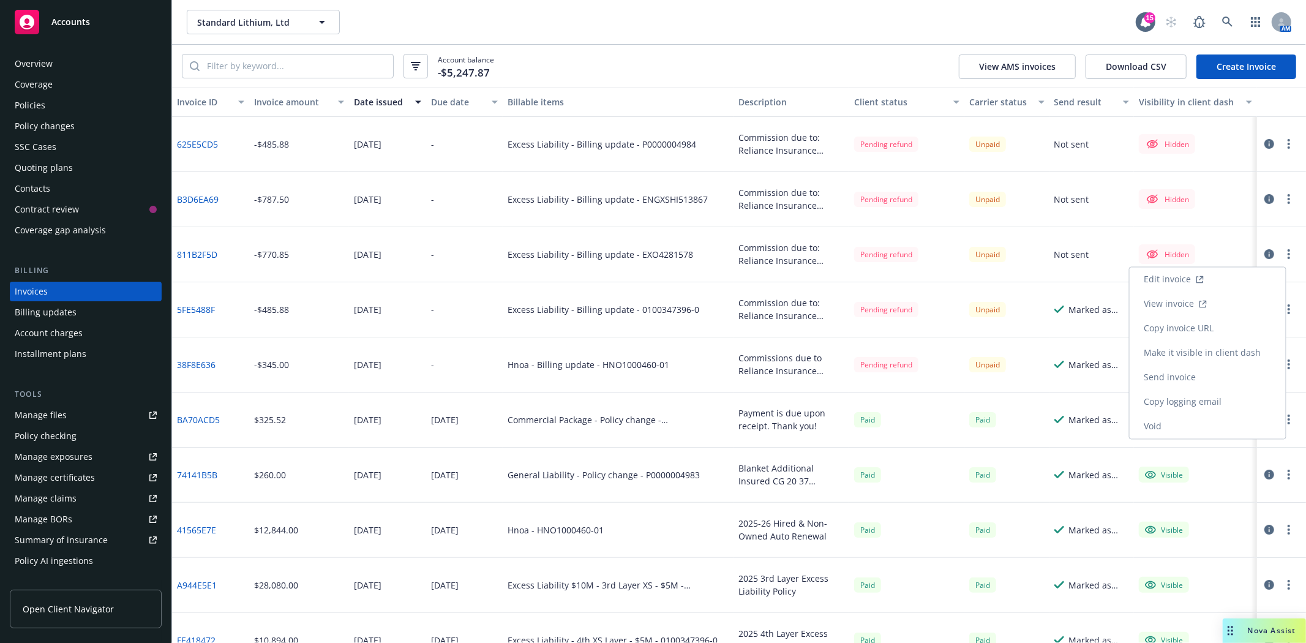
click at [1217, 351] on link "Make it visible in client dash" at bounding box center [1208, 353] width 156 height 24
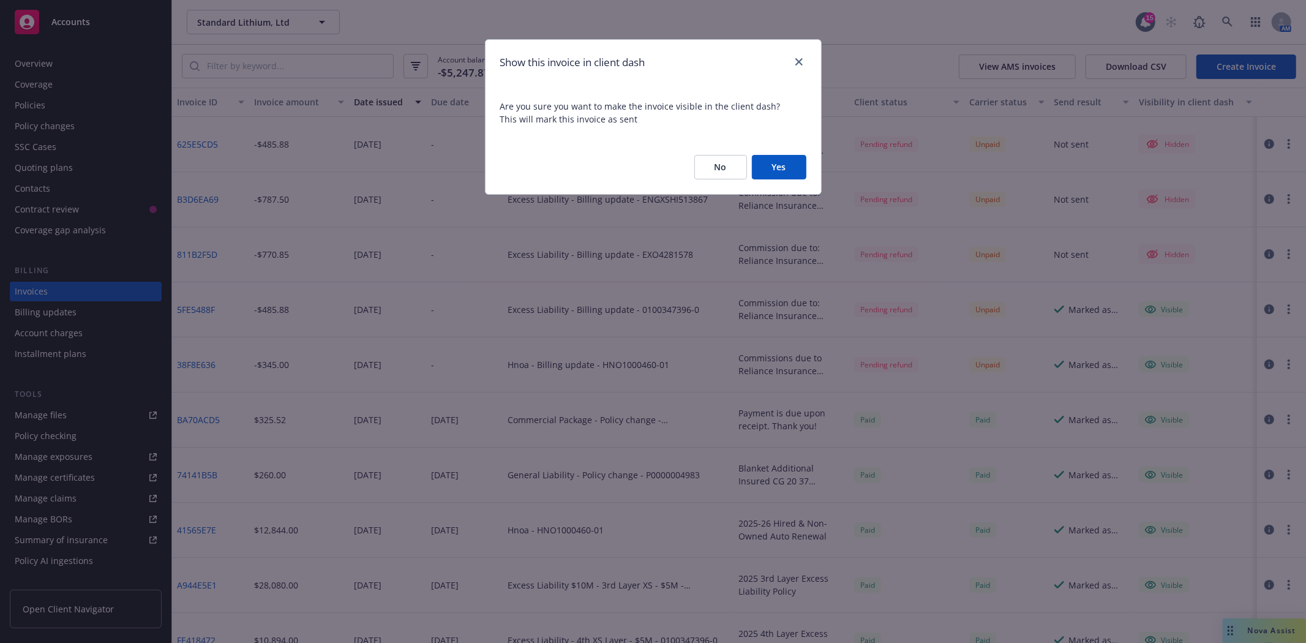
click at [775, 169] on button "Yes" at bounding box center [779, 167] width 54 height 24
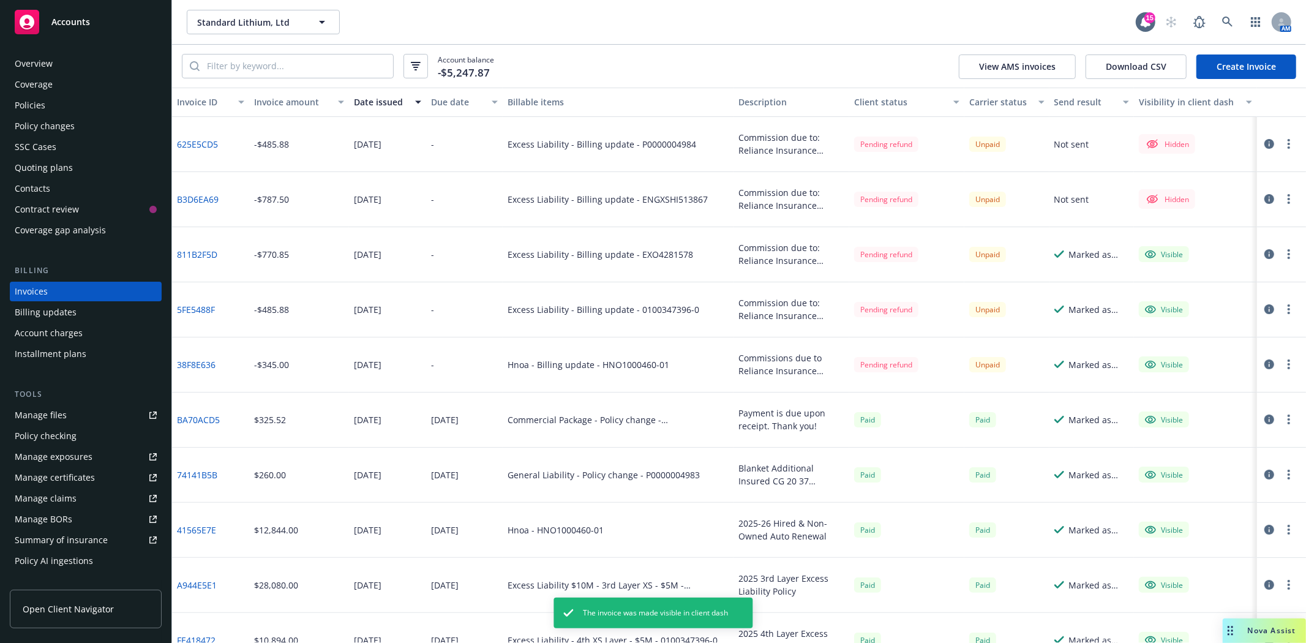
click at [1282, 200] on button "button" at bounding box center [1289, 199] width 15 height 15
click at [1201, 301] on link "Make it visible in client dash" at bounding box center [1208, 298] width 156 height 24
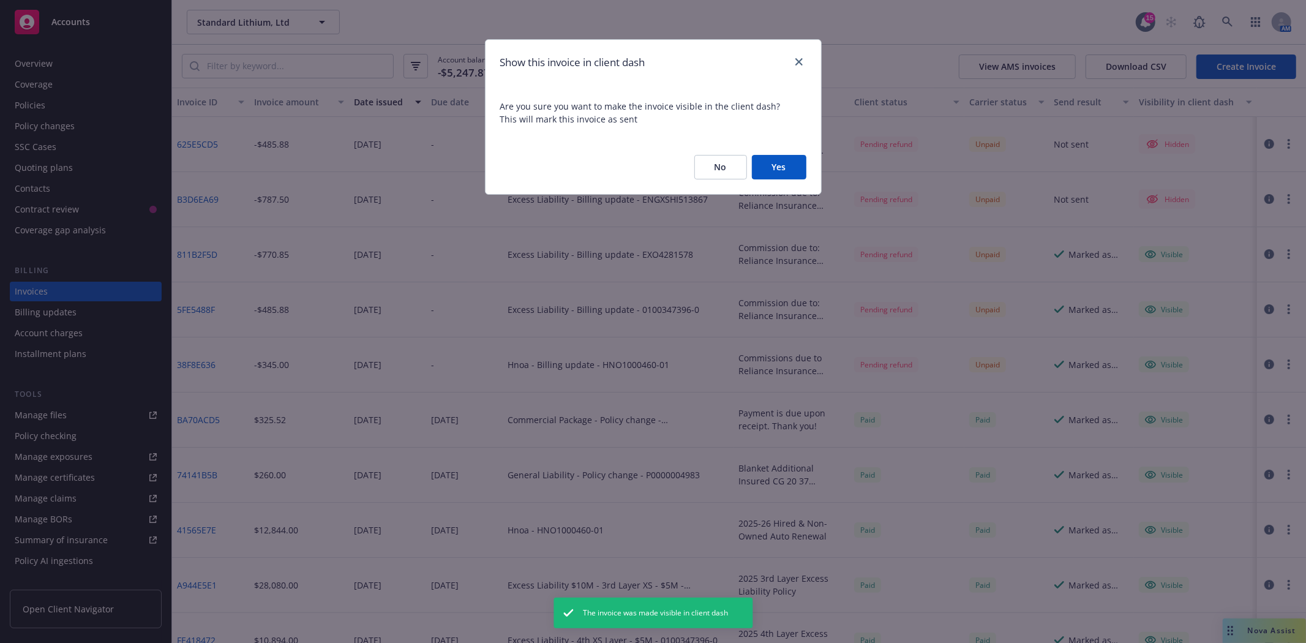
click at [768, 172] on button "Yes" at bounding box center [779, 167] width 54 height 24
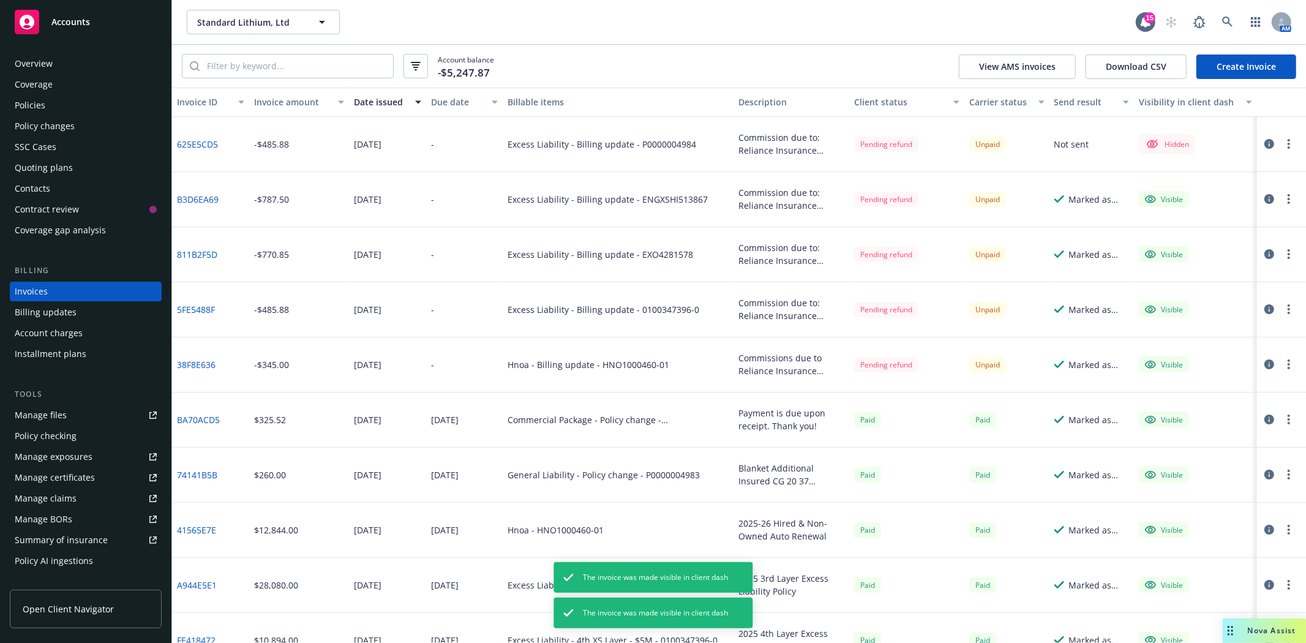
click at [1288, 143] on icon "button" at bounding box center [1289, 144] width 2 height 10
click at [1232, 242] on link "Make it visible in client dash" at bounding box center [1208, 243] width 156 height 24
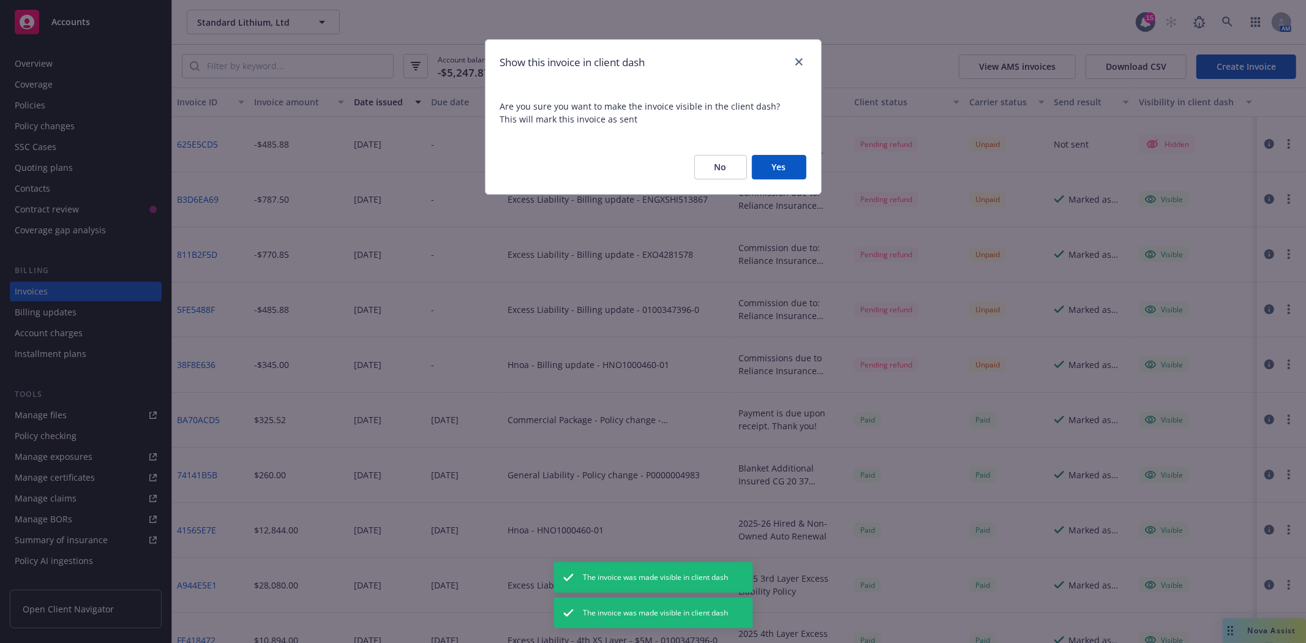
click at [778, 173] on button "Yes" at bounding box center [779, 167] width 54 height 24
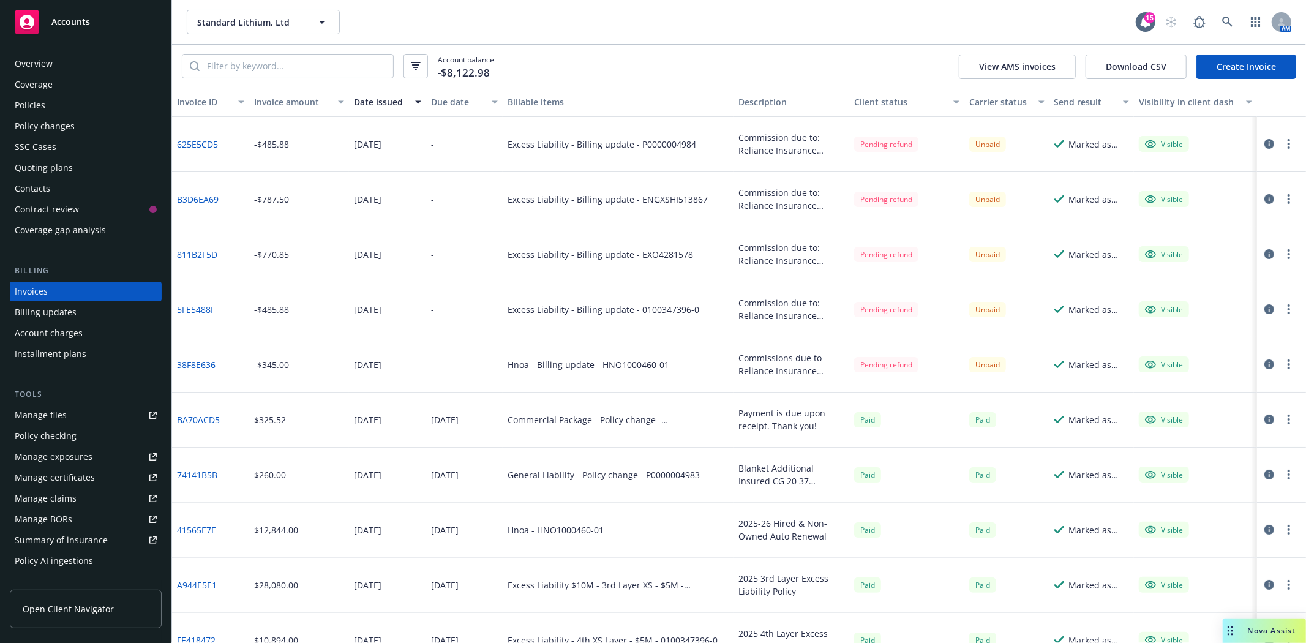
click at [1233, 74] on link "Create Invoice" at bounding box center [1247, 66] width 100 height 24
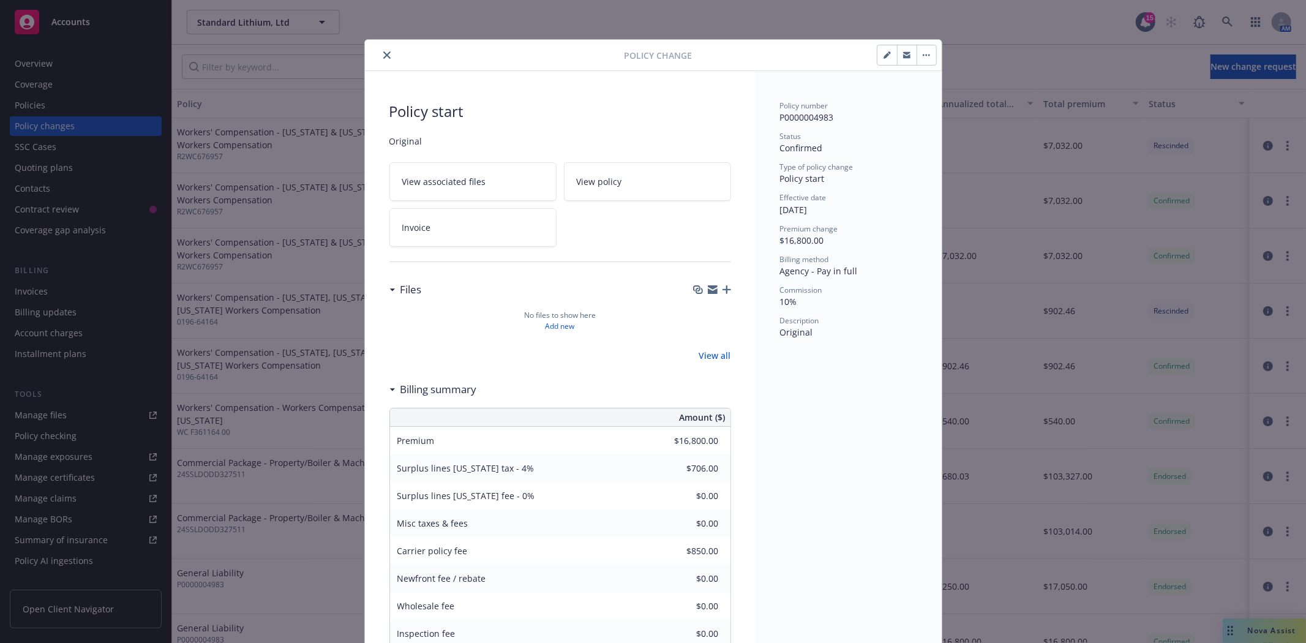
click at [920, 49] on button "button" at bounding box center [927, 55] width 20 height 20
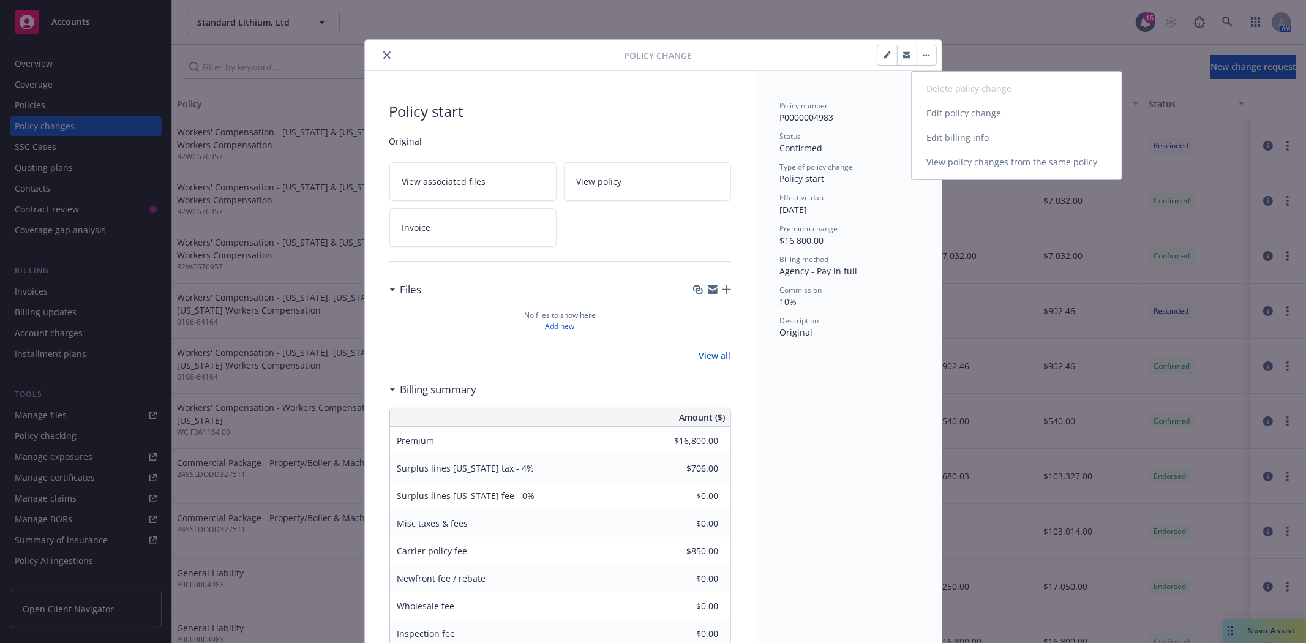
click at [964, 142] on link "Edit billing info" at bounding box center [1017, 138] width 210 height 24
select select "AR"
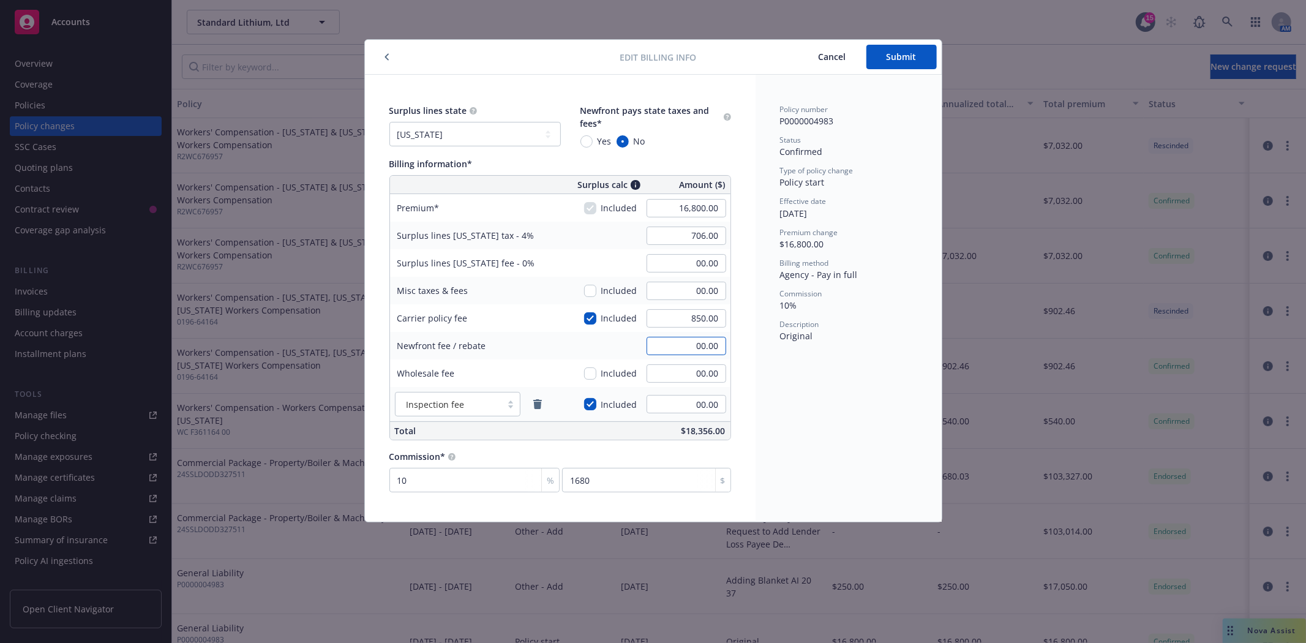
click at [683, 339] on input "00.00" at bounding box center [687, 346] width 80 height 18
type input "-504.00"
click at [902, 51] on span "Submit" at bounding box center [902, 57] width 30 height 12
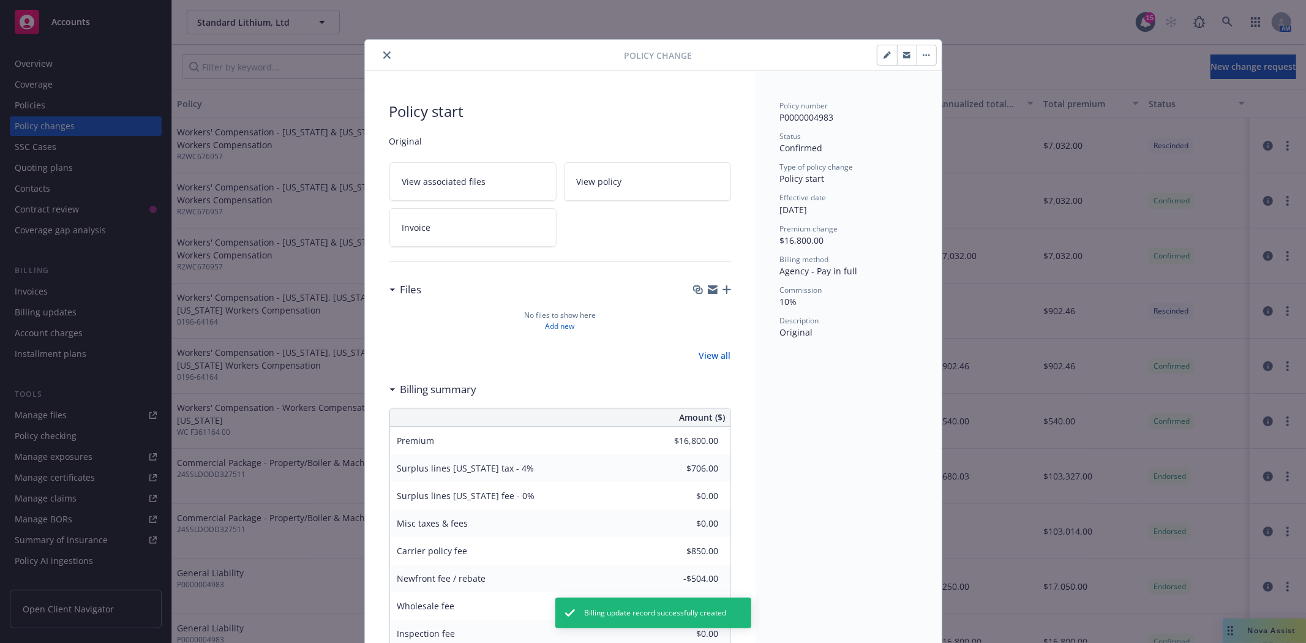
click at [383, 53] on icon "close" at bounding box center [386, 54] width 7 height 7
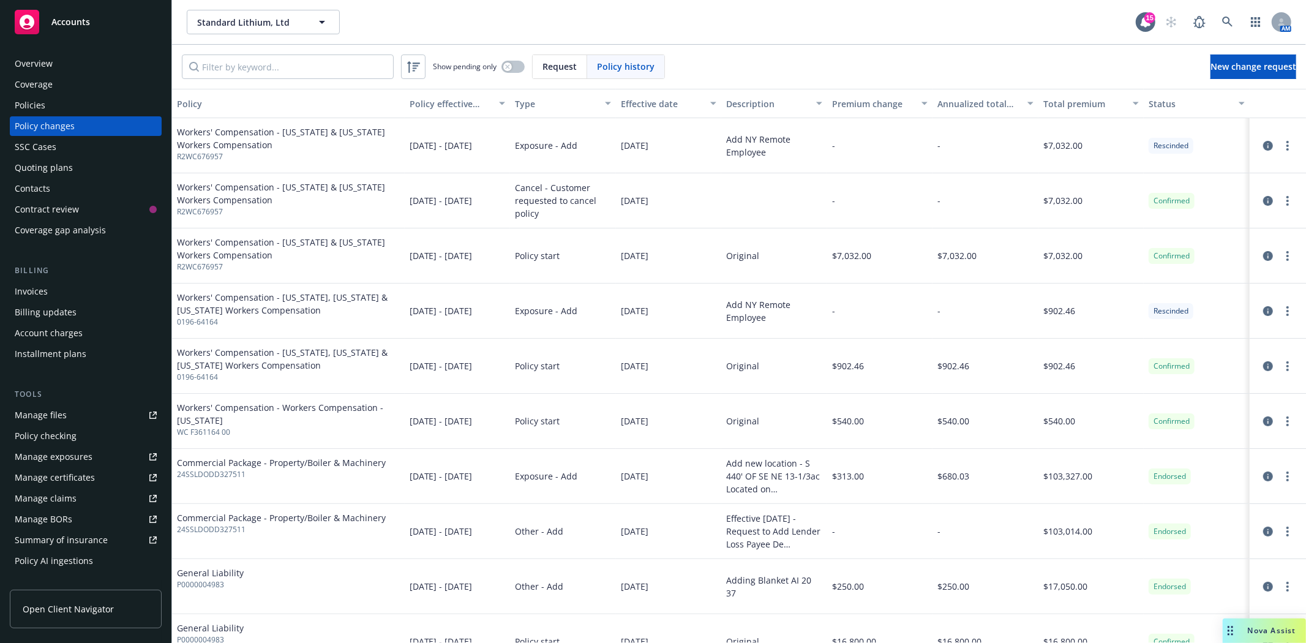
click at [39, 101] on div "Policies" at bounding box center [30, 106] width 31 height 20
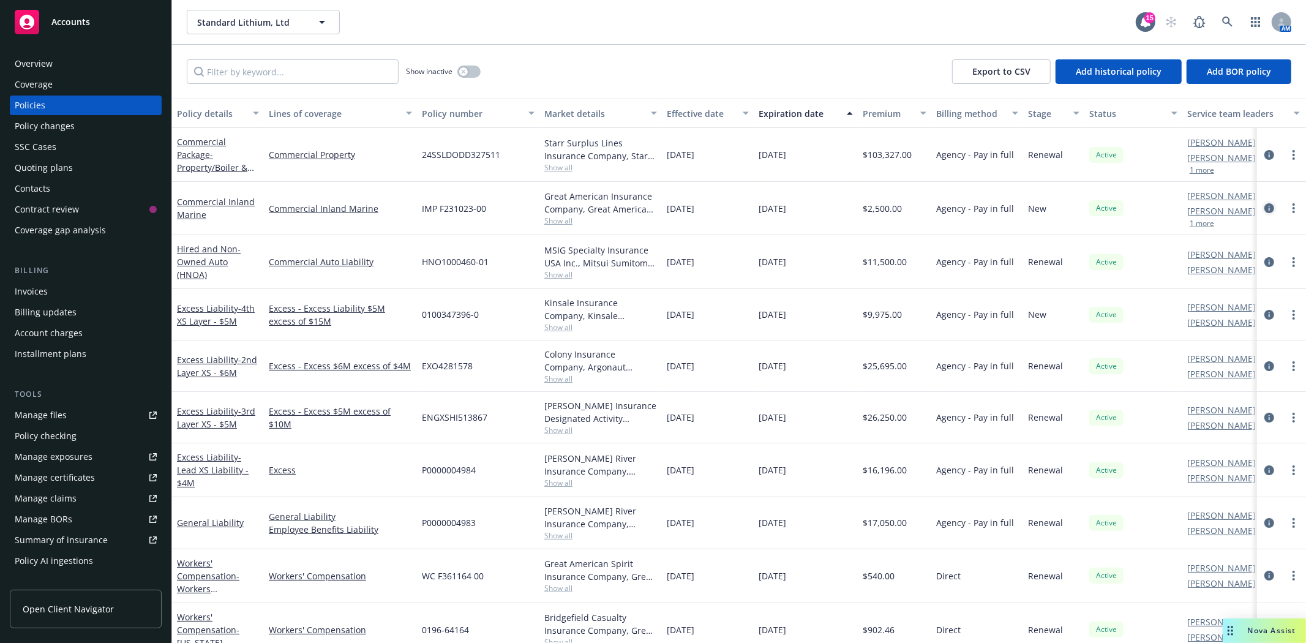
click at [1264, 211] on icon "circleInformation" at bounding box center [1269, 208] width 10 height 10
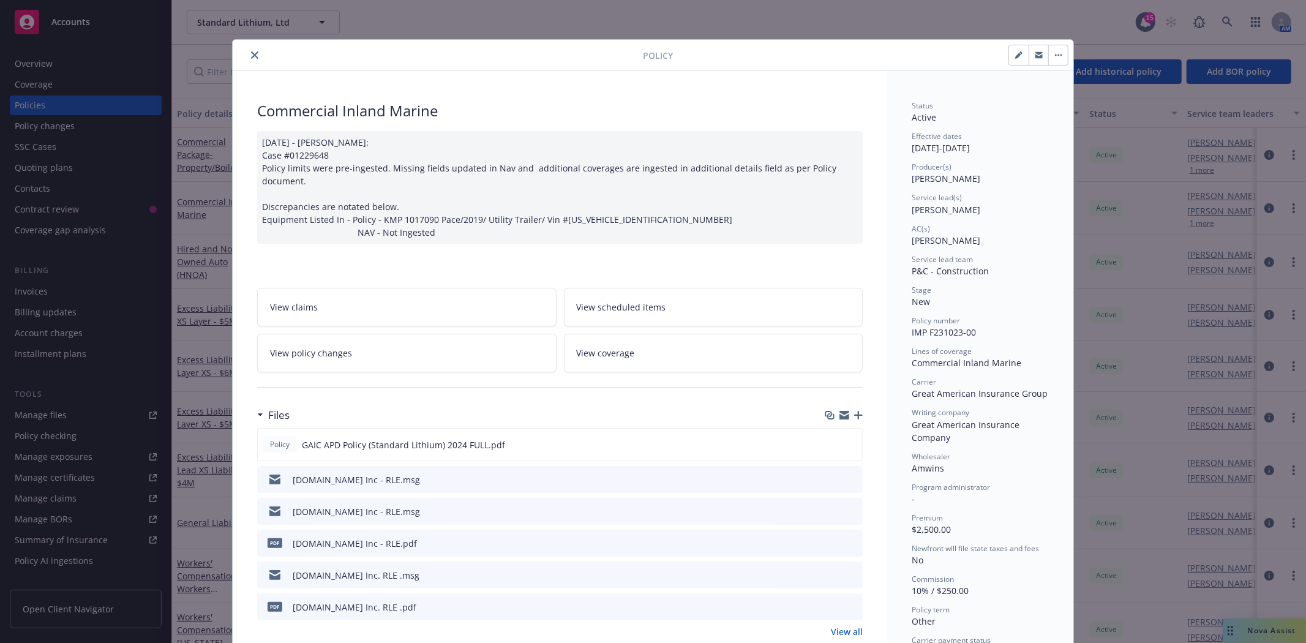
click at [251, 52] on icon "close" at bounding box center [254, 54] width 7 height 7
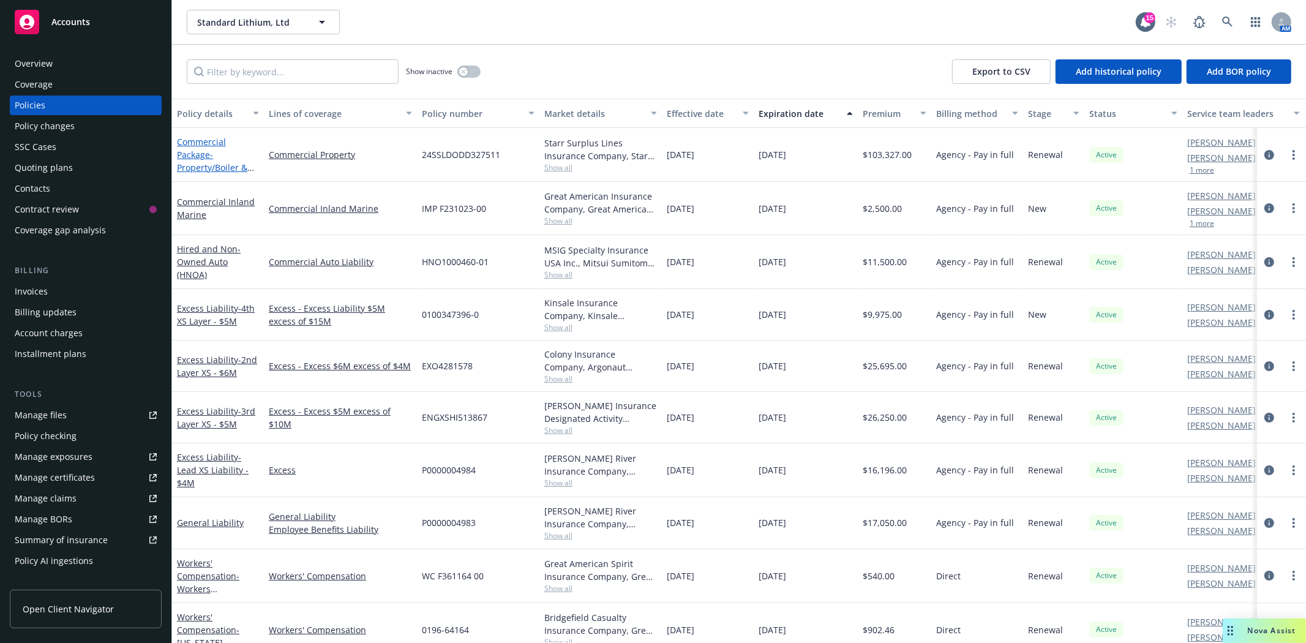
click at [200, 154] on link "Commercial Package - Property/Boiler & Machinery" at bounding box center [212, 161] width 70 height 50
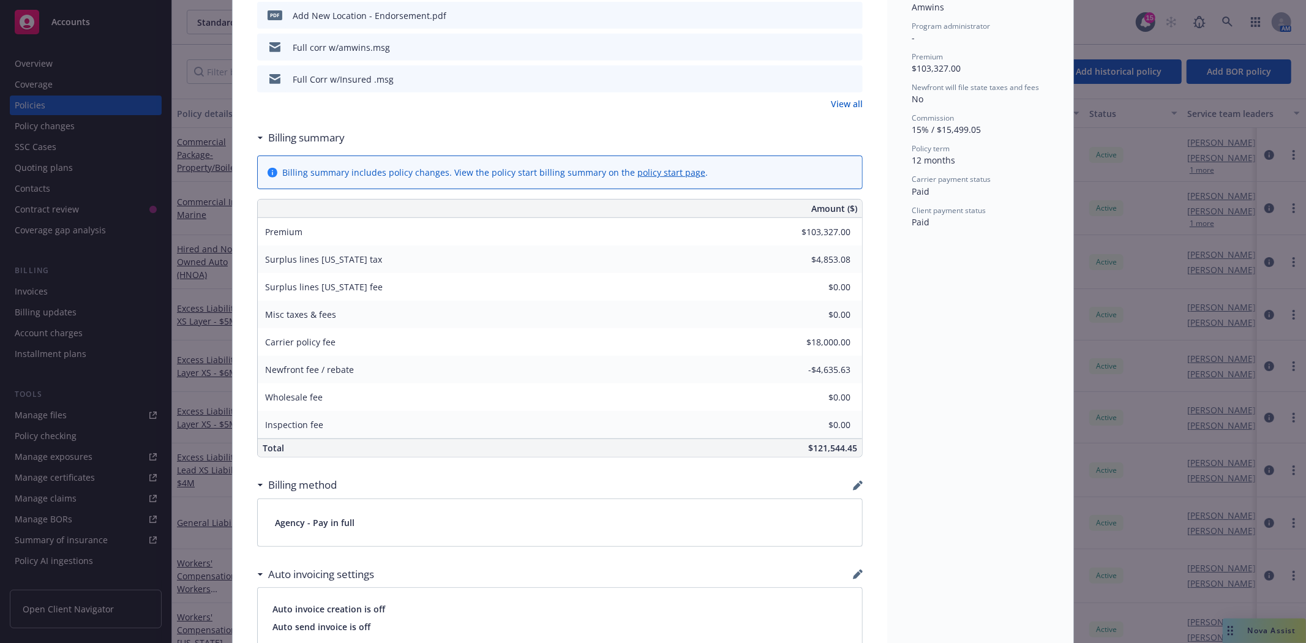
scroll to position [476, 0]
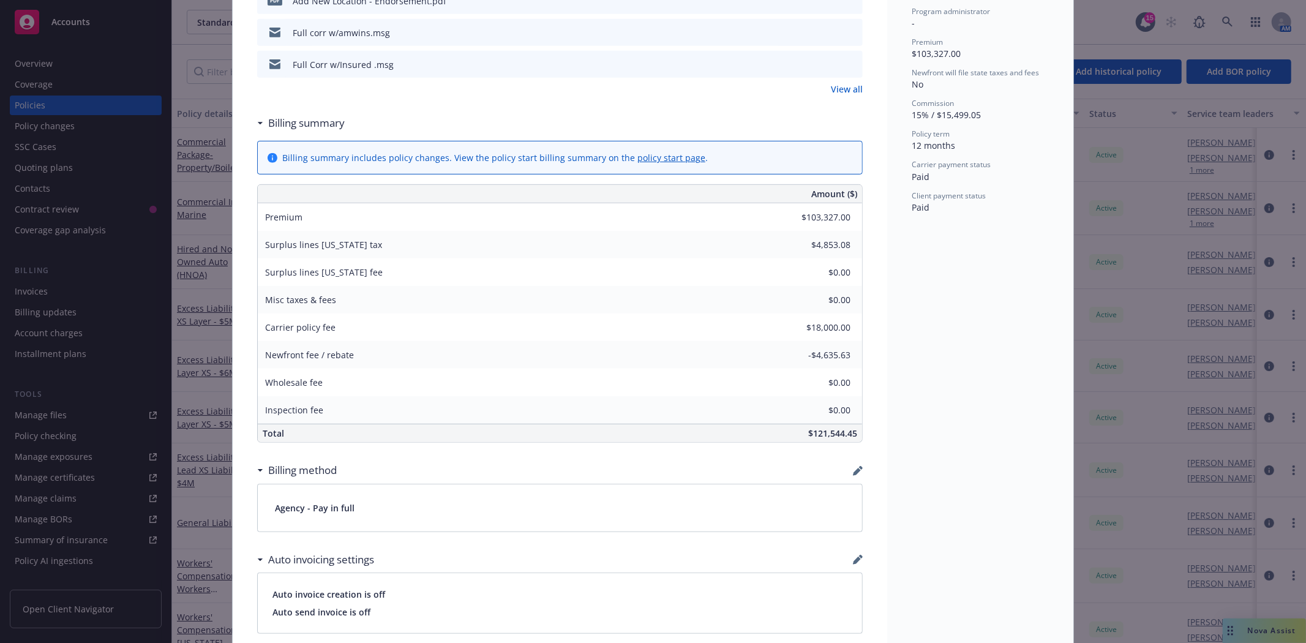
click at [1277, 283] on div "Policy Commercial Package - Property/Boiler & Machinery Add internal notes here…" at bounding box center [653, 321] width 1306 height 643
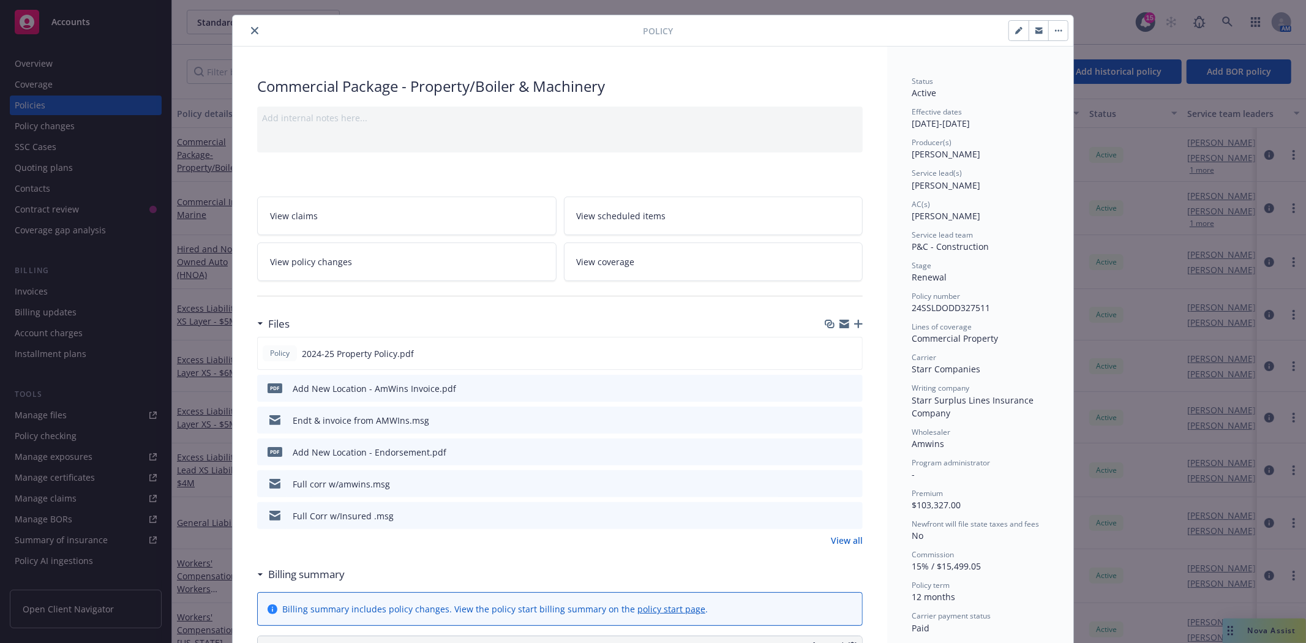
scroll to position [0, 0]
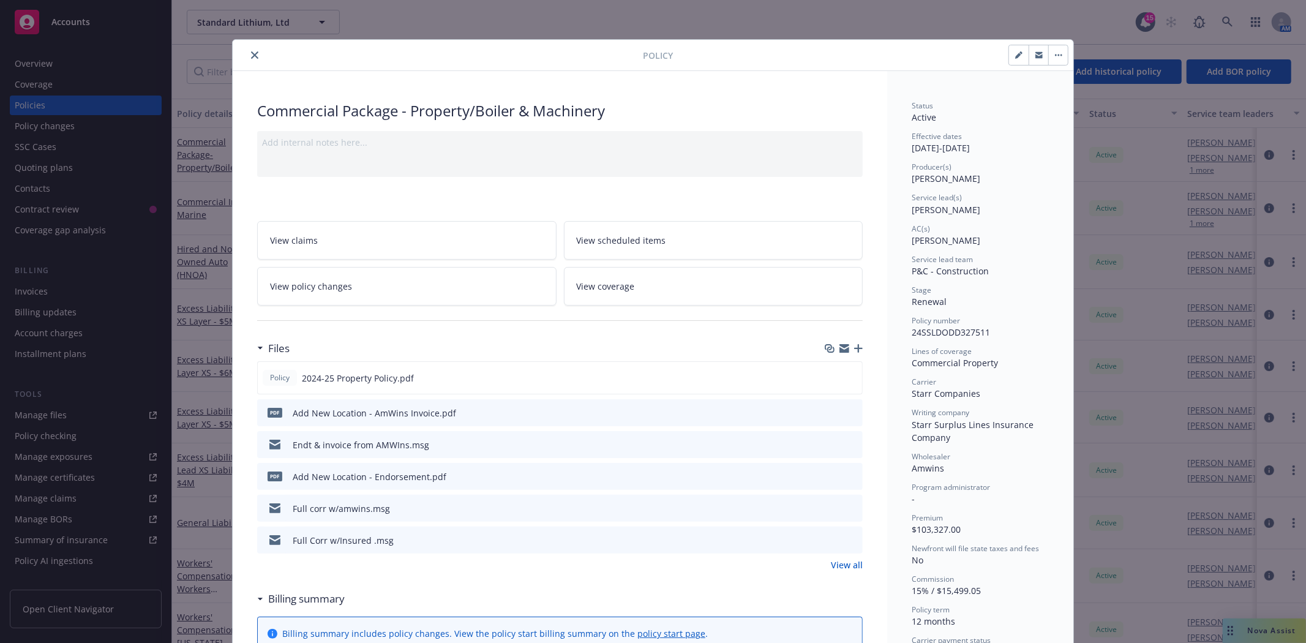
click at [252, 56] on icon "close" at bounding box center [254, 54] width 7 height 7
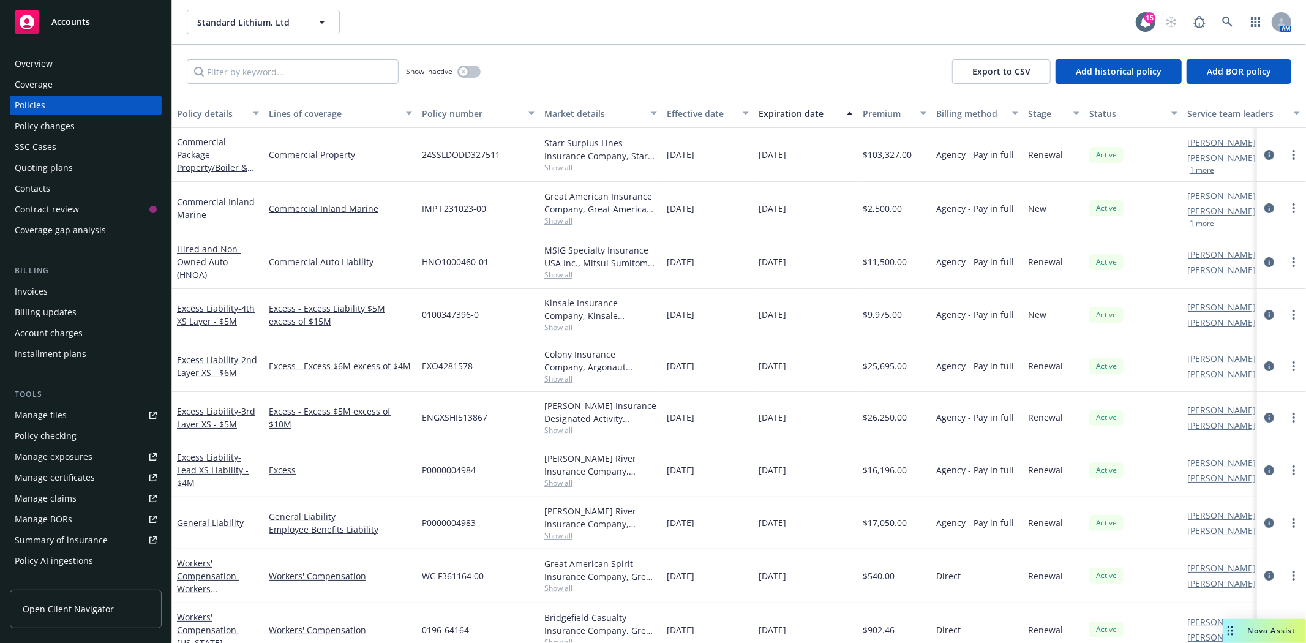
click at [51, 291] on div "Invoices" at bounding box center [86, 292] width 142 height 20
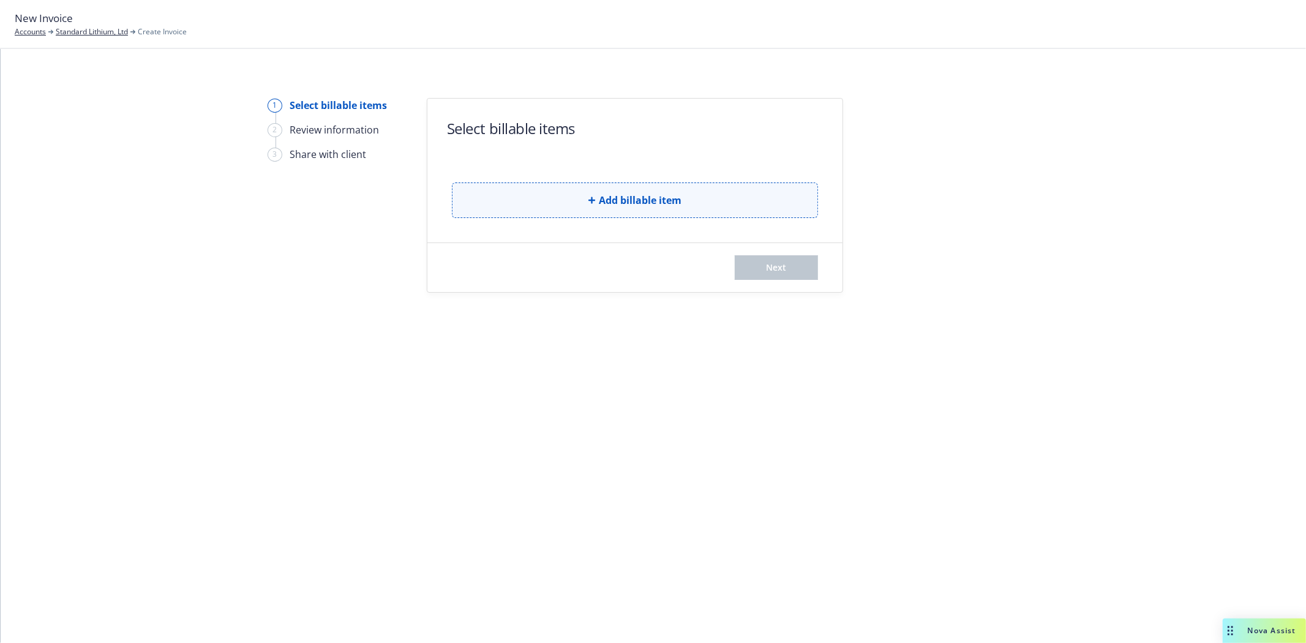
click at [614, 211] on button "Add billable item" at bounding box center [635, 200] width 366 height 36
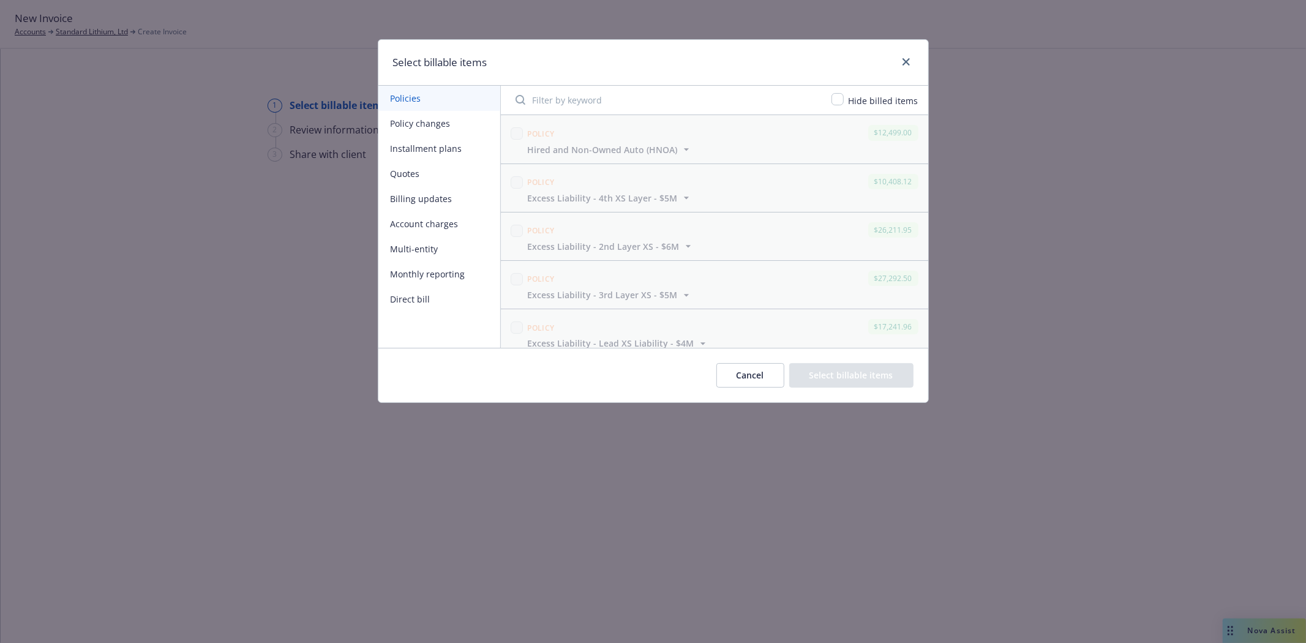
click at [423, 201] on button "Billing updates" at bounding box center [439, 198] width 122 height 25
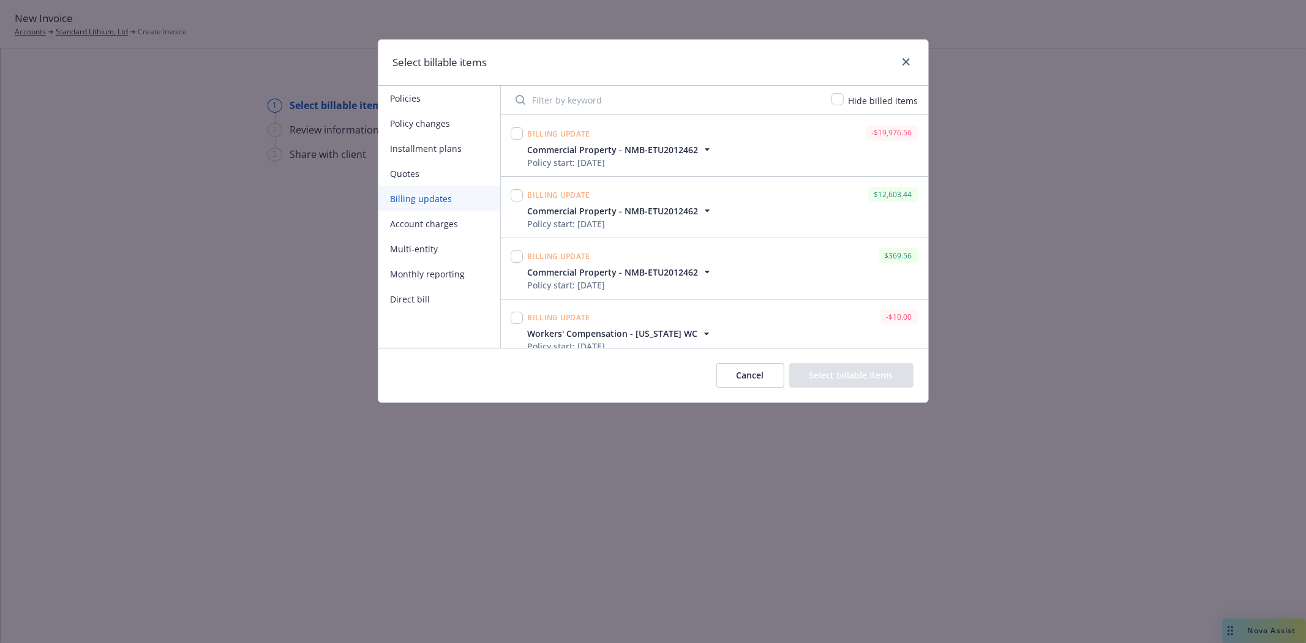
click at [744, 374] on button "Cancel" at bounding box center [750, 375] width 68 height 24
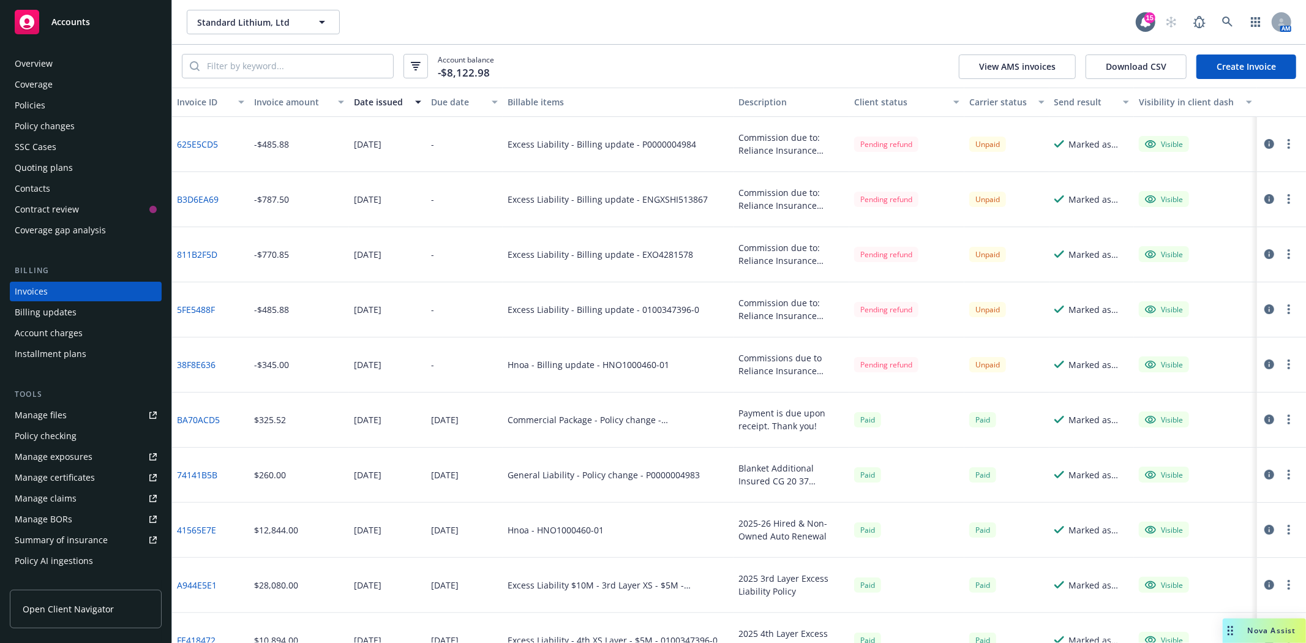
click at [1239, 64] on link "Create Invoice" at bounding box center [1247, 66] width 100 height 24
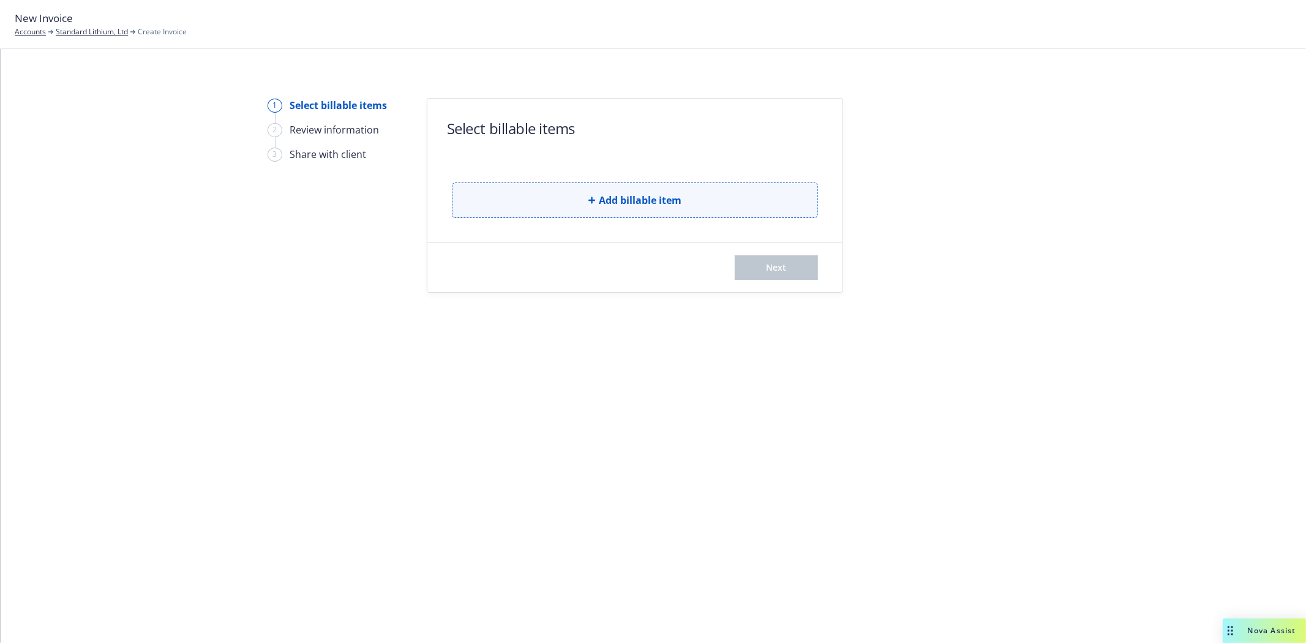
click at [657, 191] on button "Add billable item" at bounding box center [635, 200] width 366 height 36
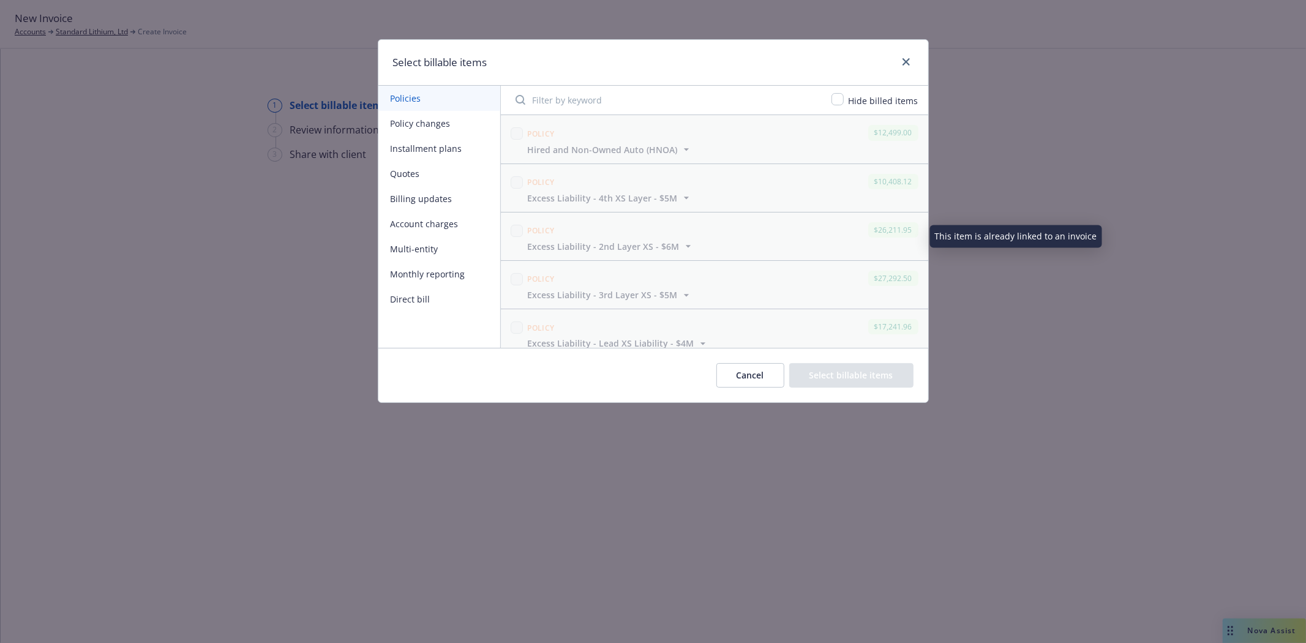
click at [455, 196] on button "Billing updates" at bounding box center [439, 198] width 122 height 25
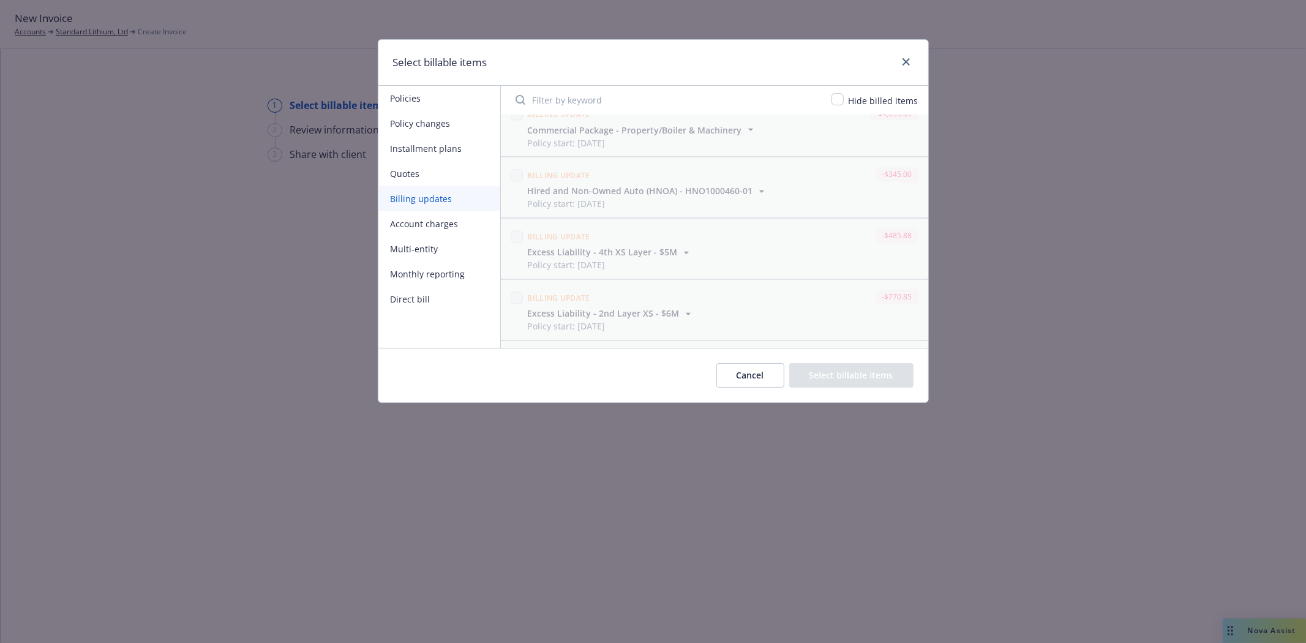
scroll to position [2098, 0]
click at [514, 307] on input "checkbox" at bounding box center [517, 305] width 12 height 12
checkbox input "true"
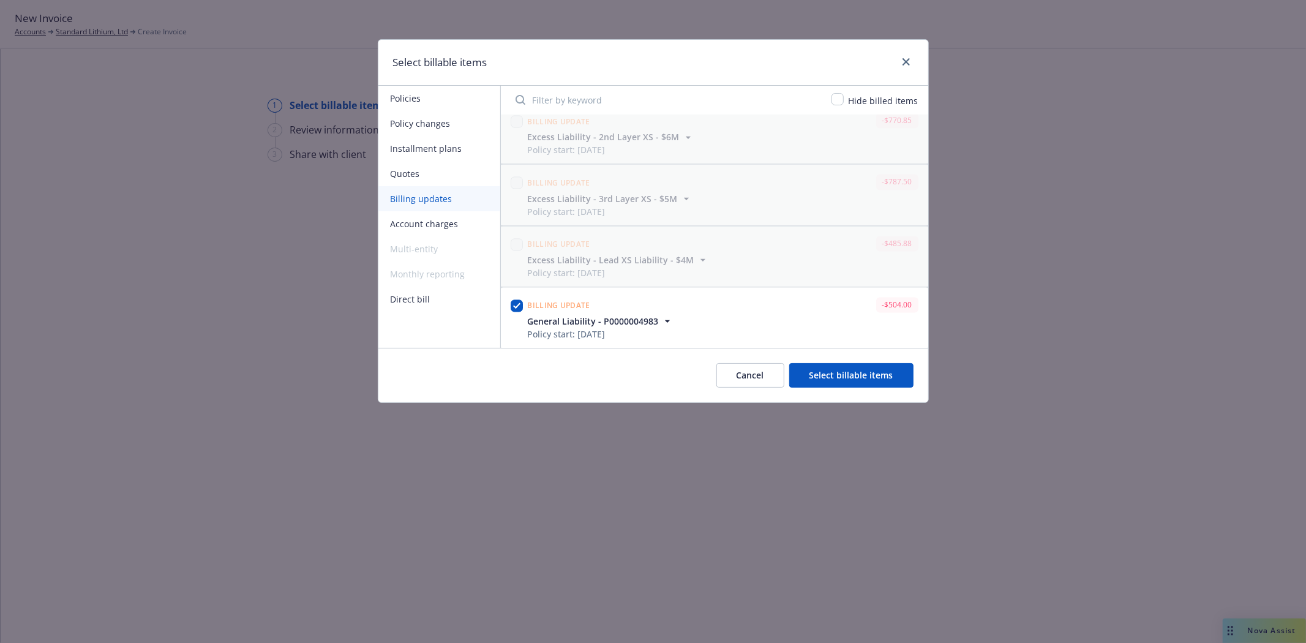
click at [844, 372] on button "Select billable items" at bounding box center [851, 375] width 124 height 24
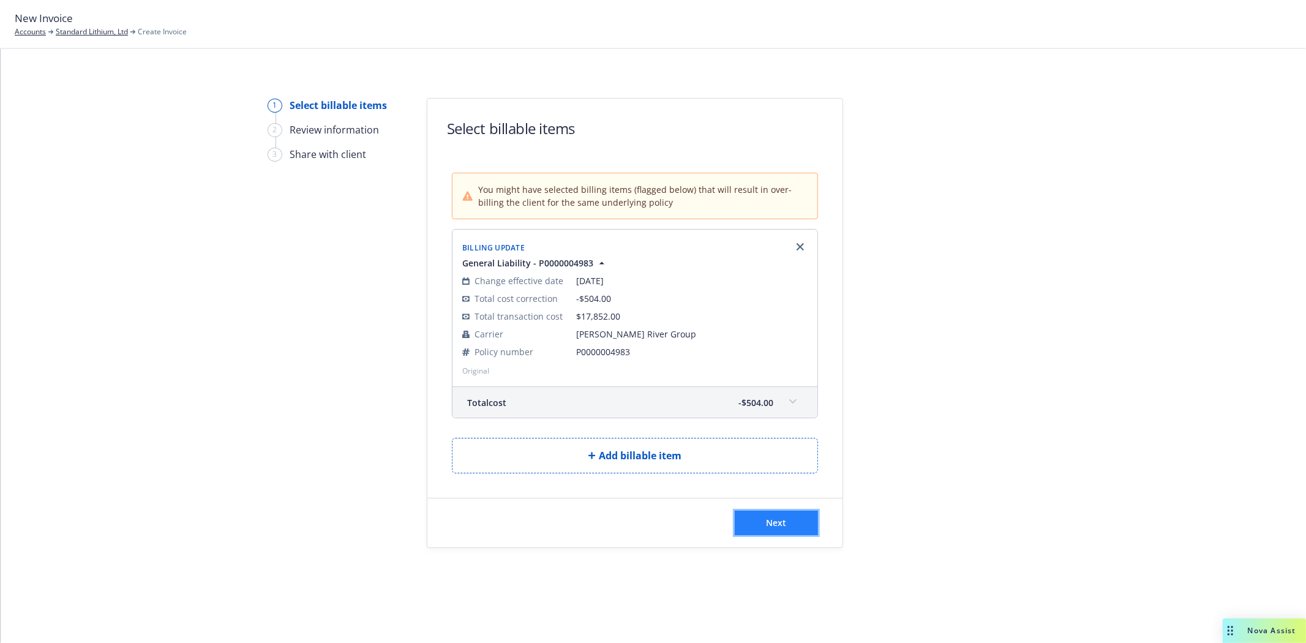
click at [776, 533] on button "Next" at bounding box center [776, 523] width 83 height 24
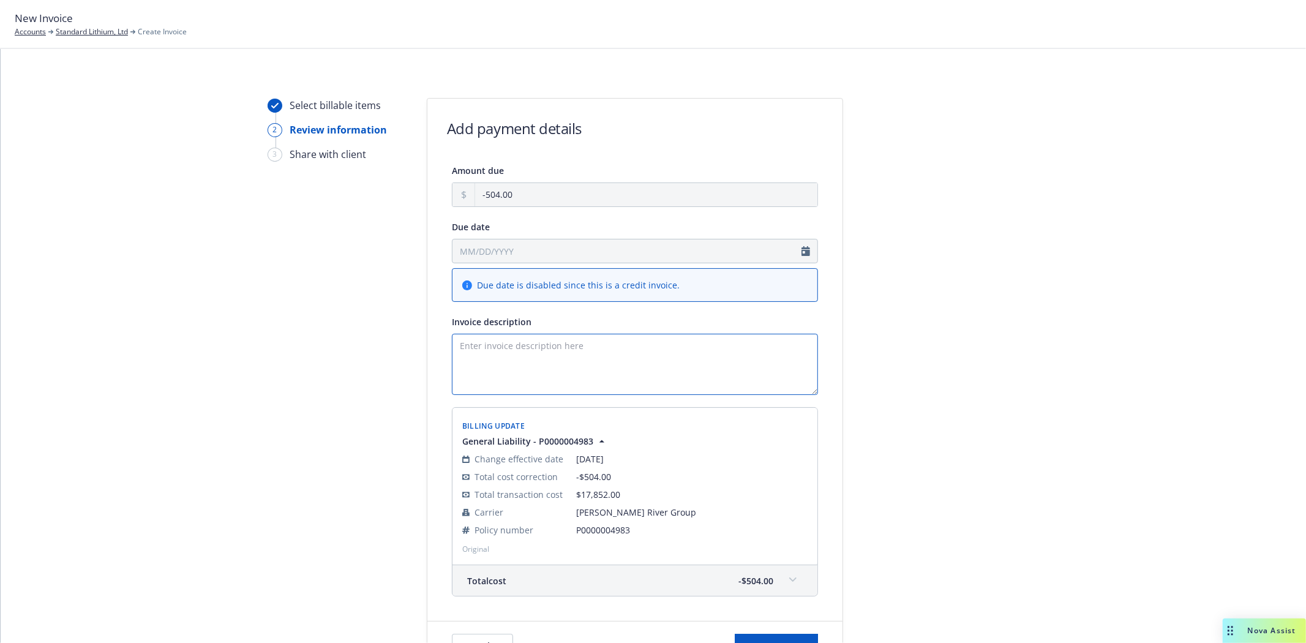
click at [506, 364] on textarea "Invoice description" at bounding box center [635, 364] width 366 height 61
paste textarea "Commission due to: Reliance Insurance Agencies Ltd., [STREET_ADDRESS]"
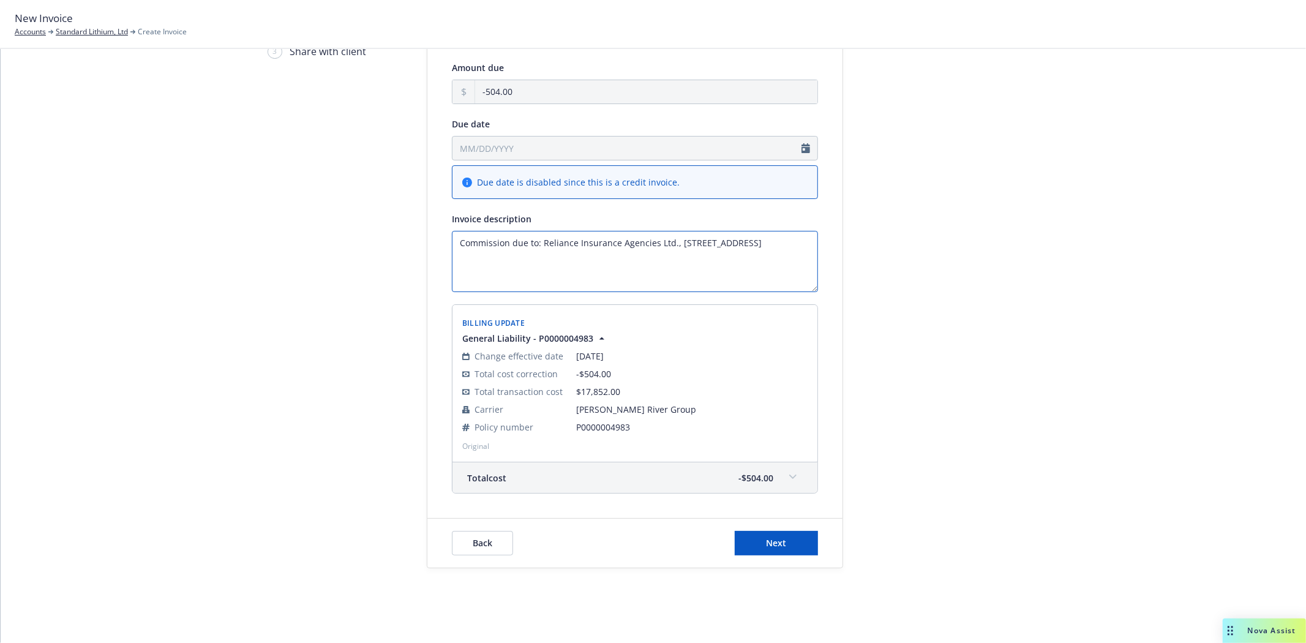
scroll to position [107, 0]
type textarea "Commission due to: Reliance Insurance Agencies Ltd., [STREET_ADDRESS]"
click at [748, 543] on button "Next" at bounding box center [776, 539] width 83 height 24
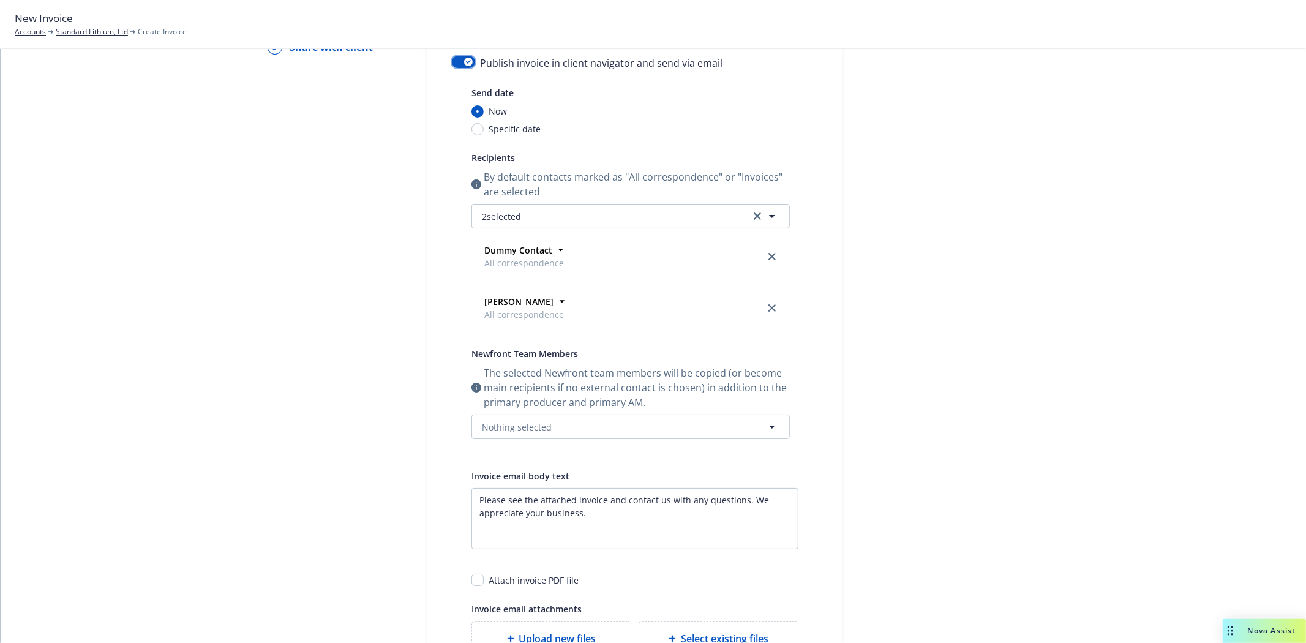
click at [452, 61] on button "button" at bounding box center [463, 62] width 23 height 12
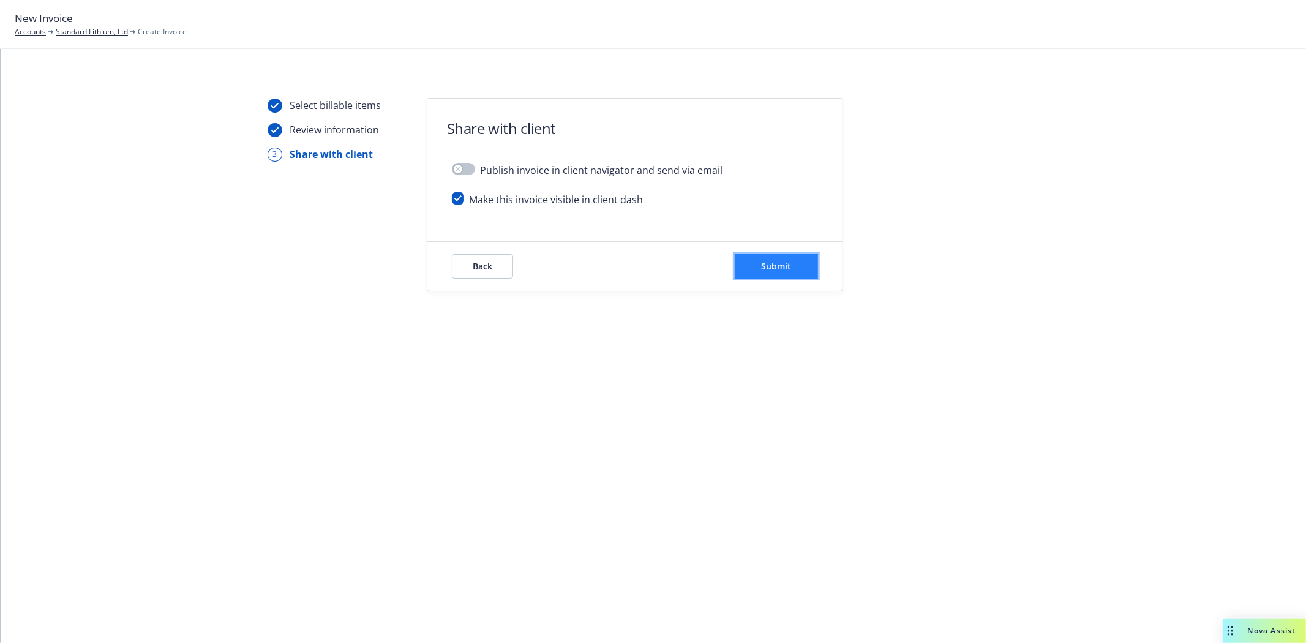
click at [768, 274] on button "Submit" at bounding box center [776, 266] width 83 height 24
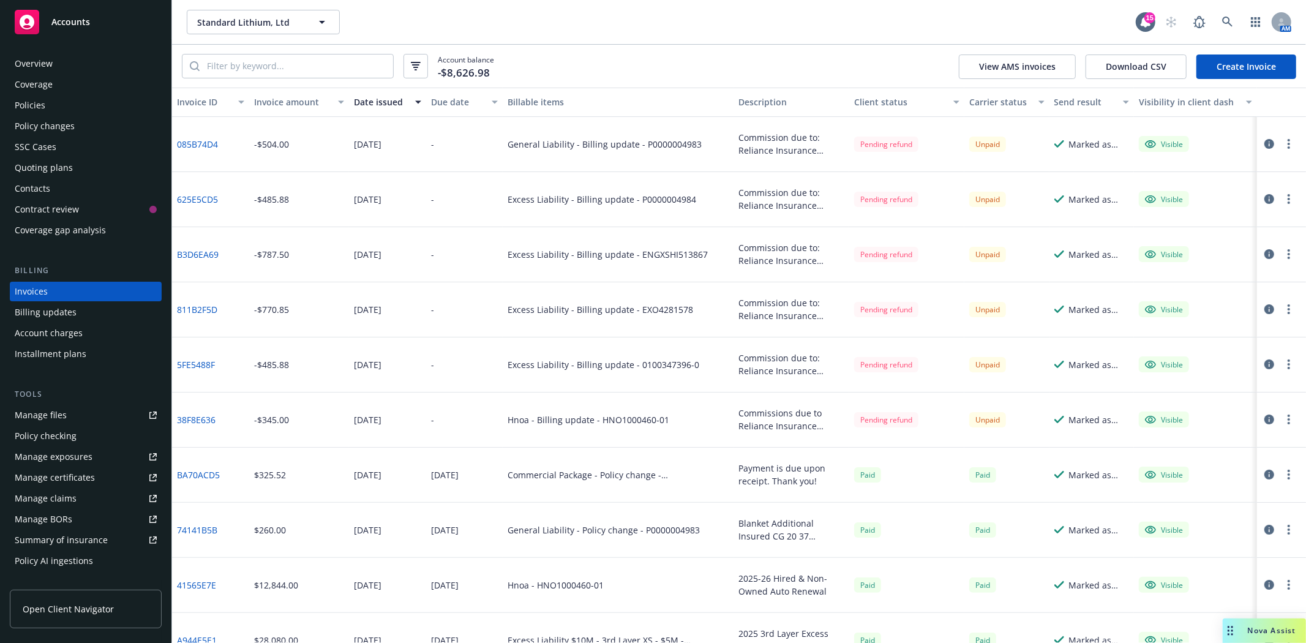
click at [1264, 145] on icon "button" at bounding box center [1269, 144] width 10 height 10
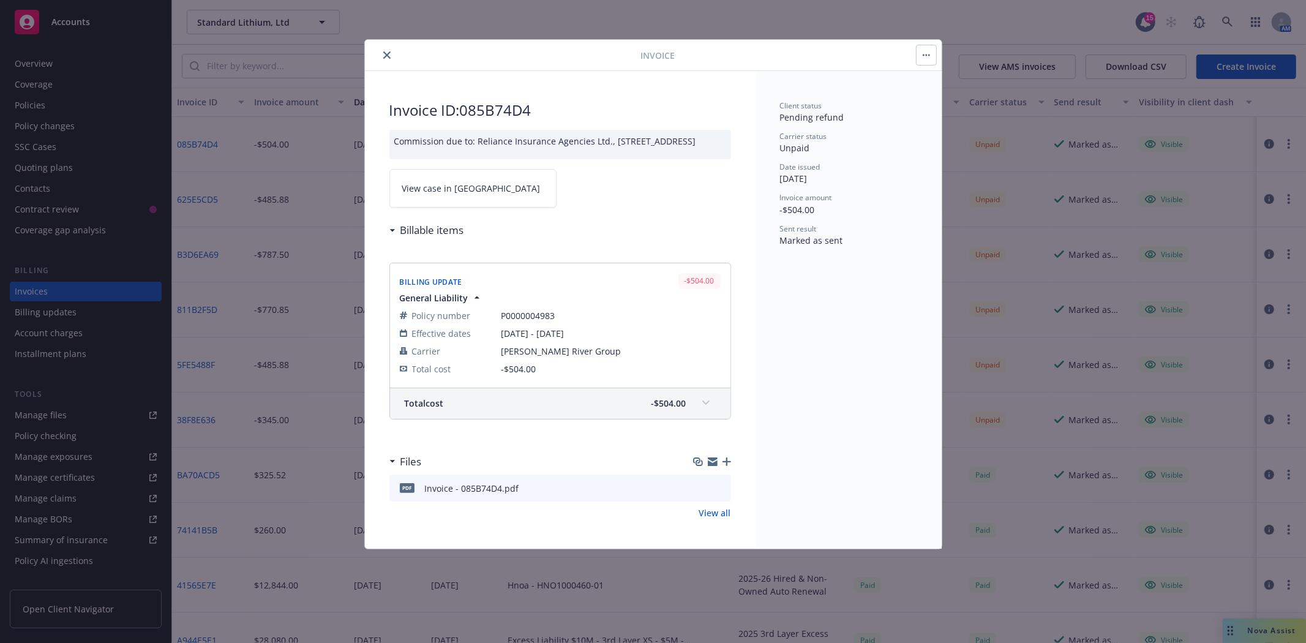
click at [448, 203] on link "View case in [GEOGRAPHIC_DATA]" at bounding box center [472, 188] width 167 height 39
click at [385, 51] on icon "close" at bounding box center [386, 54] width 7 height 7
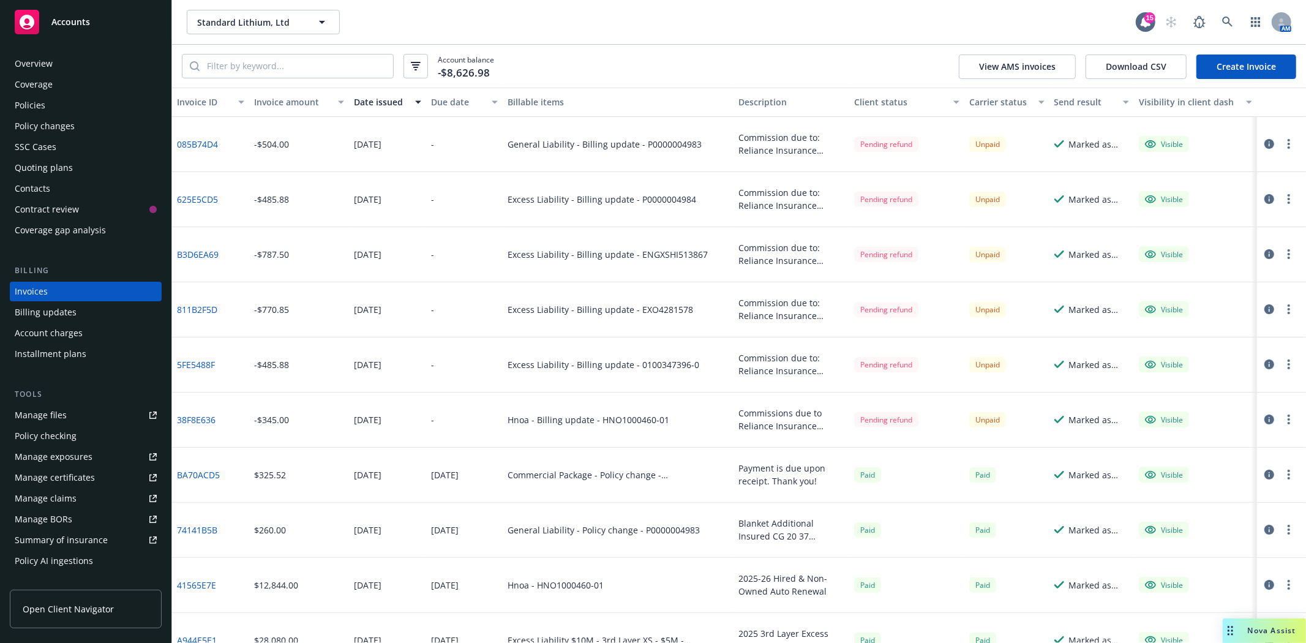
click at [20, 122] on div "Policy changes" at bounding box center [45, 126] width 60 height 20
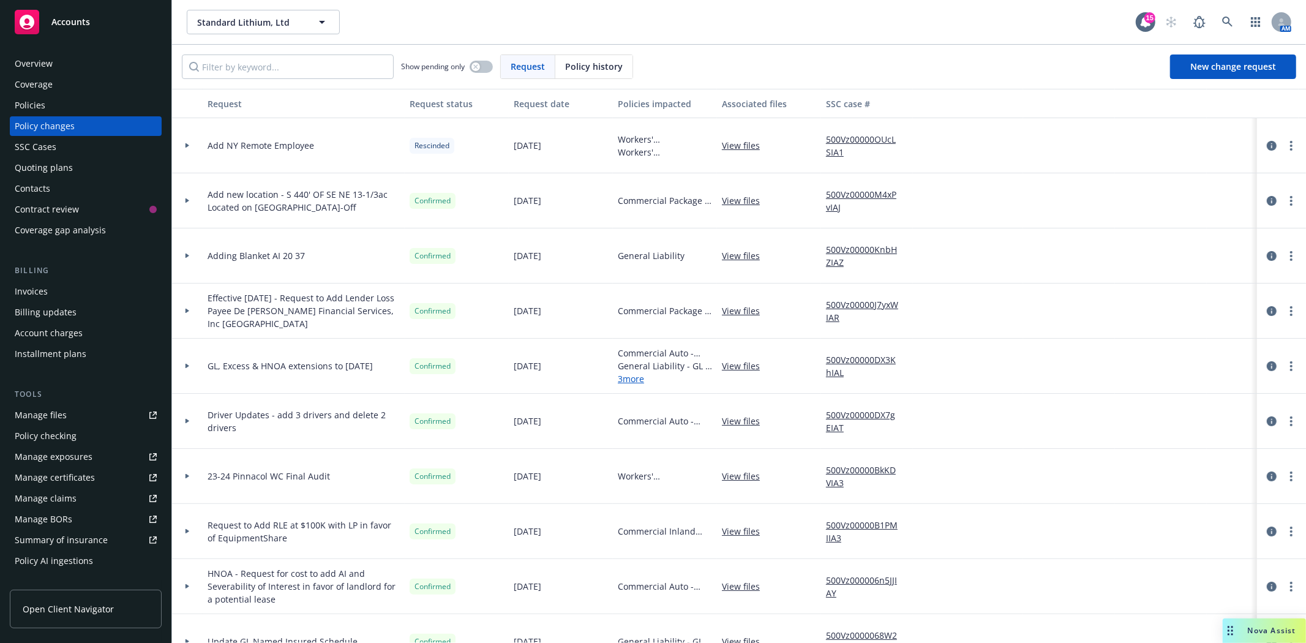
click at [25, 105] on div "Policies" at bounding box center [30, 106] width 31 height 20
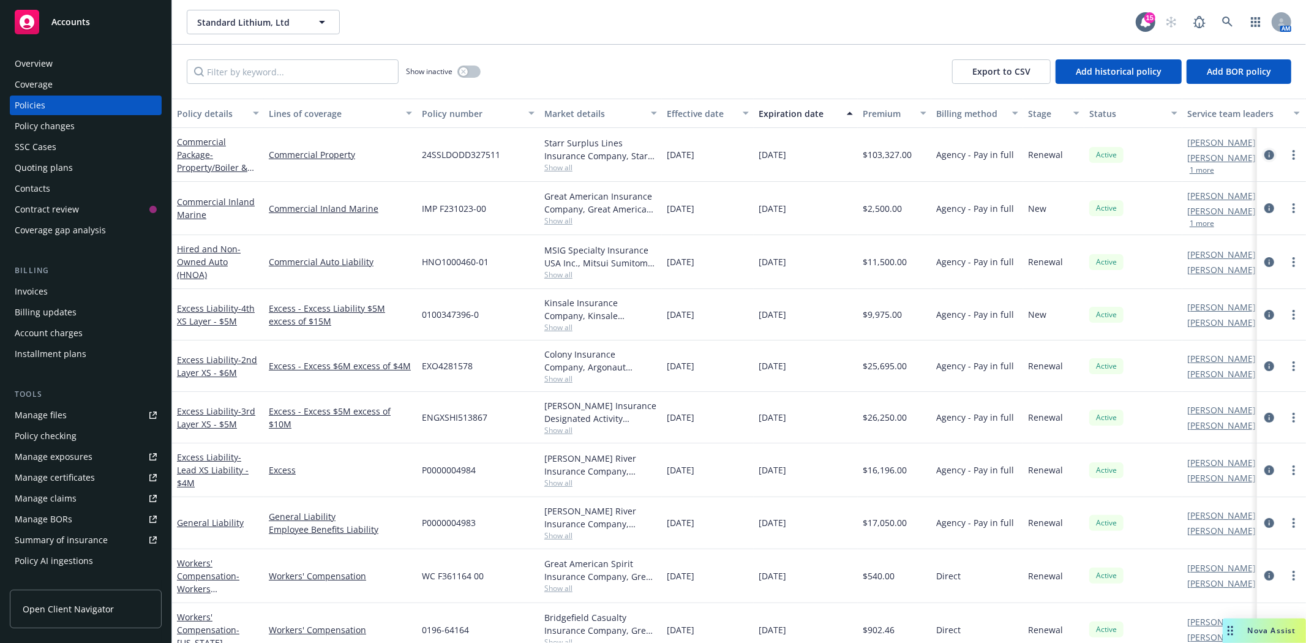
click at [1264, 154] on icon "circleInformation" at bounding box center [1269, 155] width 10 height 10
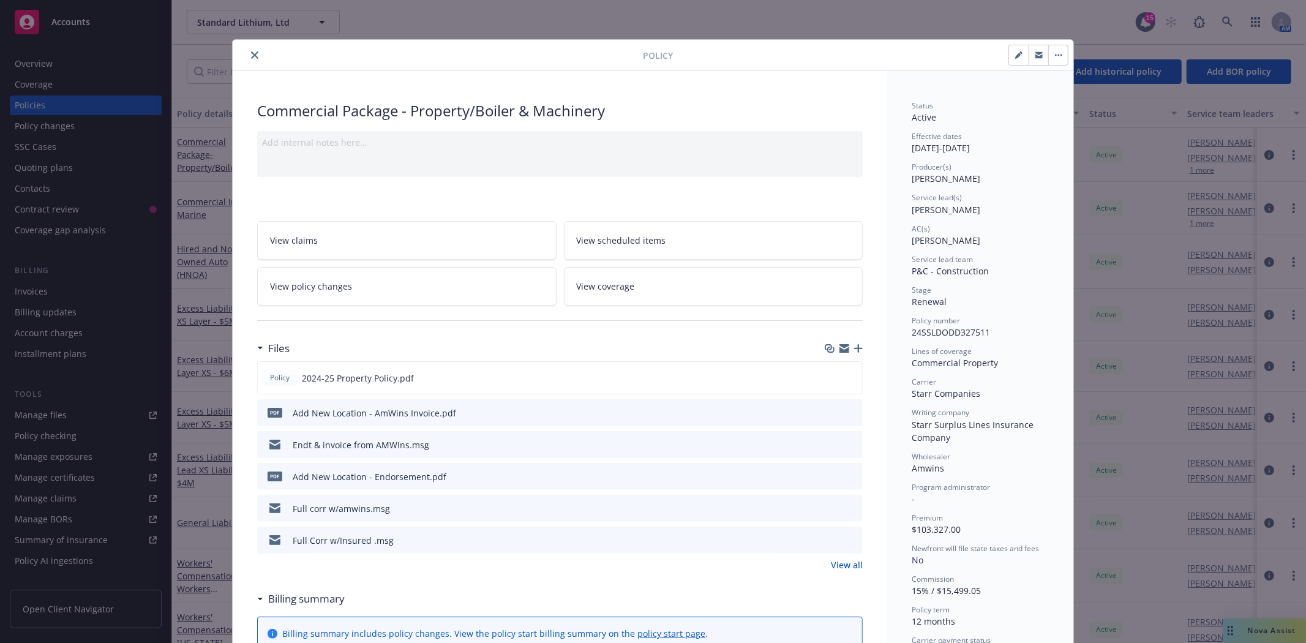
click at [251, 54] on icon "close" at bounding box center [254, 54] width 7 height 7
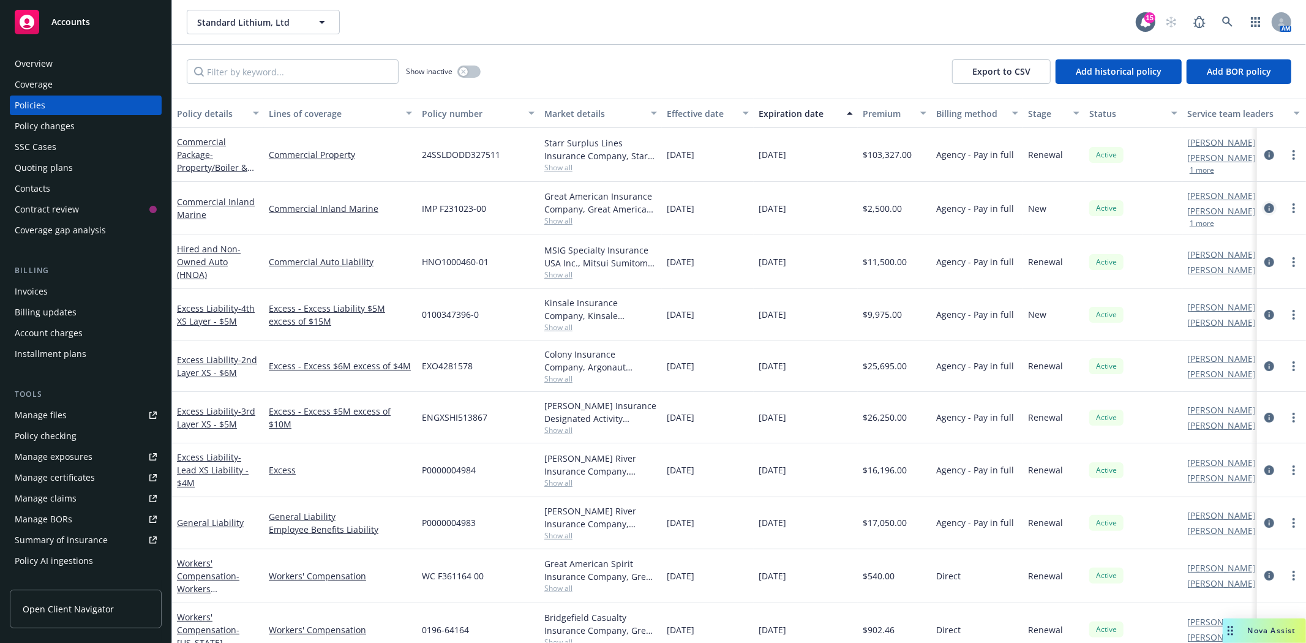
click at [1264, 207] on icon "circleInformation" at bounding box center [1269, 208] width 10 height 10
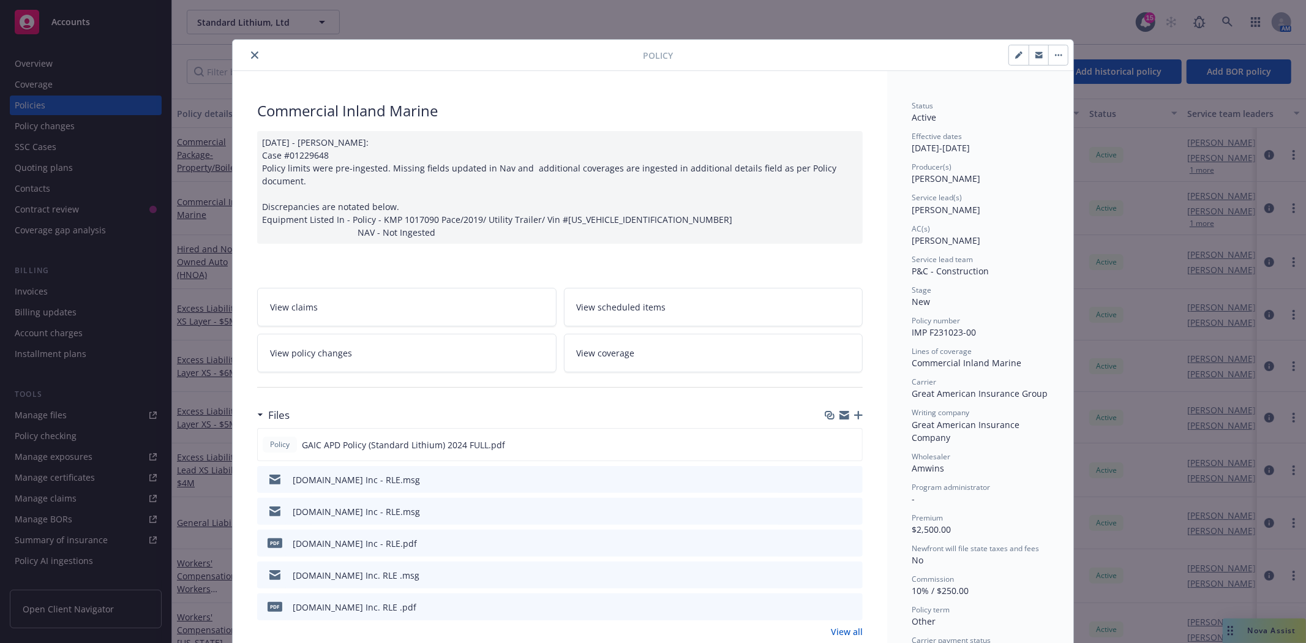
click at [251, 56] on icon "close" at bounding box center [254, 54] width 7 height 7
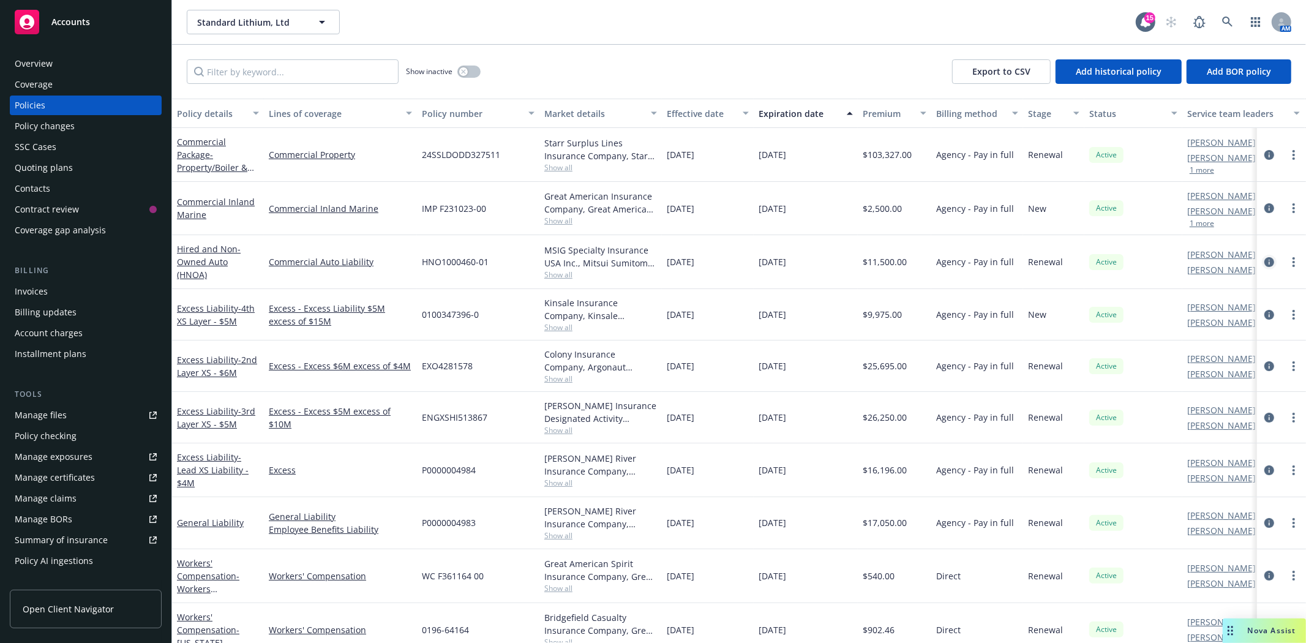
click at [1264, 261] on icon "circleInformation" at bounding box center [1269, 262] width 10 height 10
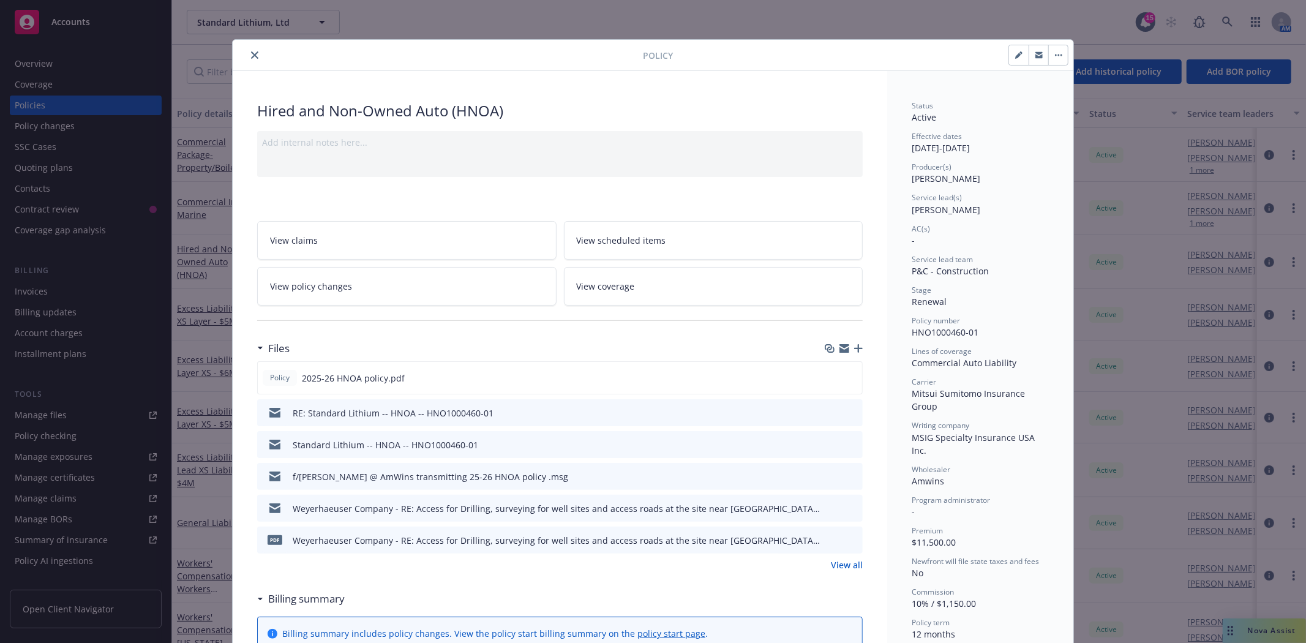
click at [251, 56] on icon "close" at bounding box center [254, 54] width 7 height 7
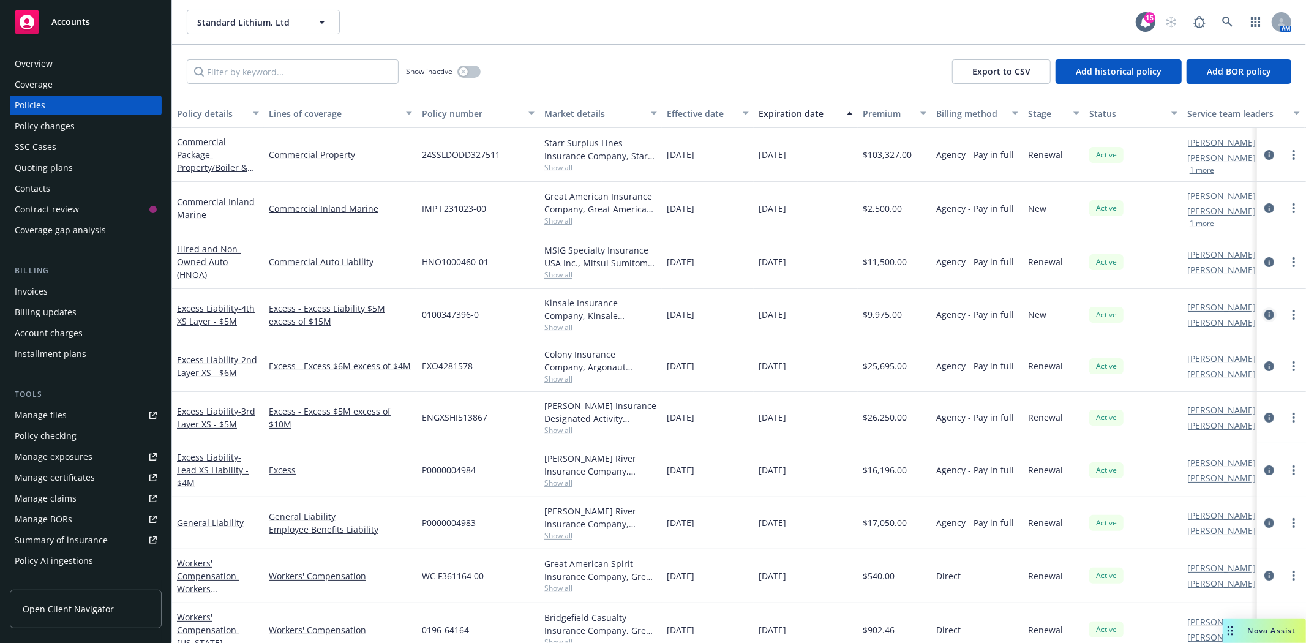
click at [1264, 310] on icon "circleInformation" at bounding box center [1269, 315] width 10 height 10
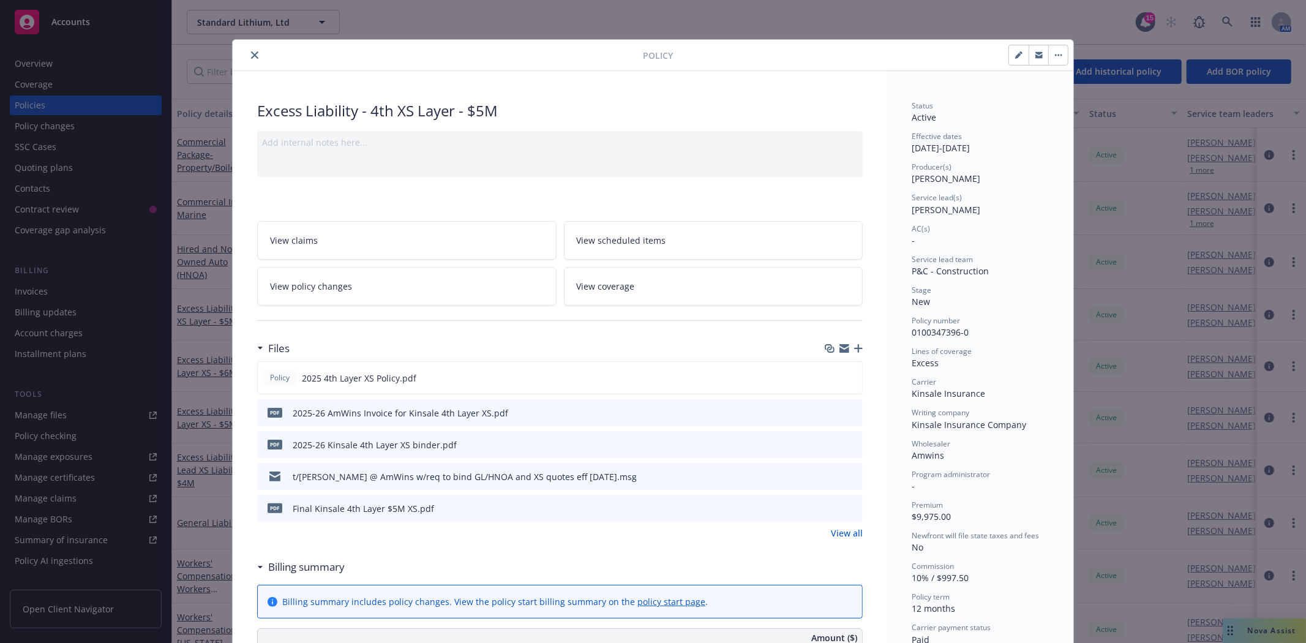
click at [251, 57] on icon "close" at bounding box center [254, 54] width 7 height 7
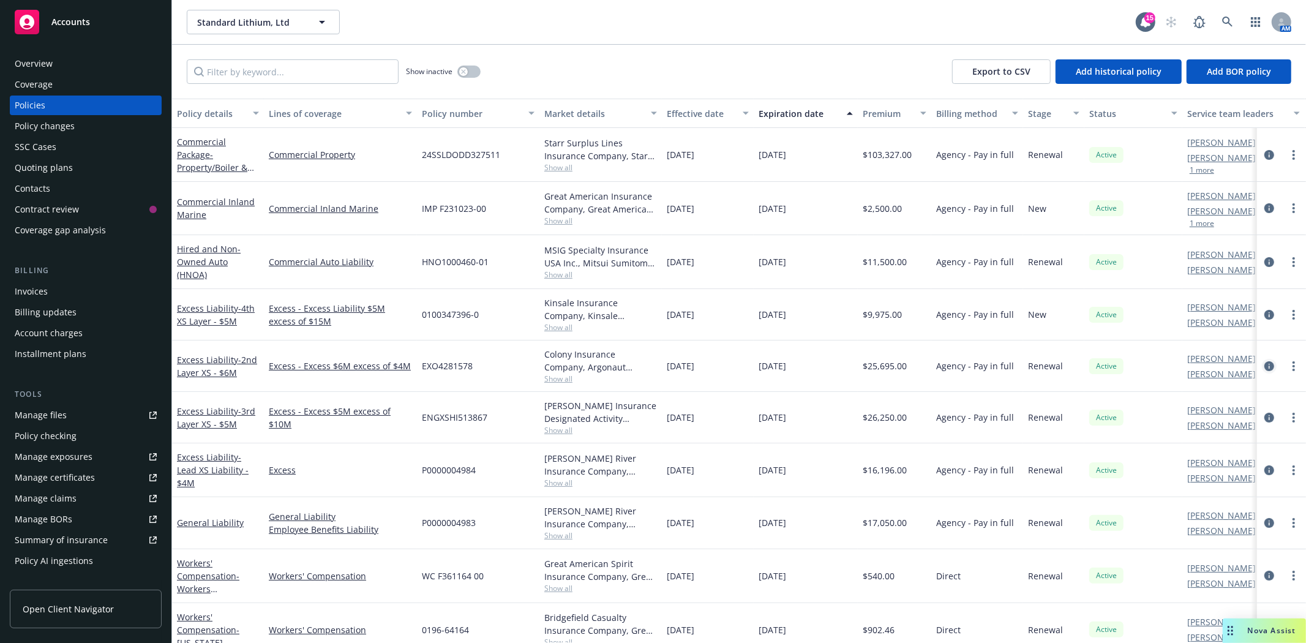
click at [1264, 361] on icon "circleInformation" at bounding box center [1269, 366] width 10 height 10
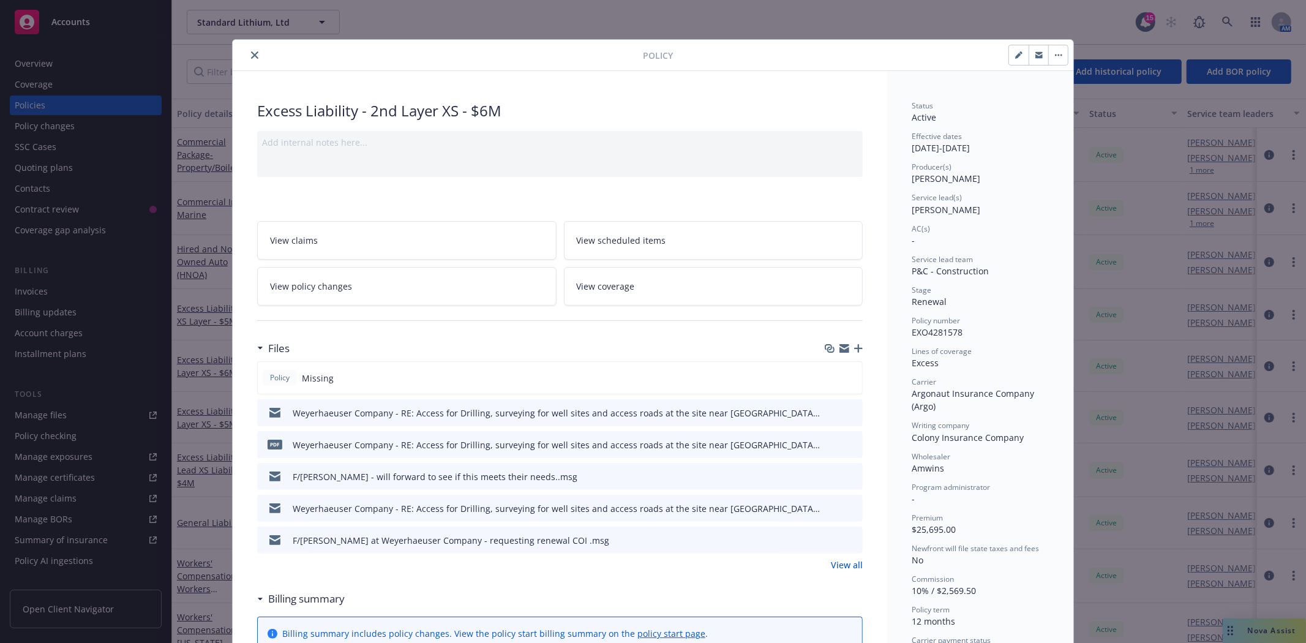
click at [931, 333] on span "EXO4281578" at bounding box center [937, 332] width 51 height 12
copy span "EXO4281578"
click at [247, 56] on button "close" at bounding box center [254, 55] width 15 height 15
